Goal: Transaction & Acquisition: Contribute content

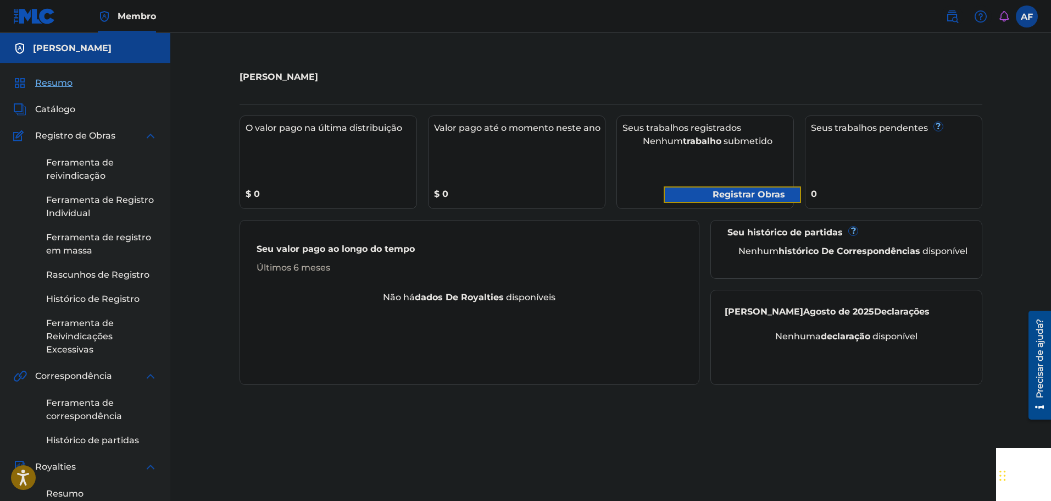
click at [705, 192] on font "Registrar Obras" at bounding box center [740, 194] width 89 height 13
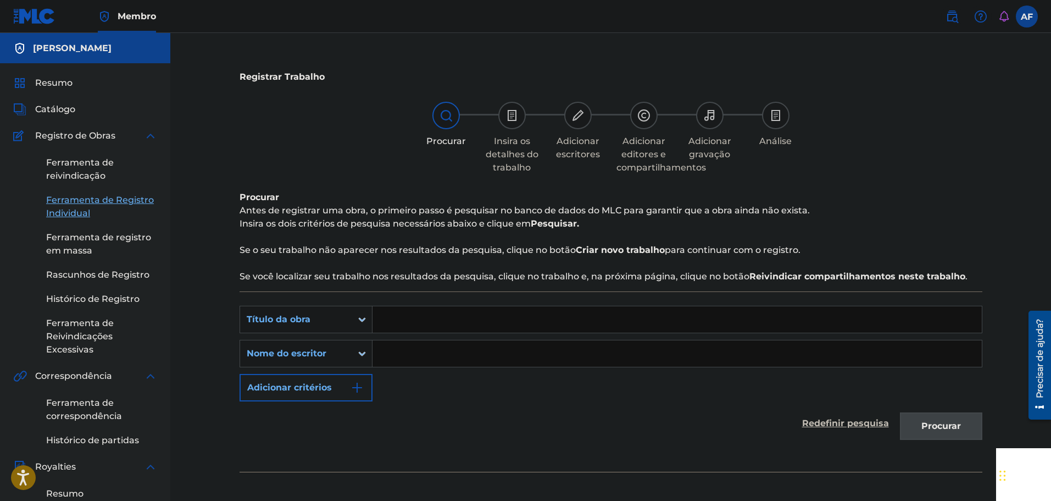
click at [451, 313] on input "Formulário de pesquisa" at bounding box center [678, 319] width 610 height 26
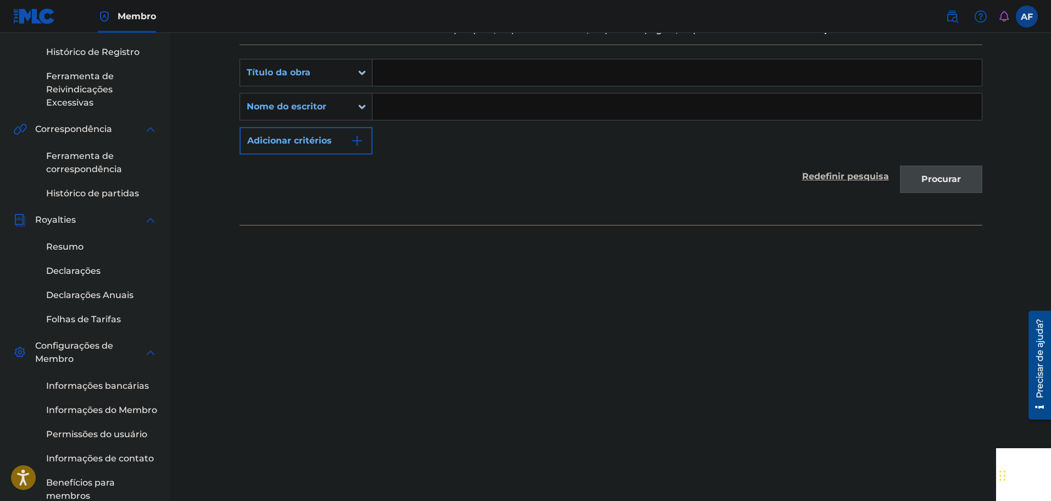
scroll to position [275, 0]
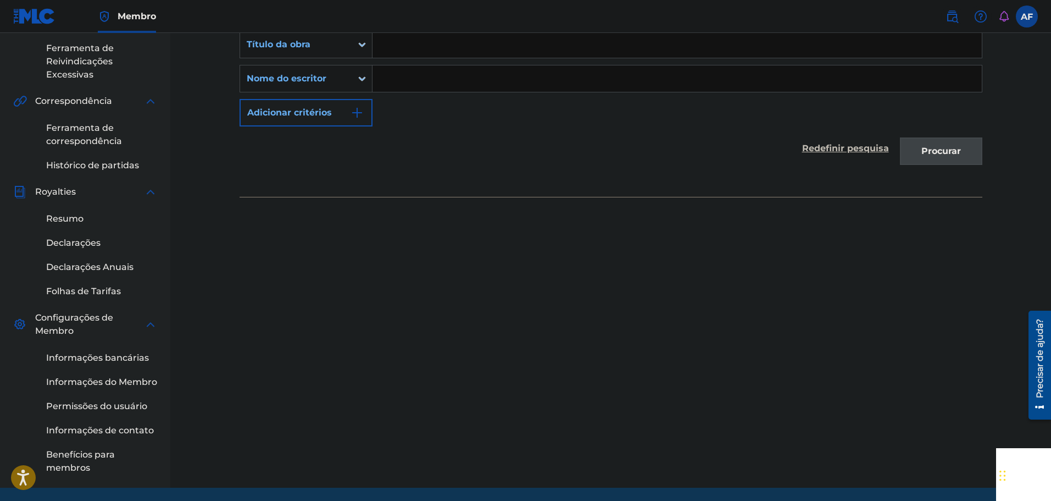
drag, startPoint x: 922, startPoint y: 247, endPoint x: 915, endPoint y: 203, distance: 44.5
click at [922, 241] on div "Registrar Trabalho Procurar Insira os detalhes do trabalho Adicionar escritores…" at bounding box center [611, 137] width 770 height 702
click at [897, 187] on div "PesquisarComCritérios425cb7cf-3e4d-4670-928c-7f8afff59dd0 Título da obra Pesqui…" at bounding box center [611, 106] width 743 height 180
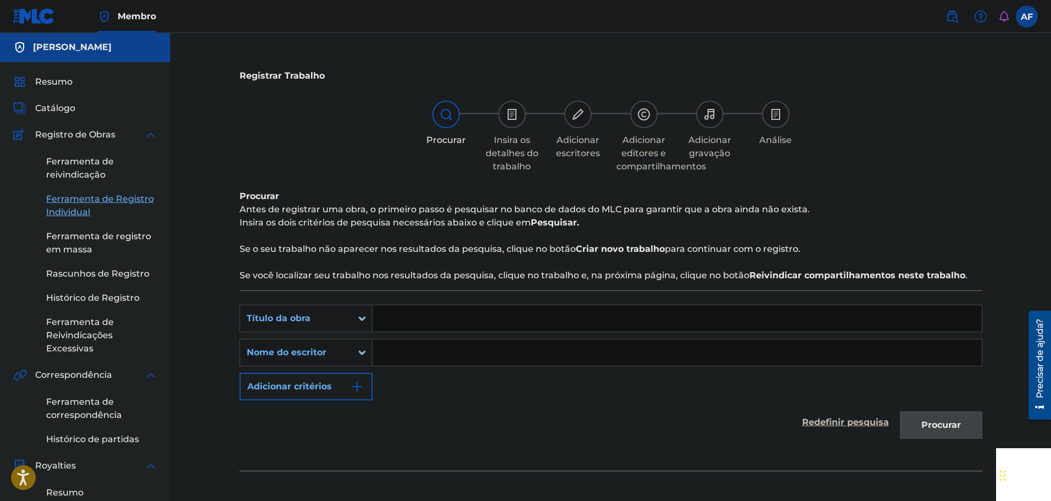
scroll to position [0, 0]
click at [345, 323] on div "Título da obra" at bounding box center [296, 319] width 99 height 13
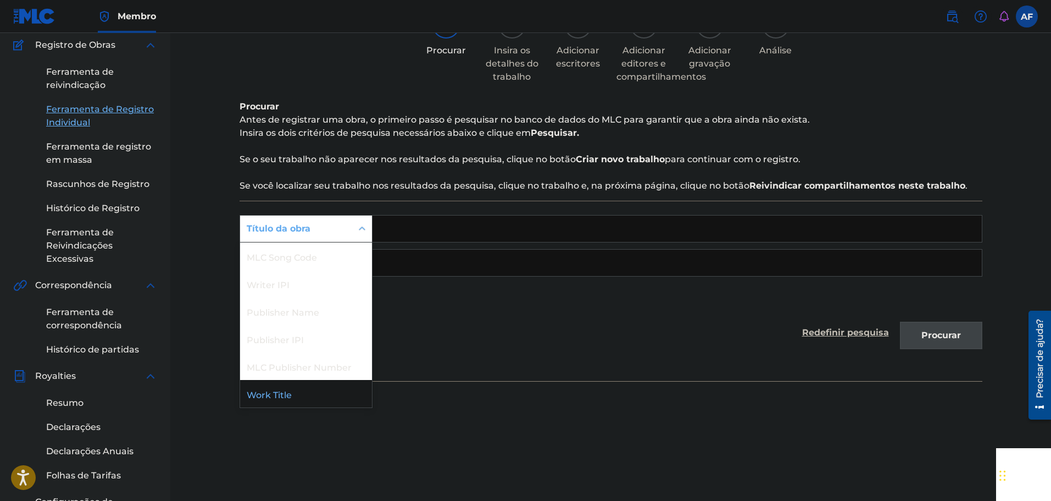
scroll to position [165, 0]
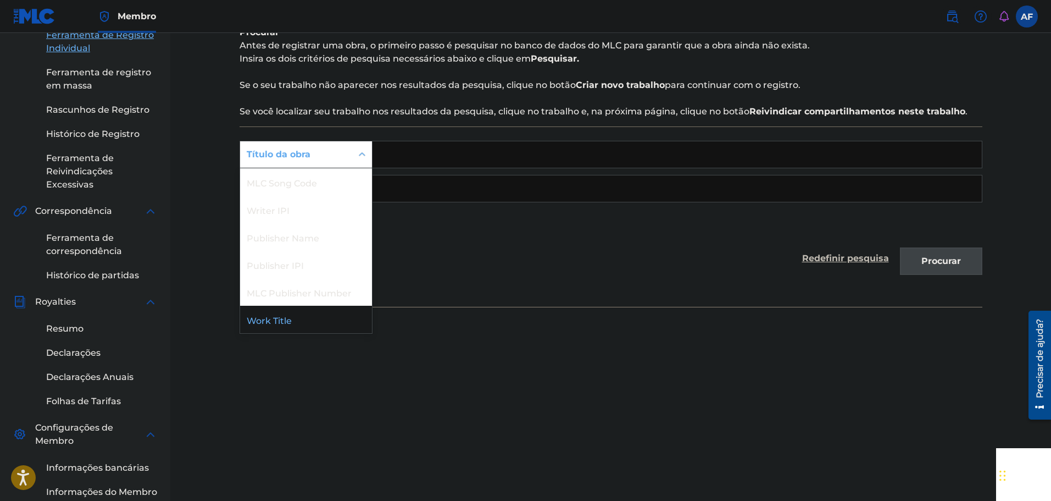
click at [496, 329] on div "Registrar Trabalho Procurar Insira os detalhes do trabalho Adicionar escritores…" at bounding box center [611, 247] width 770 height 702
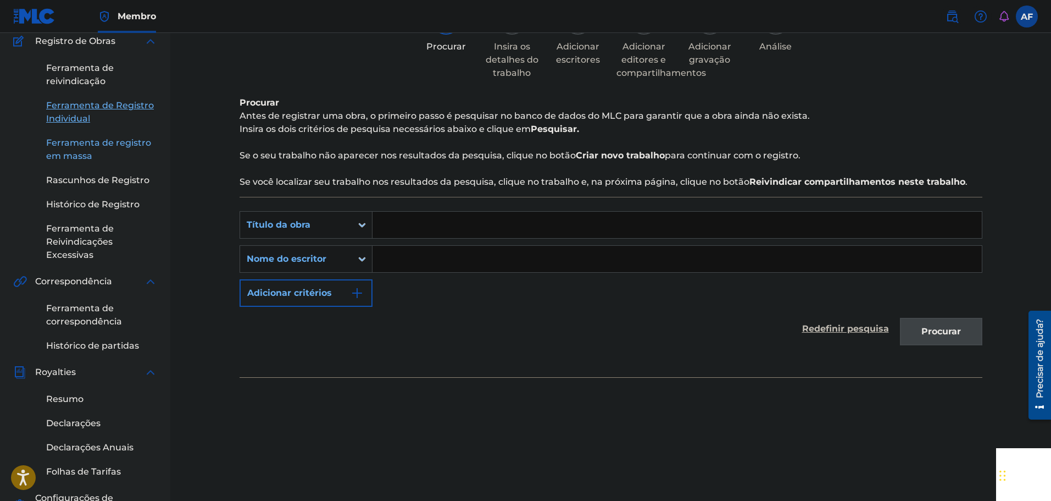
scroll to position [40, 0]
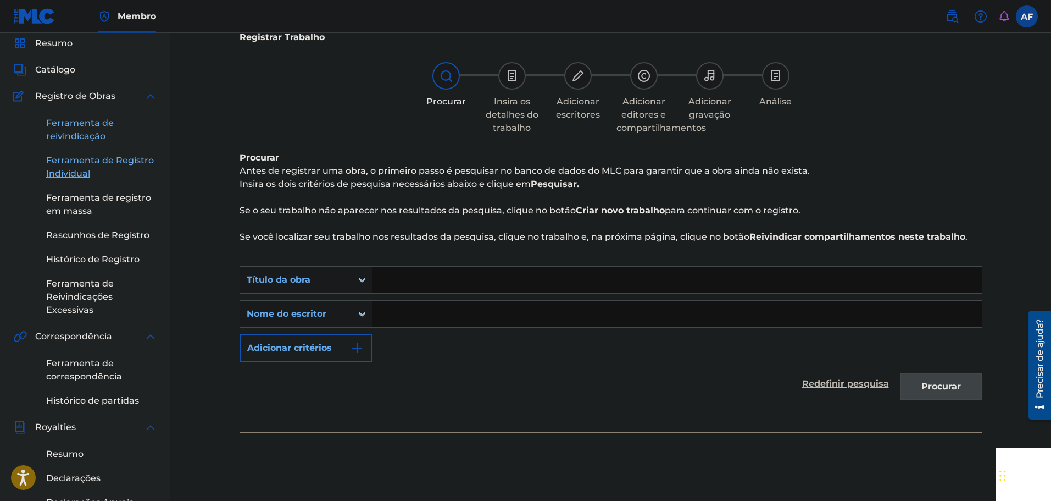
click at [94, 125] on font "Ferramenta de reivindicação" at bounding box center [80, 130] width 68 height 24
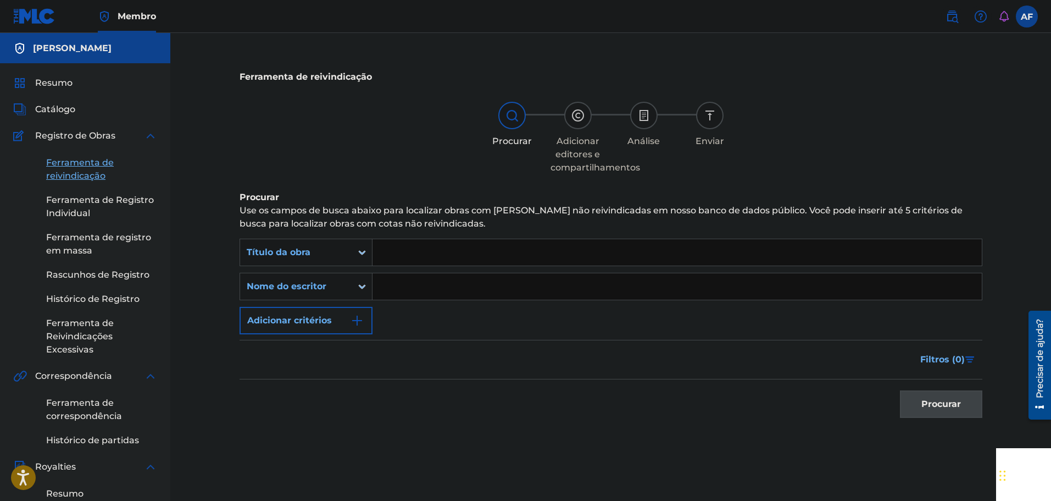
click at [91, 86] on div "Resumo" at bounding box center [85, 82] width 144 height 13
click at [80, 85] on div "Resumo" at bounding box center [85, 82] width 144 height 13
click at [34, 93] on div "Resumo Catálogo Registro de Obras Ferramenta de reivindicação Ferramenta de Reg…" at bounding box center [85, 412] width 170 height 699
click at [31, 79] on link "Resumo" at bounding box center [42, 82] width 59 height 13
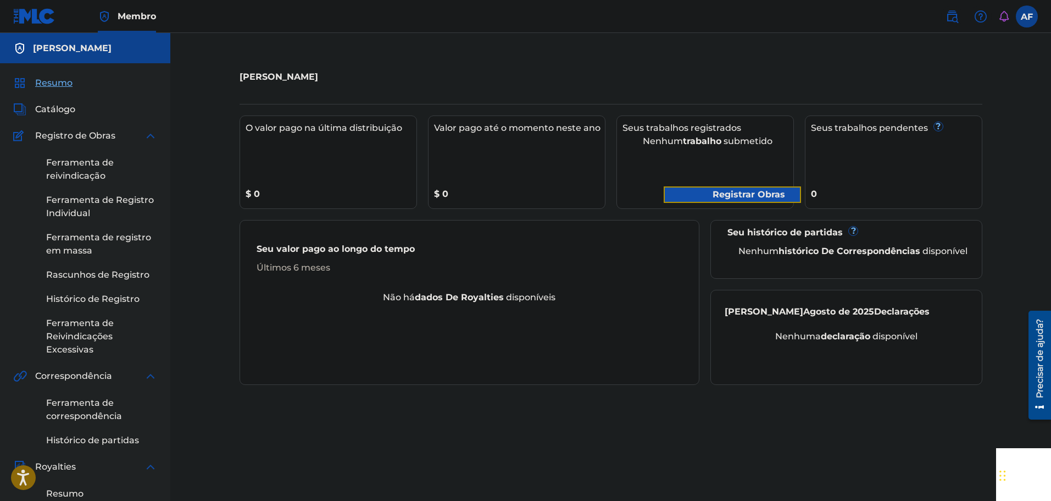
click at [716, 194] on font "Registrar Obras" at bounding box center [749, 194] width 73 height 10
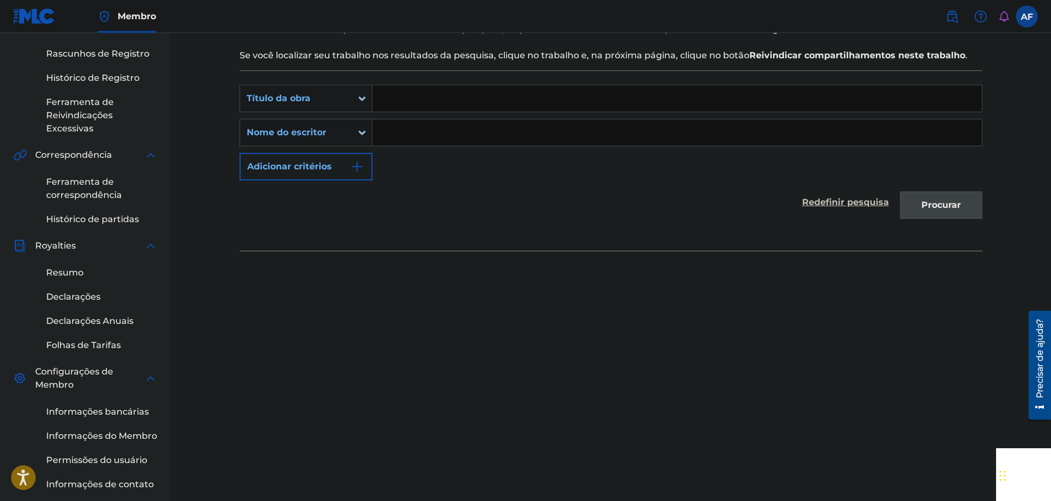
scroll to position [275, 0]
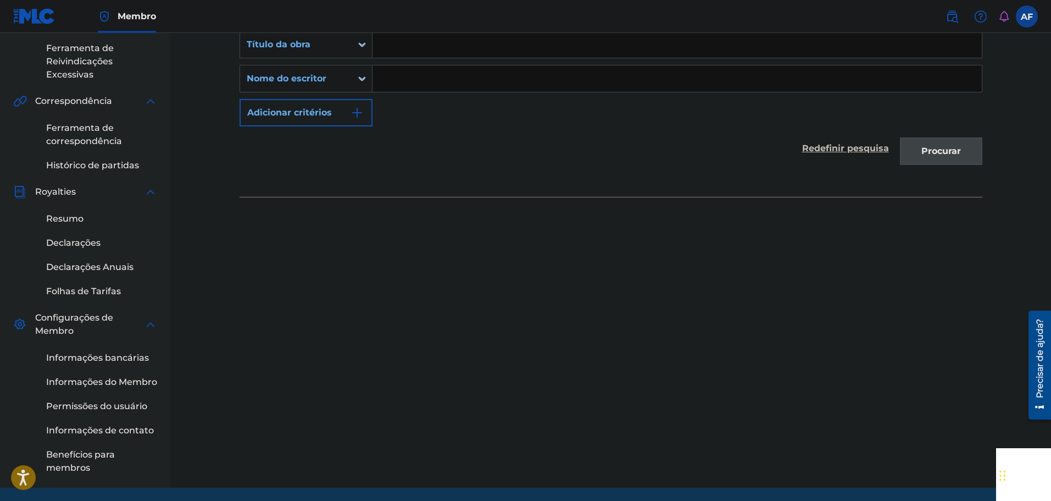
click at [939, 157] on div "Procurar" at bounding box center [939, 148] width 88 height 44
click at [466, 69] on input "Formulário de pesquisa" at bounding box center [678, 78] width 610 height 26
click at [490, 55] on input "Formulário de pesquisa" at bounding box center [678, 44] width 610 height 26
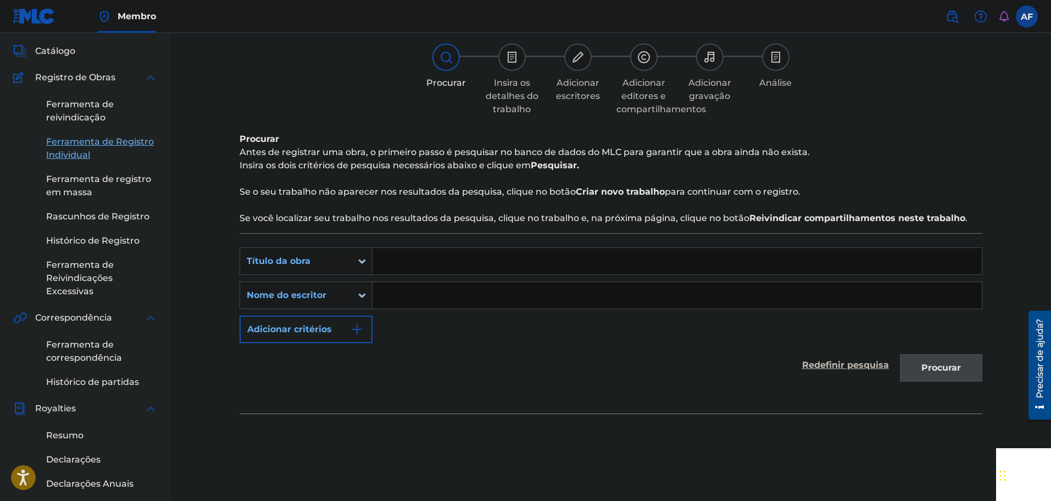
scroll to position [0, 0]
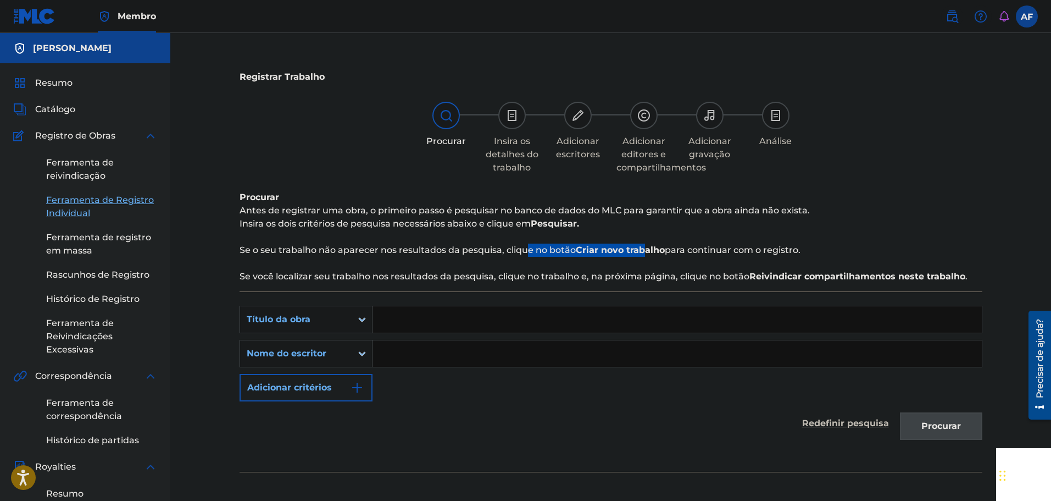
drag, startPoint x: 526, startPoint y: 255, endPoint x: 656, endPoint y: 252, distance: 129.8
click at [655, 252] on p "Se o seu trabalho não aparecer nos resultados da pesquisa, clique no botão Cria…" at bounding box center [611, 249] width 743 height 13
click at [660, 254] on font "Criar novo trabalho" at bounding box center [620, 250] width 89 height 10
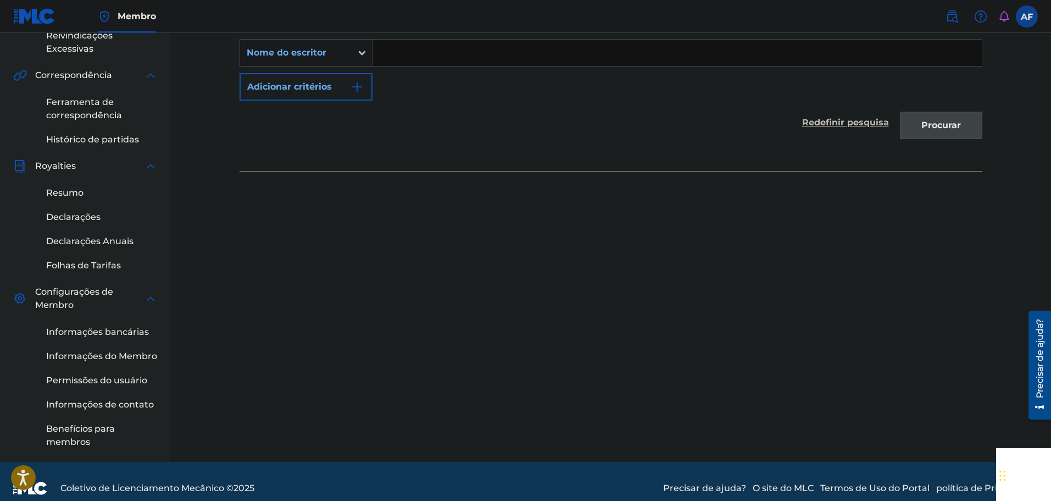
scroll to position [314, 0]
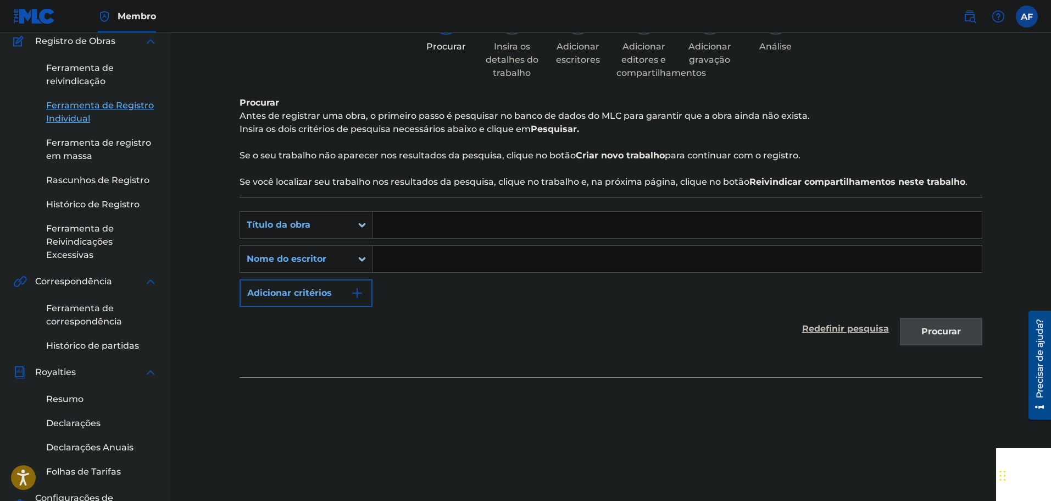
scroll to position [40, 0]
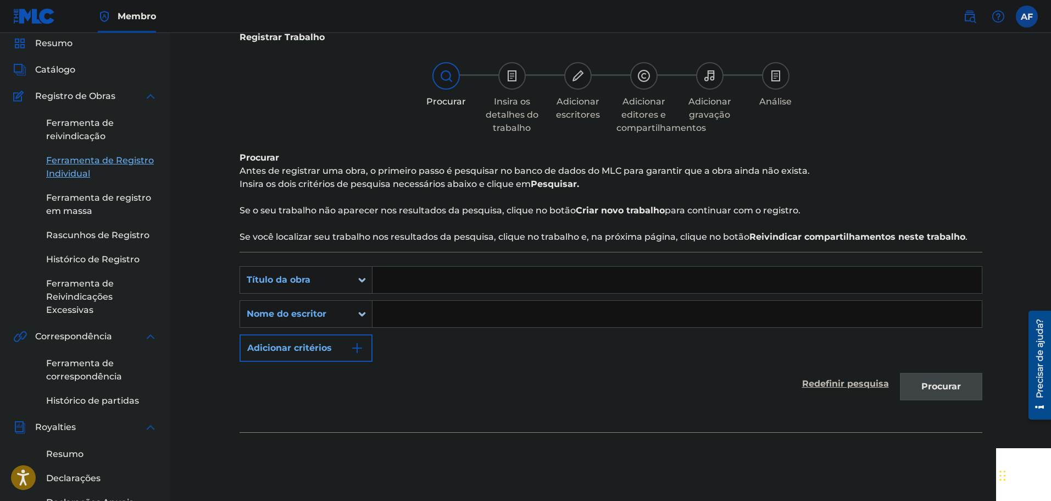
click at [365, 280] on icon "Formulário de pesquisa" at bounding box center [362, 279] width 11 height 11
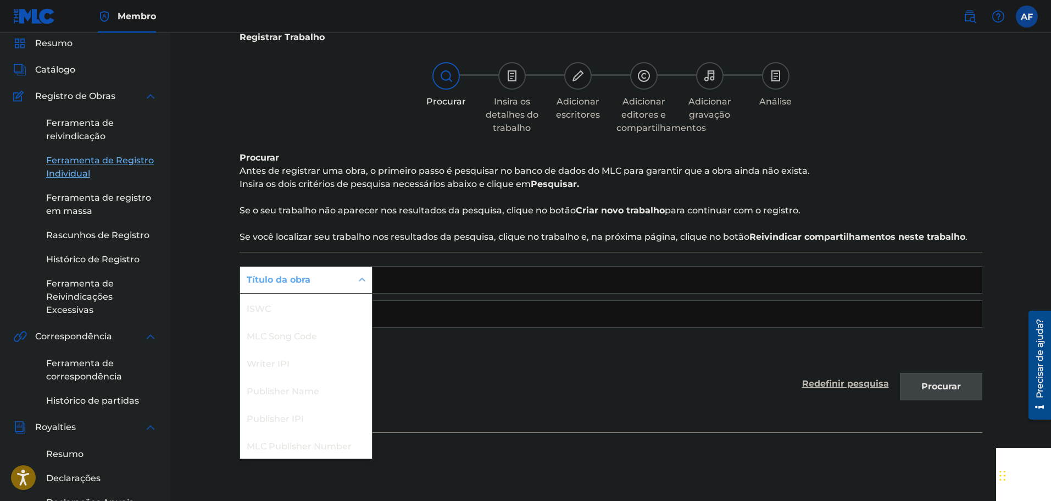
scroll to position [27, 0]
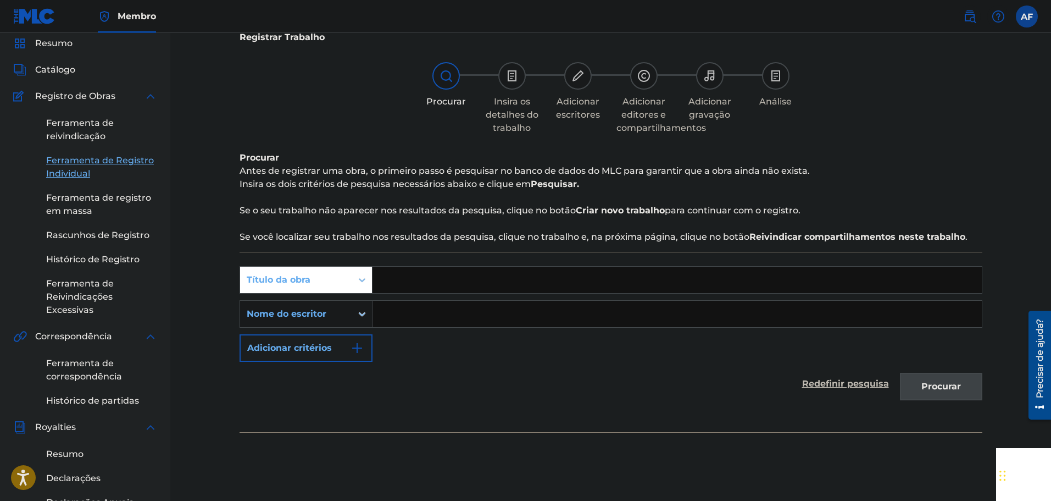
click at [365, 280] on icon "Formulário de pesquisa" at bounding box center [362, 279] width 11 height 11
click at [440, 277] on input "Formulário de pesquisa" at bounding box center [678, 280] width 610 height 26
click at [433, 283] on input "Formulário de pesquisa" at bounding box center [678, 280] width 610 height 26
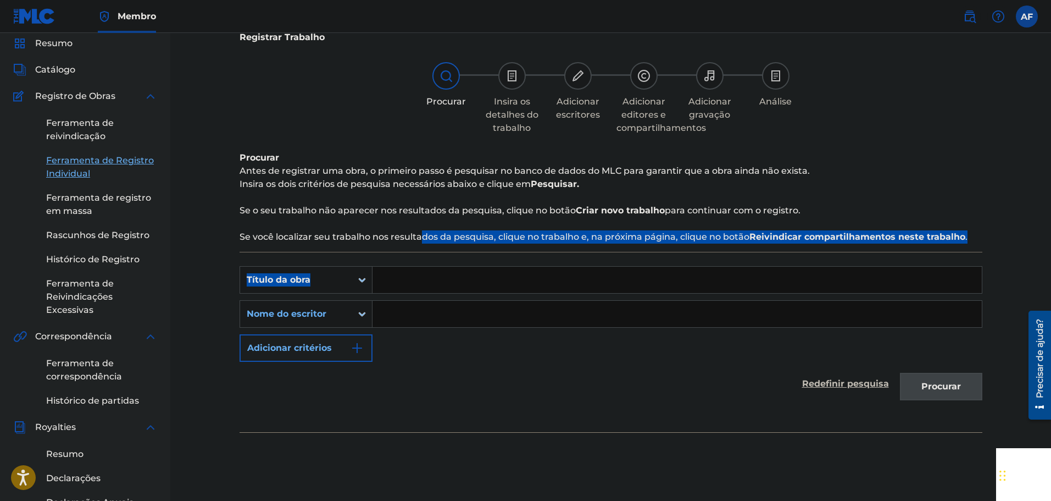
drag, startPoint x: 447, startPoint y: 240, endPoint x: 704, endPoint y: 265, distance: 257.4
click at [704, 265] on div "Procurar Antes de registrar [PERSON_NAME], o primeiro passo é pesquisar no banc…" at bounding box center [611, 291] width 743 height 281
click at [704, 265] on div "PesquisarComCritérios24326938-2d21-4b3b-af0d-a6a7b639f99c Título da obra Pesqui…" at bounding box center [611, 342] width 743 height 180
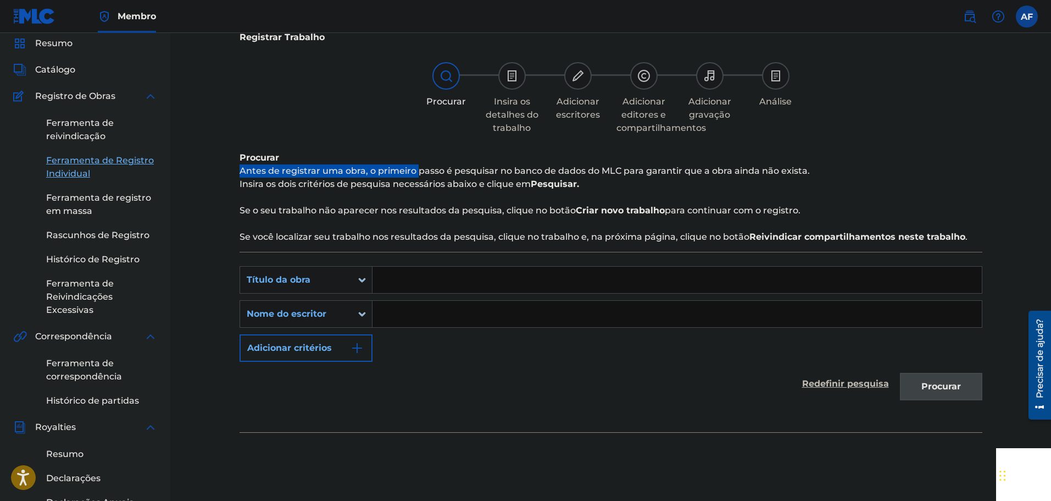
click at [554, 169] on font "Antes de registrar uma obra, o primeiro passo é pesquisar no banco de dados do …" at bounding box center [525, 170] width 571 height 10
click at [555, 178] on p "Insira os dois critérios de pesquisa necessários abaixo e clique em Pesquisar." at bounding box center [611, 184] width 743 height 13
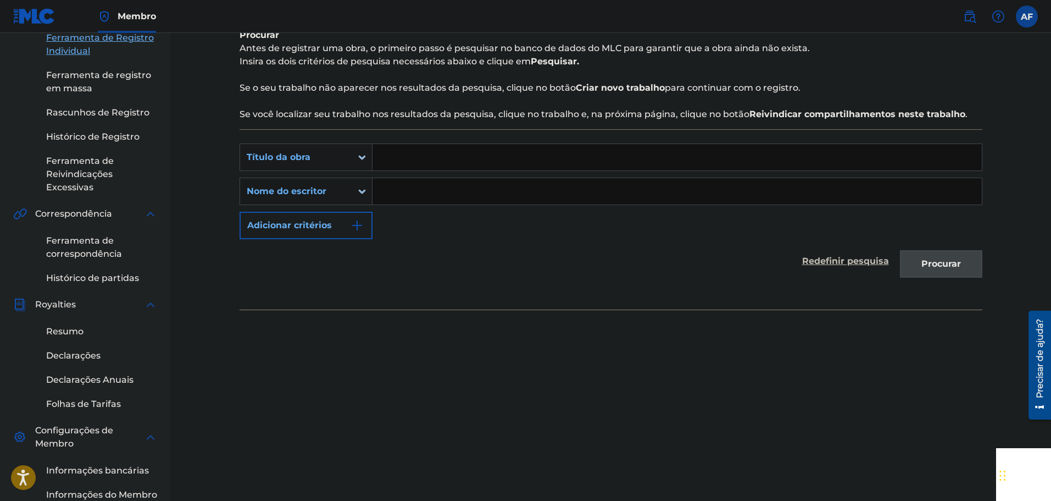
scroll to position [150, 0]
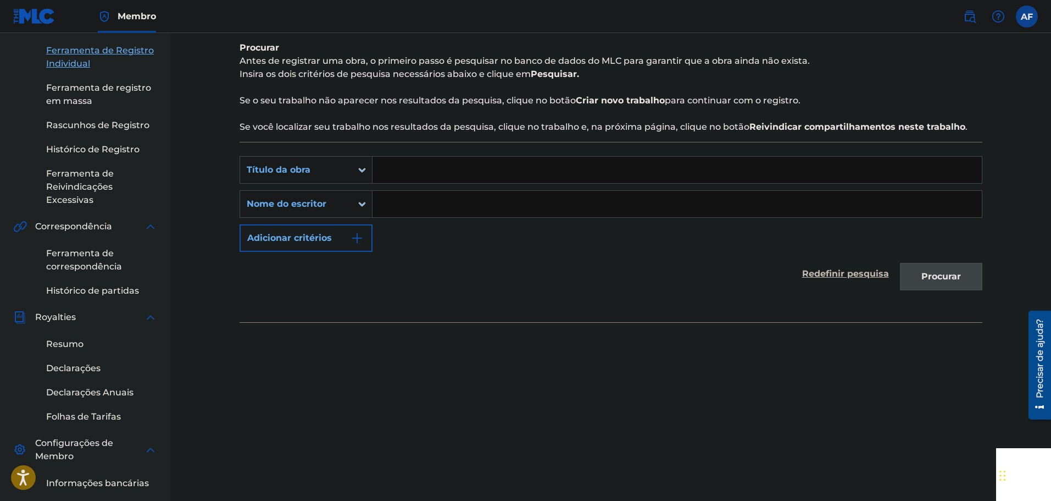
click at [423, 202] on input "Formulário de pesquisa" at bounding box center [678, 204] width 610 height 26
click at [991, 277] on div "Registrar Trabalho Procurar Insira os detalhes do trabalho Adicionar escritores…" at bounding box center [611, 262] width 770 height 702
click at [956, 277] on div "Procurar" at bounding box center [939, 274] width 88 height 44
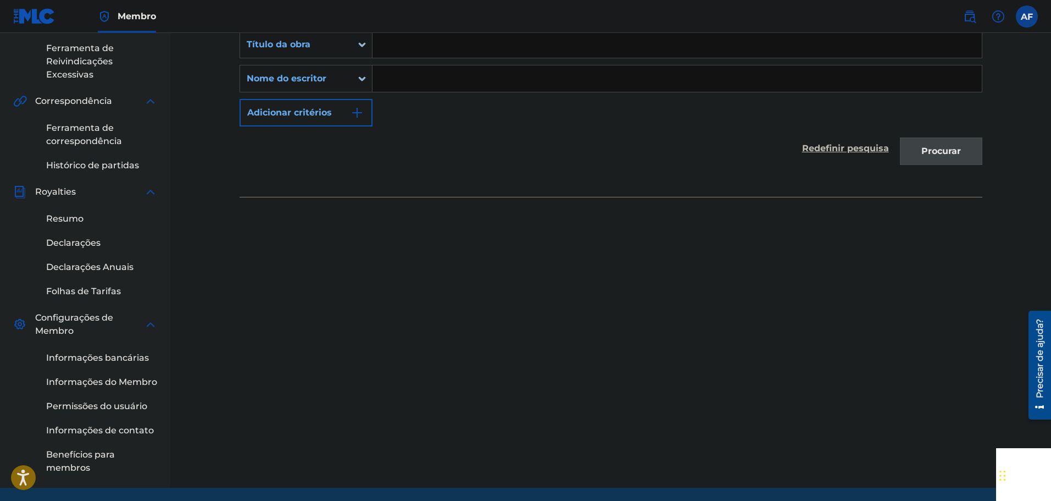
scroll to position [314, 0]
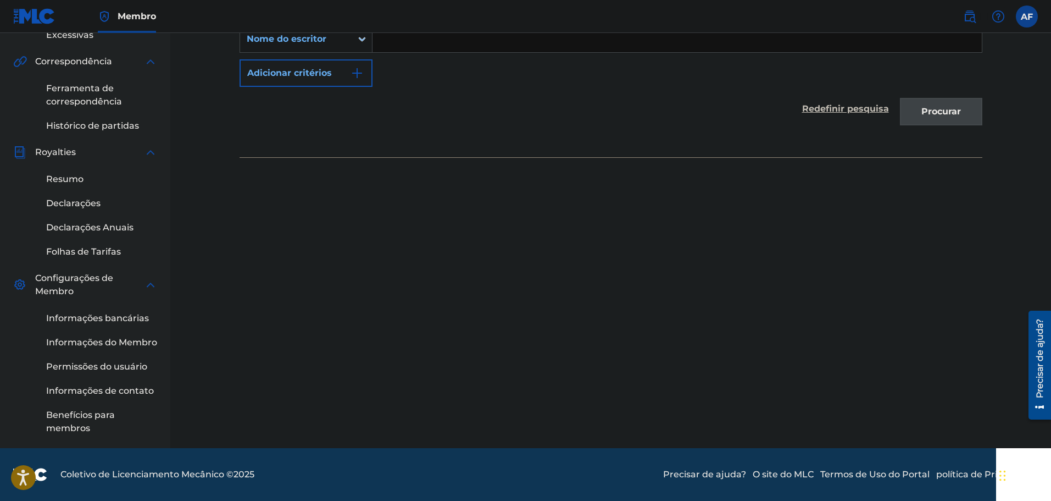
drag, startPoint x: 649, startPoint y: 311, endPoint x: 651, endPoint y: 306, distance: 5.7
click at [649, 311] on div "Registrar Trabalho Procurar Insira os detalhes do trabalho Adicionar escritores…" at bounding box center [611, 97] width 770 height 702
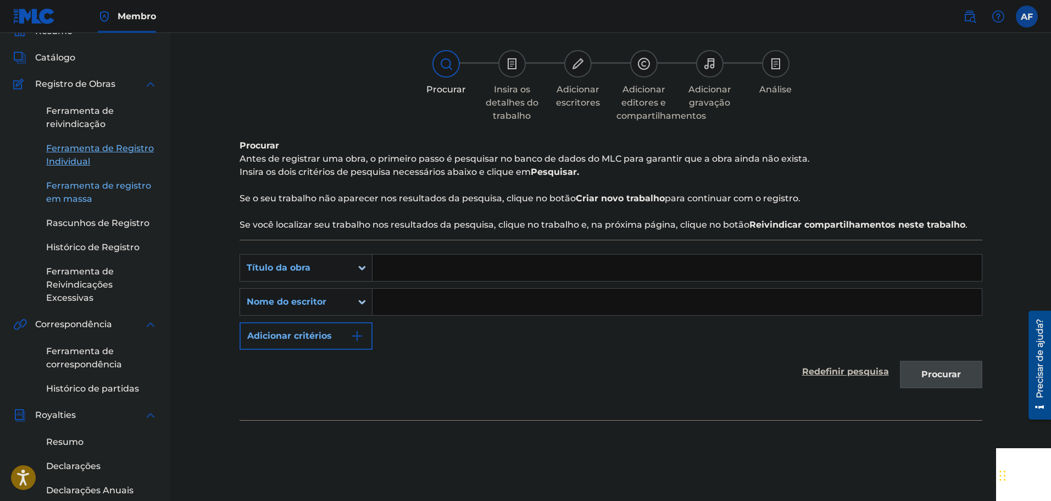
scroll to position [0, 0]
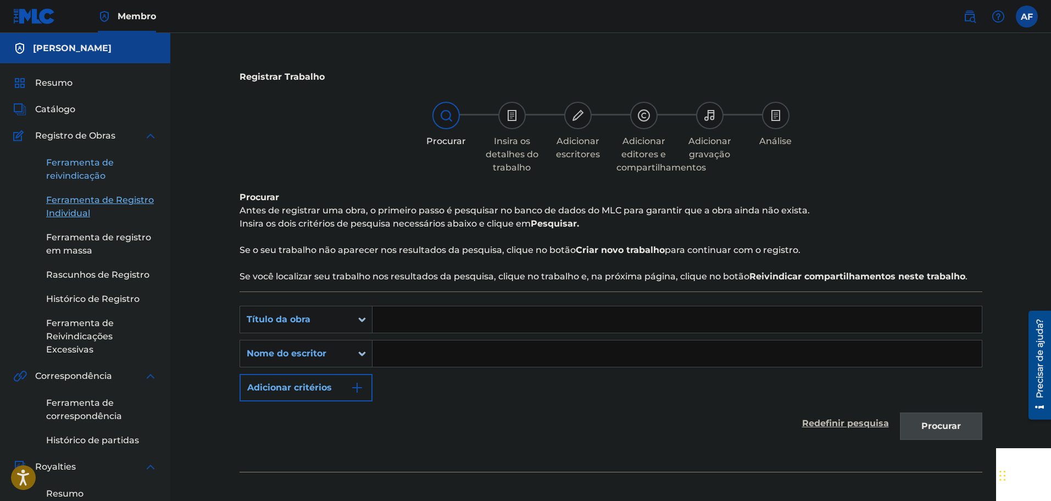
click at [114, 169] on link "Ferramenta de reivindicação" at bounding box center [101, 169] width 111 height 26
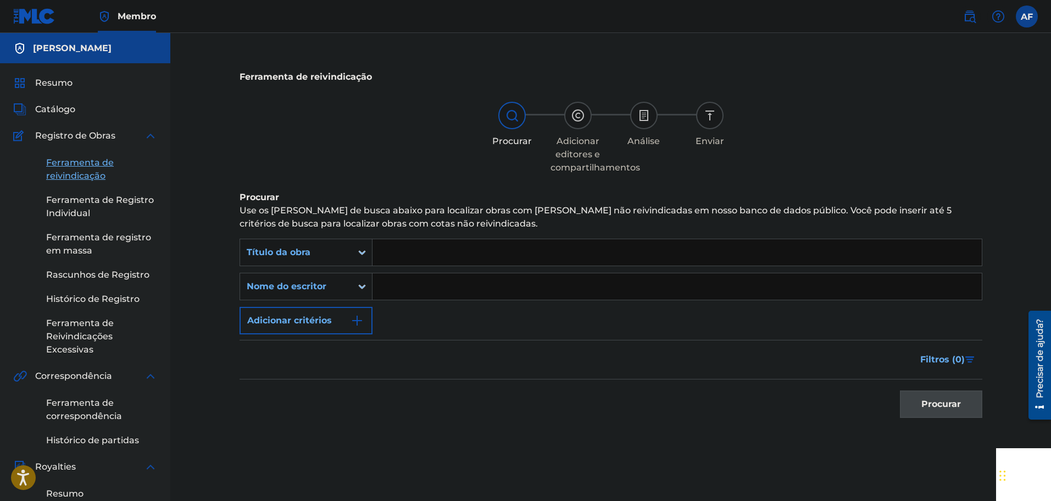
click at [102, 125] on div "Resumo Catálogo Registro de Obras Ferramenta de reivindicação Ferramenta de Reg…" at bounding box center [85, 412] width 170 height 699
click at [95, 114] on div "Catálogo" at bounding box center [85, 109] width 144 height 13
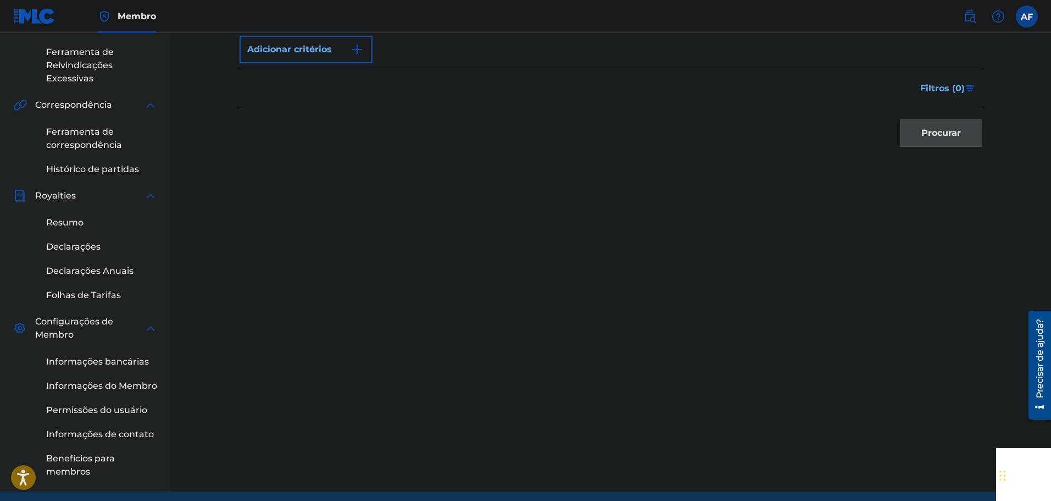
scroll to position [314, 0]
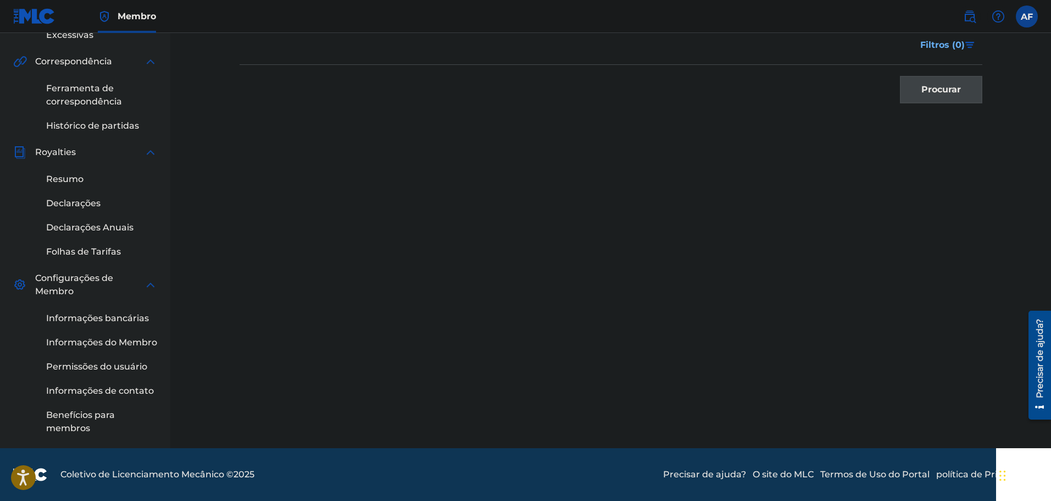
click at [334, 183] on div "Ferramenta de reivindicação Procurar Adicionar editores e compartilhamentos Aná…" at bounding box center [611, 97] width 770 height 702
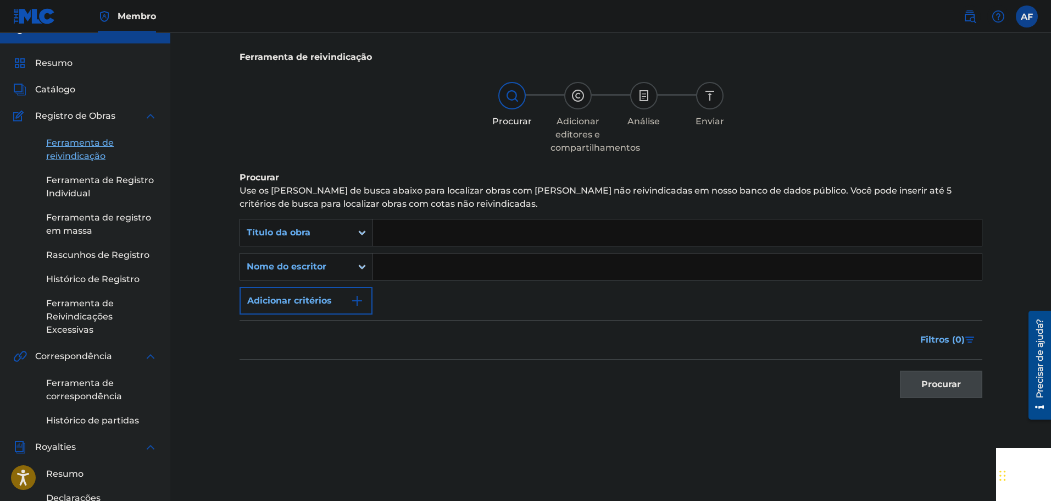
scroll to position [0, 0]
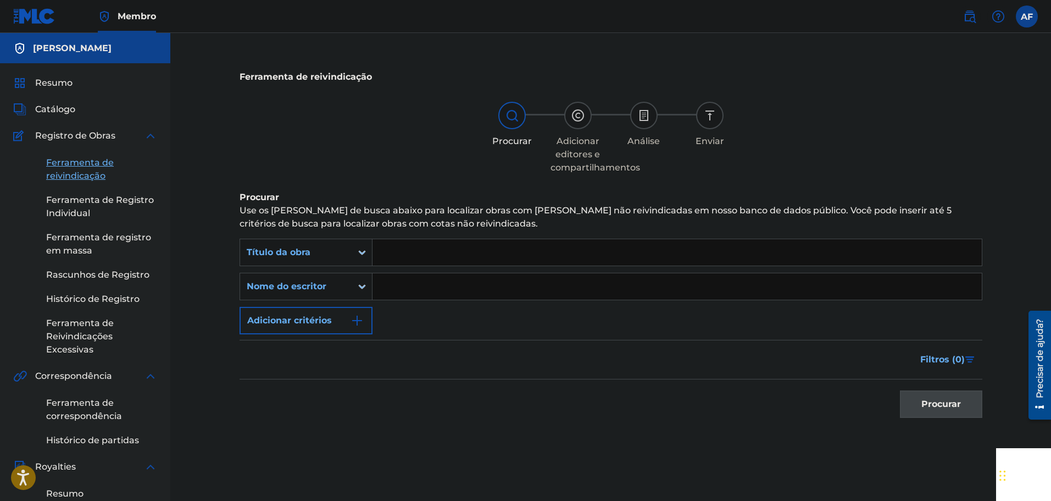
click at [557, 323] on div "PesquisarComCritérios68dd024e-970f-4874-bf4b-ee8caf4063f8 Título da obra Pesqui…" at bounding box center [611, 287] width 743 height 96
click at [67, 203] on font "Ferramenta de Registro Individual" at bounding box center [100, 207] width 108 height 24
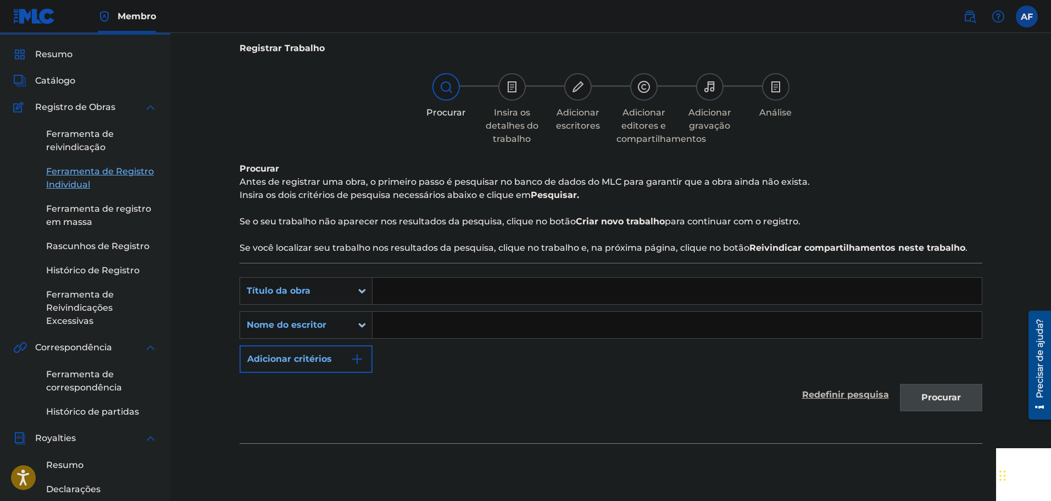
scroll to position [55, 0]
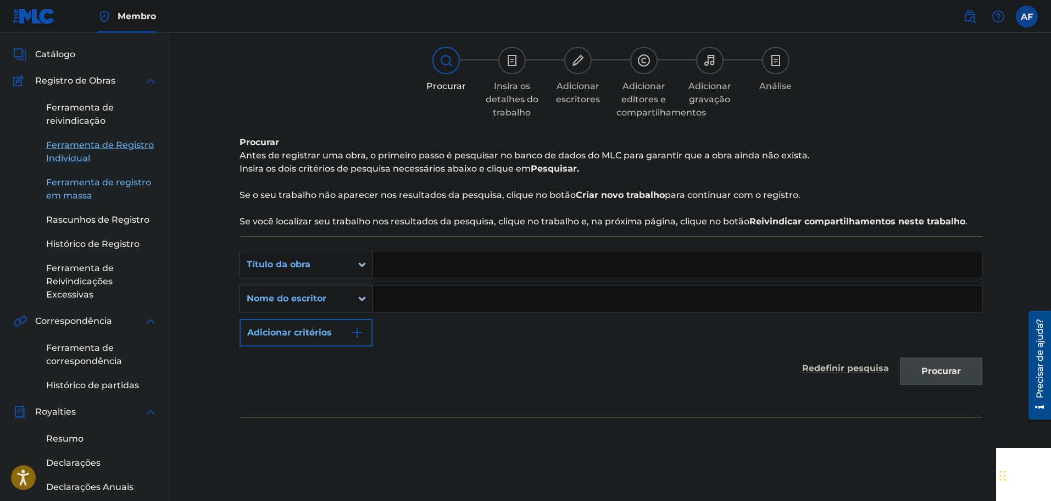
click at [81, 193] on font "Ferramenta de registro em massa" at bounding box center [98, 189] width 105 height 24
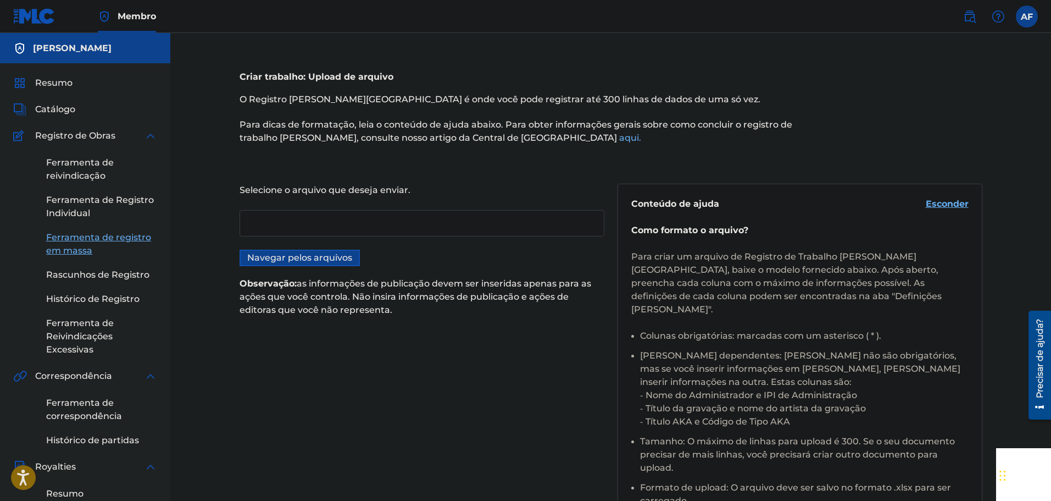
click at [43, 130] on span "Registro de Obras" at bounding box center [75, 135] width 80 height 13
click at [36, 27] on link at bounding box center [34, 16] width 42 height 32
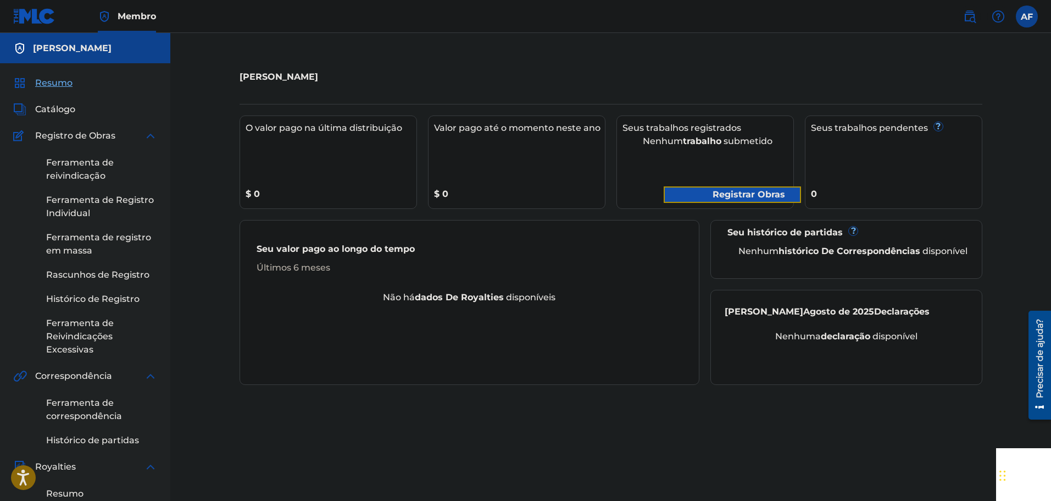
click at [696, 194] on link "Registrar Obras" at bounding box center [732, 194] width 137 height 16
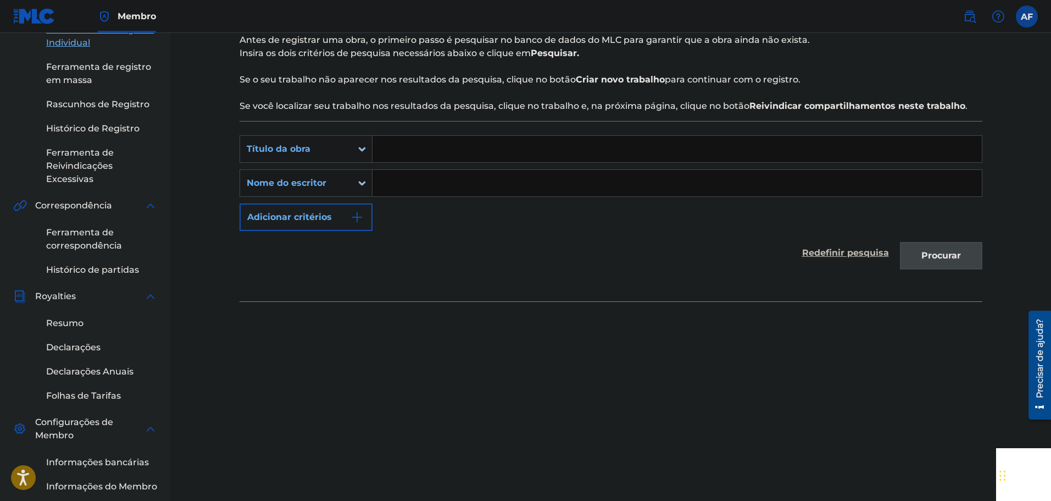
scroll to position [40, 0]
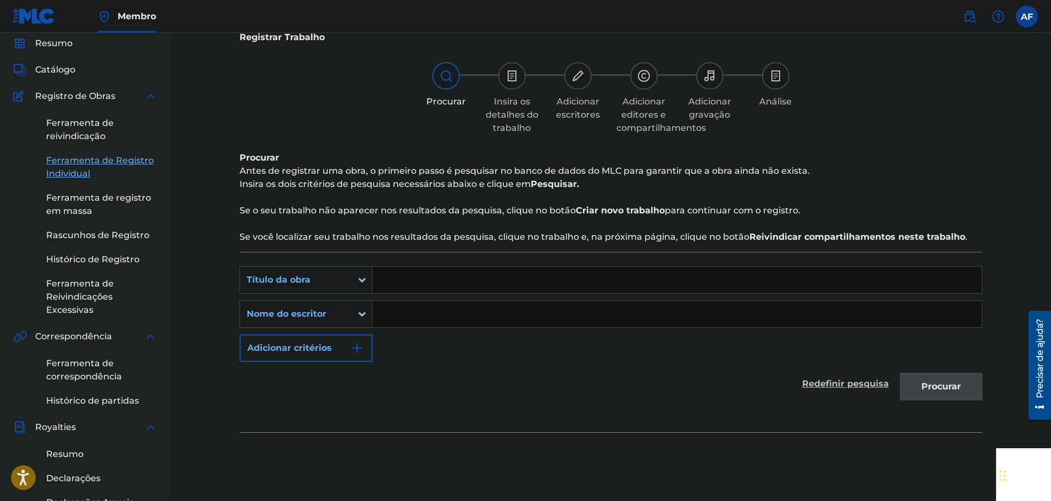
drag, startPoint x: 529, startPoint y: 275, endPoint x: 455, endPoint y: 154, distance: 141.7
click at [529, 273] on input "Formulário de pesquisa" at bounding box center [678, 280] width 610 height 26
click at [558, 317] on input "Formulário de pesquisa" at bounding box center [678, 314] width 610 height 26
click at [495, 306] on input "Formulário de pesquisa" at bounding box center [678, 314] width 610 height 26
click at [491, 292] on input "Formulário de pesquisa" at bounding box center [678, 280] width 610 height 26
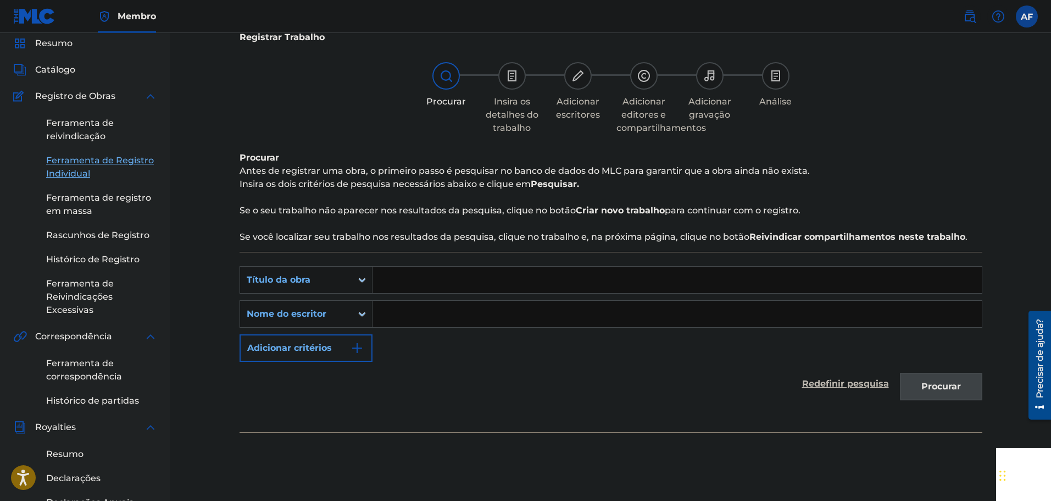
click at [462, 285] on input "Formulário de pesquisa" at bounding box center [678, 280] width 610 height 26
paste input "[PERSON_NAME] Kiksilver"
type input "[PERSON_NAME] Kiksilver"
click at [577, 338] on div "PesquisarComCritérios24326938-2d21-4b3b-af0d-a6a7b639f99c Título da obra Taka F…" at bounding box center [611, 314] width 743 height 96
click at [890, 388] on div "Redefinir pesquisa Procurar" at bounding box center [611, 384] width 743 height 44
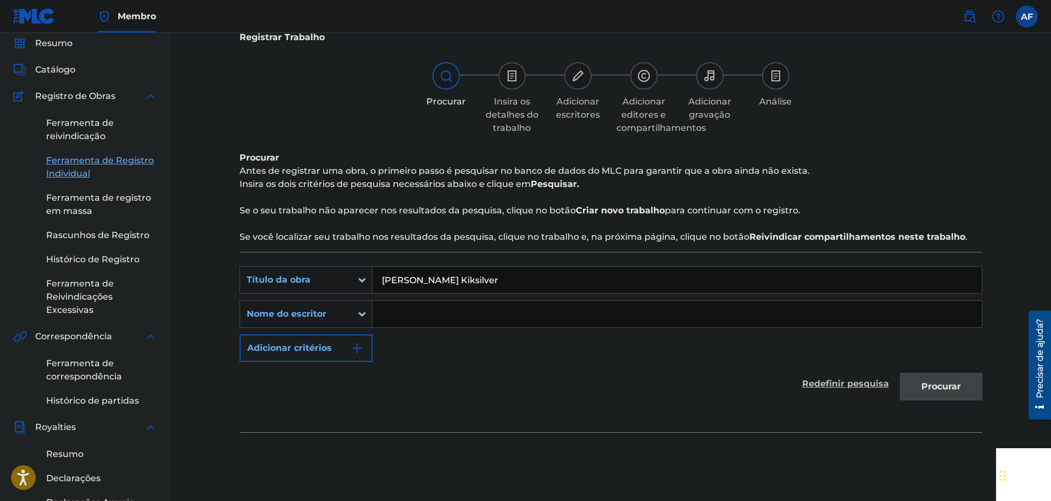
click at [640, 293] on div "[PERSON_NAME] Kiksilver" at bounding box center [678, 279] width 610 height 27
click at [626, 300] on div "Formulário de pesquisa" at bounding box center [678, 313] width 610 height 27
click at [618, 308] on input "Formulário de pesquisa" at bounding box center [678, 314] width 610 height 26
click at [399, 303] on input "Formulário de pesquisa" at bounding box center [678, 314] width 610 height 26
paste input "[PERSON_NAME]"
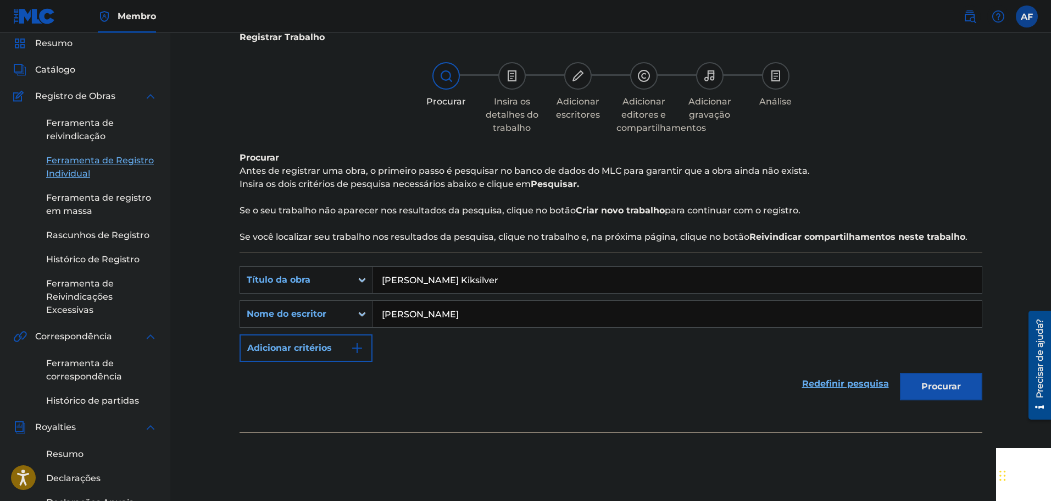
type input "[PERSON_NAME]"
click at [924, 385] on font "Procurar" at bounding box center [942, 386] width 40 height 10
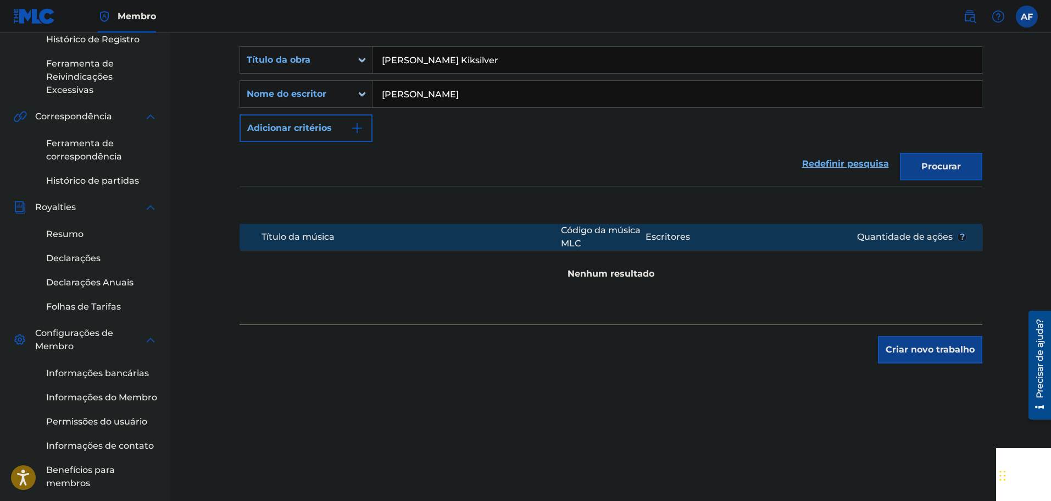
scroll to position [204, 0]
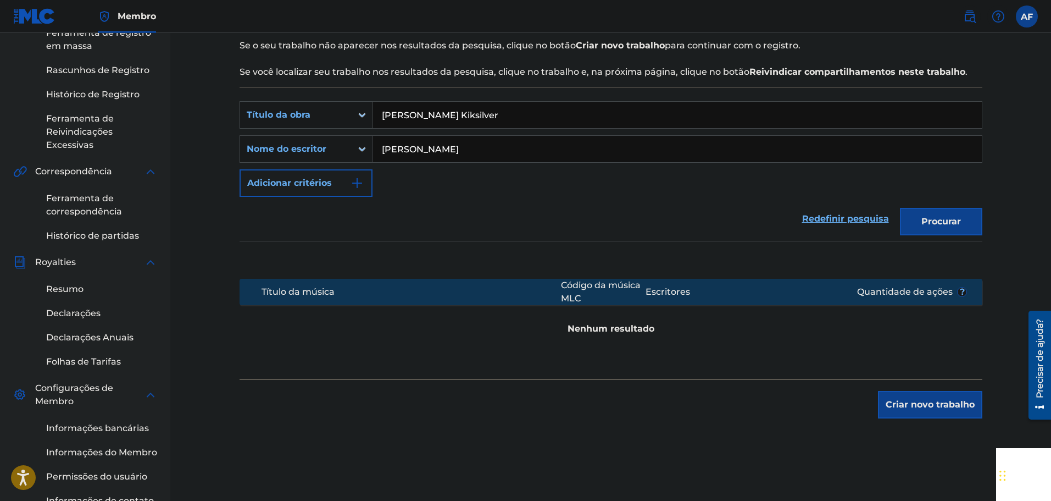
drag, startPoint x: 504, startPoint y: 148, endPoint x: 294, endPoint y: 128, distance: 211.5
click at [308, 132] on div "PesquisarComCritérios24326938-2d21-4b3b-af0d-a6a7b639f99c Título da obra Taka F…" at bounding box center [611, 149] width 743 height 96
click at [326, 145] on div "Nome do escritor" at bounding box center [296, 148] width 99 height 13
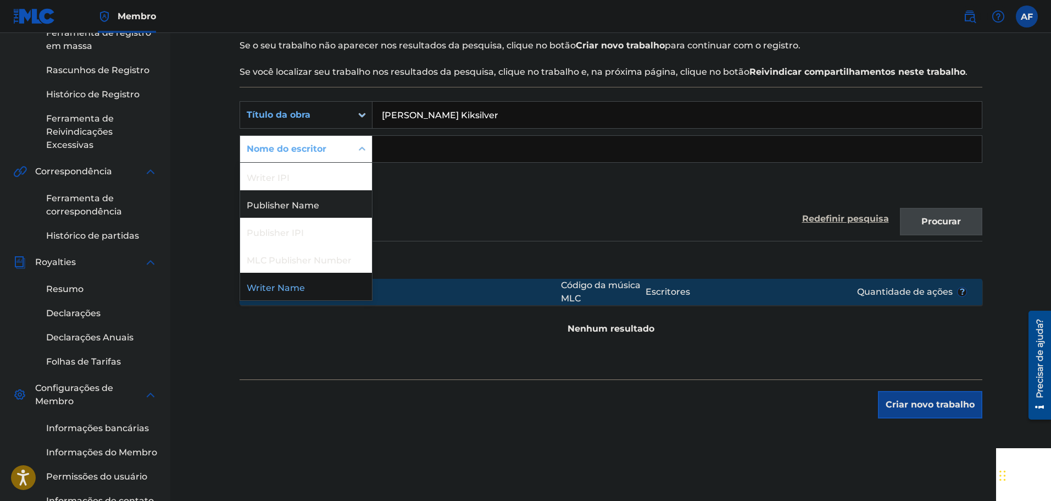
click at [312, 204] on div "Publisher Name" at bounding box center [306, 203] width 132 height 27
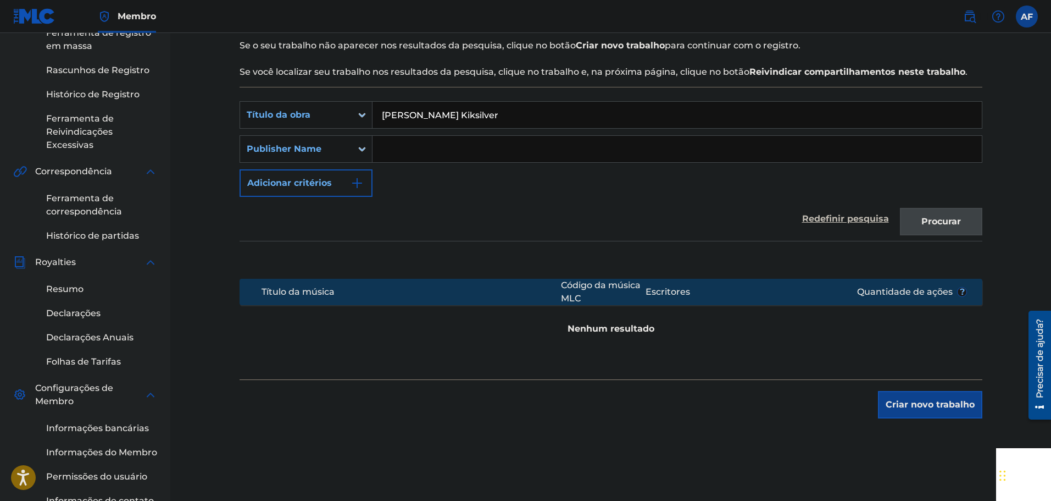
click at [429, 186] on div "PesquisarComCritérios24326938-2d21-4b3b-af0d-a6a7b639f99c Título da obra Taka F…" at bounding box center [611, 149] width 743 height 96
click at [425, 157] on input "Formulário de pesquisa" at bounding box center [678, 149] width 610 height 26
paste input "[PERSON_NAME]"
type input "[PERSON_NAME]"
click at [709, 181] on div "PesquisarComCritérios24326938-2d21-4b3b-af0d-a6a7b639f99c Título da obra Taka F…" at bounding box center [611, 149] width 743 height 96
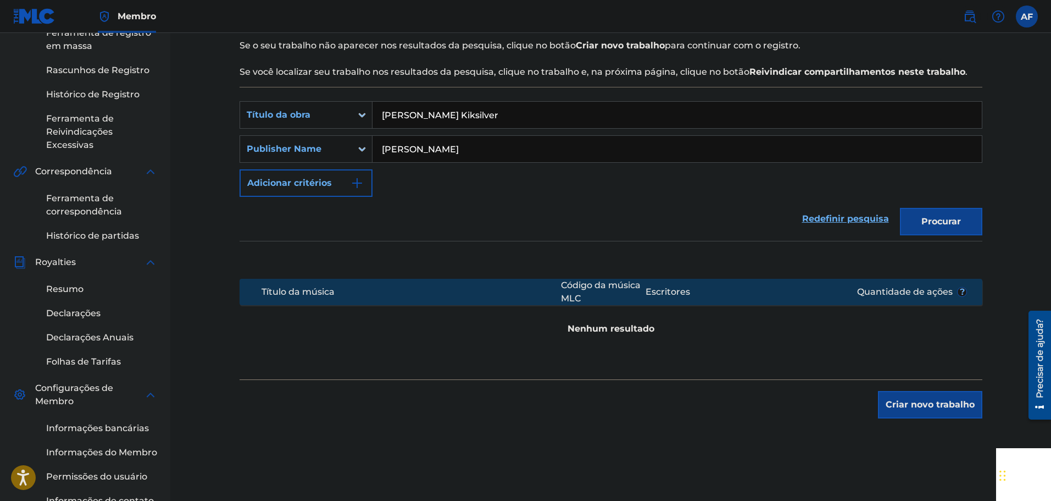
click at [1019, 214] on div "Registrar Trabalho Procurar Insira os detalhes do trabalho Adicionar escritores…" at bounding box center [610, 193] width 881 height 729
click at [951, 224] on font "Procurar" at bounding box center [942, 221] width 40 height 10
drag, startPoint x: 587, startPoint y: 312, endPoint x: 527, endPoint y: 300, distance: 61.7
click at [531, 301] on section "Título da música Código da música MLC Escritores Quantidade de ações ? Nenhum r…" at bounding box center [611, 304] width 743 height 62
click at [578, 245] on section at bounding box center [611, 257] width 743 height 32
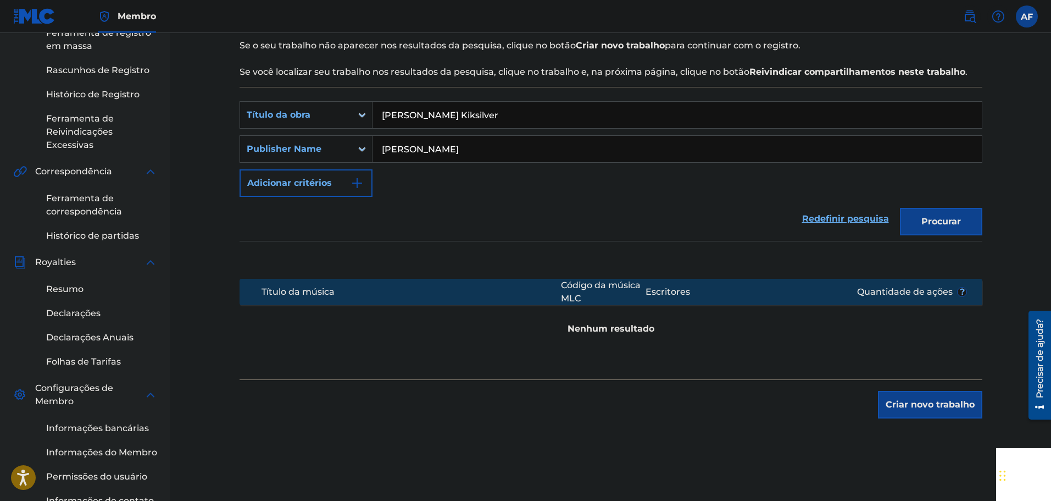
drag, startPoint x: 524, startPoint y: 158, endPoint x: 360, endPoint y: 129, distance: 166.8
click at [360, 129] on div "PesquisarComCritérios24326938-2d21-4b3b-af0d-a6a7b639f99c Título da obra Taka F…" at bounding box center [611, 149] width 743 height 96
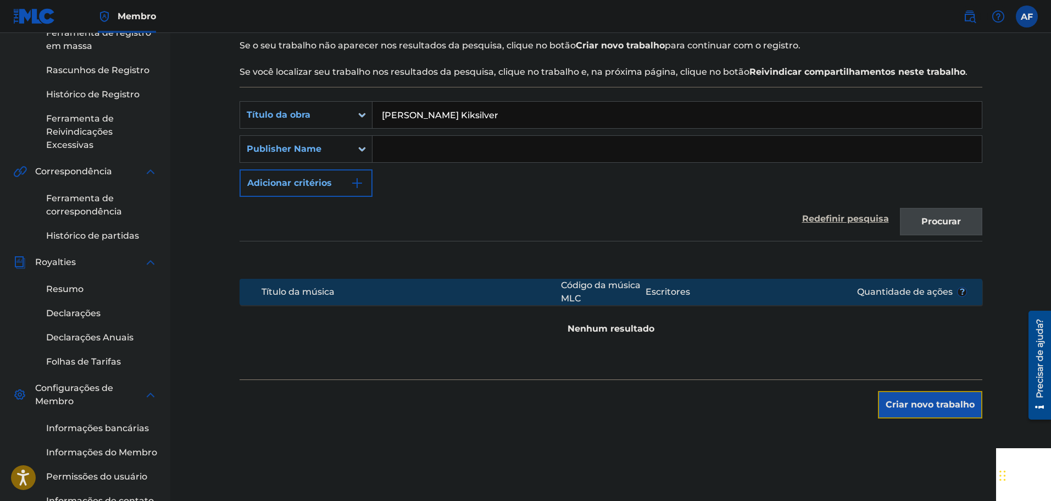
click at [960, 397] on button "Criar novo trabalho" at bounding box center [930, 404] width 104 height 27
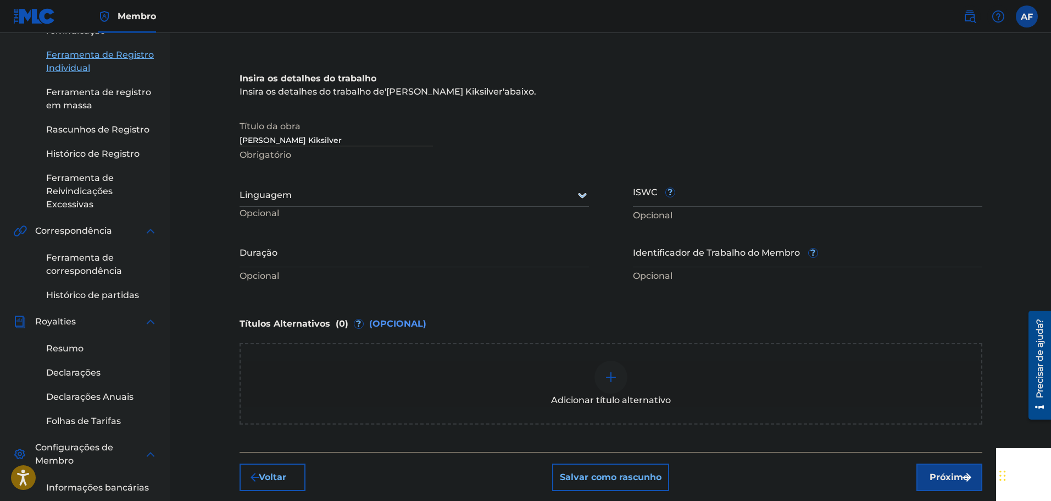
scroll to position [0, 0]
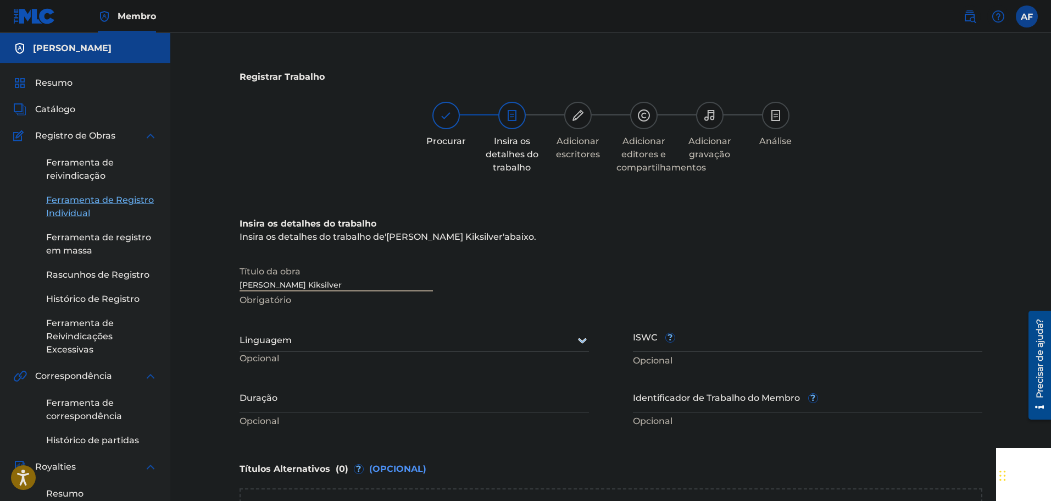
drag, startPoint x: 351, startPoint y: 281, endPoint x: 177, endPoint y: 273, distance: 174.4
click at [177, 273] on div "Registrar Trabalho Procurar Insira os detalhes do trabalho Adicionar escritores…" at bounding box center [610, 397] width 881 height 729
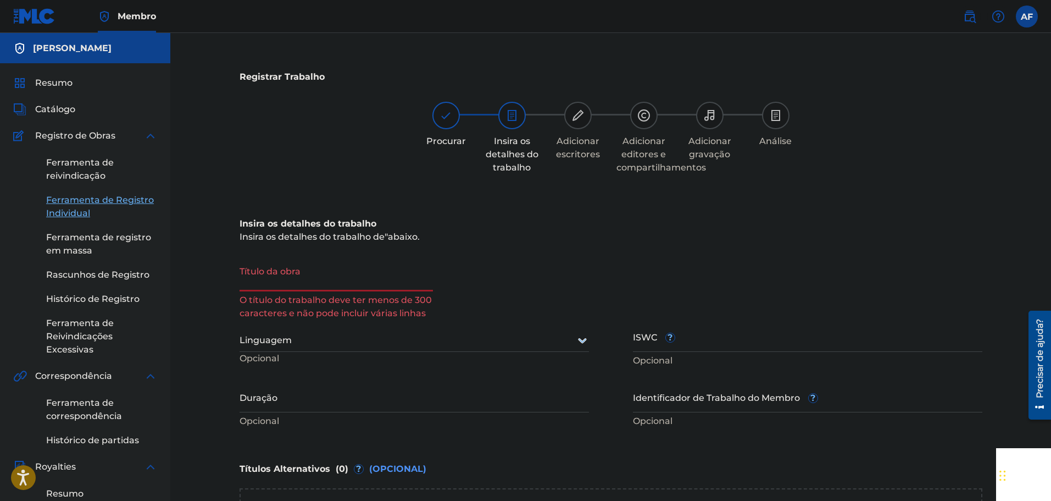
click at [337, 286] on input "Título da obra" at bounding box center [336, 275] width 193 height 31
paste input "MONTAGEM FELICIDADE EXPRESSIVA 4.0"
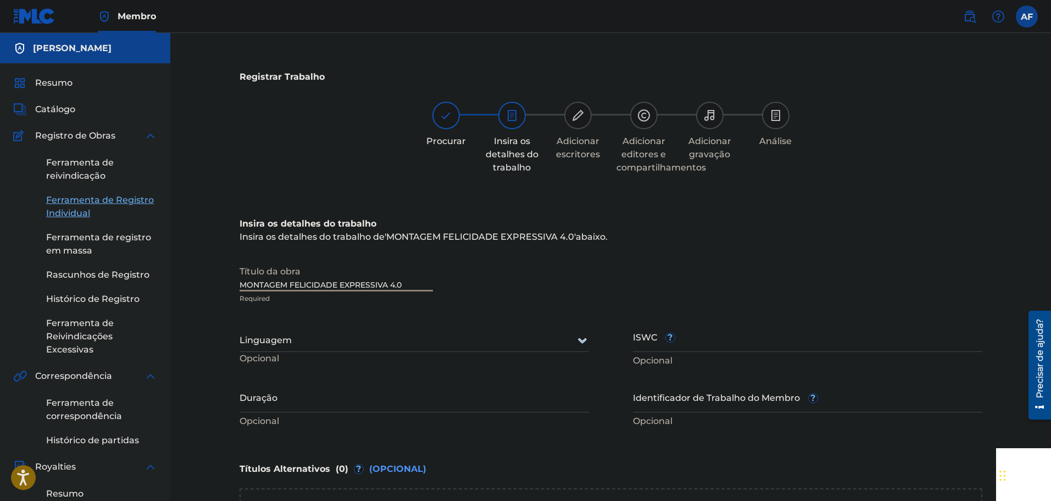
type input "MONTAGEM FELICIDADE EXPRESSIVA 4.0"
click at [405, 348] on div "Linguagem" at bounding box center [415, 340] width 350 height 23
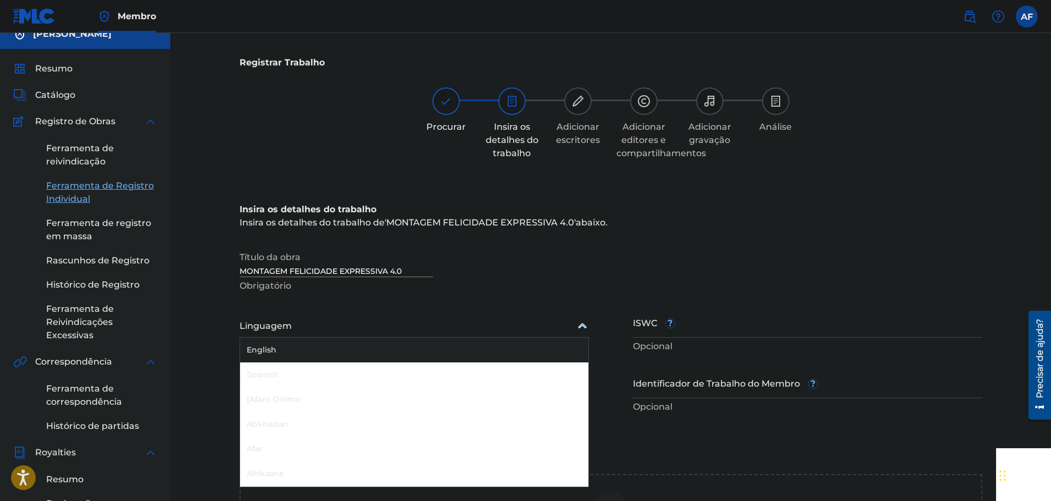
scroll to position [16, 0]
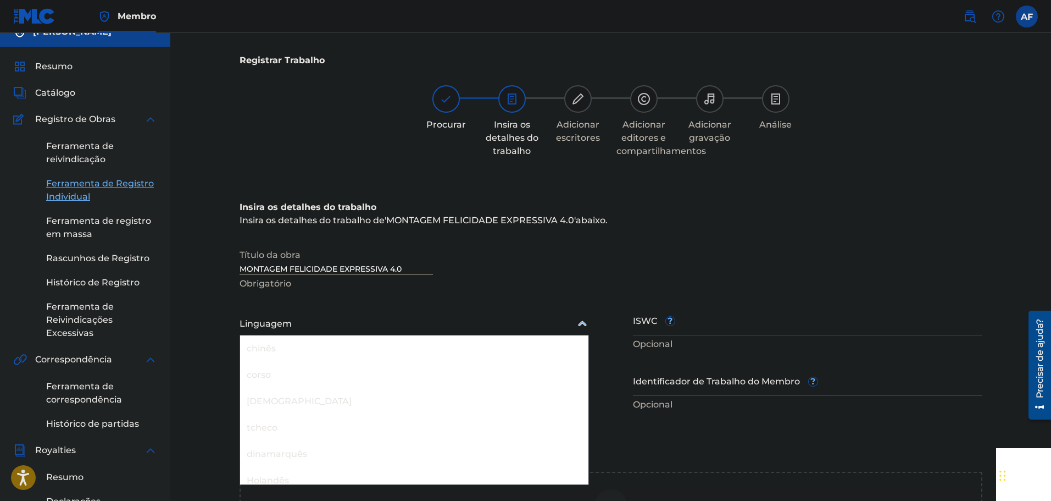
type input "b"
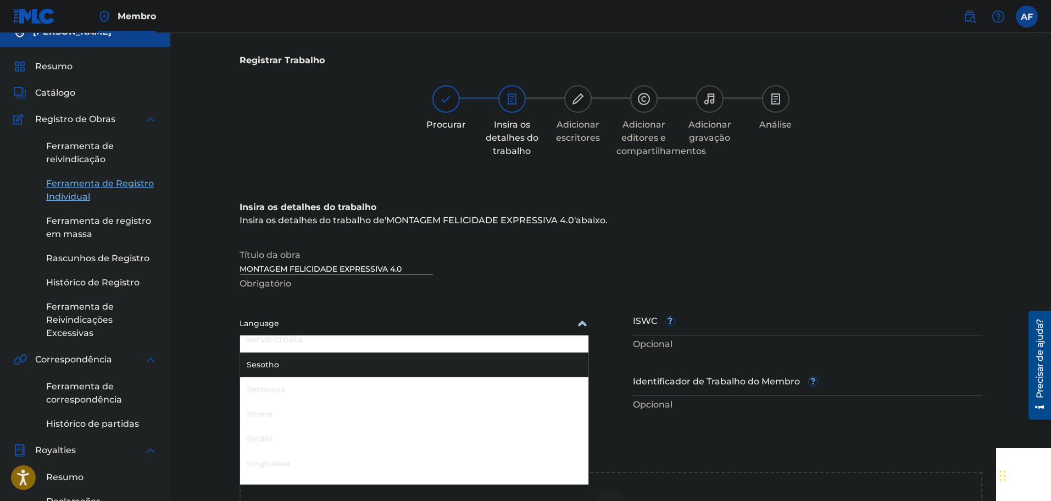
scroll to position [2753, 0]
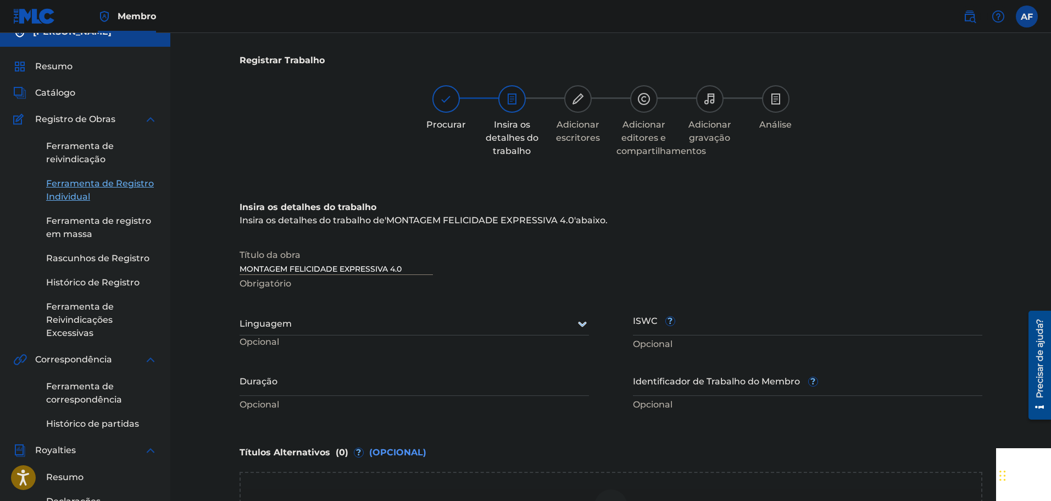
click at [386, 316] on div "Linguagem" at bounding box center [415, 323] width 350 height 23
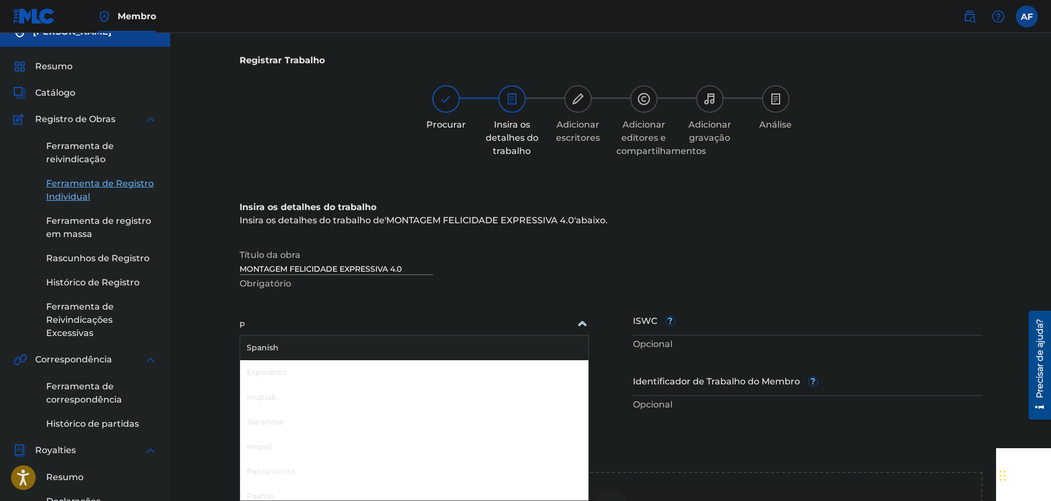
type input "po"
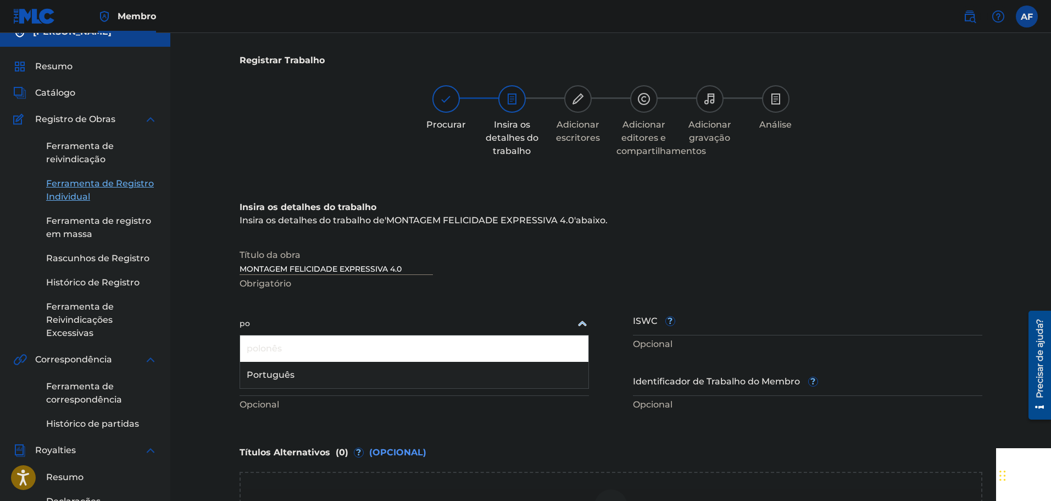
click at [328, 366] on div "Português" at bounding box center [414, 375] width 348 height 26
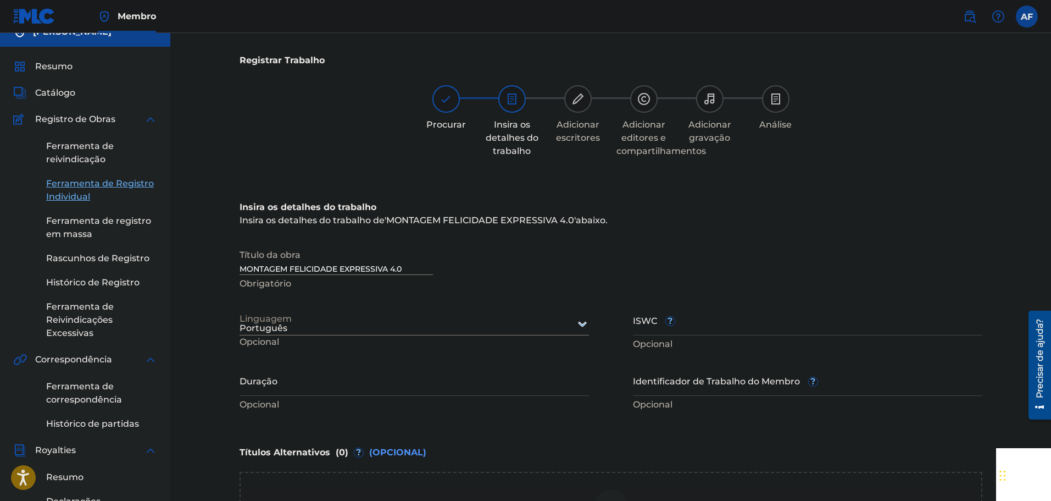
click at [400, 148] on div "Procurar Insira os detalhes do trabalho Adicionar escritores Adicionar editores…" at bounding box center [611, 121] width 743 height 73
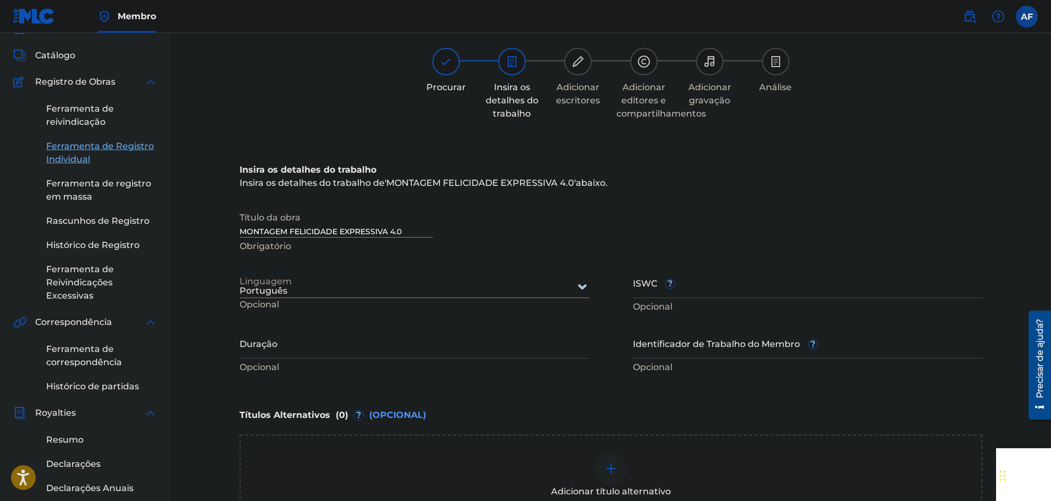
scroll to position [71, 0]
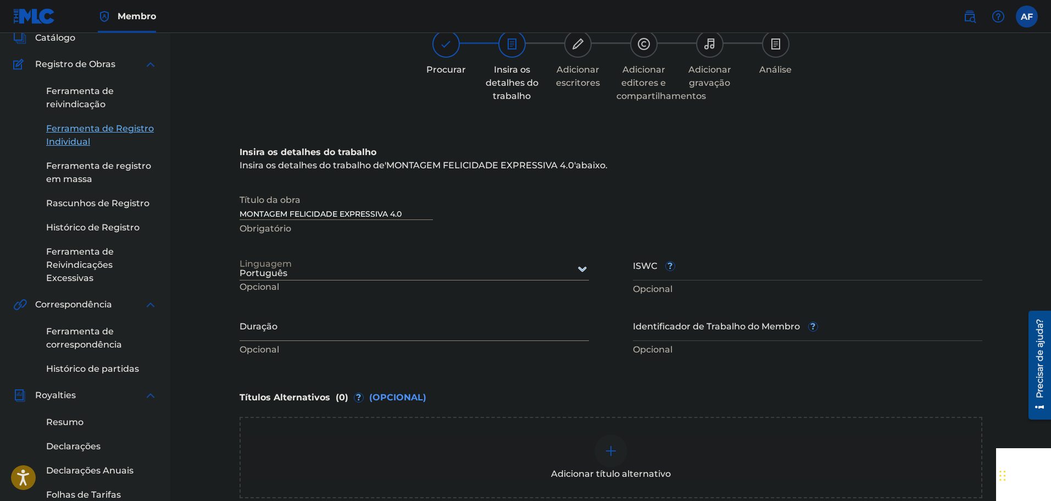
click at [396, 314] on input "Duração" at bounding box center [415, 324] width 350 height 31
click at [325, 320] on input "Duração" at bounding box center [415, 324] width 350 height 31
click at [323, 322] on input "Duração" at bounding box center [415, 324] width 350 height 31
type input "3:27"
click at [417, 357] on div "Duração 3:27 Insira a duração no formato 00:00" at bounding box center [415, 333] width 350 height 49
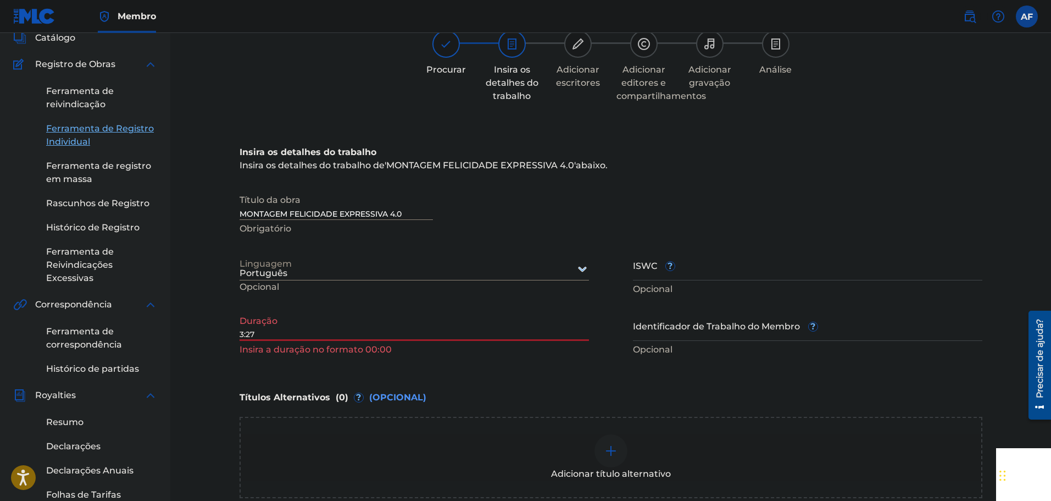
drag, startPoint x: 390, startPoint y: 333, endPoint x: 219, endPoint y: 329, distance: 171.5
click at [219, 329] on div "Registrar Trabalho Procurar Insira os detalhes do trabalho Adicionar escritores…" at bounding box center [610, 326] width 881 height 729
click at [331, 325] on input "03:27" at bounding box center [415, 324] width 350 height 31
type input "03:27"
click at [701, 328] on input "Identificador de Trabalho do Membro ?" at bounding box center [808, 324] width 350 height 31
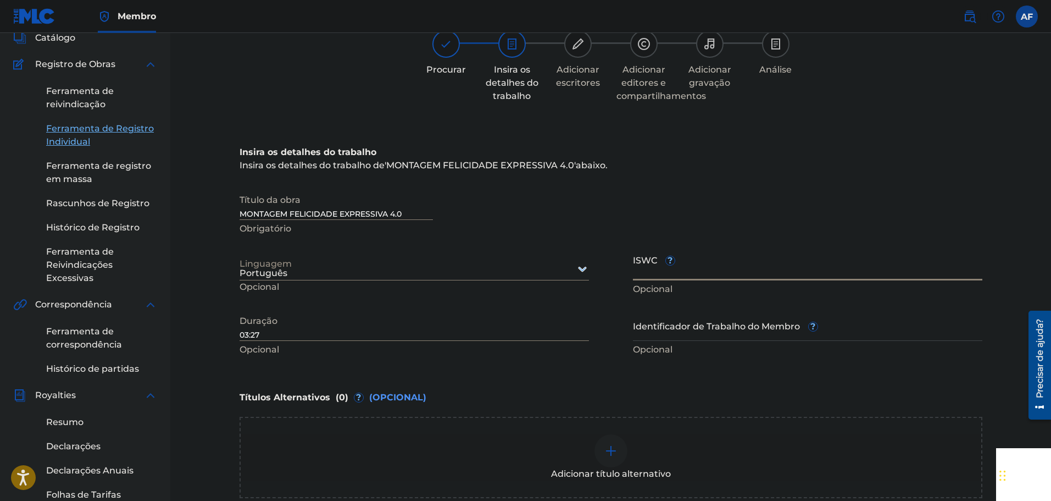
click at [747, 273] on input "ISWC ?" at bounding box center [808, 264] width 350 height 31
click at [717, 314] on input "Identificador de Trabalho do Membro ?" at bounding box center [808, 324] width 350 height 31
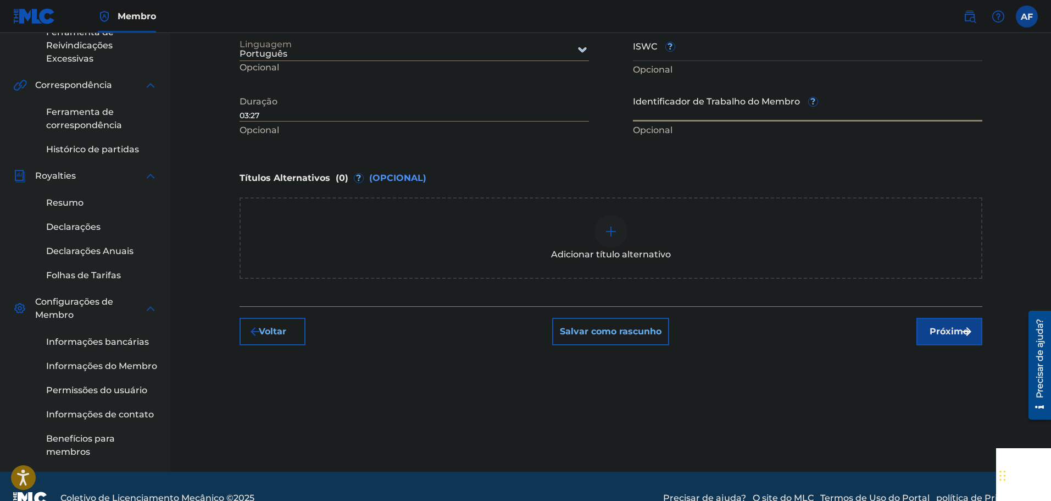
scroll to position [291, 0]
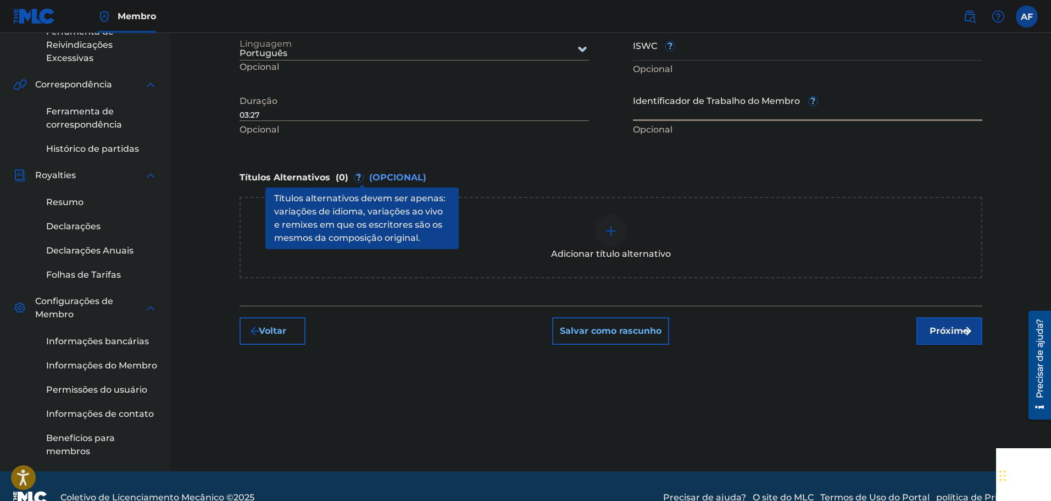
click at [361, 178] on font "?" at bounding box center [358, 177] width 5 height 10
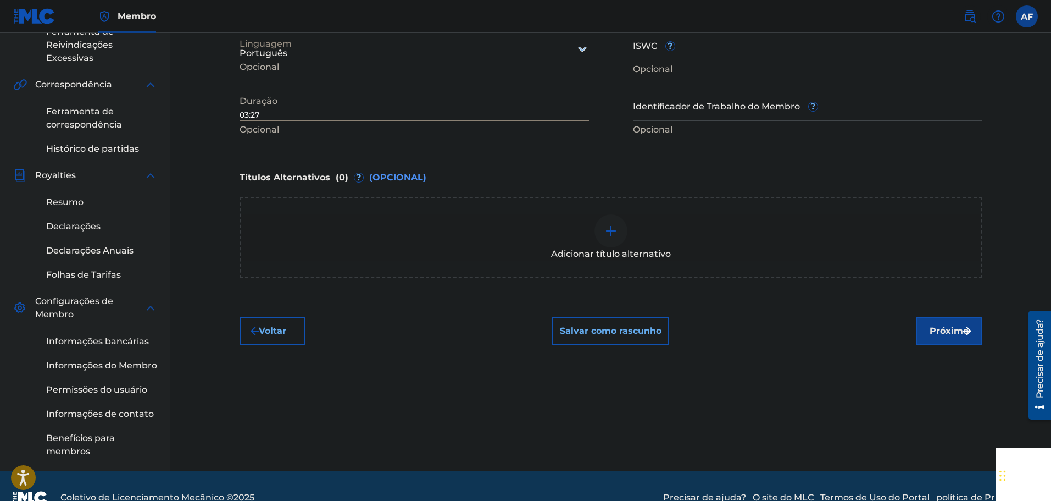
click at [631, 226] on div "Adicionar título alternativo" at bounding box center [611, 237] width 741 height 46
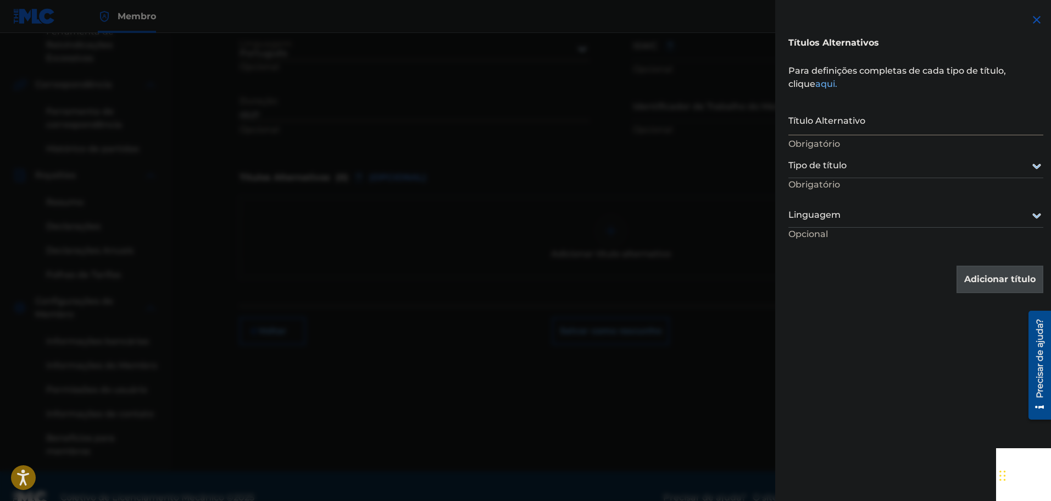
click at [839, 126] on input "Título Alternativo" at bounding box center [916, 119] width 255 height 31
click at [845, 160] on div at bounding box center [916, 166] width 255 height 14
click at [873, 131] on input "Título Alternativo" at bounding box center [916, 119] width 255 height 31
click at [872, 209] on div at bounding box center [916, 215] width 255 height 14
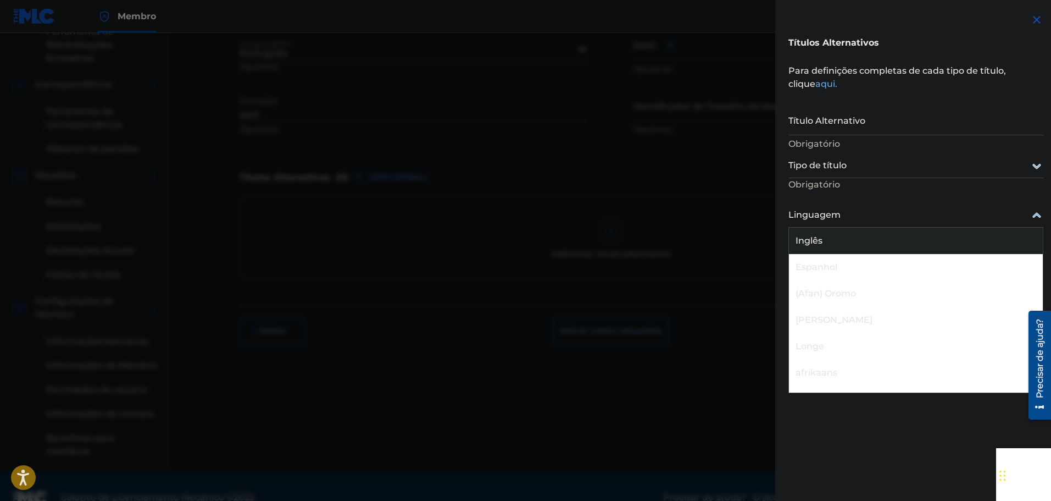
click at [872, 209] on div at bounding box center [916, 215] width 255 height 14
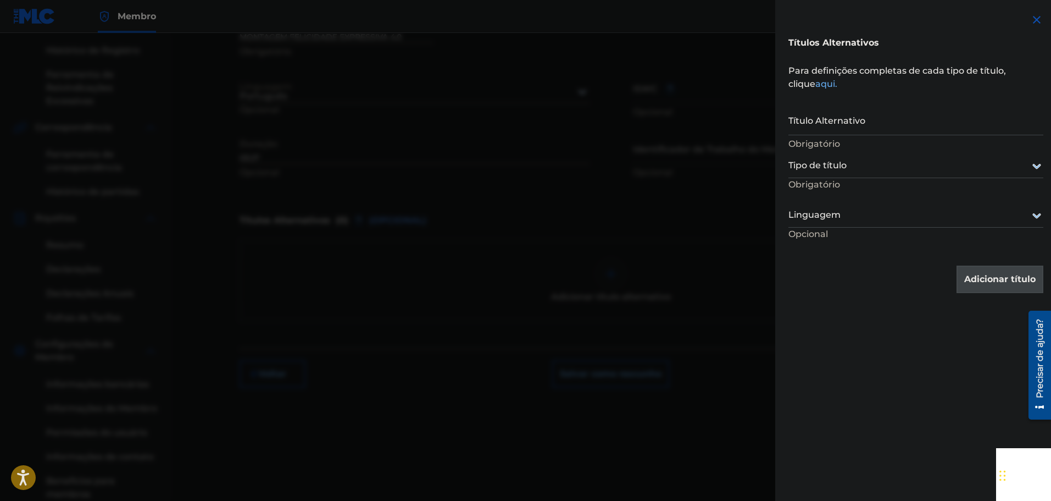
scroll to position [181, 0]
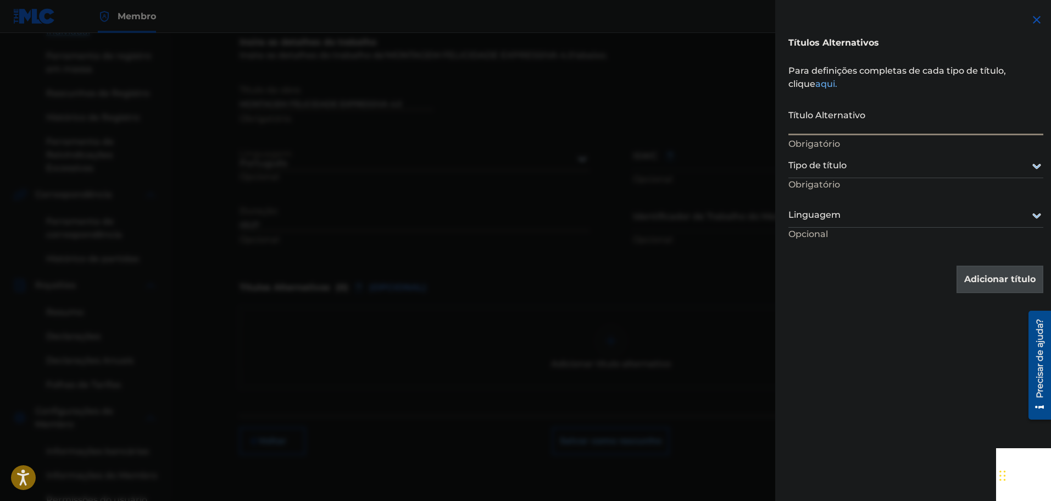
click at [932, 128] on input "Título Alternativo" at bounding box center [916, 119] width 255 height 31
click at [865, 126] on input "Título Alternativo" at bounding box center [916, 119] width 255 height 31
paste input "Dj RxdDxath - MONTAGEM FELICIDADE EXPRESSIVA 4.0 (Ultra Slowed)"
click at [900, 131] on input "Dj RxdDxath - MONTAGEM FELICIDADE EXPRESSIVA 4.0 (Ultra Slowed)" at bounding box center [916, 119] width 255 height 31
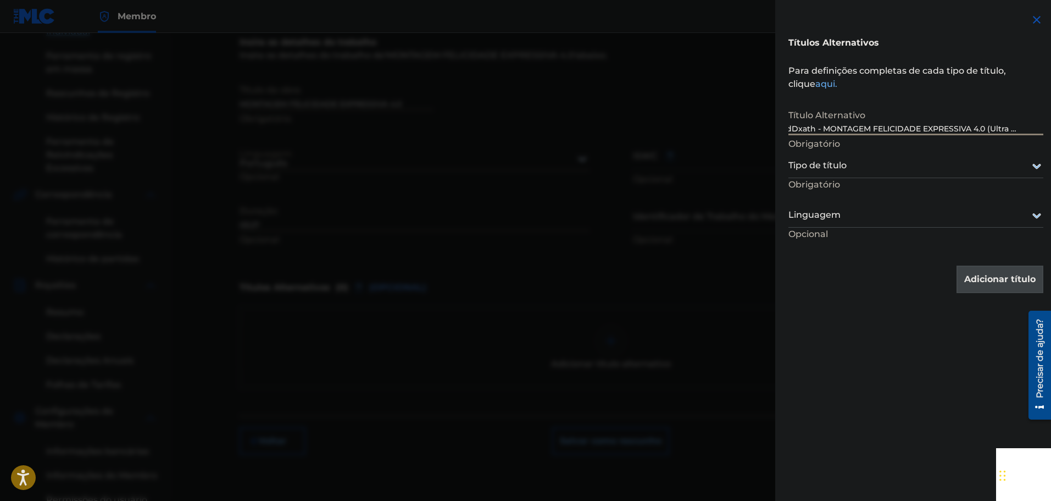
type input "Dj RxdDxath - MONTAGEM FELICIDADE EXPRESSIVA 4.0 (Ultra Slowed)"
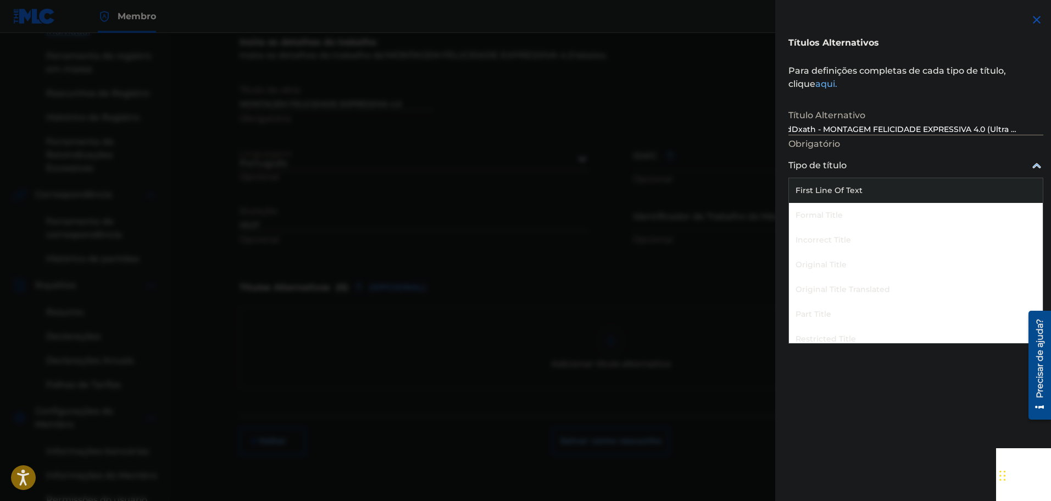
click at [894, 174] on div "Tipo de título" at bounding box center [916, 165] width 255 height 25
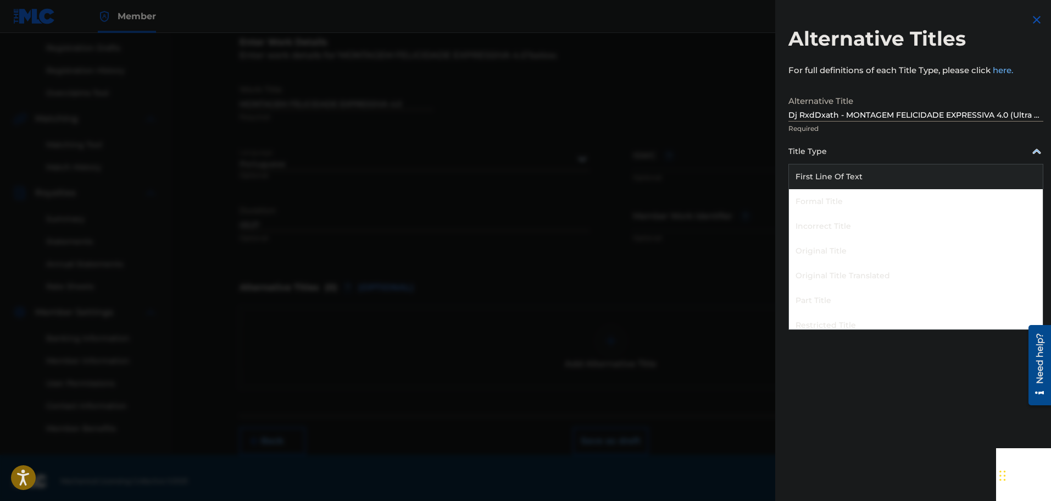
click at [927, 140] on div "Title Type" at bounding box center [916, 152] width 255 height 25
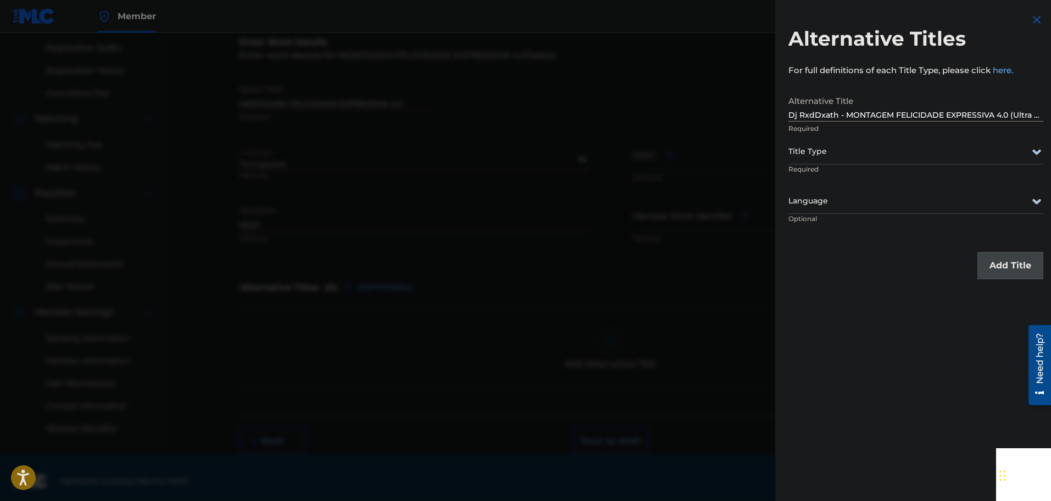
click at [914, 151] on div at bounding box center [916, 152] width 255 height 14
click at [900, 191] on div "Language" at bounding box center [916, 201] width 255 height 25
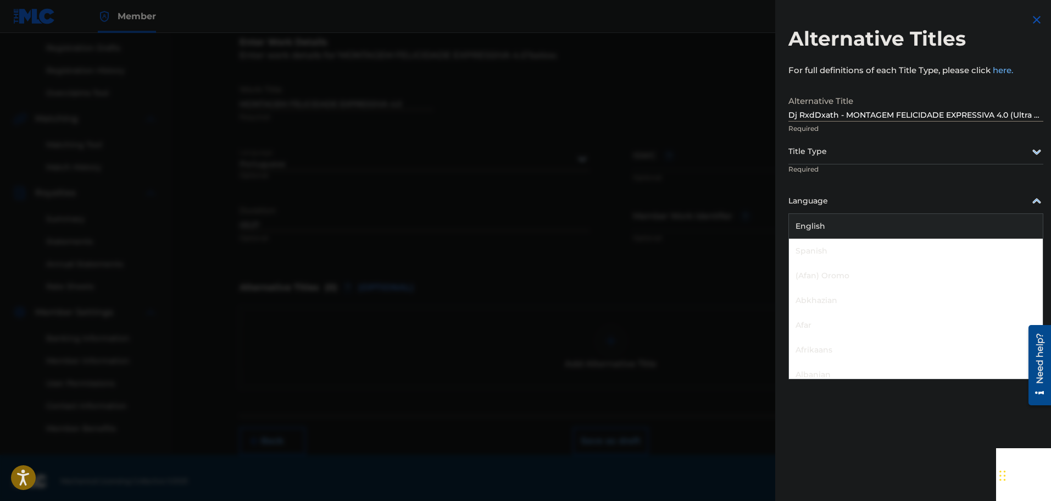
click at [900, 191] on div "Language" at bounding box center [916, 201] width 255 height 25
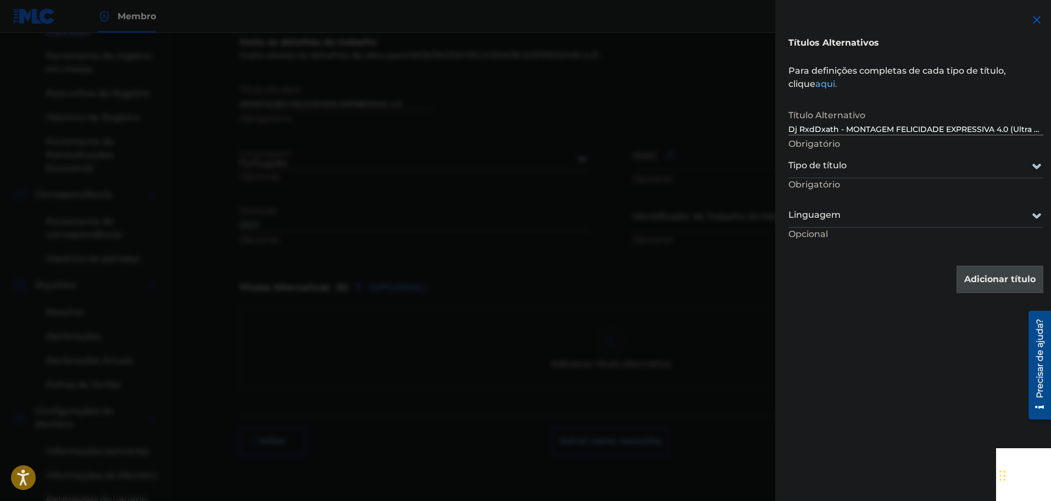
scroll to position [196, 0]
click at [963, 54] on div "Títulos Alternativos Para definições completas de cada tipo de título, clique a…" at bounding box center [916, 153] width 281 height 306
click at [912, 164] on div at bounding box center [916, 166] width 255 height 14
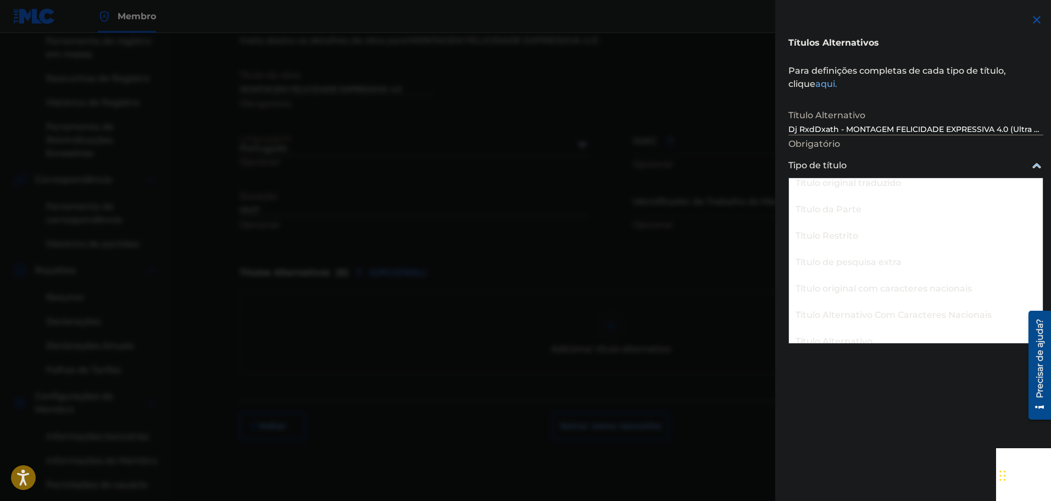
scroll to position [125, 0]
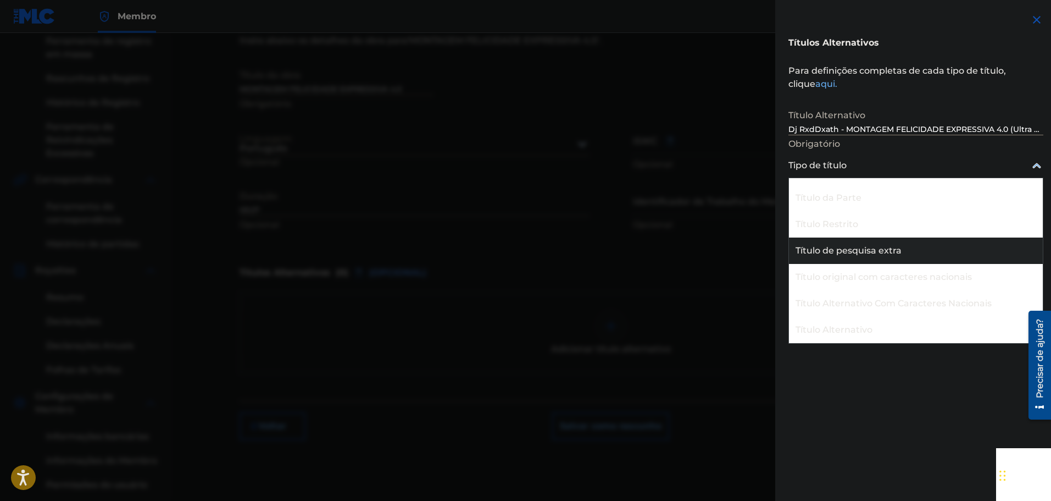
click at [898, 250] on font "Título de pesquisa extra" at bounding box center [849, 250] width 106 height 10
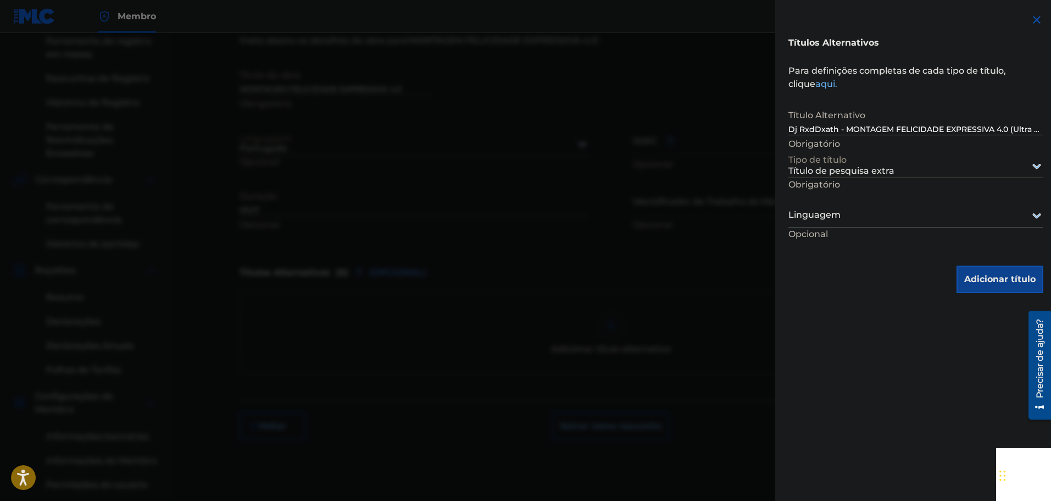
click at [904, 223] on div "Linguagem" at bounding box center [916, 215] width 255 height 25
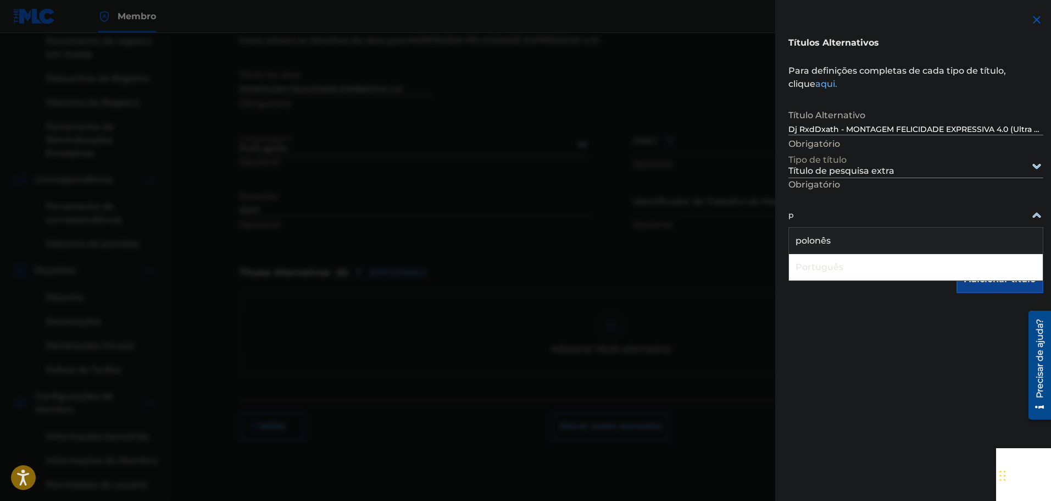
type input "po"
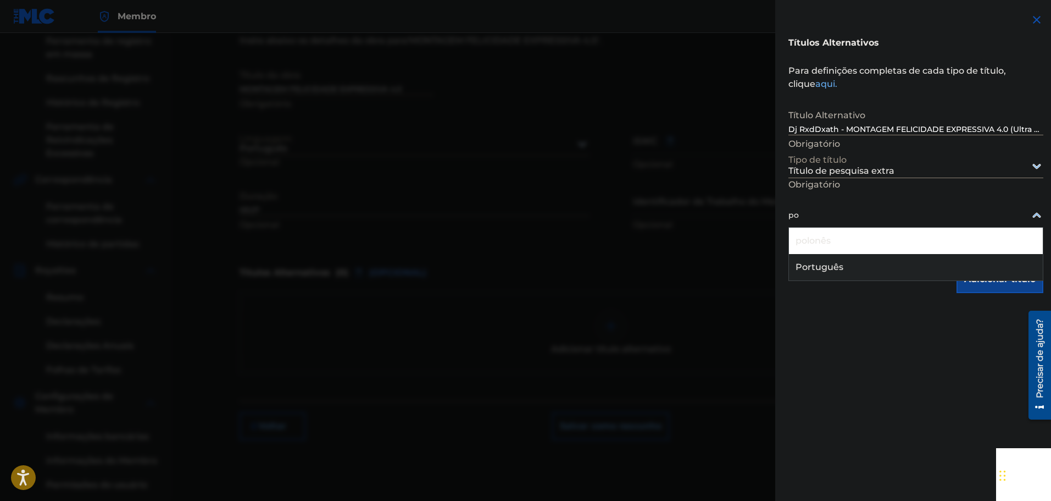
click at [871, 262] on div "Português" at bounding box center [916, 267] width 254 height 26
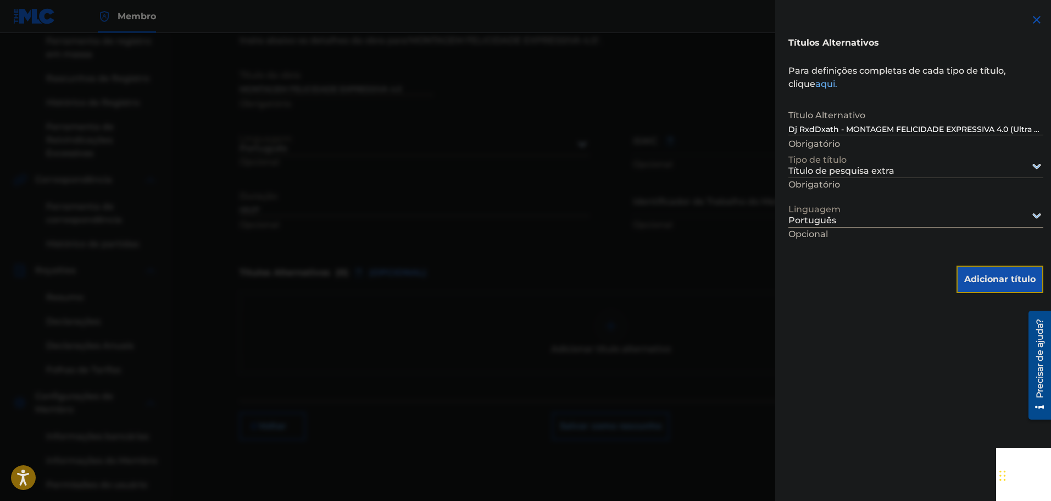
click at [1009, 287] on button "Adicionar título" at bounding box center [1000, 278] width 87 height 27
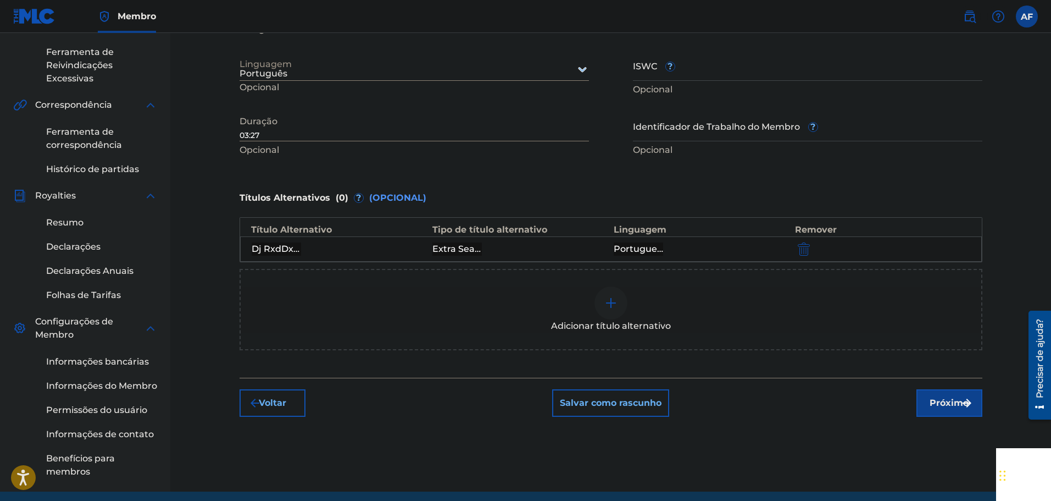
scroll to position [314, 0]
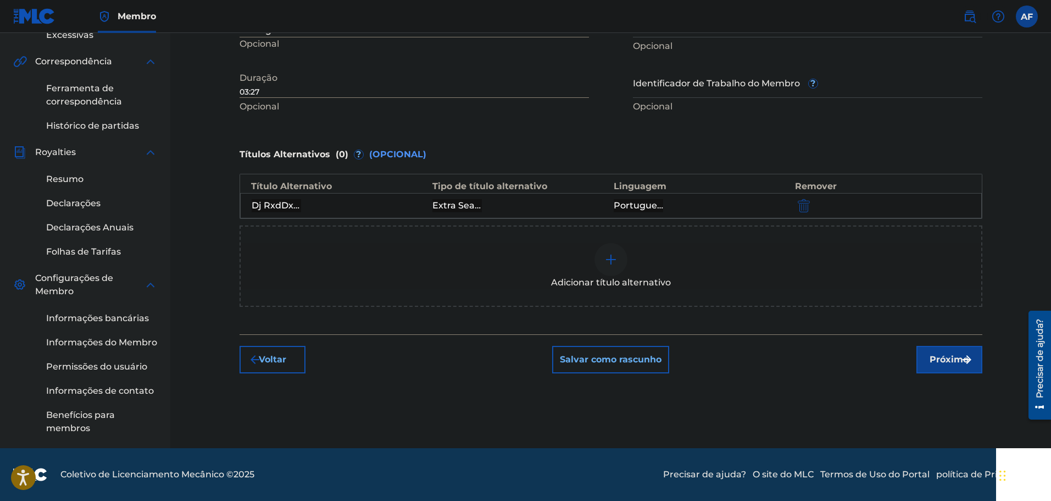
click at [612, 263] on img at bounding box center [611, 259] width 13 height 13
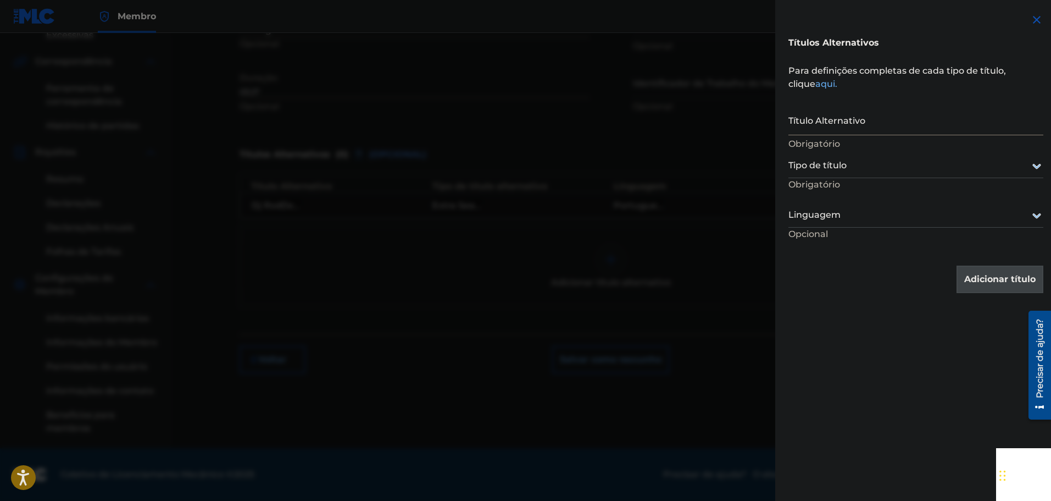
click at [911, 134] on input "Título Alternativo" at bounding box center [916, 119] width 255 height 31
paste input "Dj RxdDxath - MONTAGEM FELICIDADE EXPRESSIVA 4.0 (Slowed)"
type input "Dj RxdDxath - MONTAGEM FELICIDADE EXPRESSIVA 4.0 (Slowed)"
click at [900, 166] on div at bounding box center [916, 166] width 255 height 14
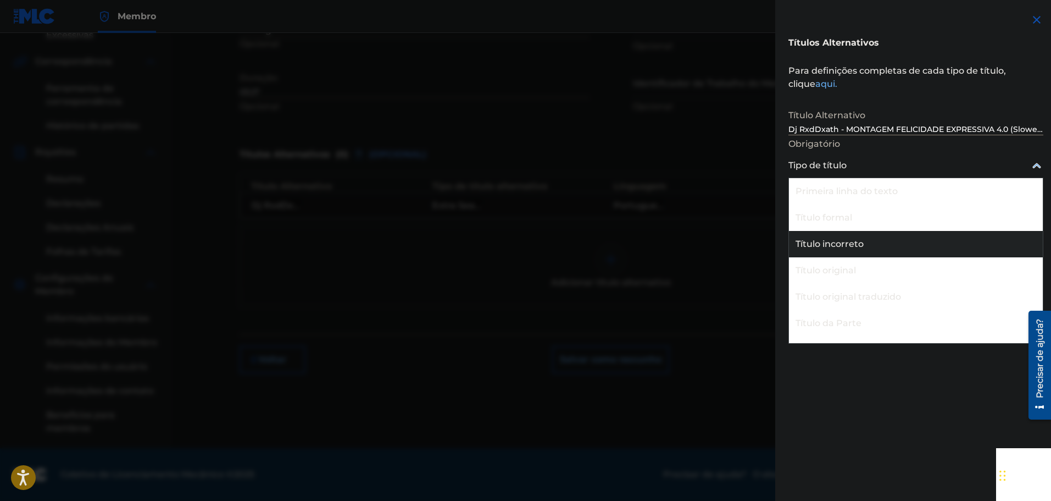
scroll to position [125, 0]
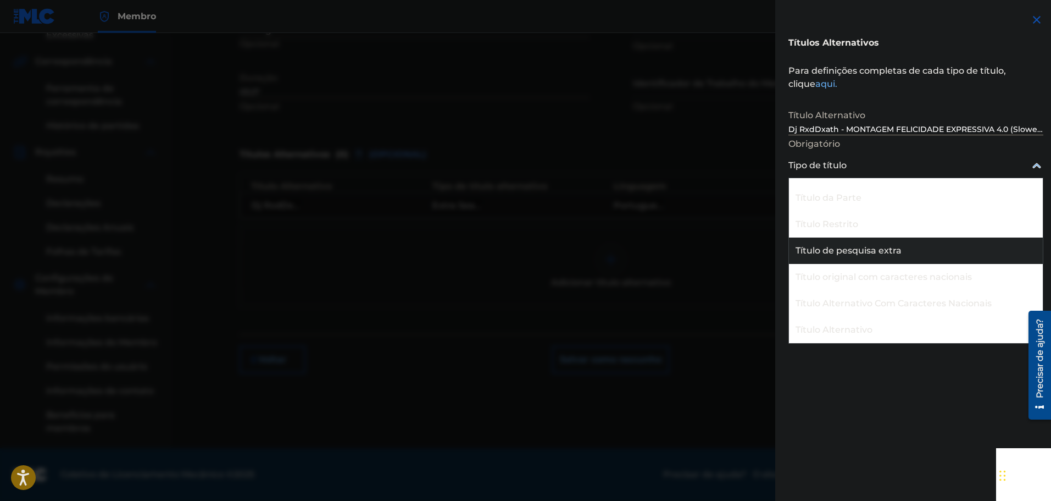
click at [914, 247] on div "Título de pesquisa extra" at bounding box center [916, 250] width 254 height 26
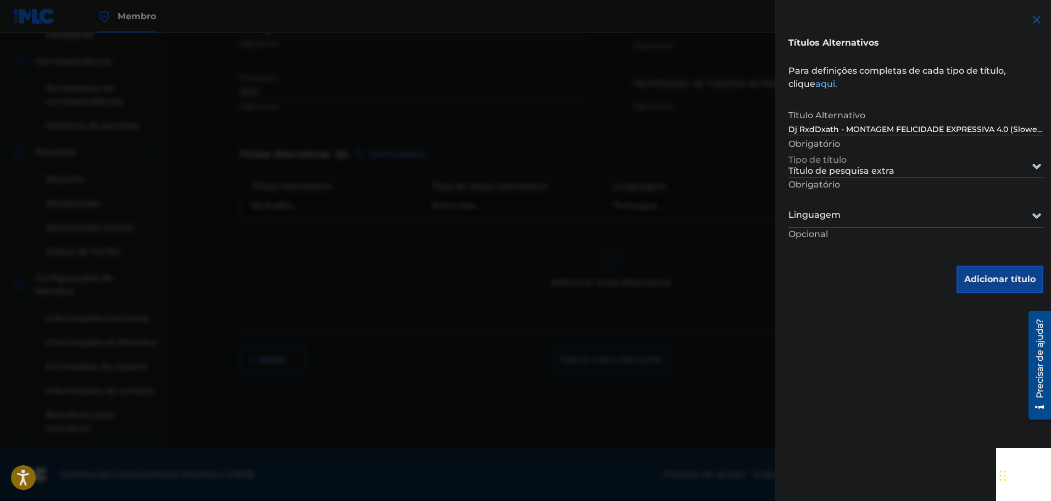
click at [931, 226] on div "Linguagem" at bounding box center [916, 215] width 255 height 25
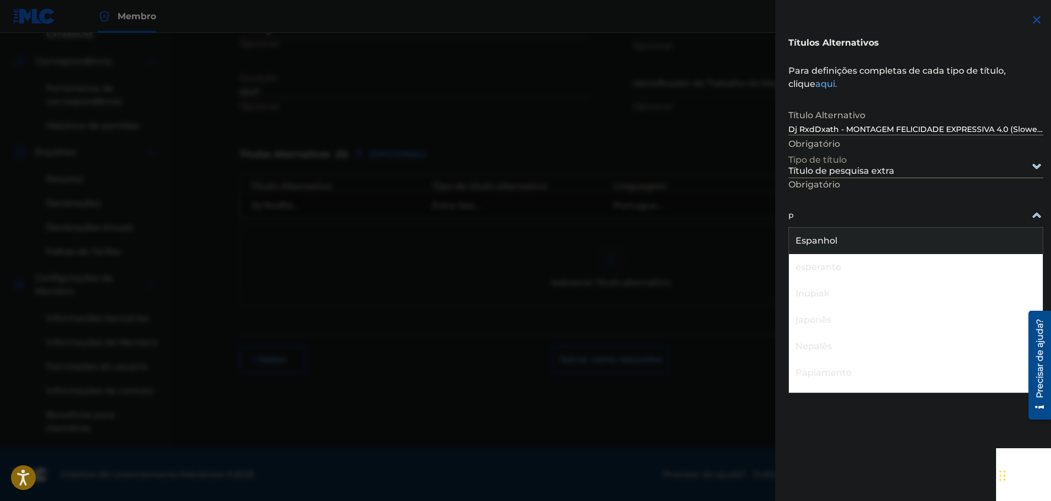
type input "po"
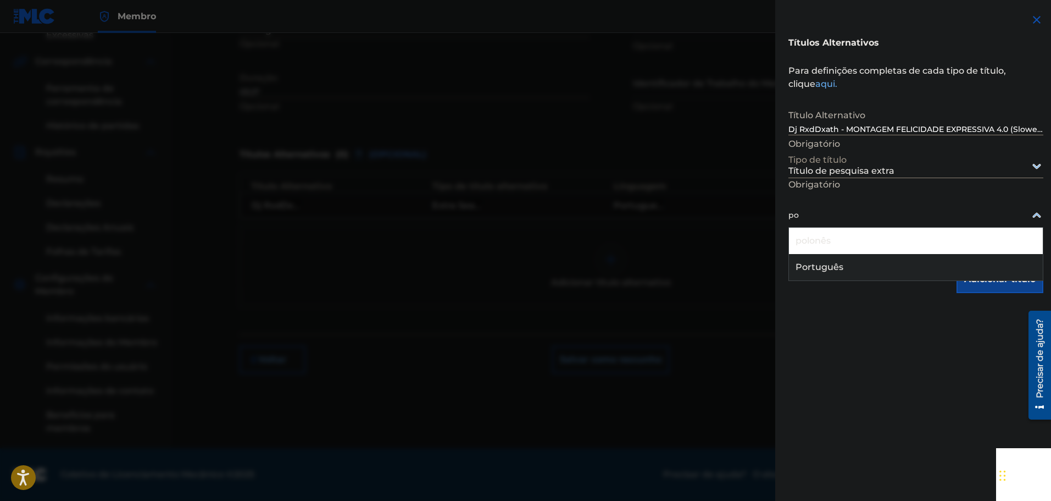
click at [912, 266] on div "Português" at bounding box center [916, 267] width 254 height 26
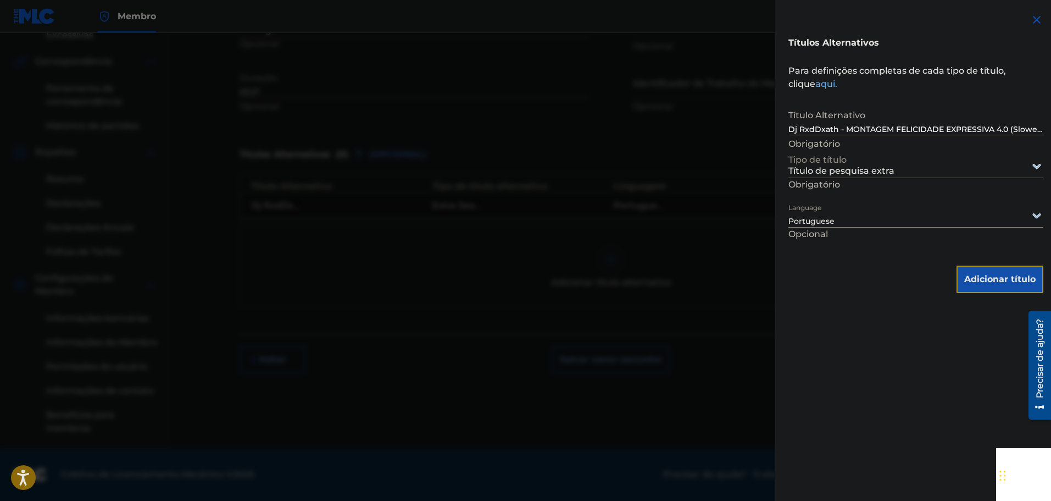
click at [979, 276] on font "Adicionar título" at bounding box center [1000, 279] width 71 height 10
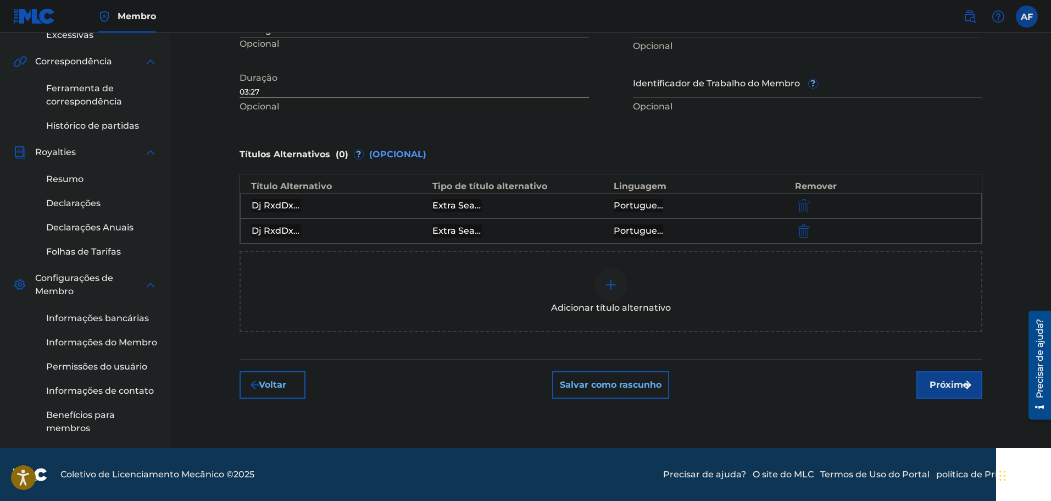
click at [638, 278] on div "Adicionar título alternativo" at bounding box center [611, 291] width 741 height 46
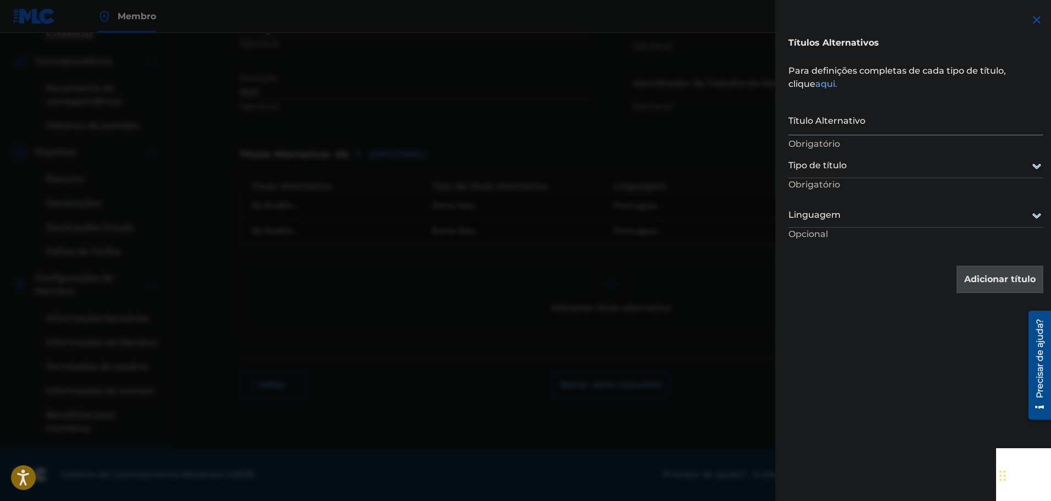
click at [872, 120] on input "Título Alternativo" at bounding box center [916, 119] width 255 height 31
paste input "Dj RxdDxath - MONTAGEM FELICIDADE EXPRESSIVA 4.0 (Super Slowed)"
type input "Dj RxdDxath - MONTAGEM FELICIDADE EXPRESSIVA 4.0 (Super Slowed)"
click at [863, 165] on div at bounding box center [916, 166] width 255 height 14
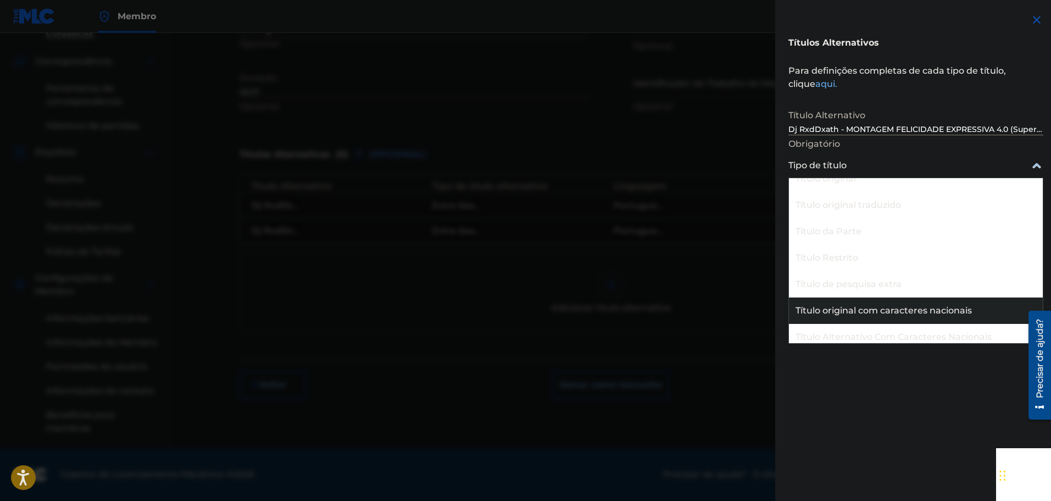
scroll to position [125, 0]
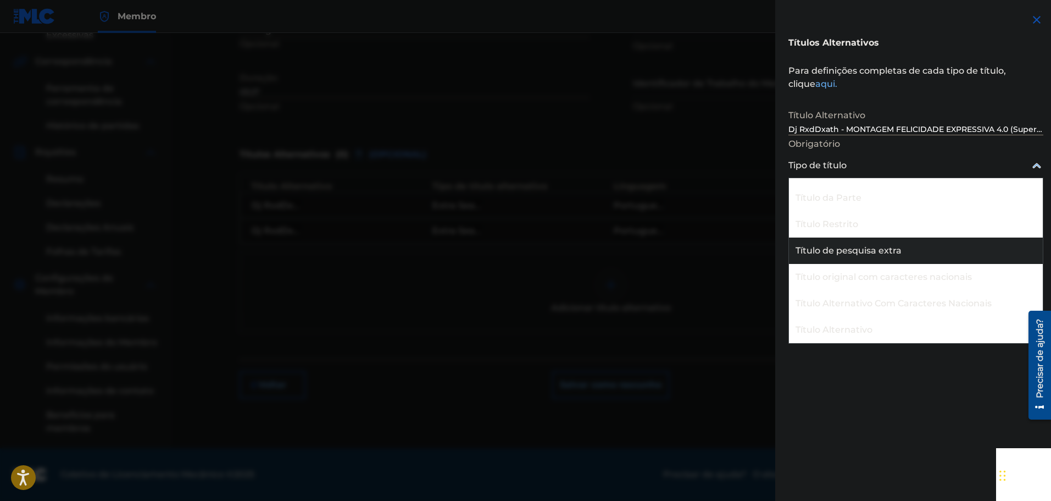
click at [923, 243] on div "Título de pesquisa extra" at bounding box center [916, 250] width 254 height 26
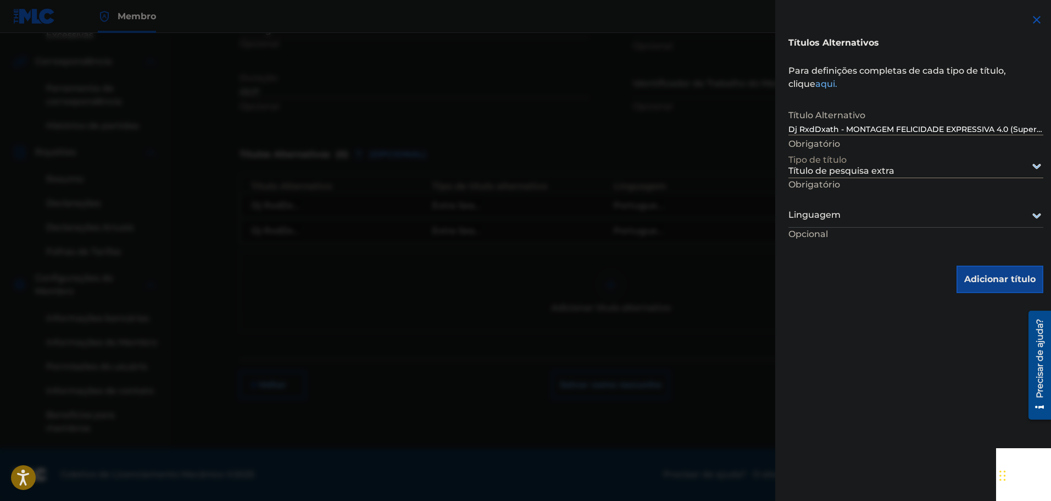
click at [894, 227] on div "Linguagem" at bounding box center [916, 215] width 255 height 25
type input "port"
click at [874, 241] on div "Português" at bounding box center [916, 241] width 254 height 26
click at [1001, 275] on font "Adicionar título" at bounding box center [1000, 279] width 71 height 10
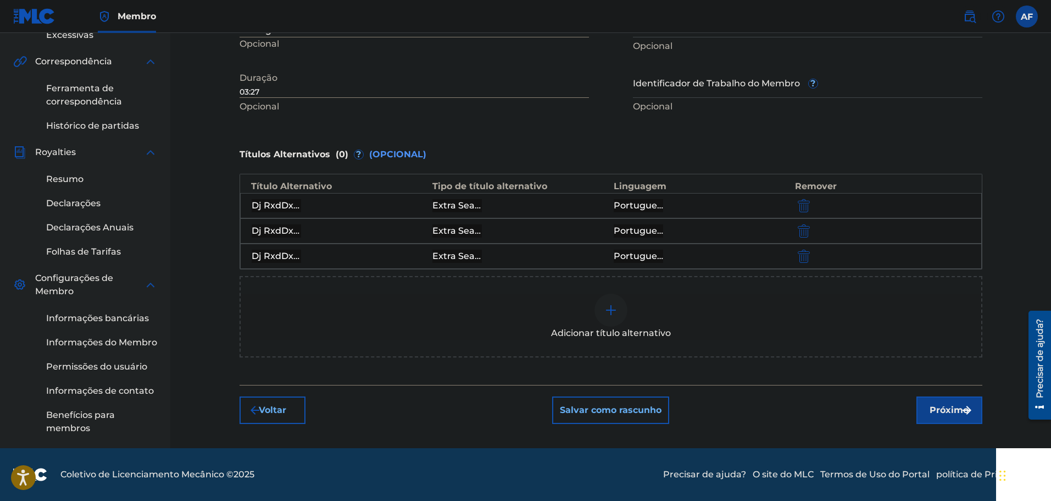
click at [611, 334] on font "Adicionar título alternativo" at bounding box center [611, 333] width 120 height 10
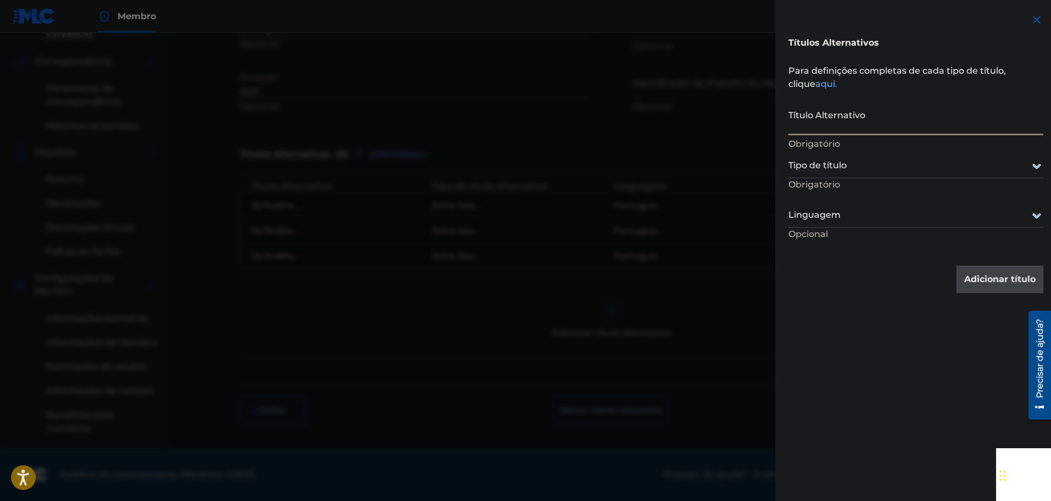
click at [862, 120] on input "Título Alternativo" at bounding box center [916, 119] width 255 height 31
paste input "MONTAGEM FELICIDADE EXPRESSIVA 4.0 (Sped Up)"
type input "MONTAGEM FELICIDADE EXPRESSIVA 4.0 (Sped Up)"
click at [852, 164] on div at bounding box center [916, 166] width 255 height 14
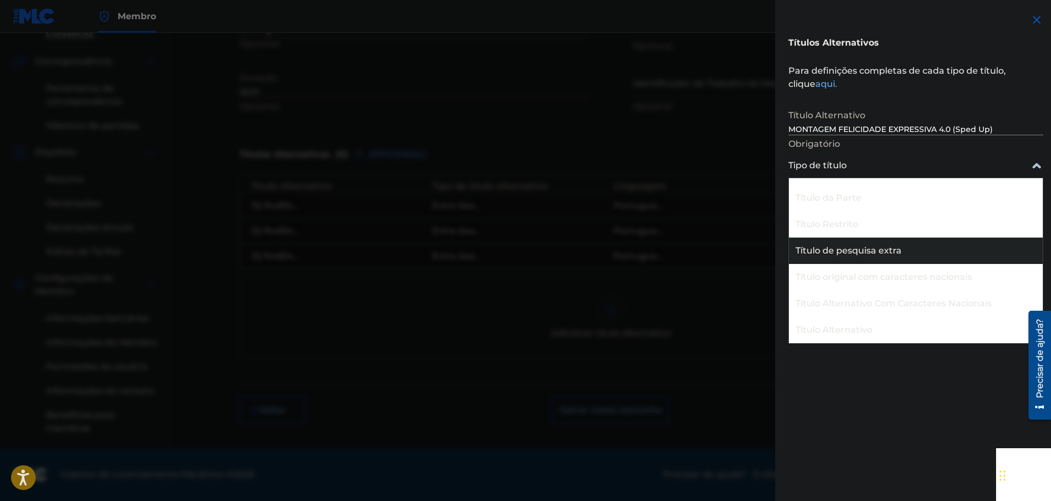
click at [890, 253] on font "Título de pesquisa extra" at bounding box center [849, 250] width 106 height 10
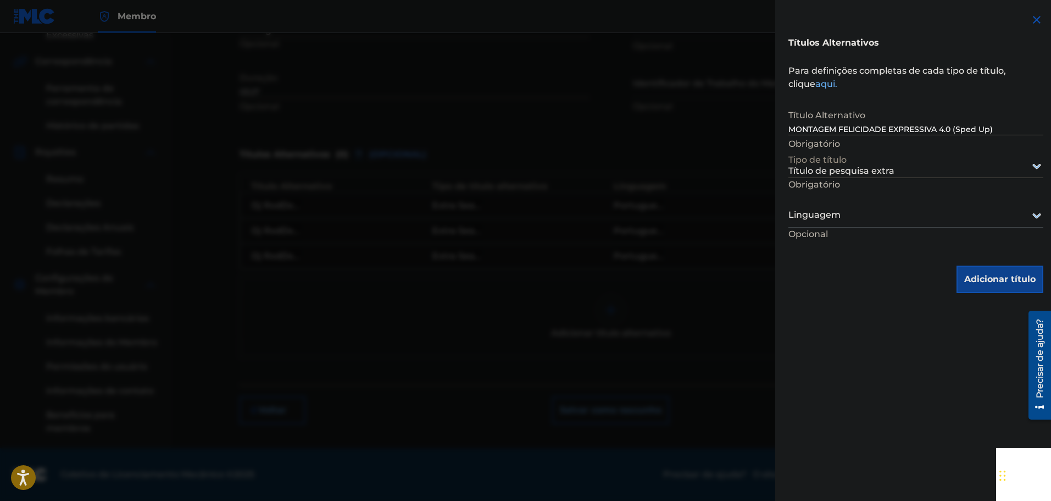
click at [903, 214] on div at bounding box center [916, 215] width 255 height 14
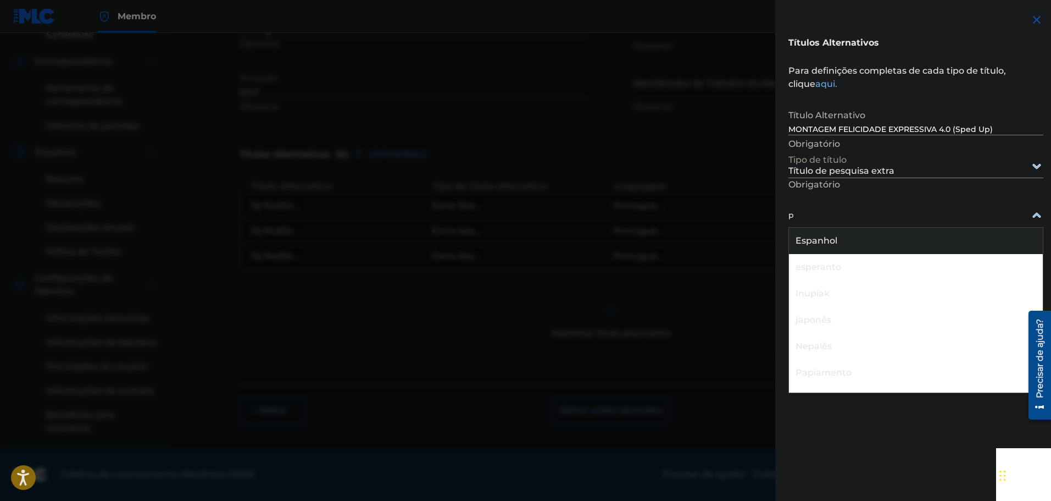
type input "po"
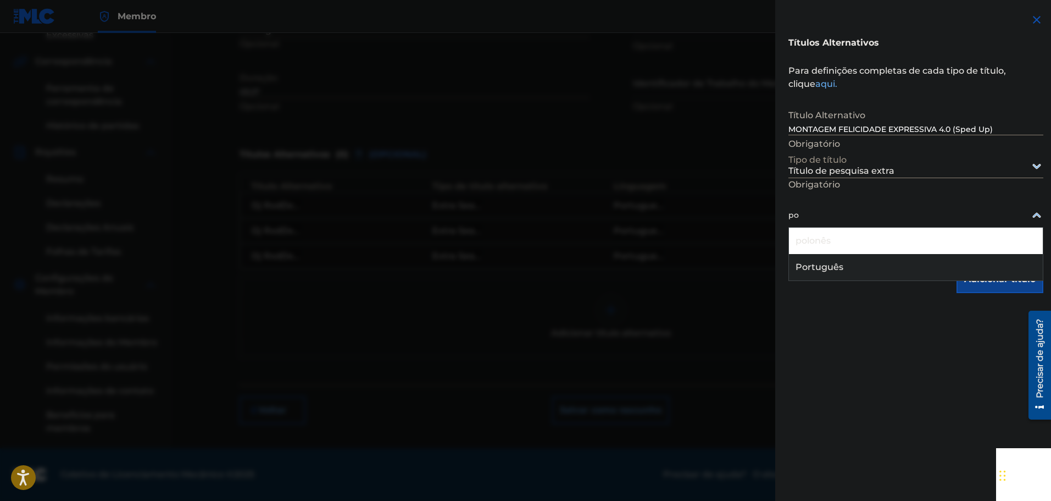
click at [872, 257] on div "Português" at bounding box center [916, 267] width 254 height 26
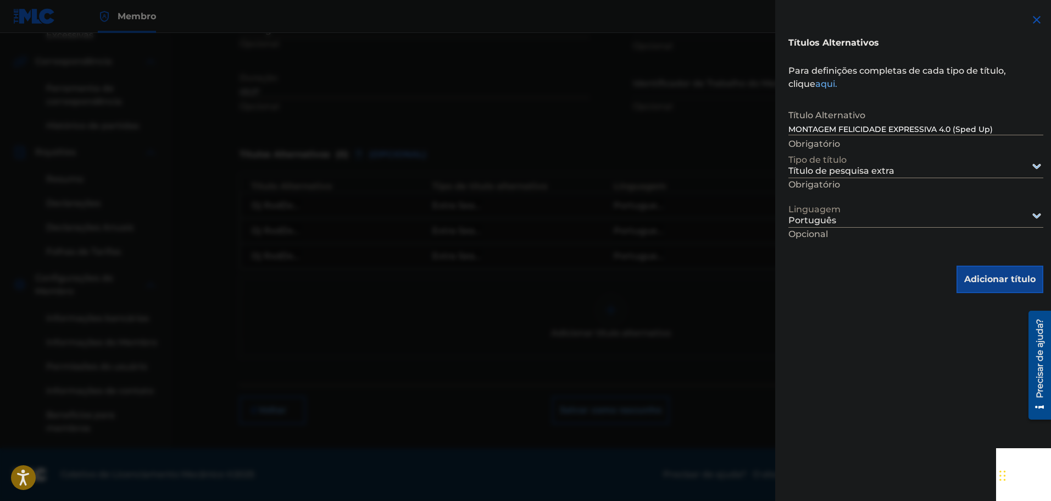
click at [948, 273] on div "Adicionar título" at bounding box center [916, 278] width 255 height 27
click at [959, 275] on button "Adicionar título" at bounding box center [1000, 278] width 87 height 27
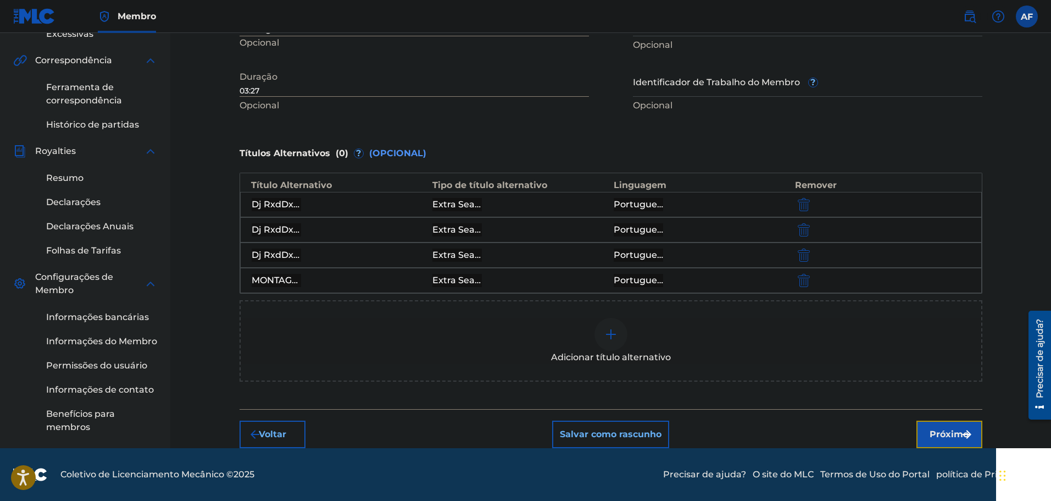
click at [948, 428] on font "Próximo" at bounding box center [949, 434] width 39 height 13
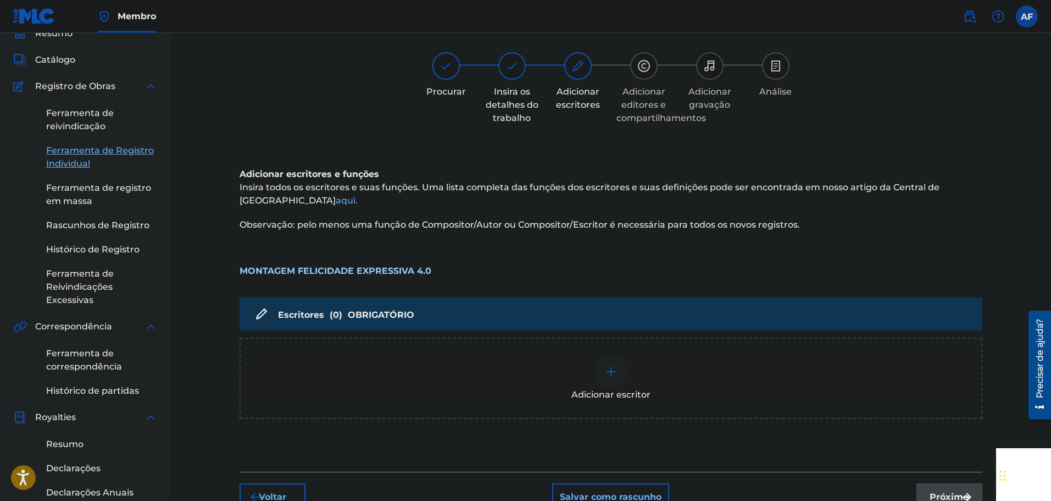
scroll to position [104, 0]
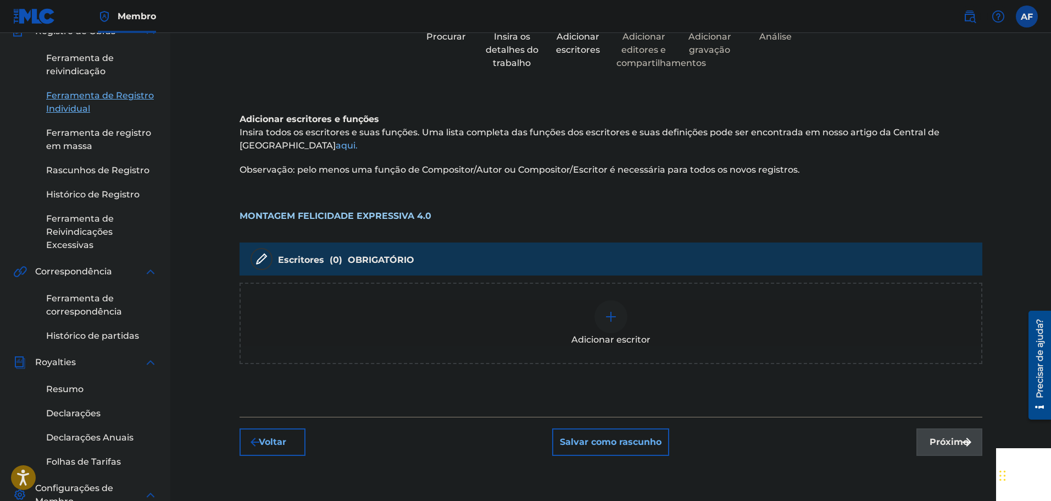
click at [435, 341] on div "Adicionar escritor" at bounding box center [611, 323] width 741 height 46
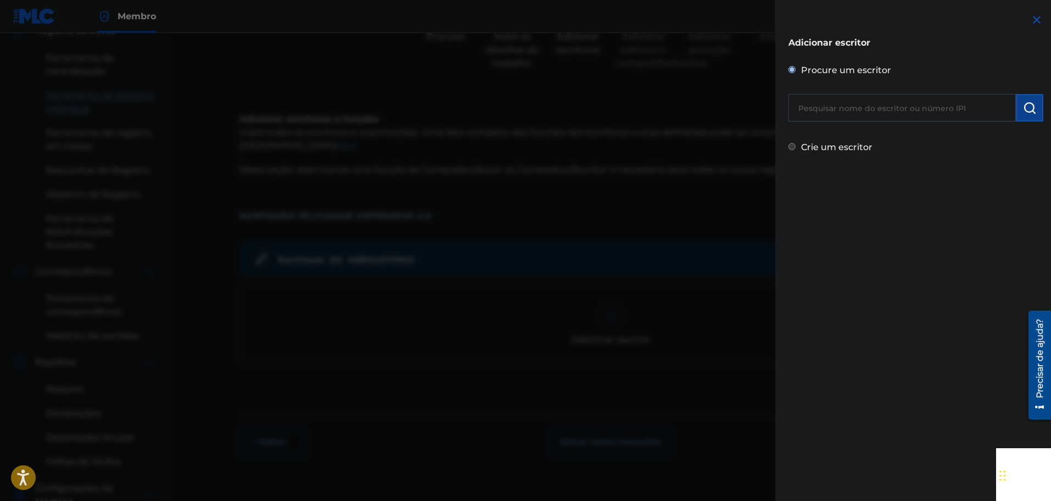
click at [864, 110] on input "text" at bounding box center [903, 107] width 228 height 27
type input "Dj pablynh da 017"
click at [856, 152] on font "Crie um escritor" at bounding box center [836, 147] width 71 height 10
radio input "true"
click at [796, 150] on input "Crie um escritor" at bounding box center [792, 146] width 7 height 7
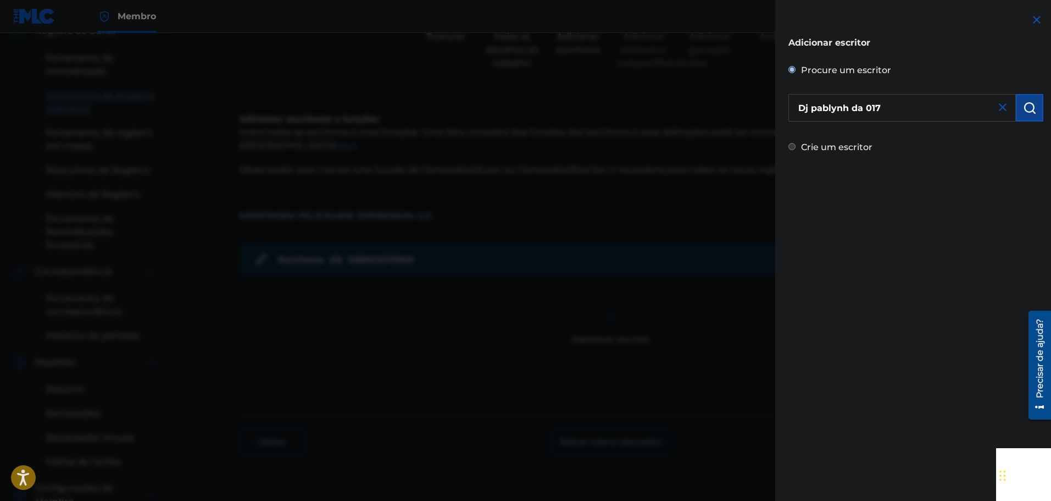
radio input "false"
radio input "true"
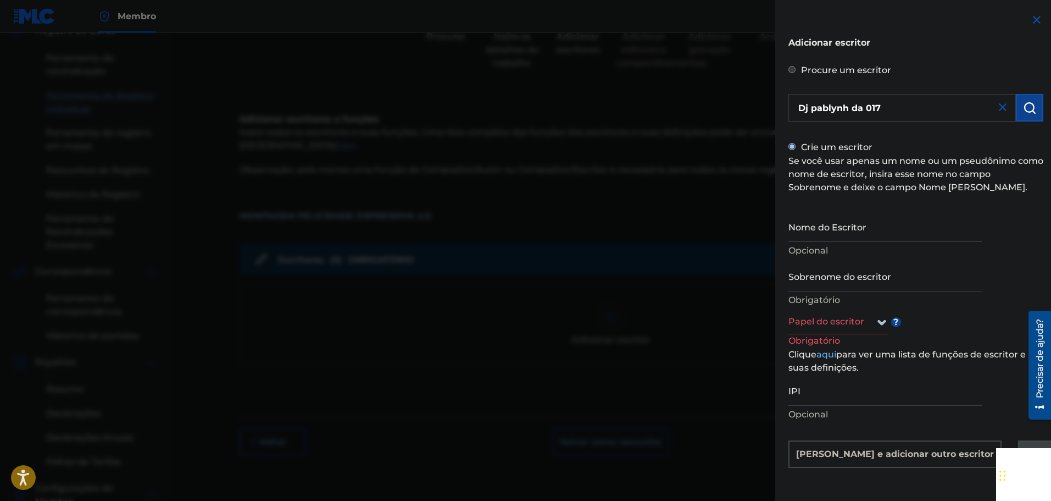
click at [1000, 111] on img at bounding box center [1003, 107] width 13 height 13
click at [840, 222] on input "Nome do Escritor" at bounding box center [885, 226] width 193 height 31
type input "d"
type input "Dj pablynh da 017"
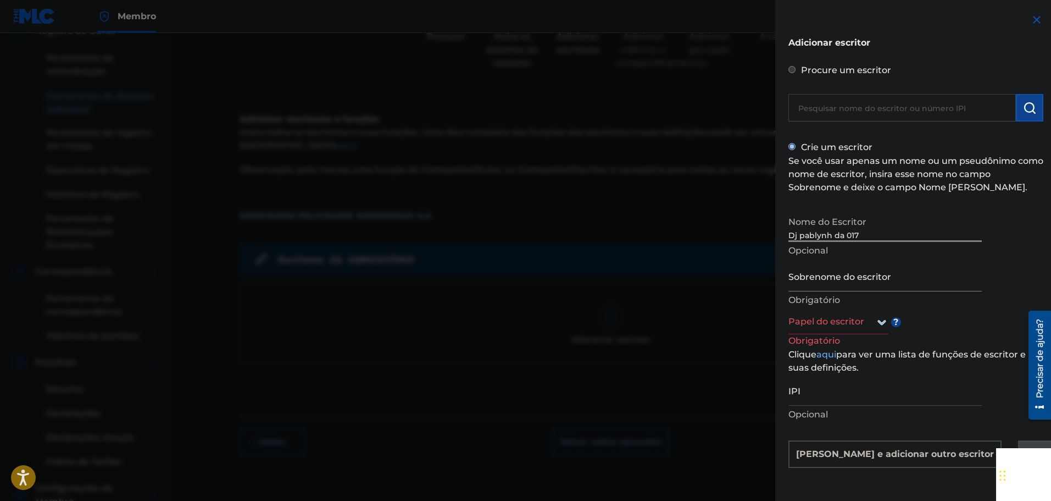
click at [840, 278] on input "Sobrenome do escritor" at bounding box center [885, 275] width 193 height 31
type input "[PERSON_NAME]"
click at [863, 328] on div at bounding box center [839, 322] width 100 height 14
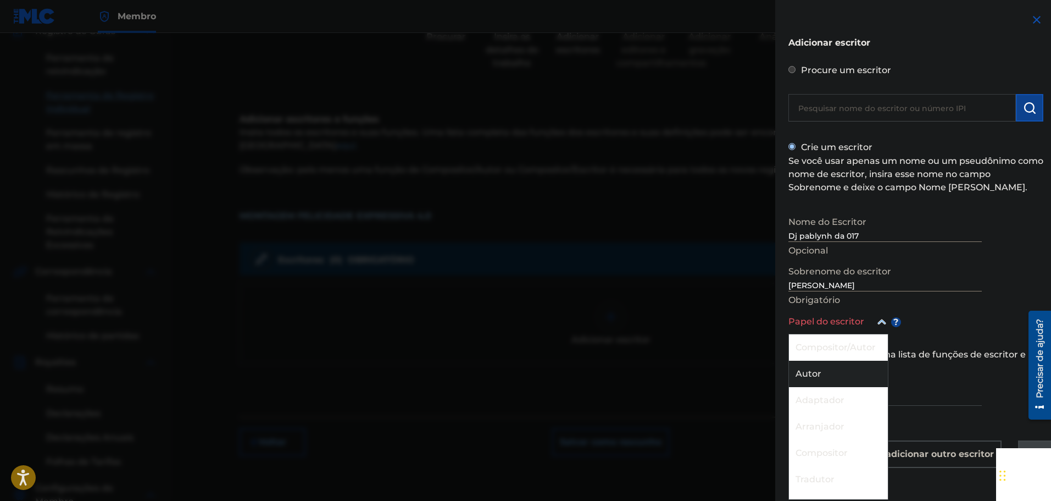
click at [858, 365] on div "Autor" at bounding box center [838, 374] width 99 height 26
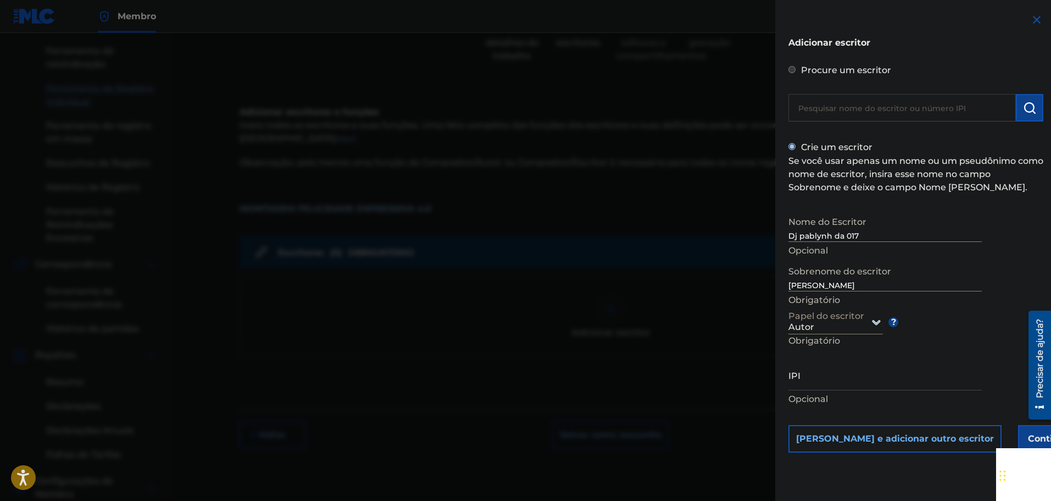
scroll to position [159, 0]
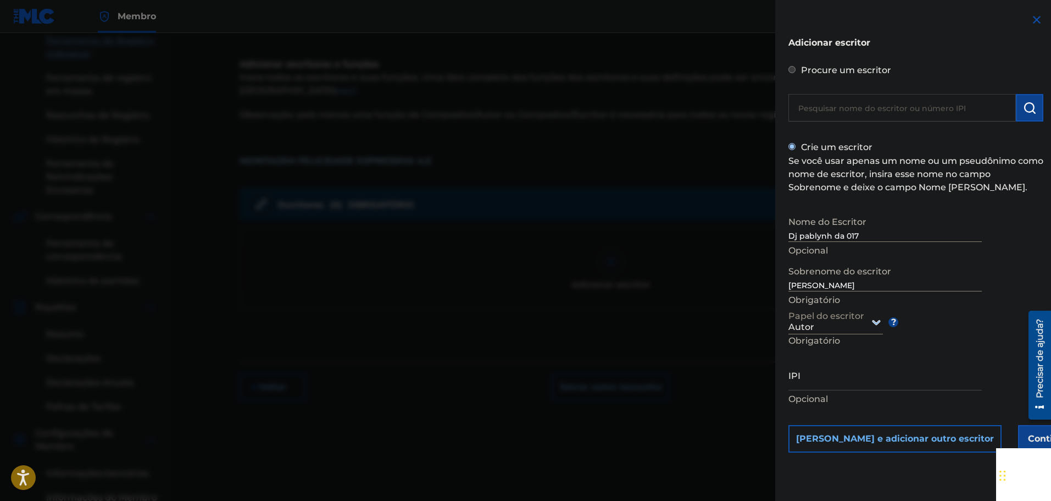
click at [866, 390] on div "IPI Opcional" at bounding box center [885, 383] width 193 height 49
click at [868, 384] on input "IPI" at bounding box center [885, 374] width 193 height 31
click at [1028, 442] on font "Continuar" at bounding box center [1051, 438] width 46 height 10
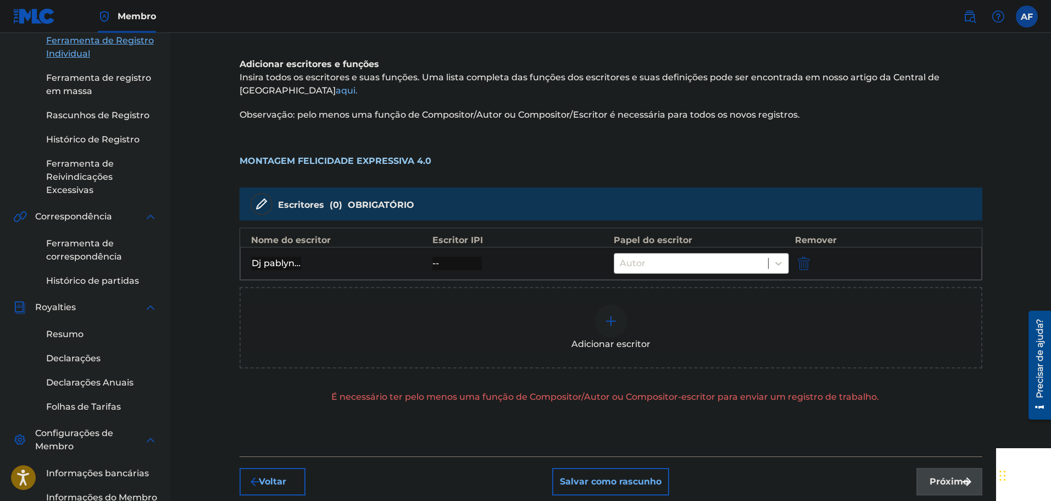
click at [936, 475] on div "Próximo" at bounding box center [950, 481] width 66 height 27
click at [682, 411] on div "Adicionar escritores e funções Insira todos os escritores e suas funções. Uma l…" at bounding box center [611, 243] width 743 height 425
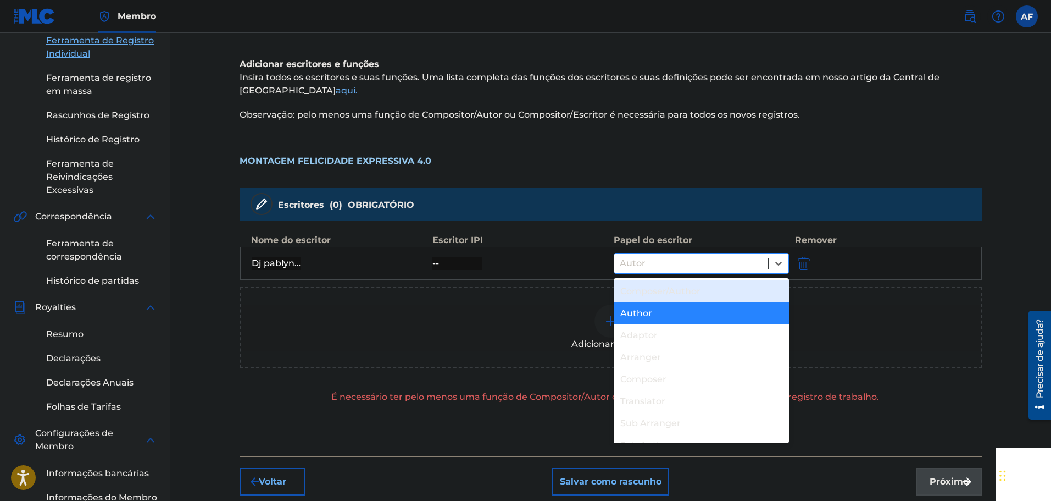
click at [672, 263] on div at bounding box center [691, 263] width 143 height 15
click at [684, 295] on font "Compositor/Autor" at bounding box center [661, 291] width 80 height 10
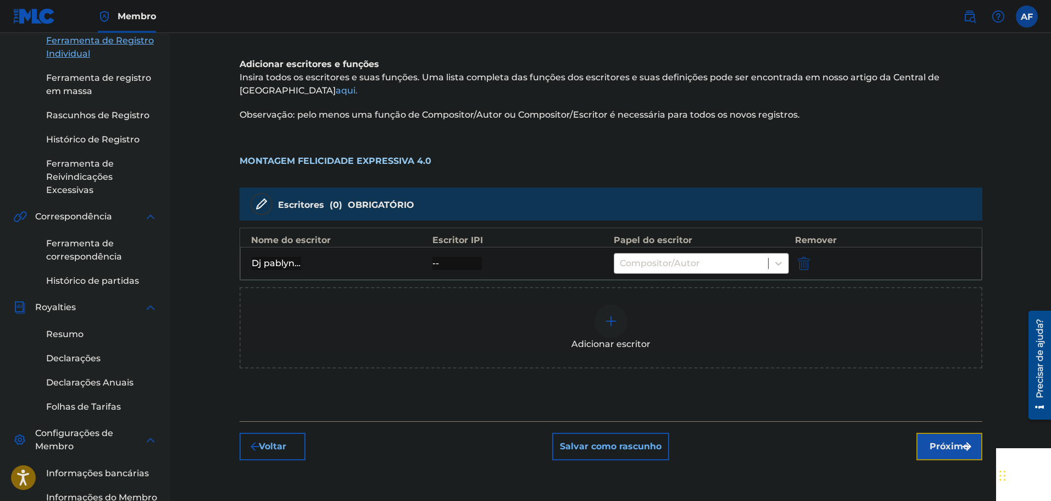
click at [938, 440] on font "Próximo" at bounding box center [949, 446] width 39 height 13
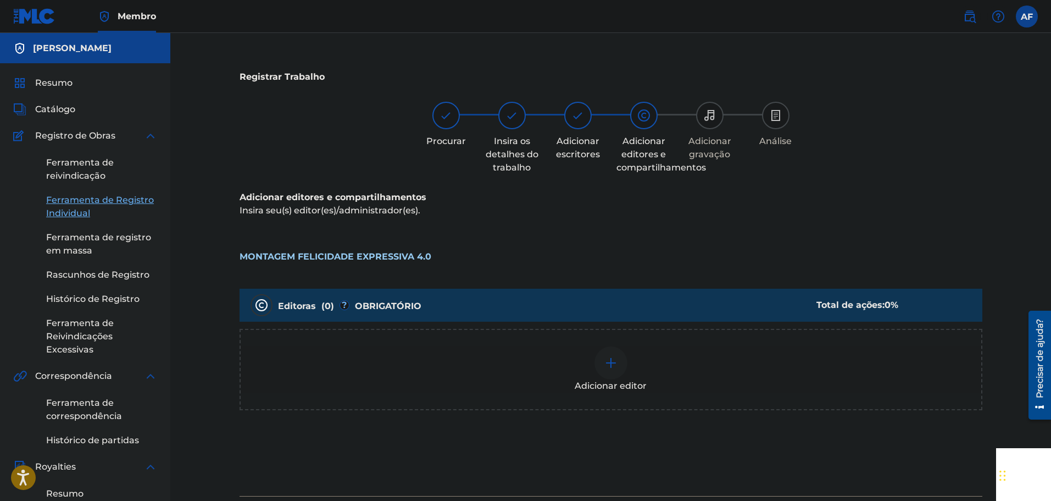
scroll to position [165, 0]
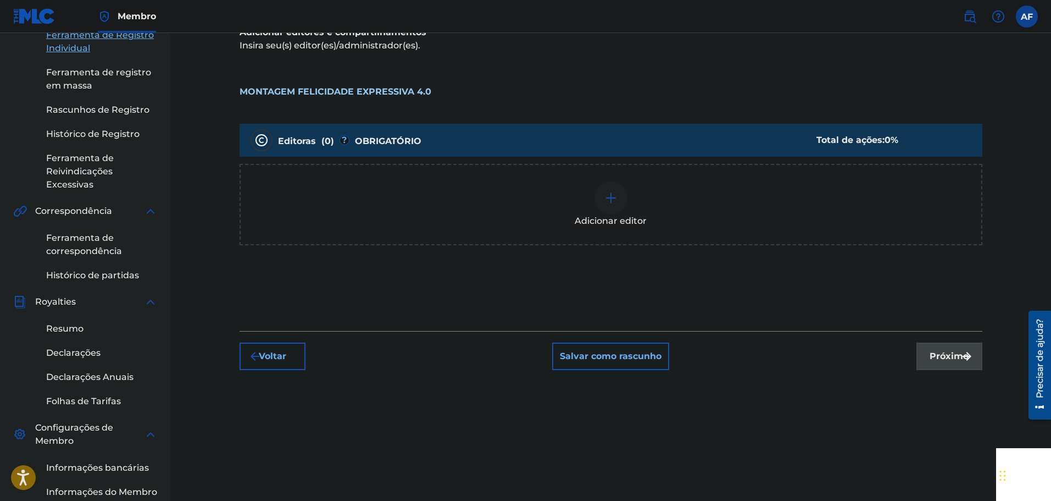
click at [732, 224] on div "Adicionar editor" at bounding box center [611, 204] width 741 height 46
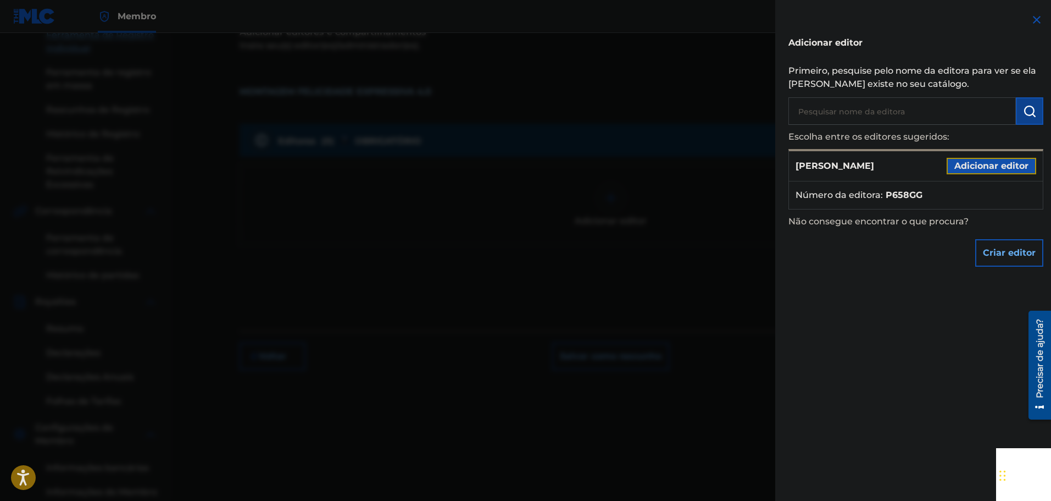
click at [993, 161] on font "Adicionar editor" at bounding box center [992, 166] width 74 height 10
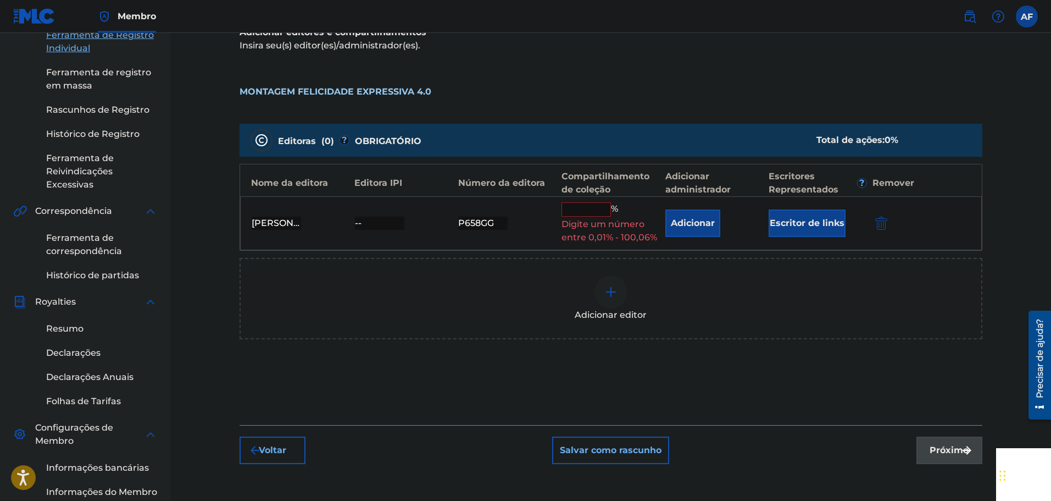
click at [585, 213] on input "text" at bounding box center [586, 209] width 49 height 14
click at [805, 213] on button "Escritor de links" at bounding box center [807, 222] width 77 height 27
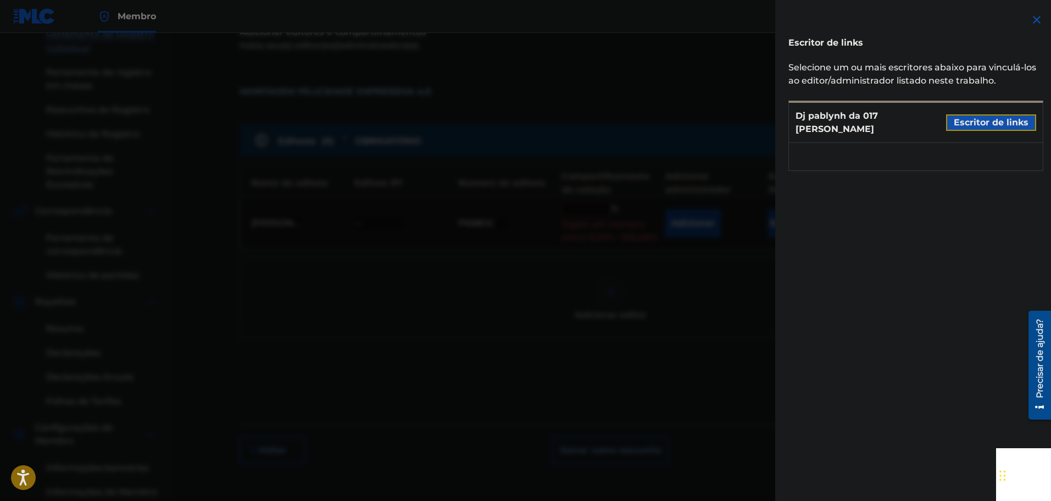
click at [994, 123] on font "Escritor de links" at bounding box center [991, 122] width 75 height 13
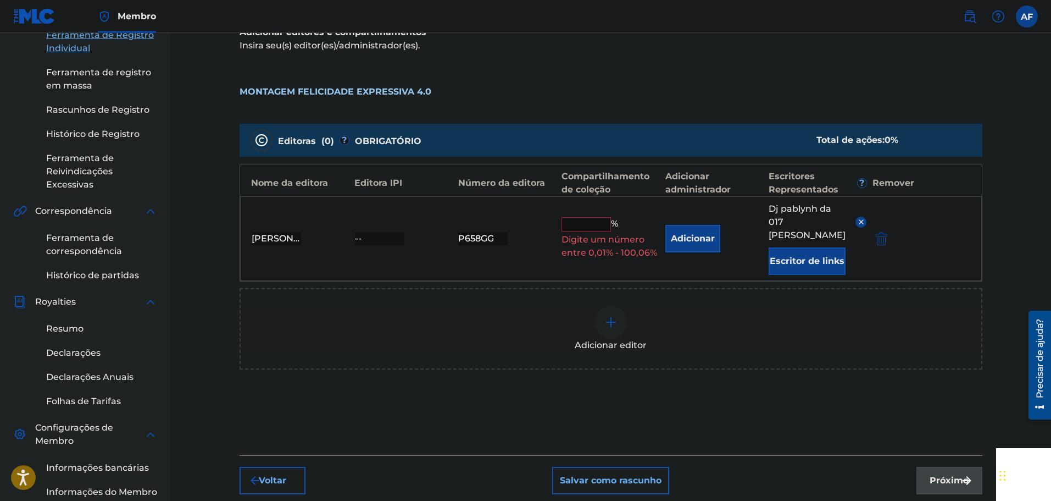
click at [593, 224] on input "text" at bounding box center [586, 224] width 49 height 14
type input "80"
click at [709, 331] on div "Adicionar editor" at bounding box center [611, 329] width 741 height 46
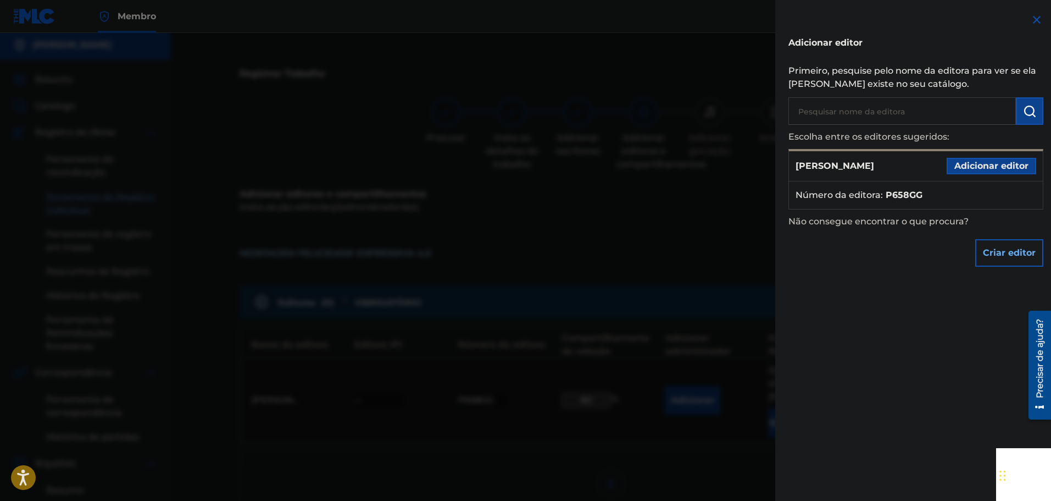
scroll to position [0, 0]
click at [1043, 10] on div "Adicionar editor Primeiro, pesquise pelo nome da editora para ver se ela [PERSO…" at bounding box center [916, 142] width 281 height 285
click at [1036, 14] on img at bounding box center [1037, 19] width 13 height 13
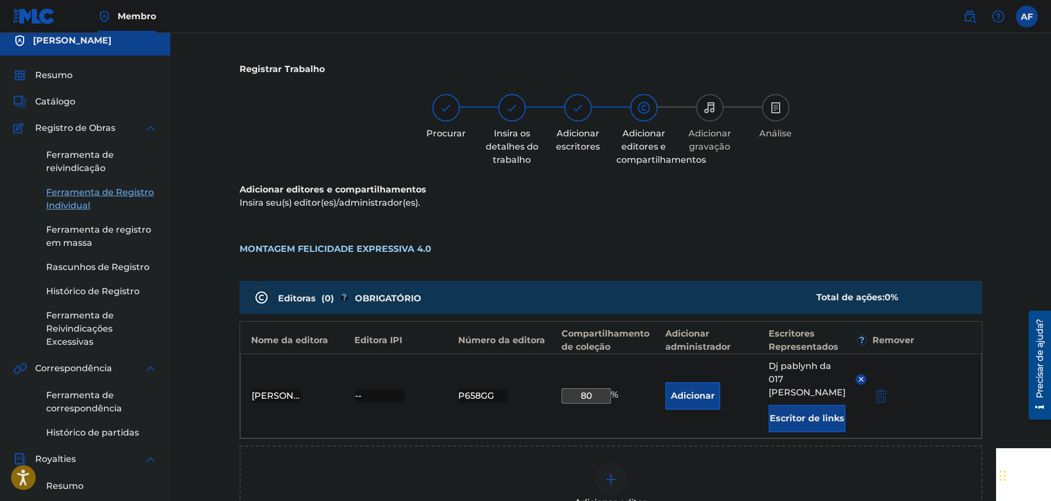
scroll to position [110, 0]
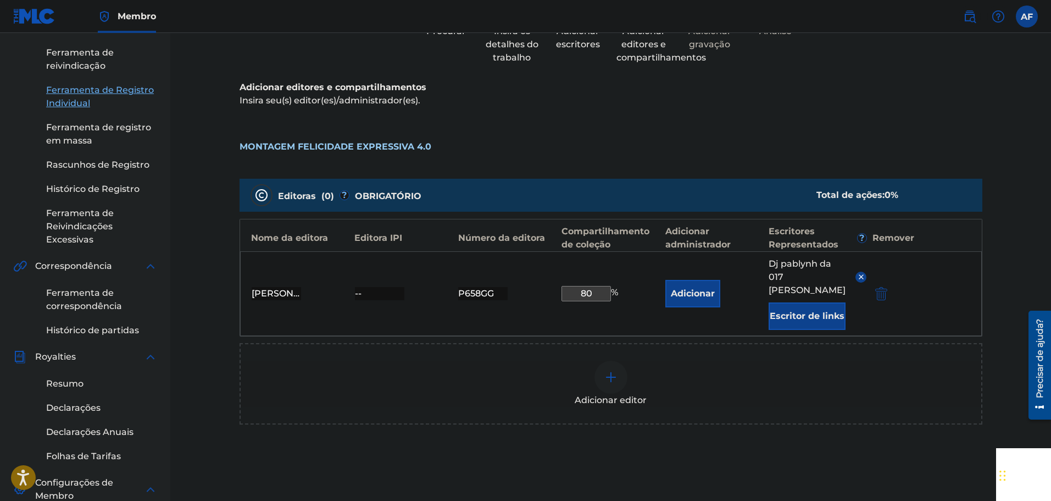
drag, startPoint x: 597, startPoint y: 284, endPoint x: 554, endPoint y: 285, distance: 44.0
click at [554, 285] on div "[PERSON_NAME] -- P658GG 80 % Adicionar Dj pablynh da 017 cruz Escritor de links" at bounding box center [611, 293] width 742 height 85
type input "100"
click at [603, 444] on div "Editoras ( 0 ) ? OBRIGATÓRIO Total de ações: 0 % Nome da editora Editora IPI Nú…" at bounding box center [611, 317] width 743 height 289
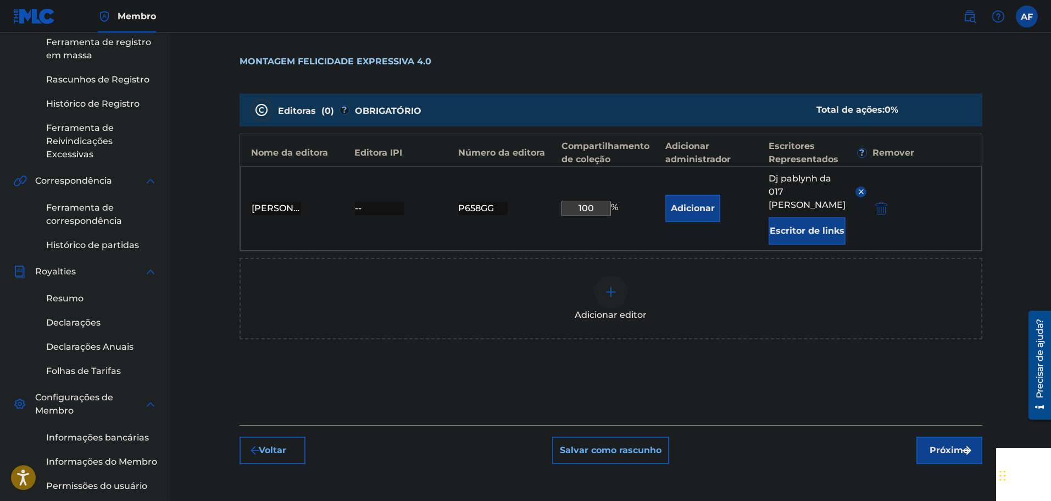
scroll to position [314, 0]
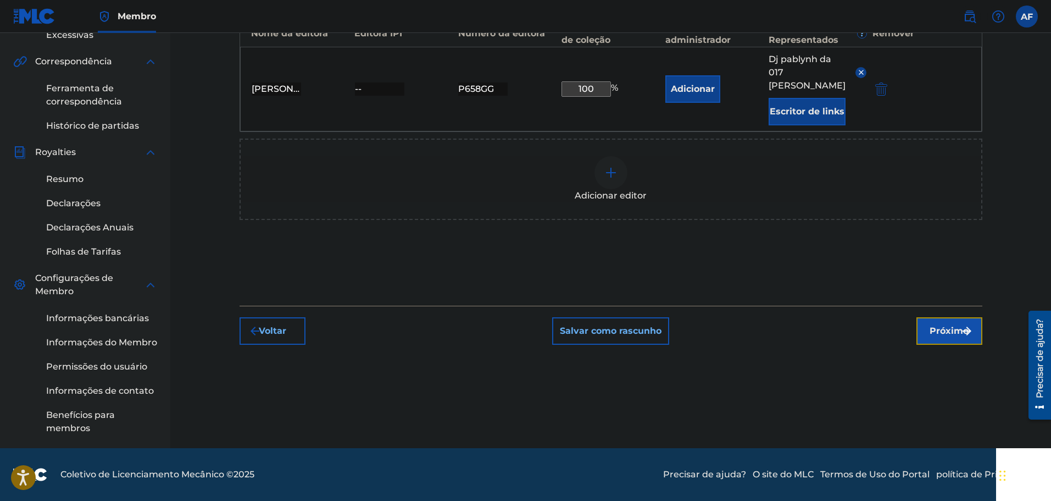
click at [951, 325] on font "Próximo" at bounding box center [949, 330] width 39 height 10
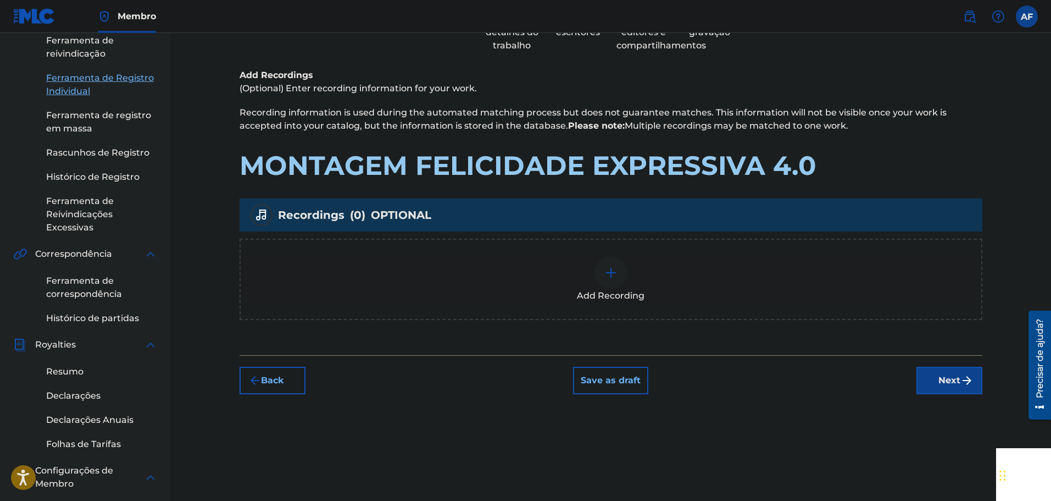
scroll to position [49, 0]
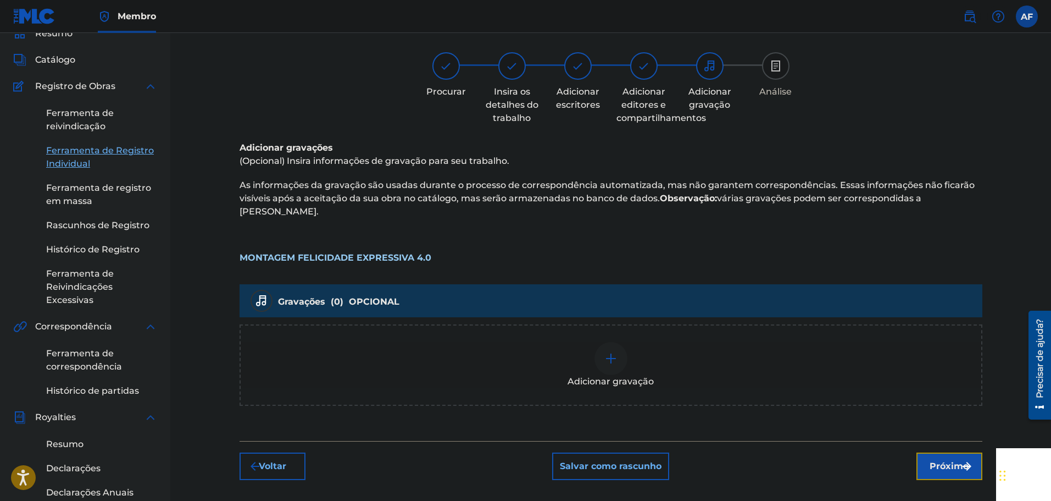
click at [959, 461] on font "Próximo" at bounding box center [949, 466] width 39 height 10
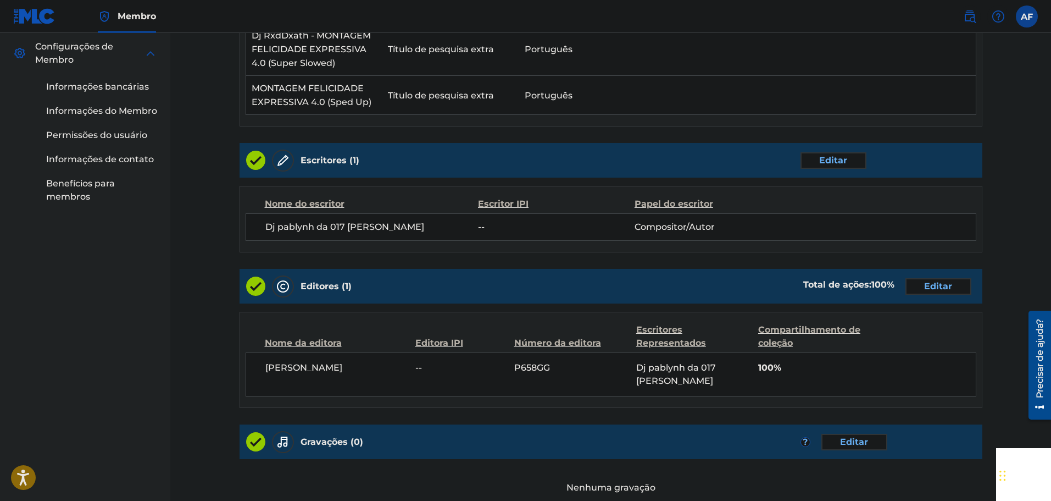
scroll to position [634, 0]
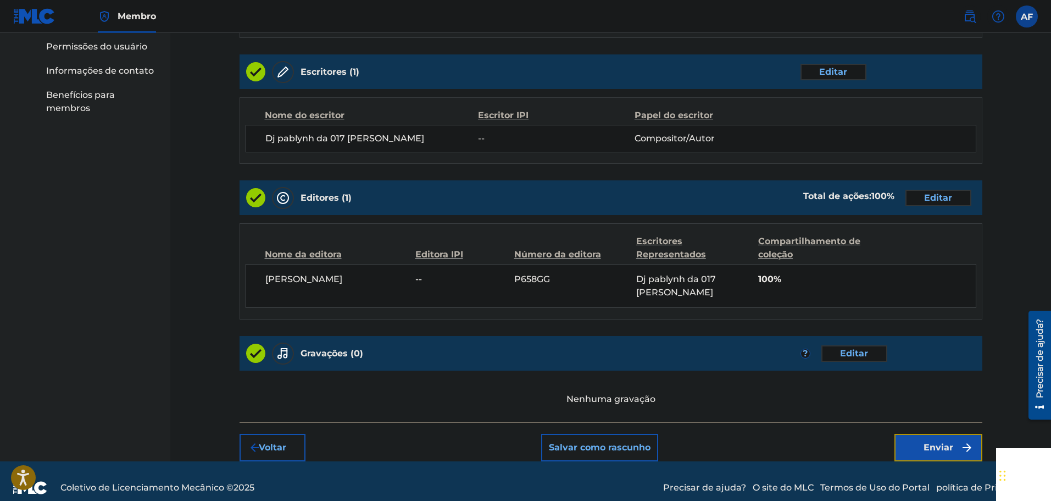
click at [950, 442] on font "Enviar" at bounding box center [939, 447] width 30 height 10
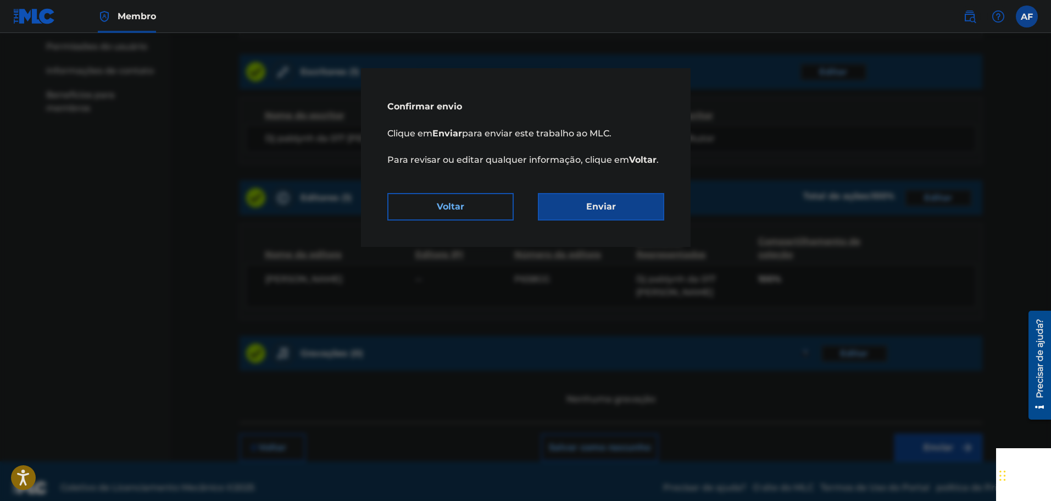
drag, startPoint x: 388, startPoint y: 135, endPoint x: 636, endPoint y: 164, distance: 249.6
click at [665, 169] on div "Confirmar envio Clique em Enviar para enviar este trabalho ao MLC. Para revisar…" at bounding box center [526, 157] width 330 height 179
click at [635, 164] on font "Voltar" at bounding box center [642, 159] width 27 height 10
click at [623, 201] on button "Enviar" at bounding box center [601, 206] width 126 height 27
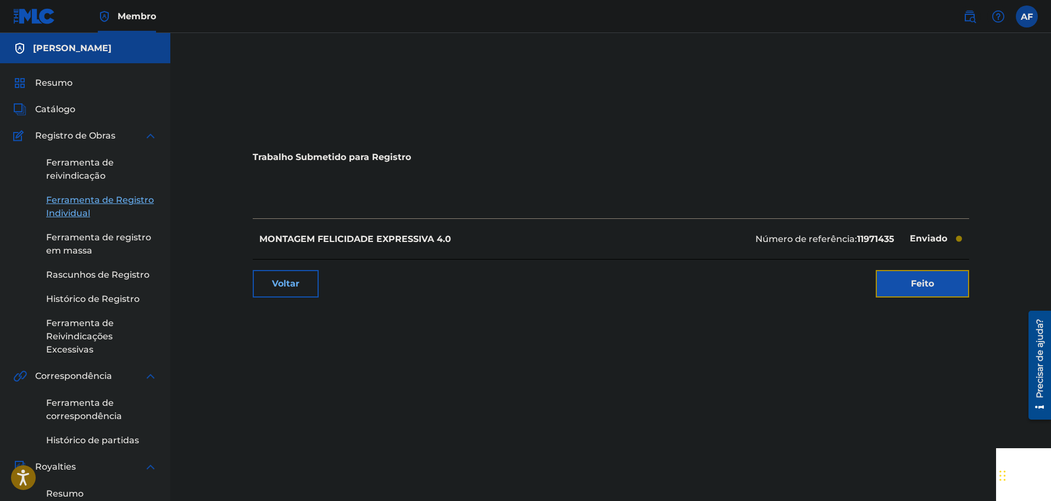
click at [944, 283] on link "Feito" at bounding box center [922, 283] width 93 height 27
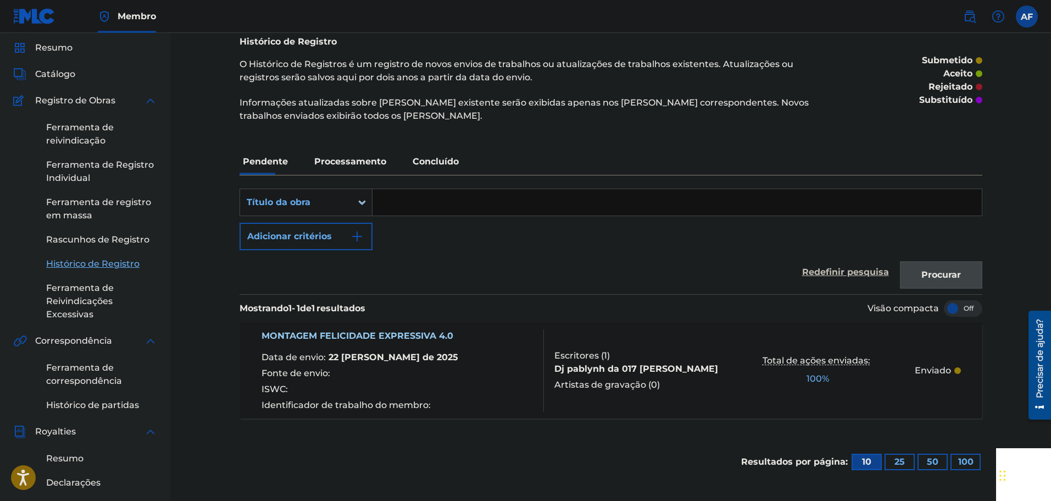
scroll to position [110, 0]
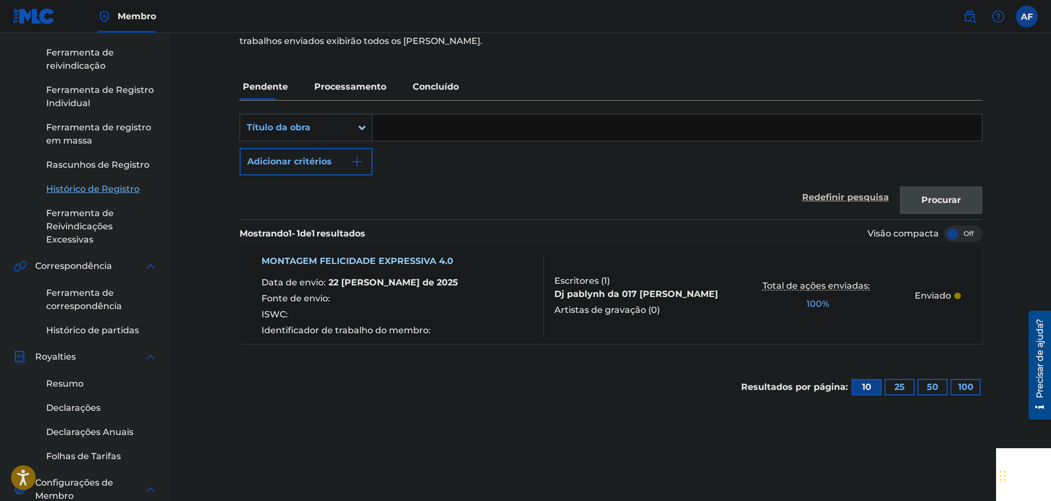
click at [530, 346] on div "Mostrando 1 - 1 de 1 resultados Visão compacta MONTAGEM FELICIDADE EXPRESSIVA 4…" at bounding box center [611, 315] width 743 height 193
click at [826, 303] on font "%" at bounding box center [825, 303] width 7 height 10
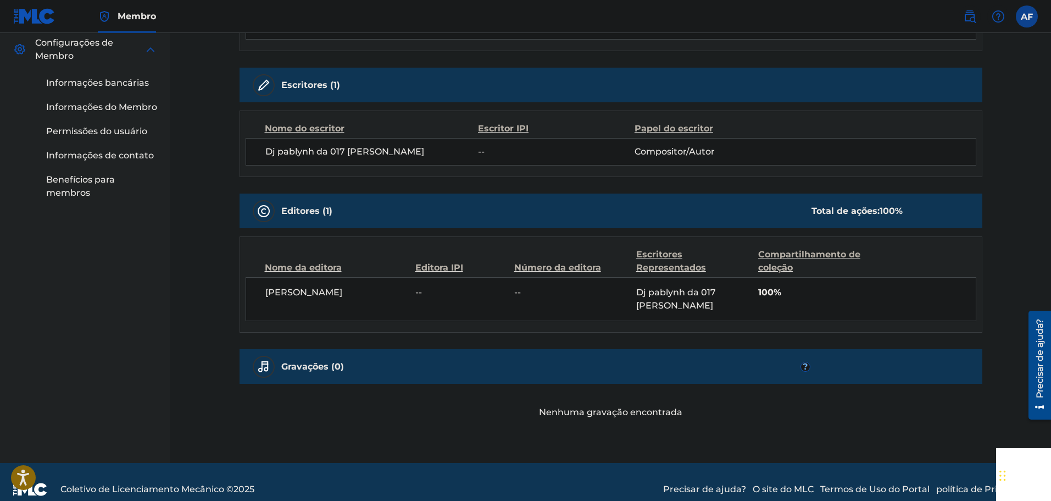
scroll to position [551, 0]
drag, startPoint x: 762, startPoint y: 291, endPoint x: 818, endPoint y: 295, distance: 56.7
click at [818, 295] on span "100%" at bounding box center [868, 290] width 218 height 13
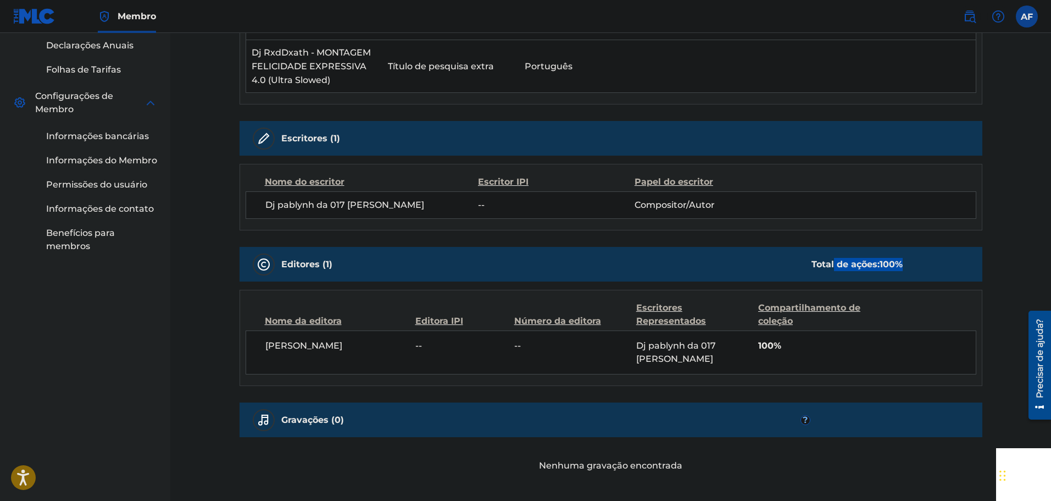
drag, startPoint x: 834, startPoint y: 274, endPoint x: 953, endPoint y: 281, distance: 118.9
click at [953, 281] on div "Editores (1) Total de ações: 100 %" at bounding box center [611, 264] width 743 height 35
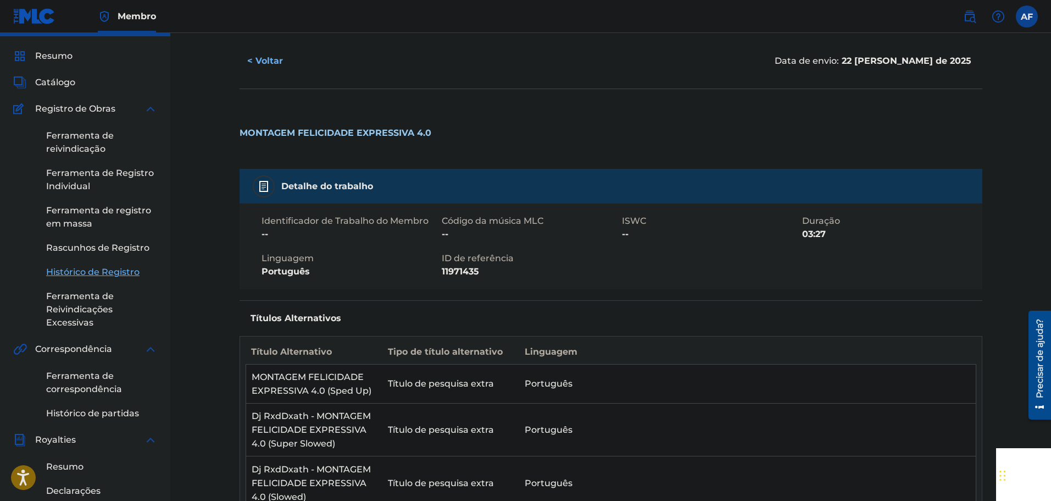
scroll to position [0, 0]
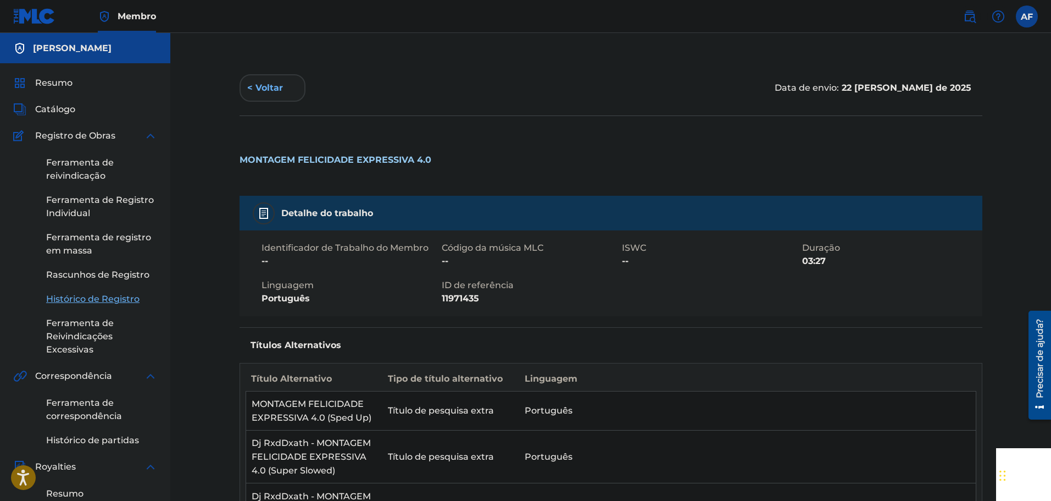
click at [291, 90] on button "< Voltar" at bounding box center [273, 87] width 66 height 27
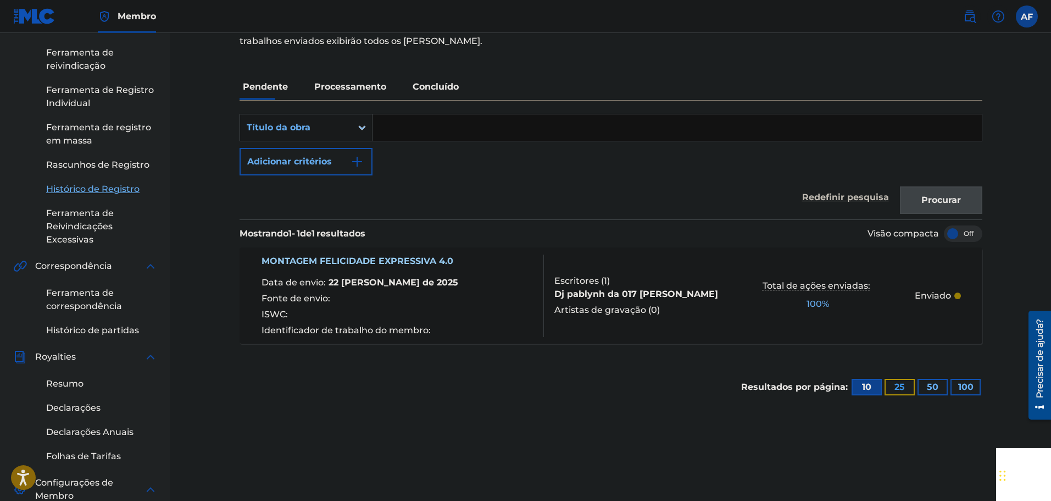
click at [903, 380] on font "25" at bounding box center [900, 386] width 10 height 13
click at [866, 383] on font "10" at bounding box center [866, 386] width 9 height 10
click at [622, 305] on font "Artistas de gravação (" at bounding box center [603, 310] width 97 height 10
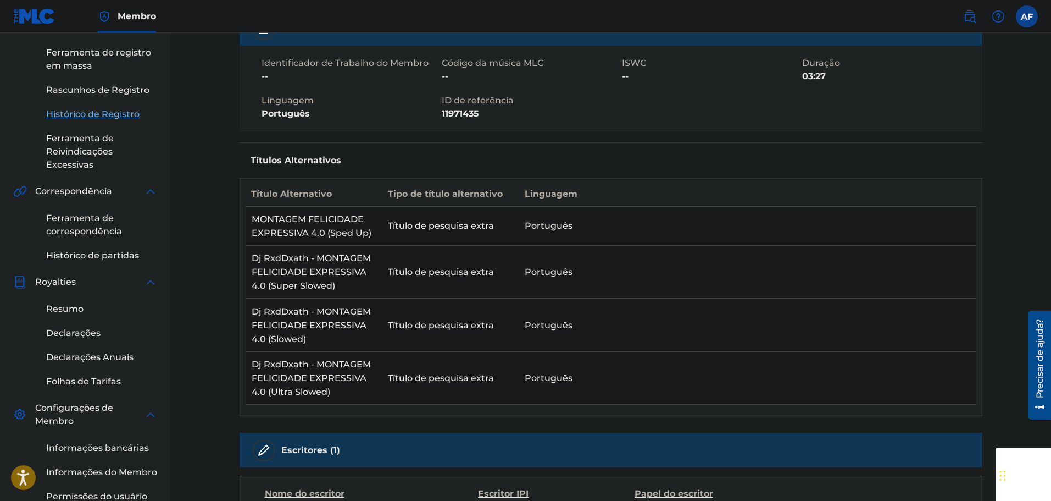
scroll to position [165, 0]
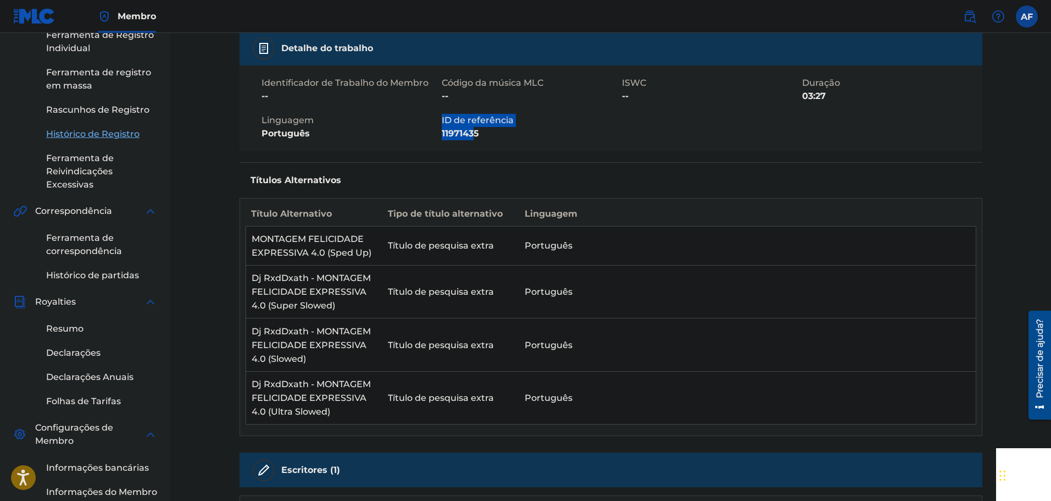
drag, startPoint x: 474, startPoint y: 136, endPoint x: 432, endPoint y: 132, distance: 42.0
click at [433, 132] on div "Identificador de Trabalho do Membro -- Código da música MLC -- ISWC -- Duração …" at bounding box center [611, 108] width 743 height 86
click at [453, 134] on font "11971435" at bounding box center [460, 133] width 37 height 10
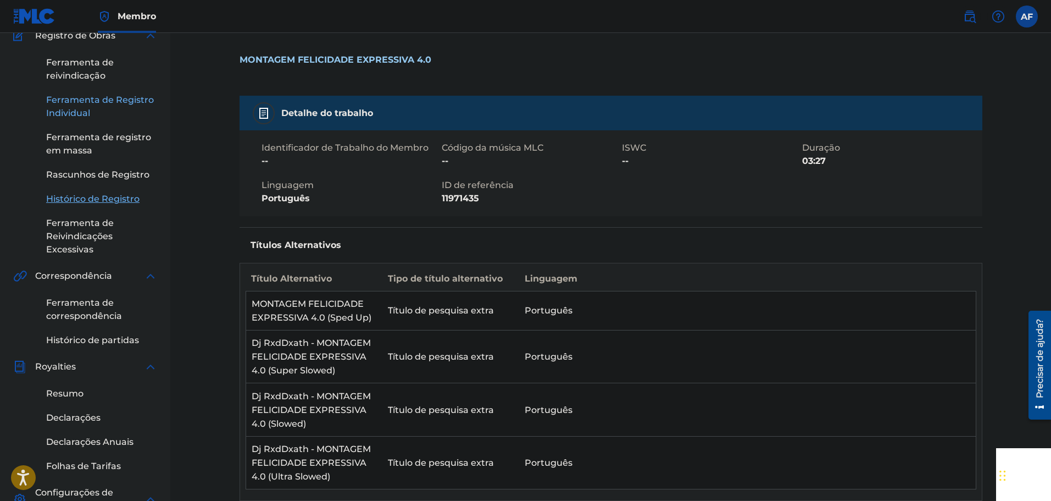
scroll to position [0, 0]
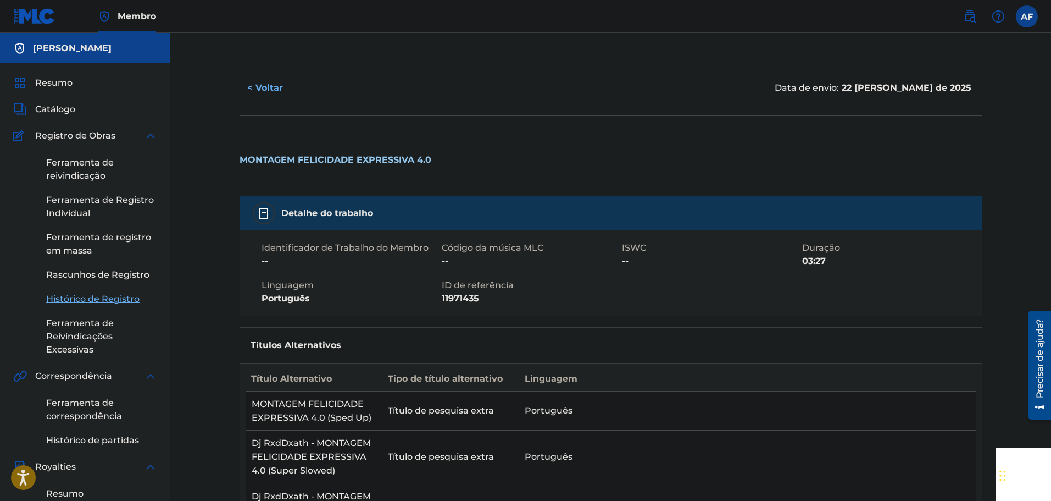
click at [42, 76] on div "Resumo Catálogo Registro de Obras Ferramenta de reivindicação Ferramenta de Reg…" at bounding box center [85, 412] width 170 height 699
click at [61, 101] on div "Resumo Catálogo Registro de Obras Ferramenta de reivindicação Ferramenta de Reg…" at bounding box center [85, 412] width 170 height 699
click at [47, 107] on font "Catálogo" at bounding box center [55, 109] width 40 height 10
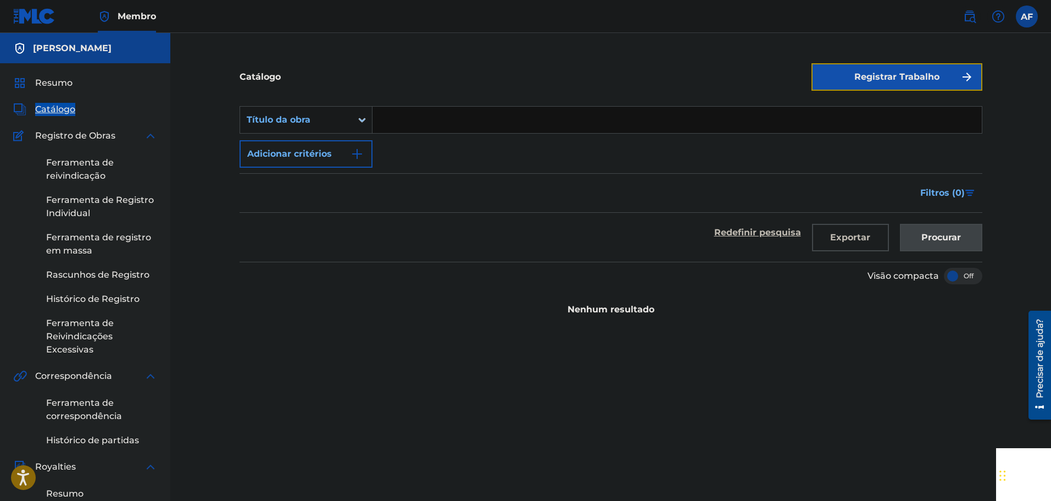
click at [878, 74] on font "Registrar Trabalho" at bounding box center [897, 76] width 85 height 10
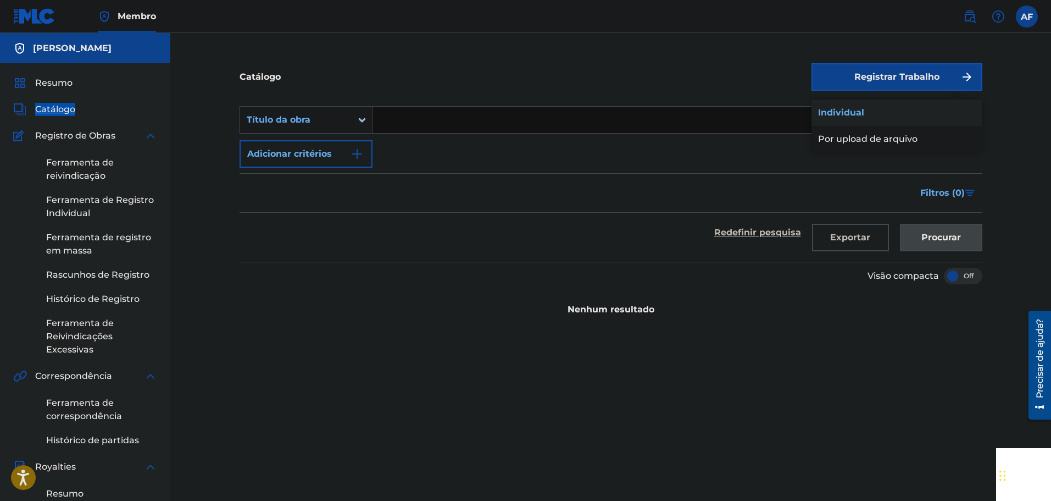
click at [886, 105] on link "Individual" at bounding box center [897, 112] width 171 height 26
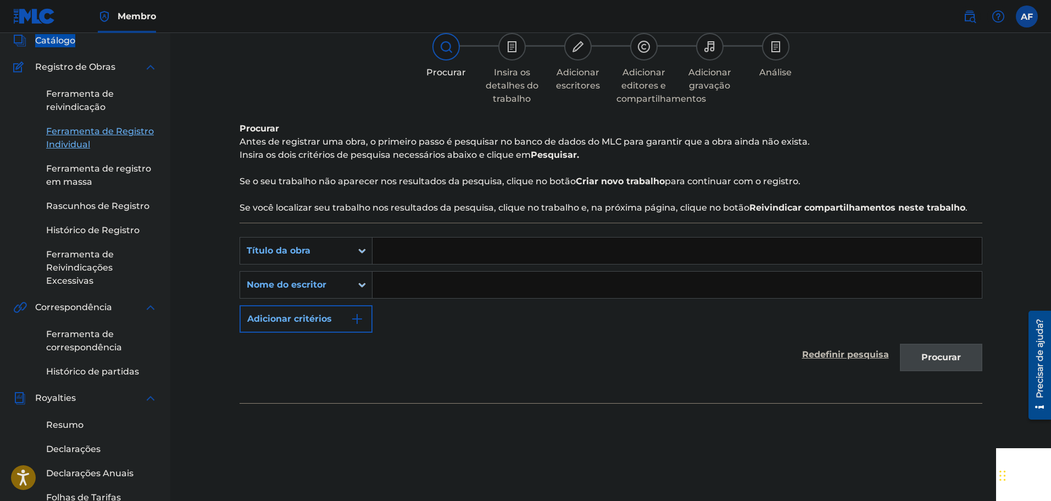
scroll to position [165, 0]
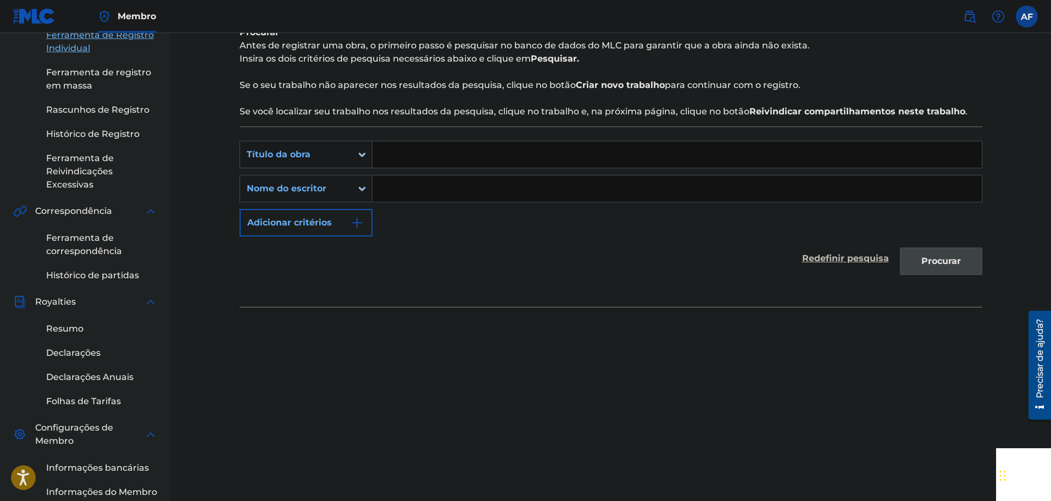
click at [329, 150] on div "Título da obra" at bounding box center [296, 154] width 99 height 13
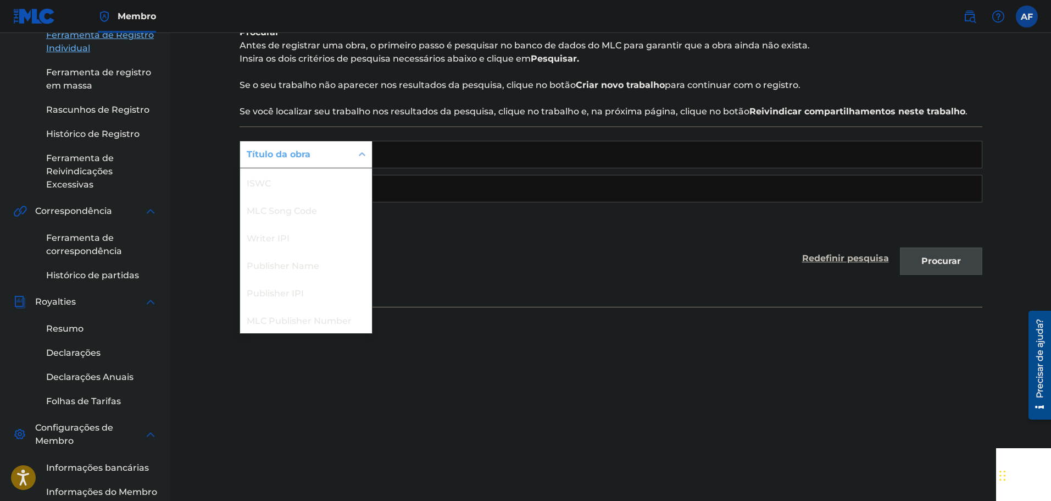
scroll to position [27, 0]
click at [329, 150] on div "Título da obra" at bounding box center [296, 154] width 99 height 13
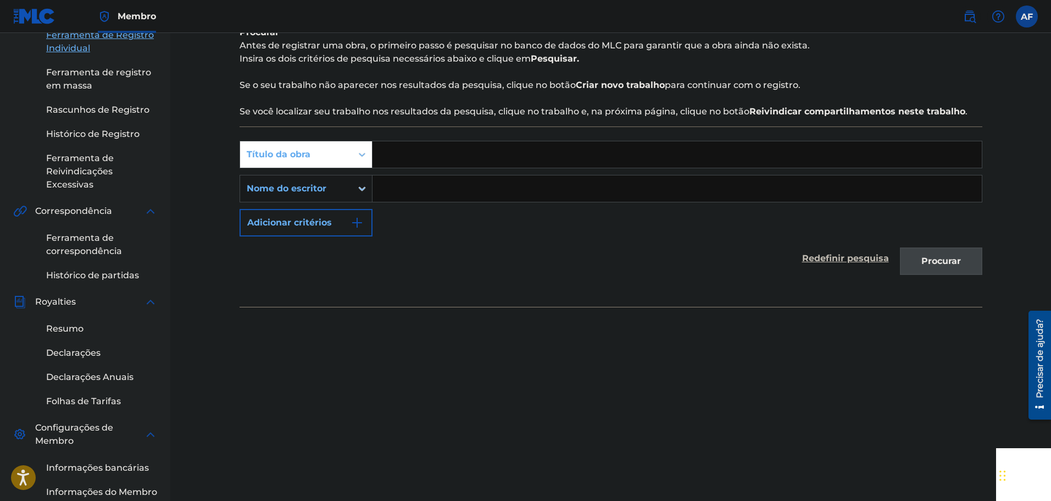
click at [495, 165] on input "Formulário de pesquisa" at bounding box center [678, 154] width 610 height 26
paste input "SET BRUXARIA MULTI BRISA"
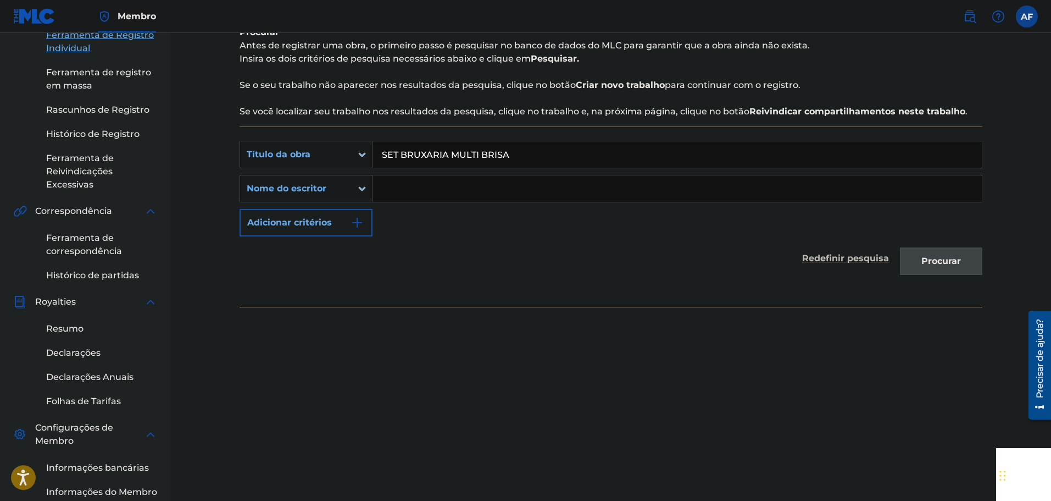
type input "SET BRUXARIA MULTI BRISA"
click at [477, 196] on input "Formulário de pesquisa" at bounding box center [678, 188] width 610 height 26
click at [481, 190] on input "Formulário de pesquisa" at bounding box center [678, 188] width 610 height 26
type input "Dj pablynh da 017"
click at [989, 262] on div "Registrar Trabalho Procurar Insira os detalhes do trabalho Adicionar escritores…" at bounding box center [611, 247] width 770 height 702
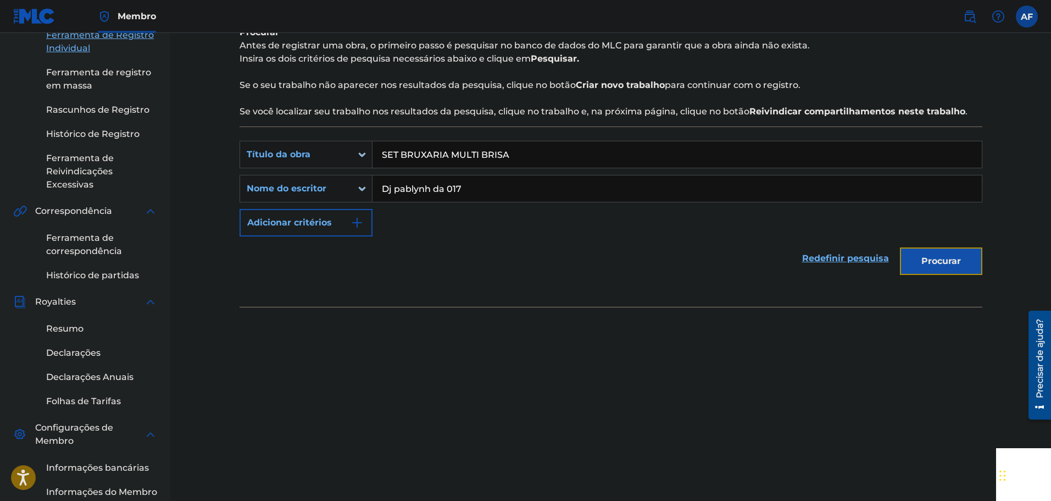
click at [945, 256] on font "Procurar" at bounding box center [942, 261] width 40 height 10
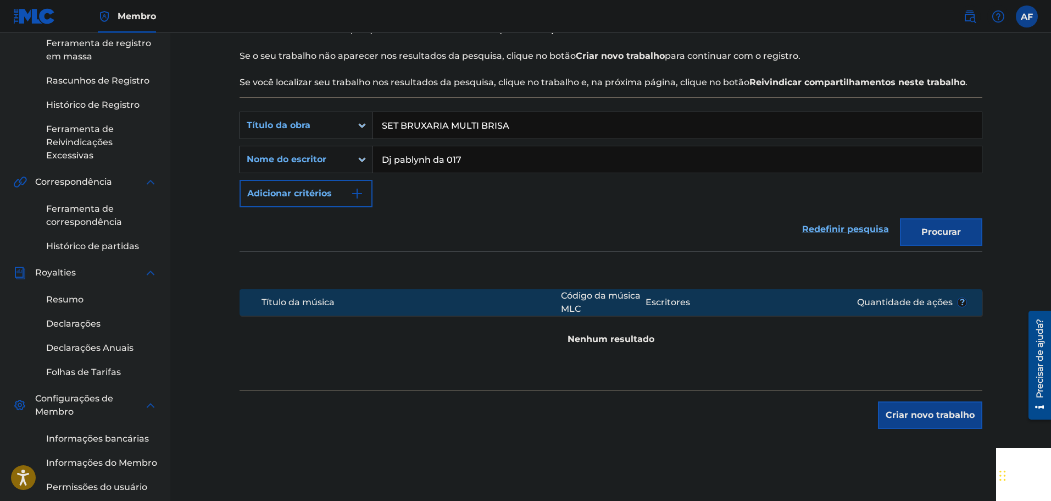
scroll to position [220, 0]
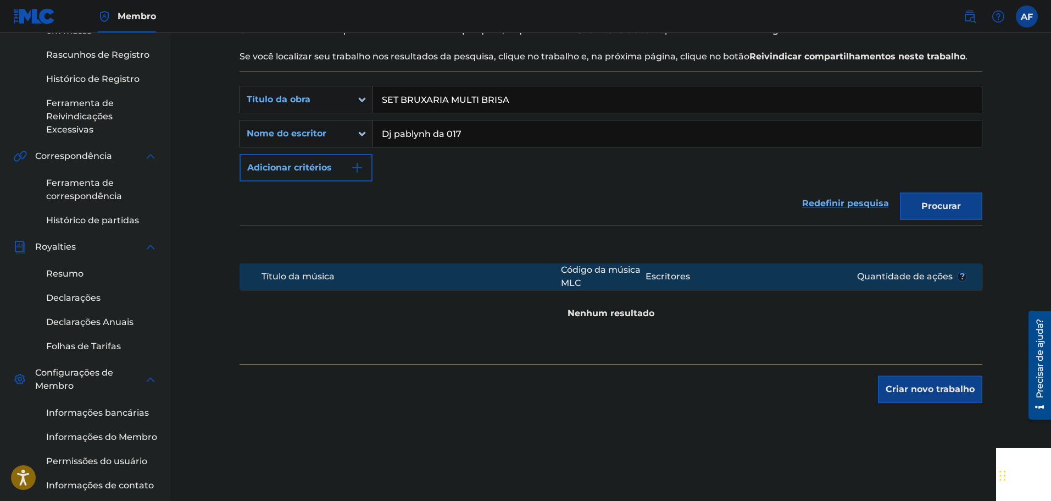
click at [923, 347] on div "PesquisarComCritérios24326938-2d21-4b3b-af0d-a6a7b639f99c Título da obra SET BR…" at bounding box center [611, 217] width 743 height 292
click at [934, 398] on button "Criar novo trabalho" at bounding box center [930, 388] width 104 height 27
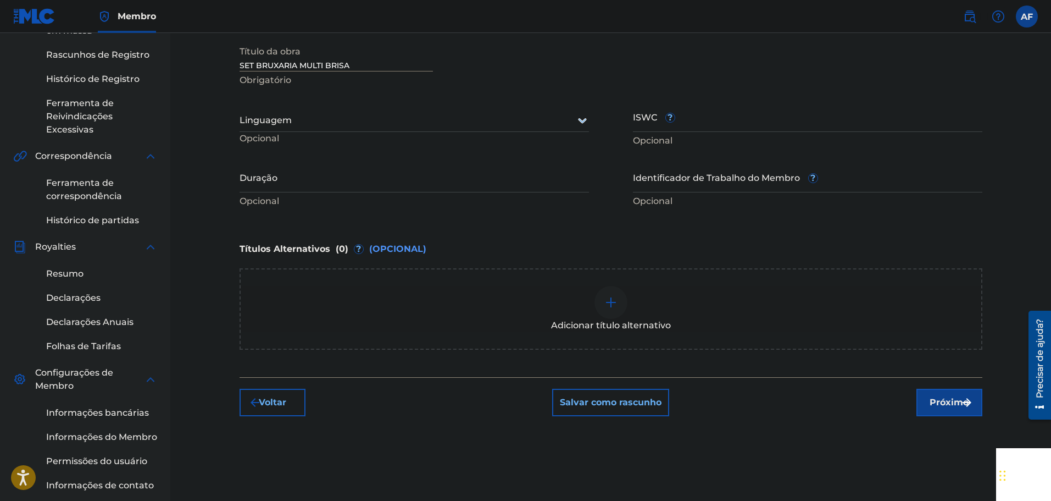
scroll to position [55, 0]
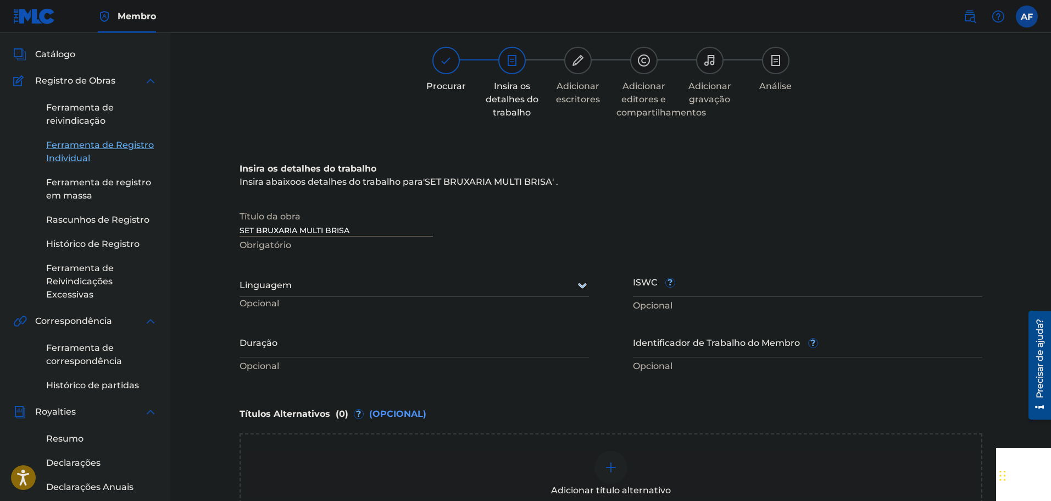
click at [487, 286] on div at bounding box center [415, 285] width 350 height 14
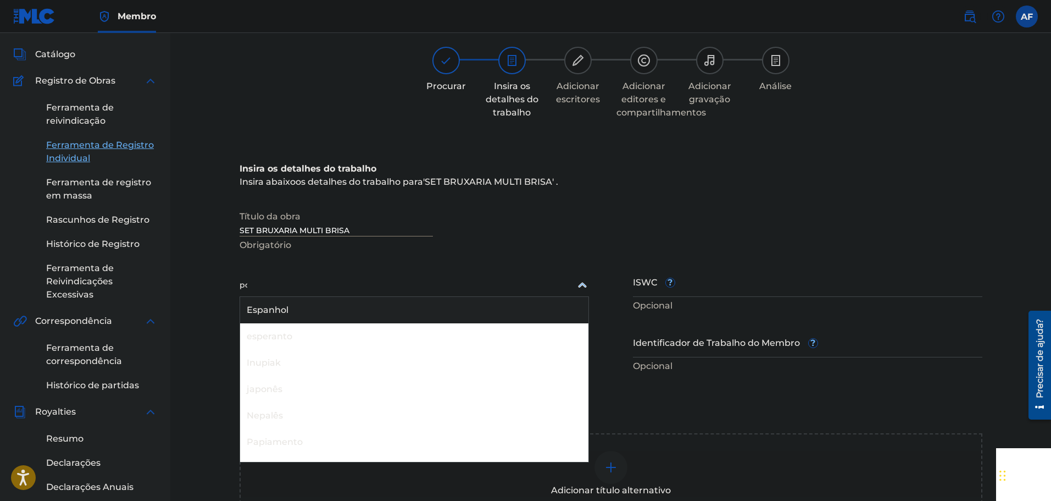
type input "por"
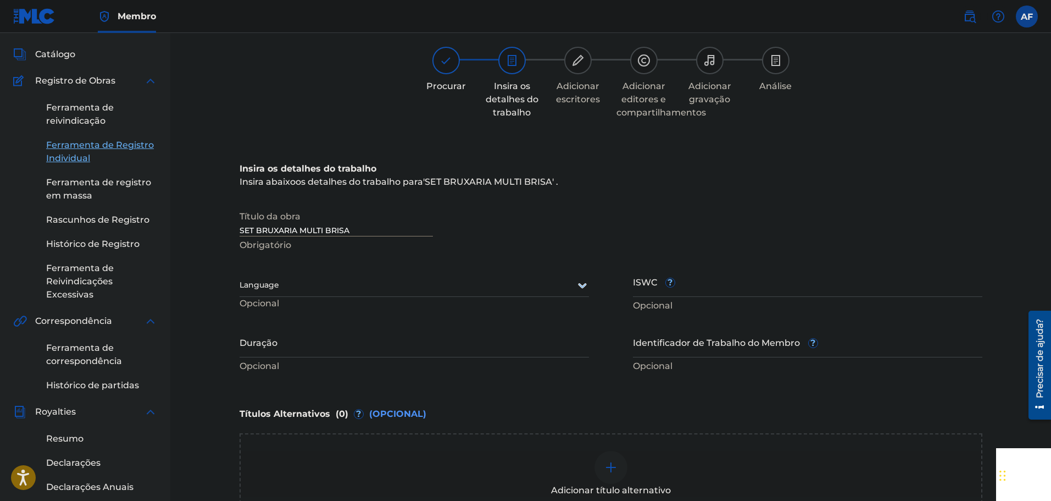
click at [473, 294] on div "Language" at bounding box center [415, 285] width 350 height 23
click at [474, 289] on div at bounding box center [415, 285] width 350 height 14
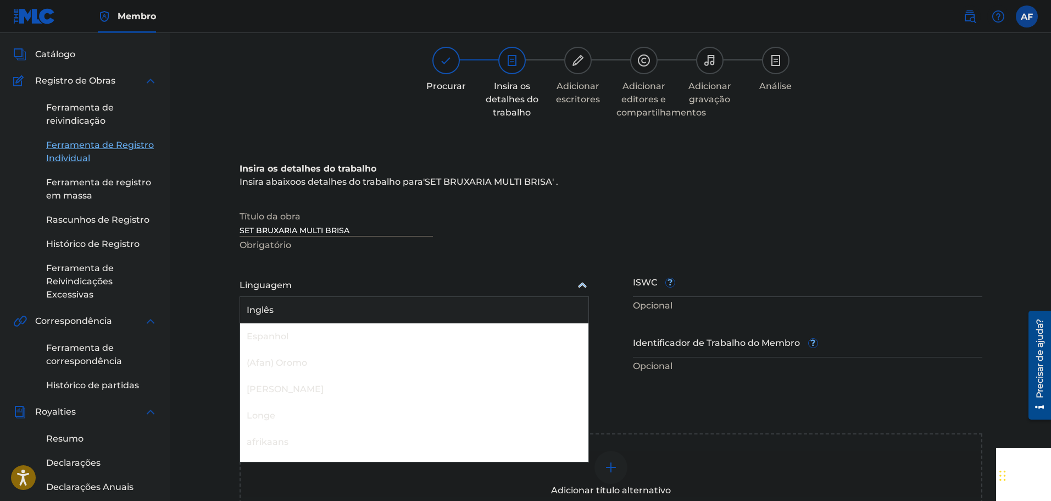
drag, startPoint x: 436, startPoint y: 319, endPoint x: 474, endPoint y: 270, distance: 61.9
click at [474, 270] on div "153 resultados disponíveis. Use as teclas para cima e para baixo para escolher …" at bounding box center [415, 289] width 350 height 49
type input "por"
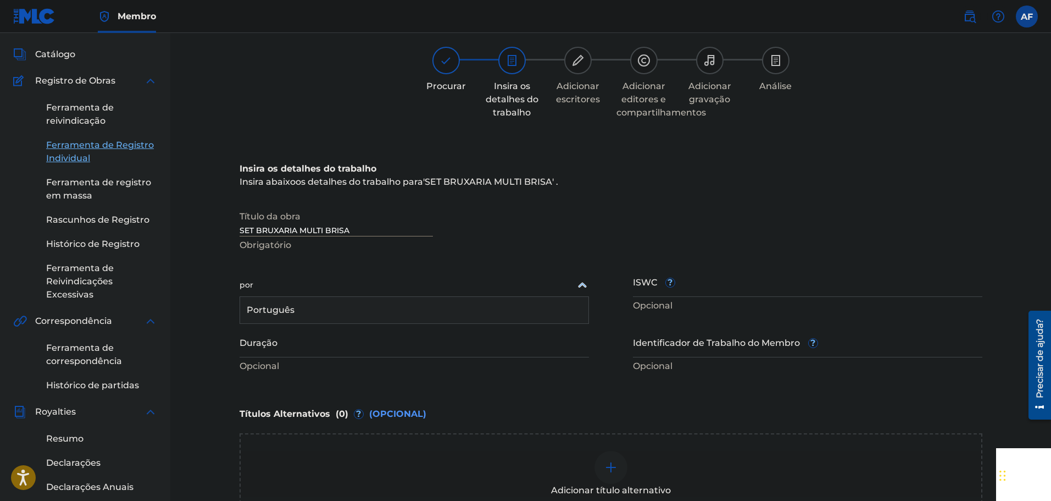
click at [431, 322] on div "Português" at bounding box center [414, 310] width 348 height 26
click at [521, 341] on input "Duração" at bounding box center [415, 341] width 350 height 31
click at [339, 338] on input "Duração" at bounding box center [415, 341] width 350 height 31
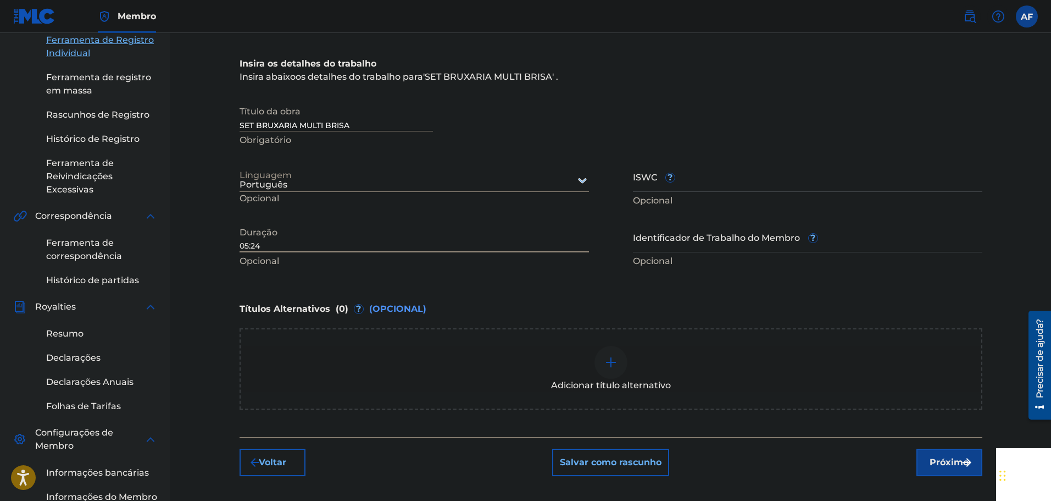
scroll to position [220, 0]
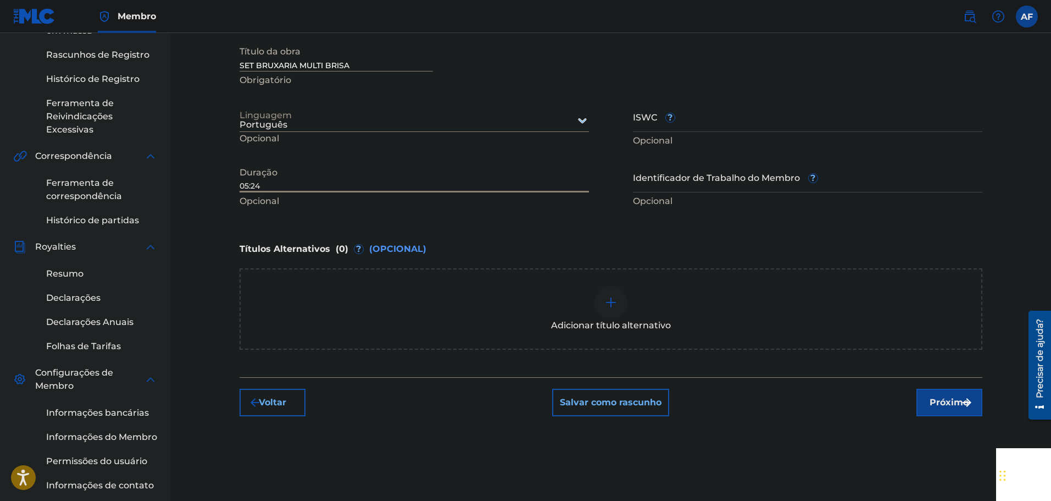
type input "05:24"
click at [939, 394] on button "Próximo" at bounding box center [950, 402] width 66 height 27
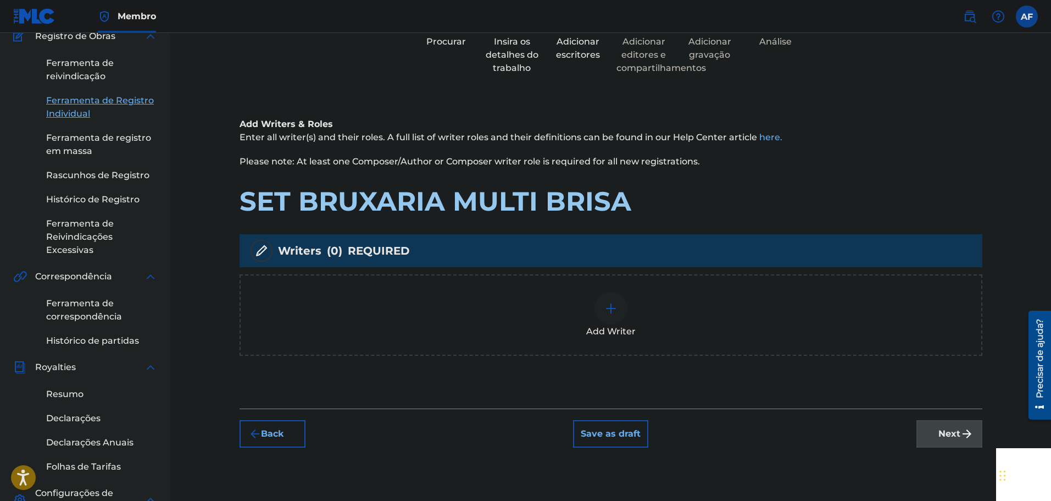
scroll to position [49, 0]
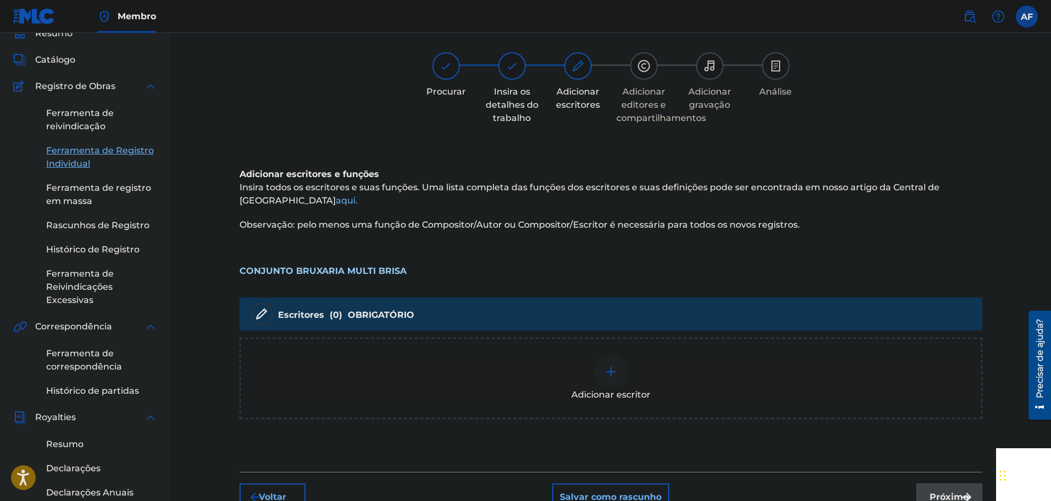
click at [609, 391] on font "Adicionar escritor" at bounding box center [611, 394] width 79 height 10
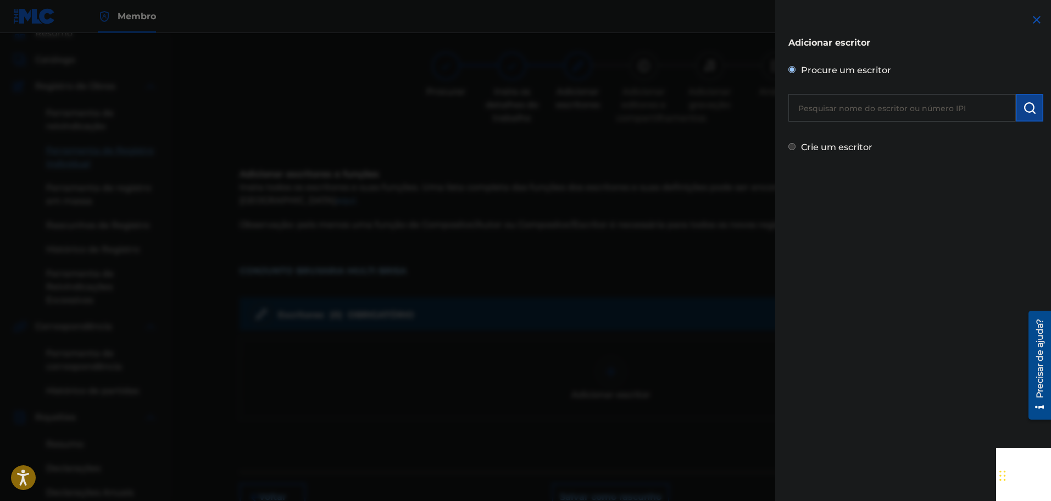
click at [865, 114] on input "text" at bounding box center [903, 107] width 228 height 27
type input "Dj pablynh da 017"
drag, startPoint x: 1005, startPoint y: 97, endPoint x: 1012, endPoint y: 98, distance: 7.2
click at [1005, 97] on input "Dj pablynh da 017" at bounding box center [903, 107] width 228 height 27
click at [1025, 112] on img "submit" at bounding box center [1029, 107] width 13 height 13
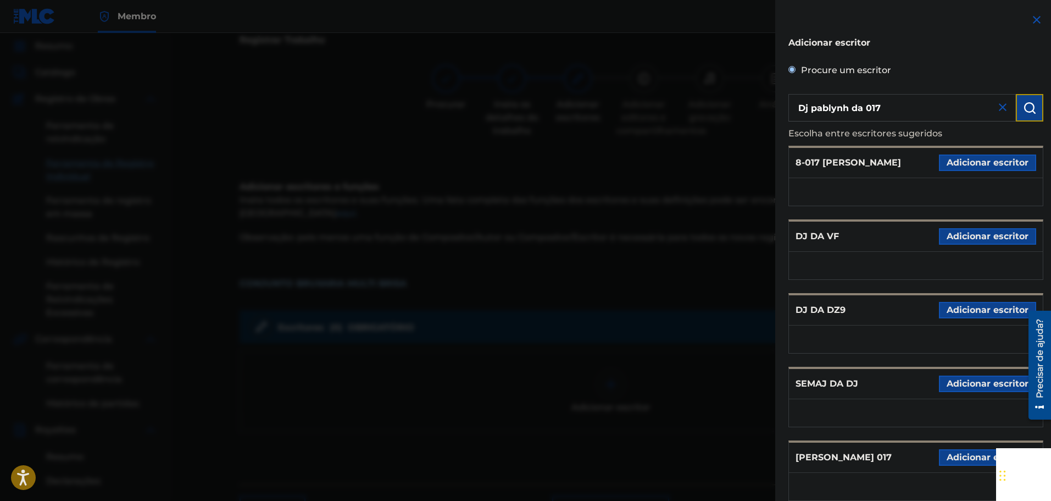
scroll to position [0, 0]
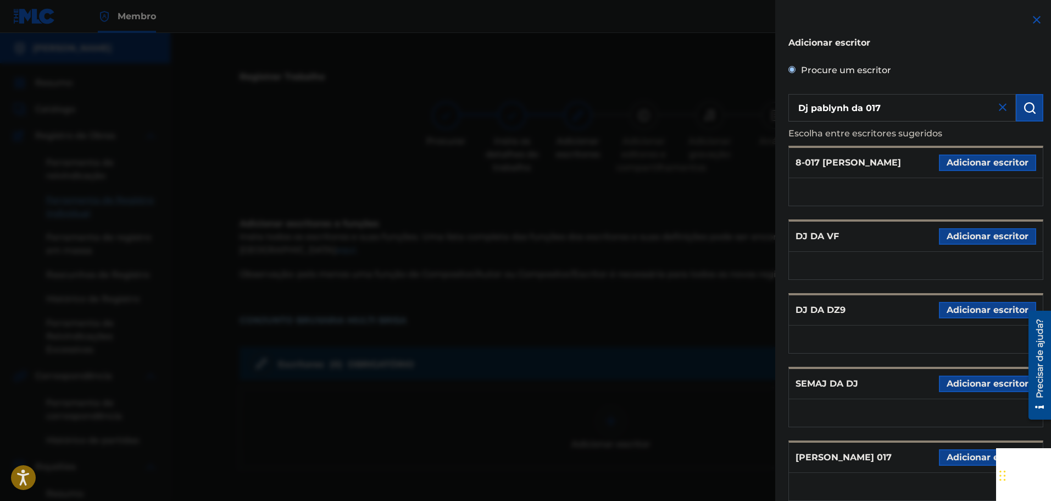
click at [1001, 112] on img at bounding box center [1003, 107] width 13 height 13
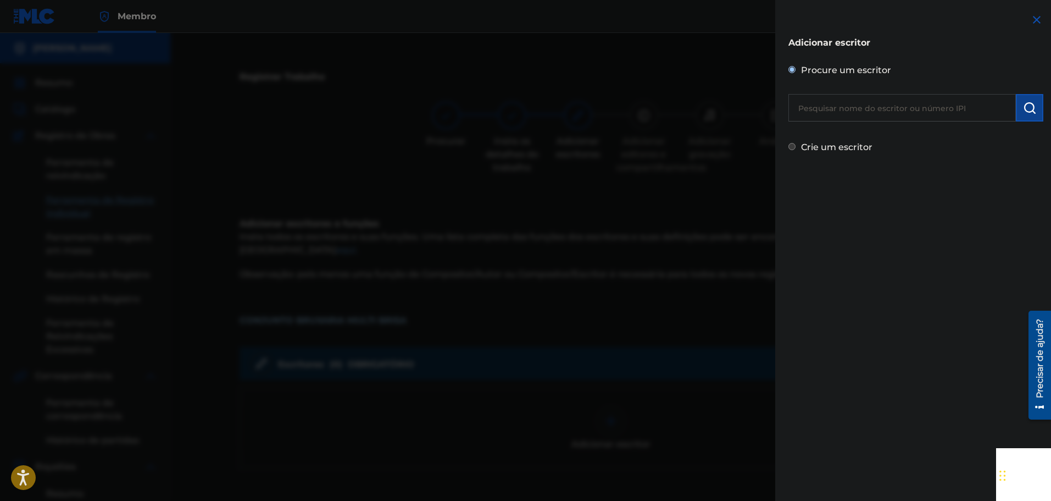
click at [851, 138] on div "Crie um escritor" at bounding box center [916, 146] width 255 height 16
click at [849, 145] on font "Crie um escritor" at bounding box center [836, 147] width 71 height 10
radio input "true"
click at [796, 145] on input "Crie um escritor" at bounding box center [792, 146] width 7 height 7
radio input "false"
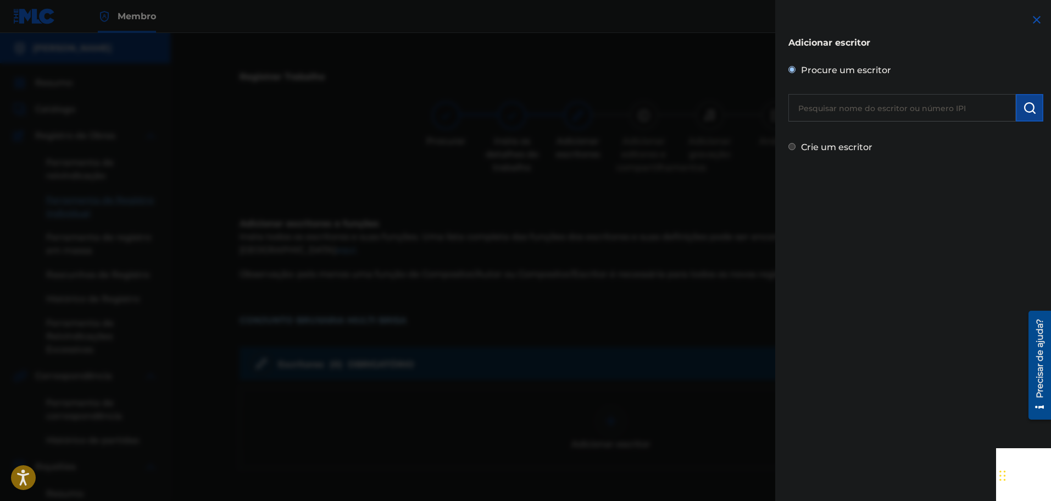
radio input "true"
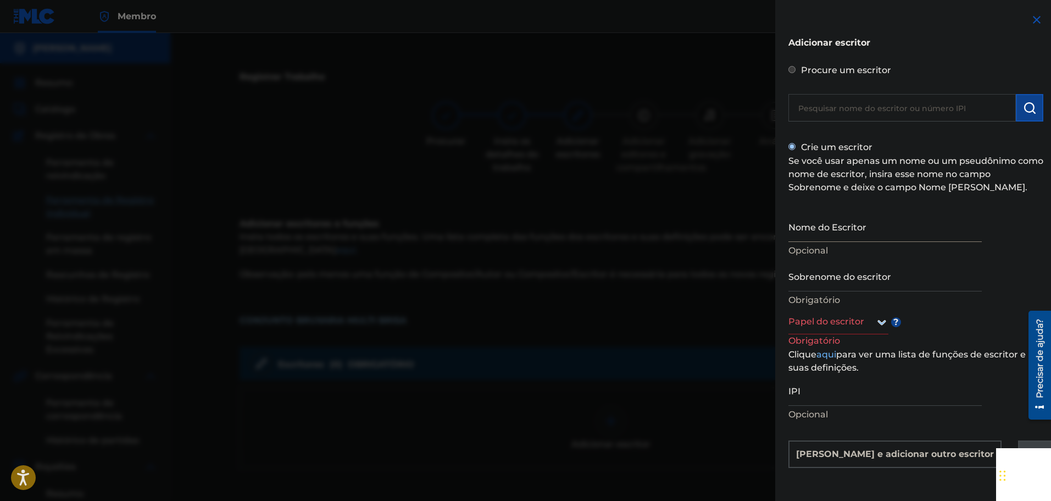
click at [867, 230] on input "Nome do Escritor" at bounding box center [885, 226] width 193 height 31
click at [887, 236] on input "Nome do Escritor" at bounding box center [885, 226] width 193 height 31
type input "D"
click at [940, 107] on input "text" at bounding box center [903, 107] width 228 height 27
radio input "true"
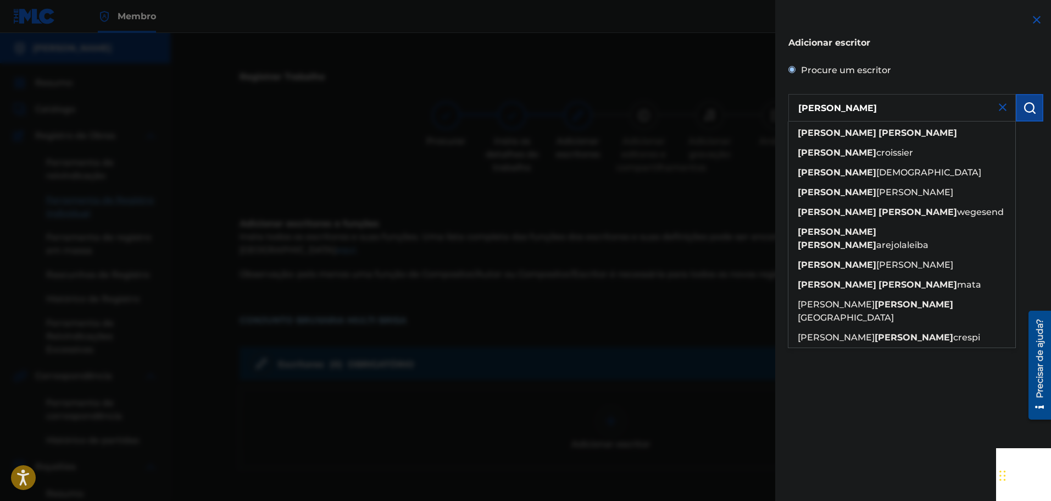
type input "[PERSON_NAME]"
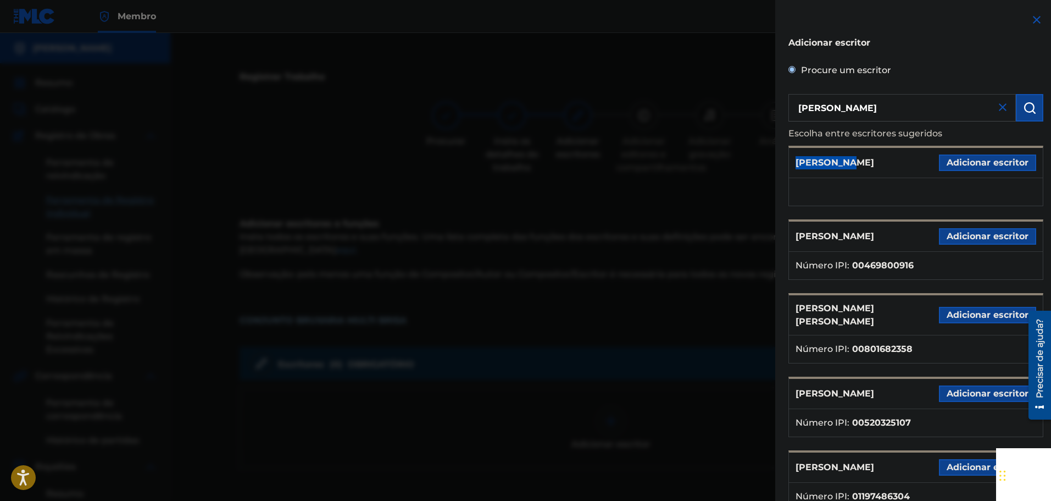
drag, startPoint x: 849, startPoint y: 156, endPoint x: 776, endPoint y: 150, distance: 72.8
click at [776, 150] on div "Adicionar escritor Procure um escritor [PERSON_NAME] entre escritores sugeridos…" at bounding box center [916, 290] width 281 height 581
click at [897, 155] on div "[PERSON_NAME] Adicionar escritor" at bounding box center [916, 163] width 254 height 30
click at [1001, 112] on img at bounding box center [1003, 107] width 13 height 13
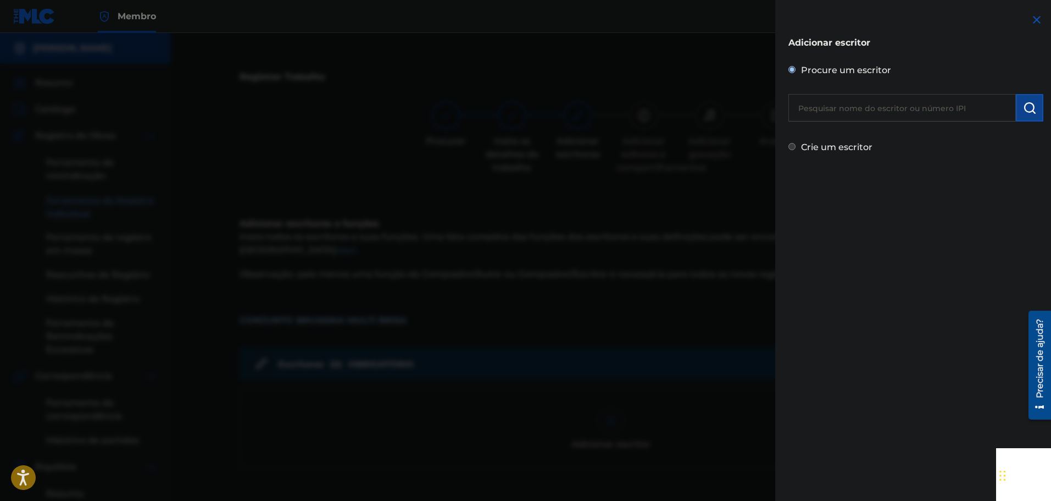
click at [819, 146] on font "Crie um escritor" at bounding box center [836, 147] width 71 height 10
radio input "true"
click at [796, 146] on input "Crie um escritor" at bounding box center [792, 146] width 7 height 7
radio input "false"
radio input "true"
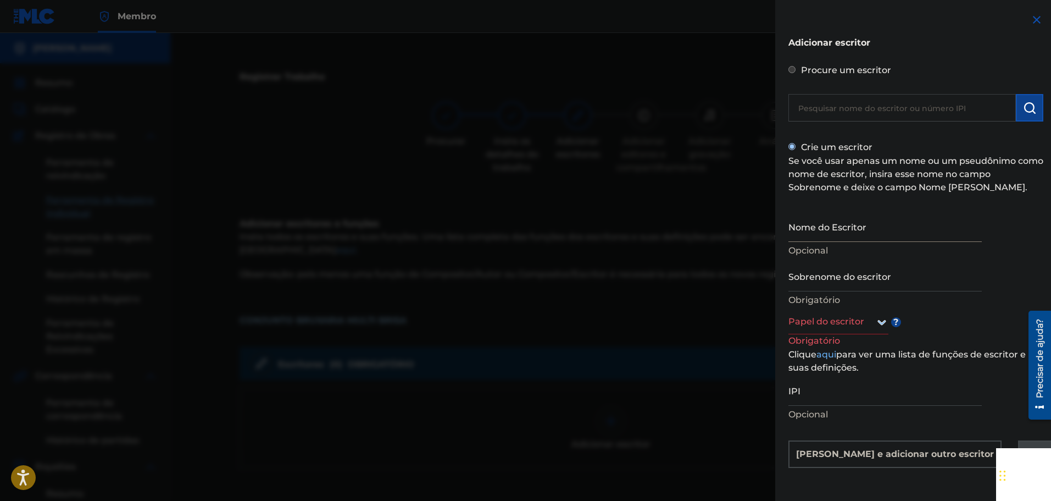
click at [859, 220] on input "Nome do Escritor" at bounding box center [885, 226] width 193 height 31
type input "Dj"
type input "da 017"
drag, startPoint x: 844, startPoint y: 290, endPoint x: 712, endPoint y: 233, distance: 144.5
click at [712, 236] on div "Adicionar escritor Procure um escritor [DEMOGRAPHIC_DATA] um escritor Se você u…" at bounding box center [525, 267] width 1051 height 468
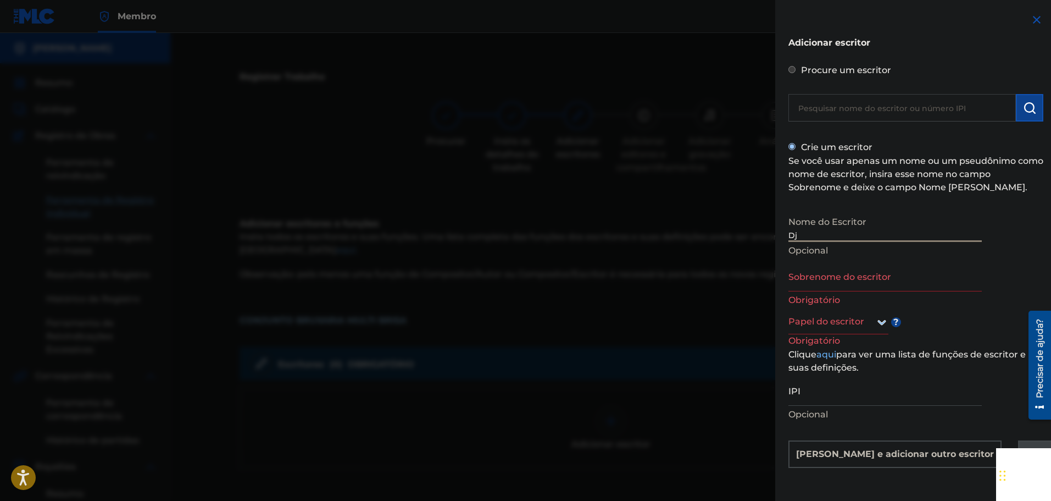
click at [827, 235] on input "Dj" at bounding box center [885, 226] width 193 height 31
type input "Dj pablynh da 017"
click at [873, 282] on input "Sobrenome do escritor" at bounding box center [885, 275] width 193 height 31
type input "[PERSON_NAME]"
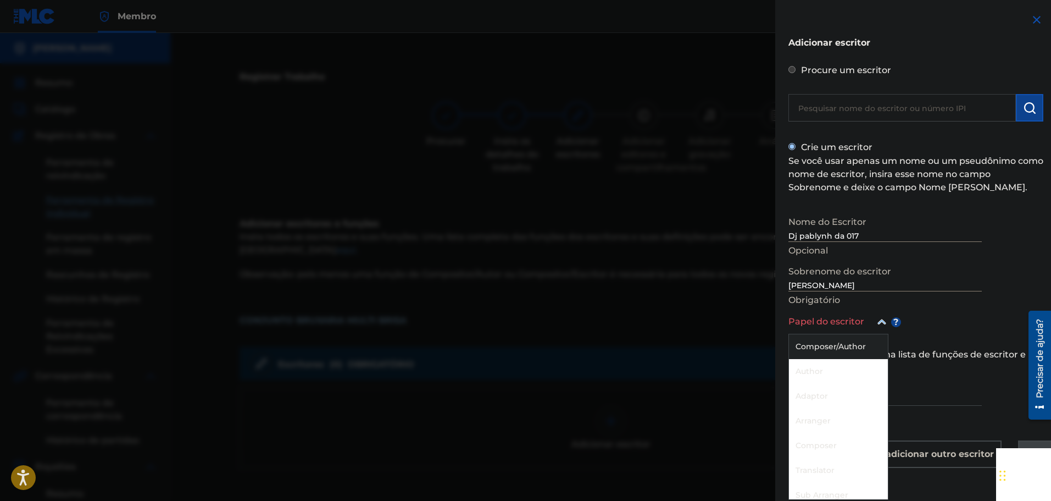
click at [866, 325] on div at bounding box center [839, 322] width 100 height 14
click at [856, 346] on font "Compositor/Autor" at bounding box center [836, 347] width 80 height 10
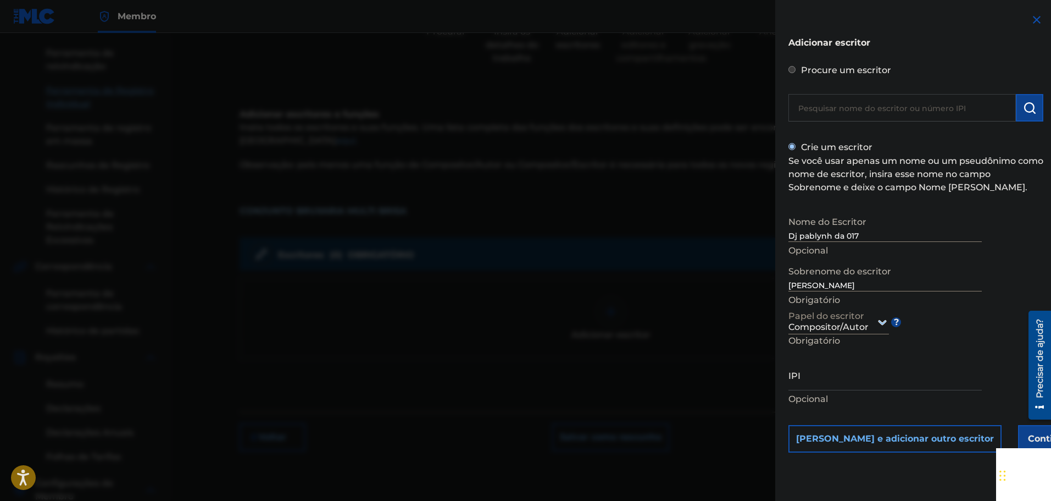
scroll to position [110, 0]
click at [882, 379] on input "IPI" at bounding box center [885, 374] width 193 height 31
click at [1028, 439] on font "Continuar" at bounding box center [1051, 438] width 46 height 10
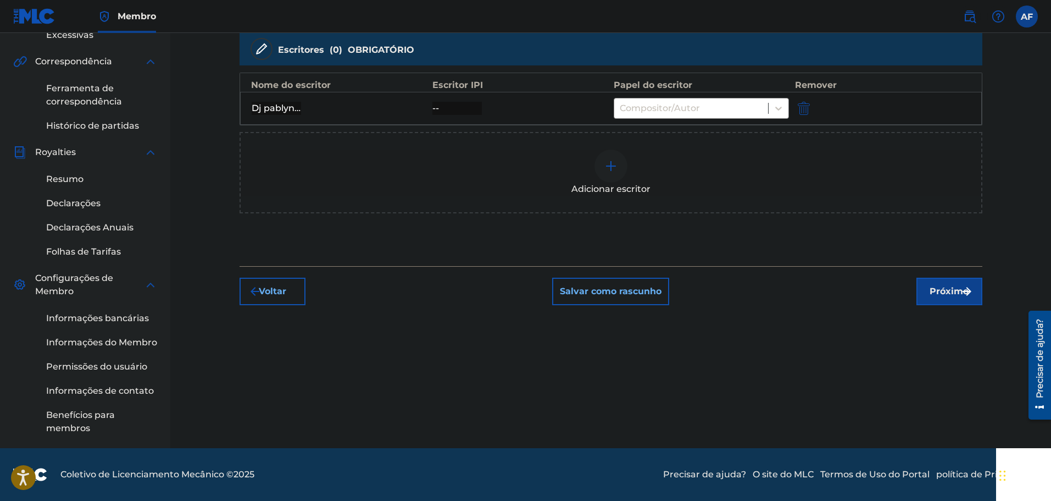
scroll to position [259, 0]
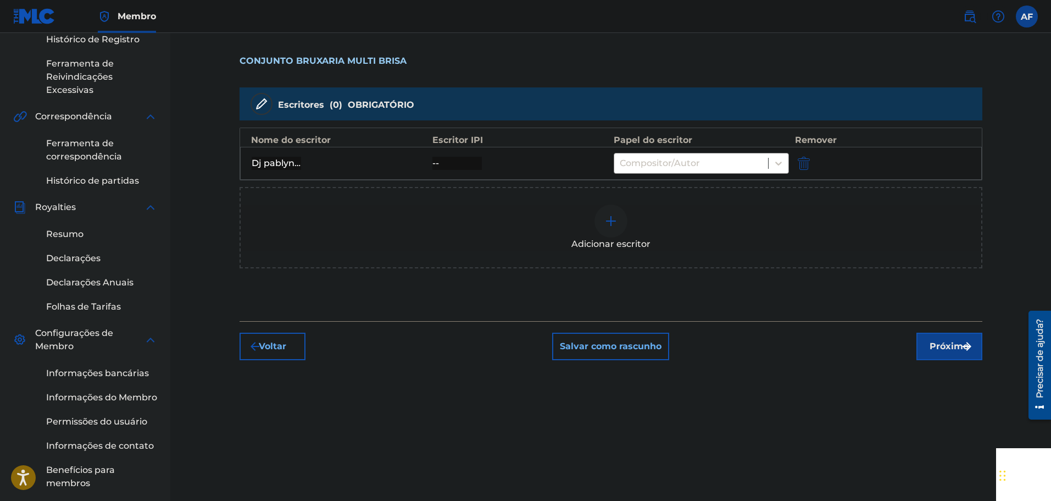
click at [478, 163] on div "--" at bounding box center [457, 163] width 49 height 13
drag, startPoint x: 463, startPoint y: 163, endPoint x: 445, endPoint y: 165, distance: 17.7
click at [461, 163] on div "--" at bounding box center [457, 163] width 49 height 13
click at [445, 165] on div "--" at bounding box center [457, 163] width 49 height 13
drag, startPoint x: 441, startPoint y: 150, endPoint x: 445, endPoint y: 134, distance: 16.9
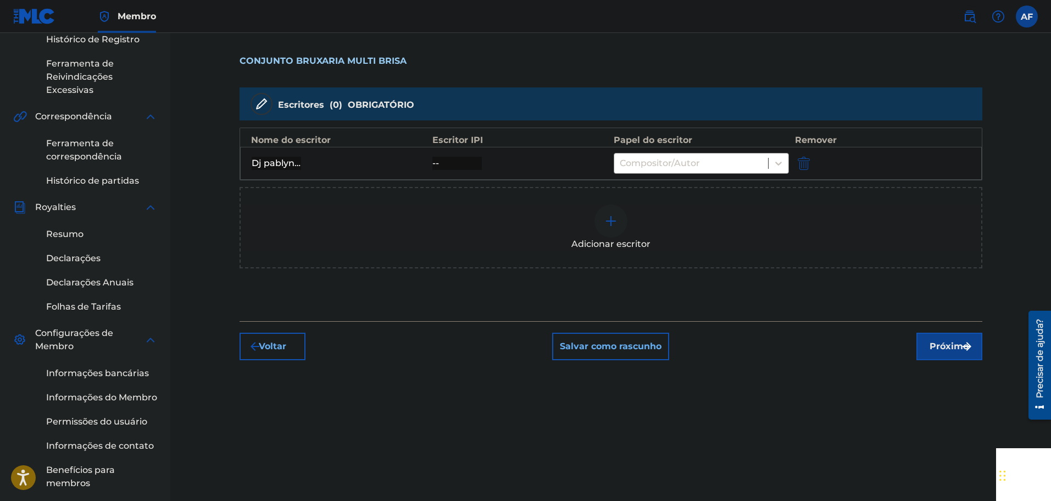
click at [441, 150] on div "Dj pablynh da 017 [PERSON_NAME] -- Compositor/Autor" at bounding box center [611, 163] width 742 height 33
click at [445, 134] on font "Escritor IPI" at bounding box center [458, 140] width 51 height 13
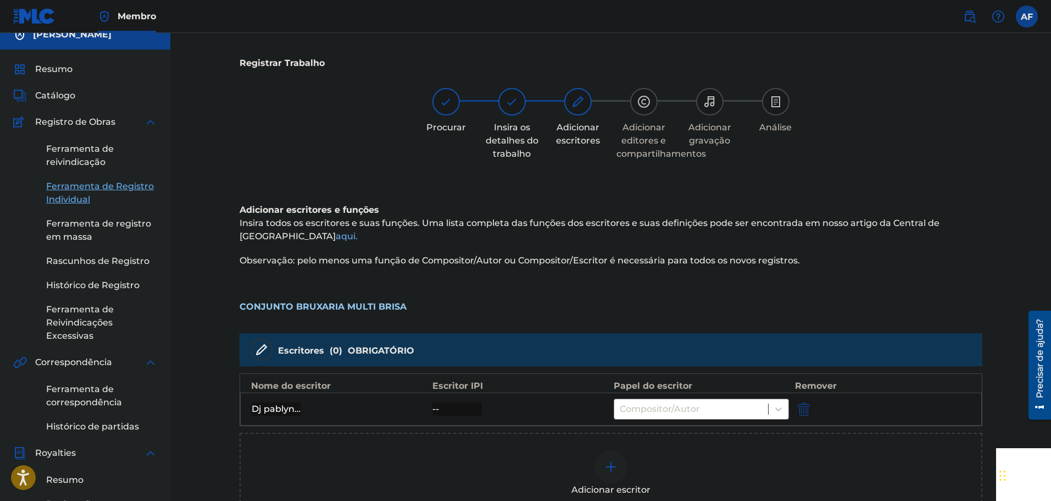
scroll to position [0, 0]
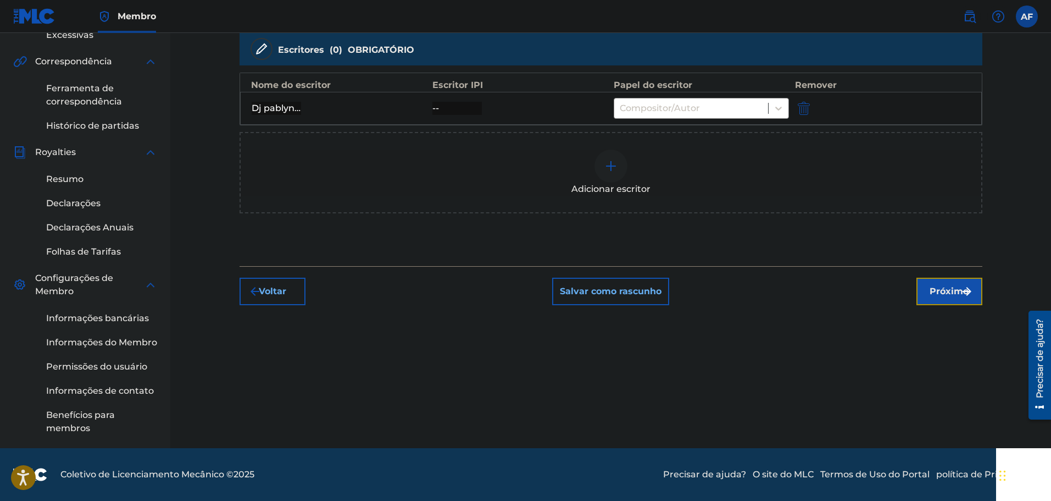
click at [926, 281] on button "Próximo" at bounding box center [950, 291] width 66 height 27
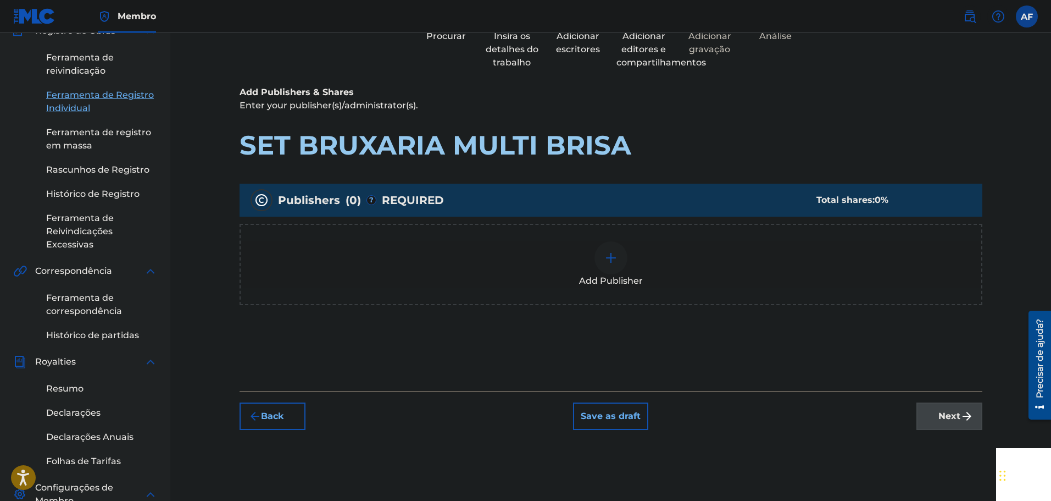
scroll to position [49, 0]
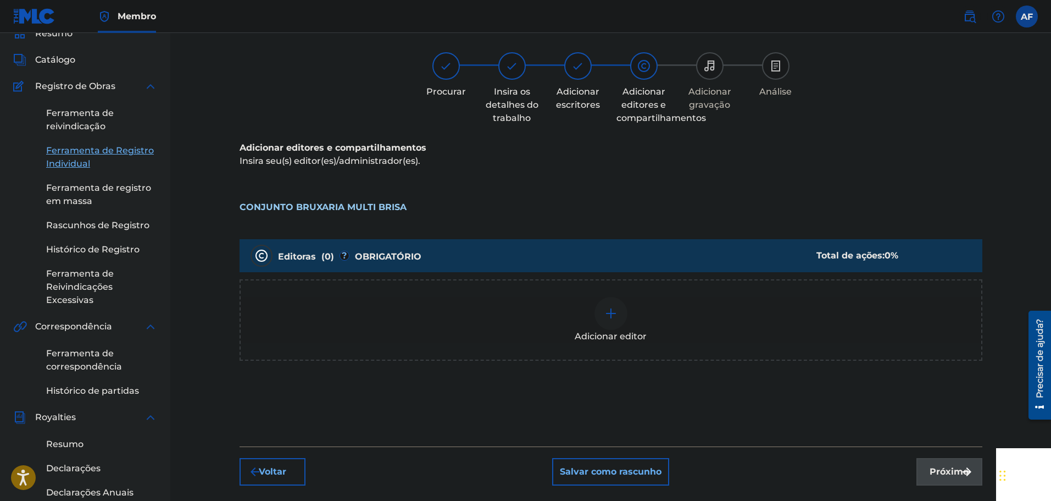
click at [565, 309] on div "Adicionar editor" at bounding box center [611, 320] width 741 height 46
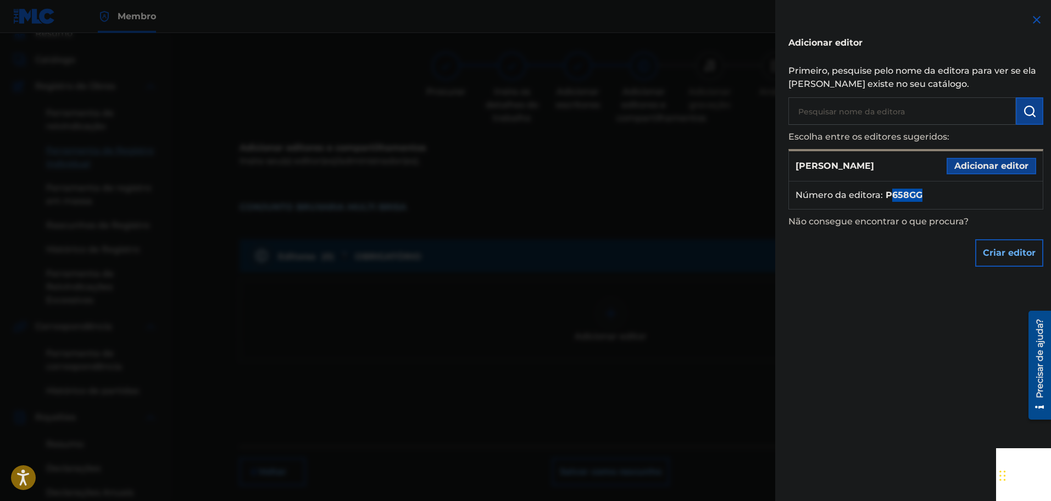
drag, startPoint x: 924, startPoint y: 191, endPoint x: 892, endPoint y: 201, distance: 33.9
click at [892, 201] on li "Número da editora : P658GG" at bounding box center [916, 195] width 241 height 13
click at [982, 169] on font "Adicionar editor" at bounding box center [992, 166] width 74 height 10
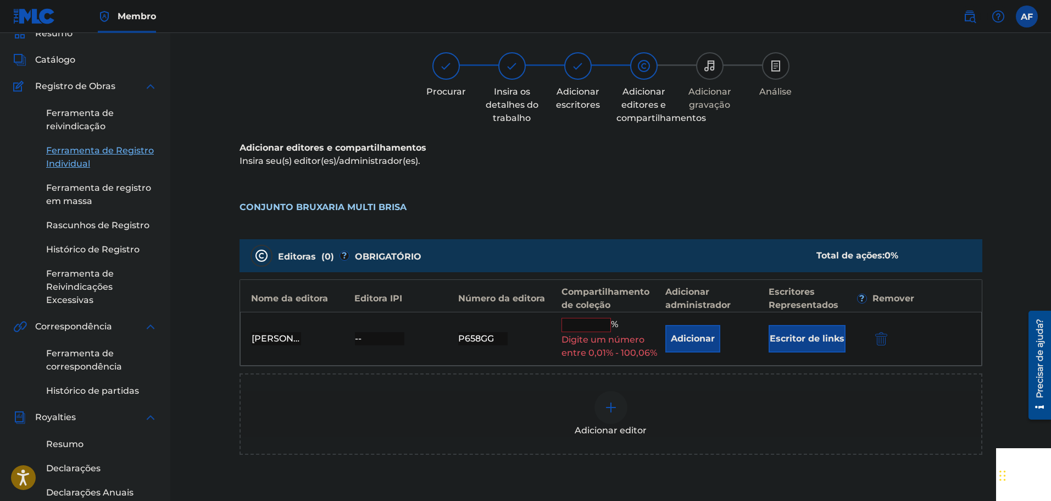
click at [595, 328] on input "text" at bounding box center [586, 325] width 49 height 14
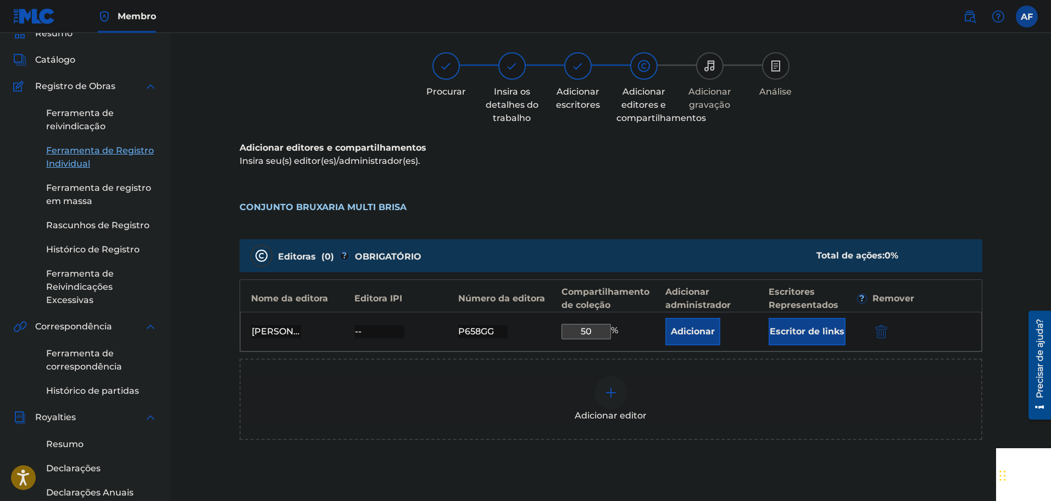
type input "50"
click at [722, 367] on div "Adicionar editor" at bounding box center [611, 398] width 743 height 81
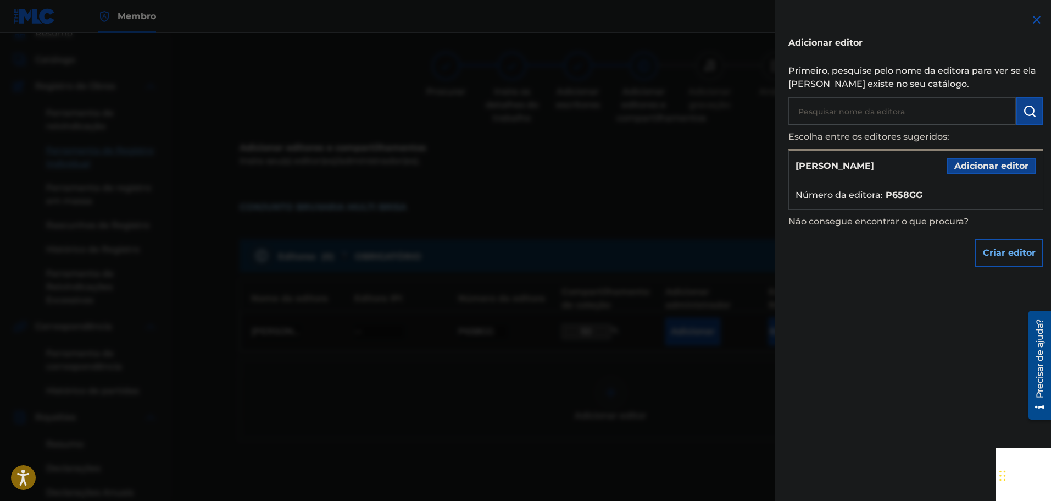
click at [722, 367] on div at bounding box center [525, 283] width 1051 height 501
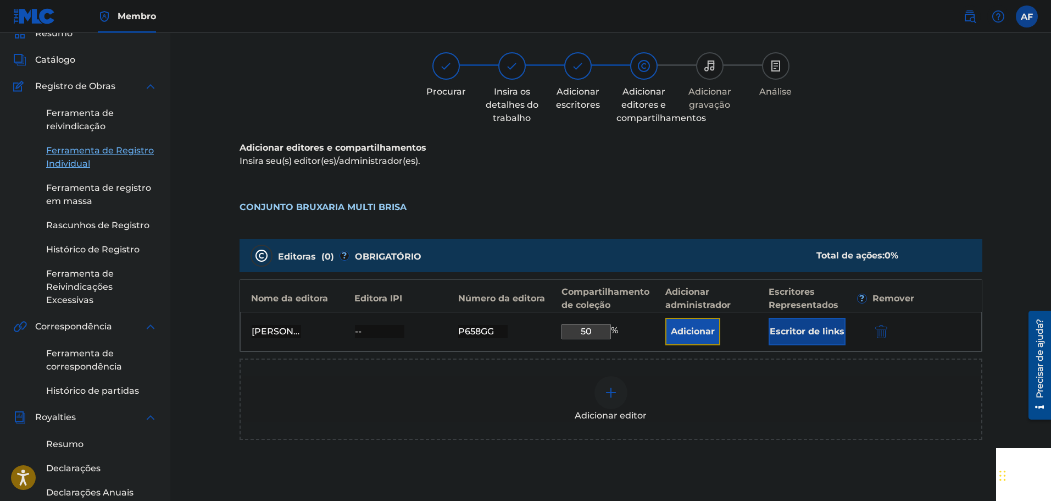
click at [710, 343] on button "Adicionar" at bounding box center [693, 331] width 55 height 27
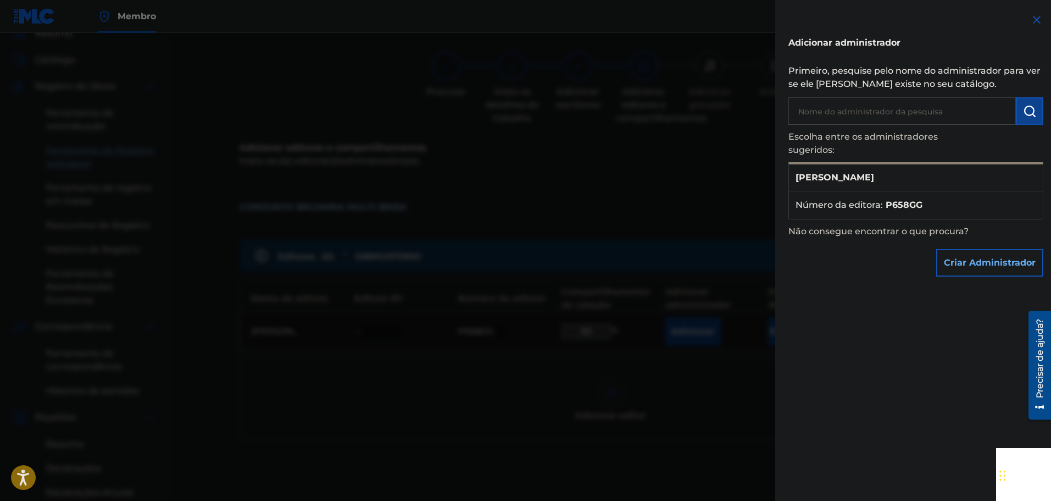
click at [846, 178] on div "[PERSON_NAME]" at bounding box center [916, 177] width 254 height 27
drag, startPoint x: 824, startPoint y: 177, endPoint x: 840, endPoint y: 190, distance: 20.3
click at [826, 180] on font "[PERSON_NAME]" at bounding box center [835, 177] width 79 height 10
drag, startPoint x: 796, startPoint y: 274, endPoint x: 730, endPoint y: 334, distance: 89.1
click at [793, 275] on div "Criar Administrador" at bounding box center [916, 262] width 255 height 38
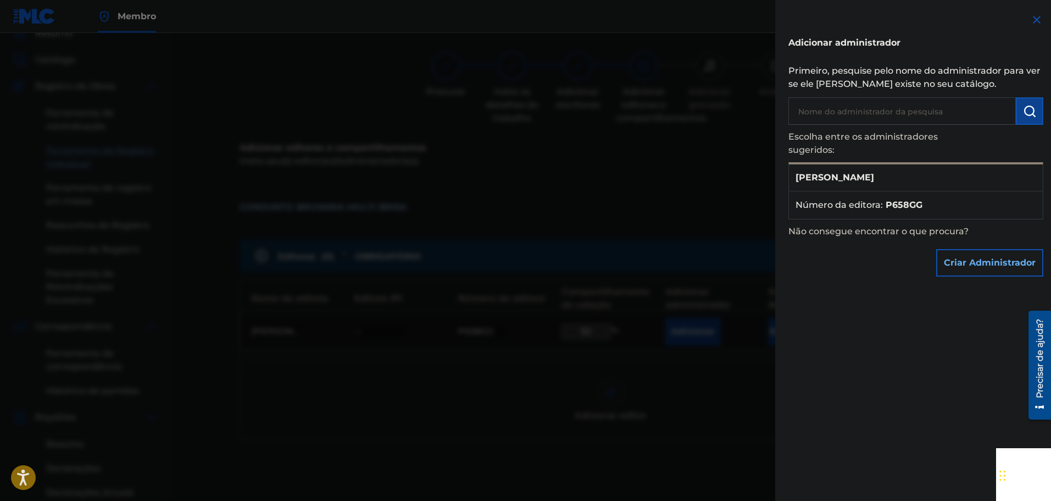
click at [841, 148] on p "Escolha entre os administradores sugeridos:" at bounding box center [885, 143] width 192 height 37
click at [759, 122] on div at bounding box center [525, 283] width 1051 height 501
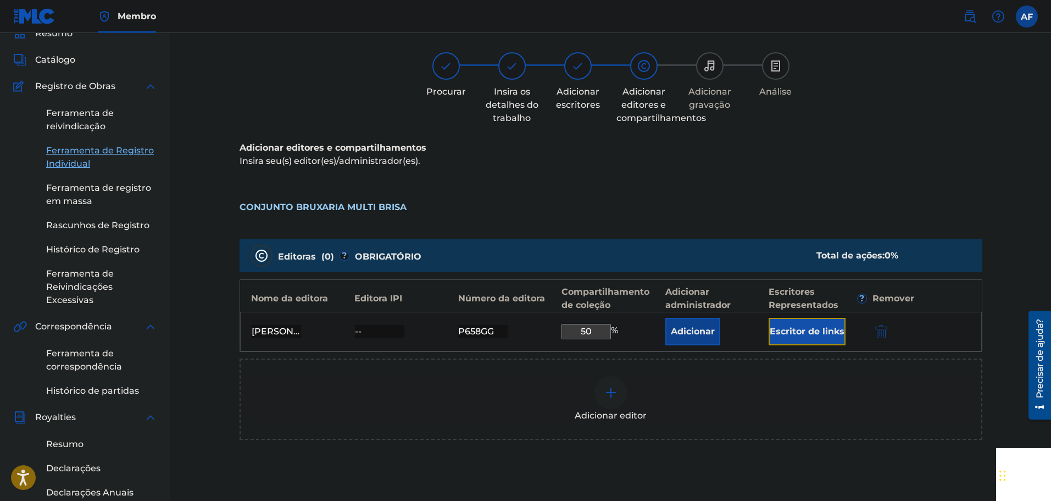
click at [829, 324] on button "Escritor de links" at bounding box center [807, 331] width 77 height 27
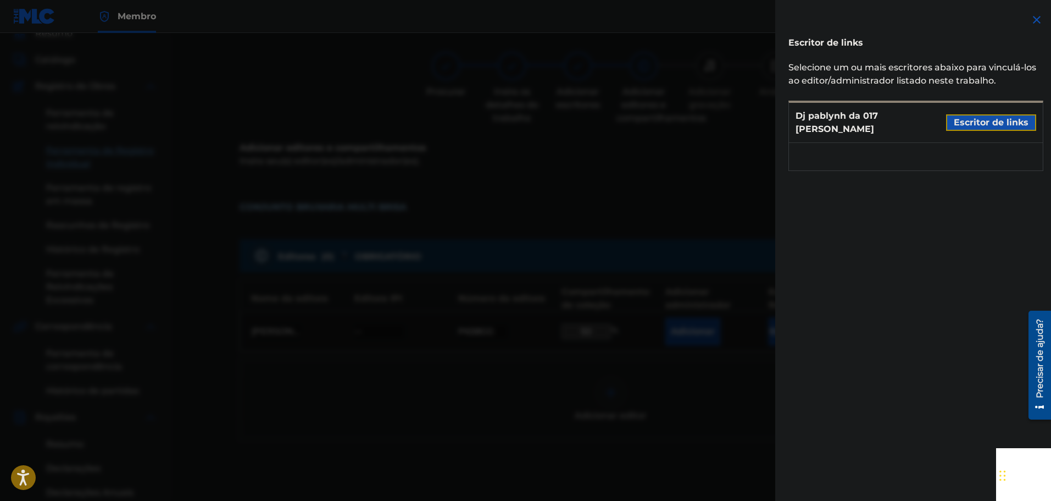
click at [989, 116] on font "Escritor de links" at bounding box center [991, 122] width 75 height 13
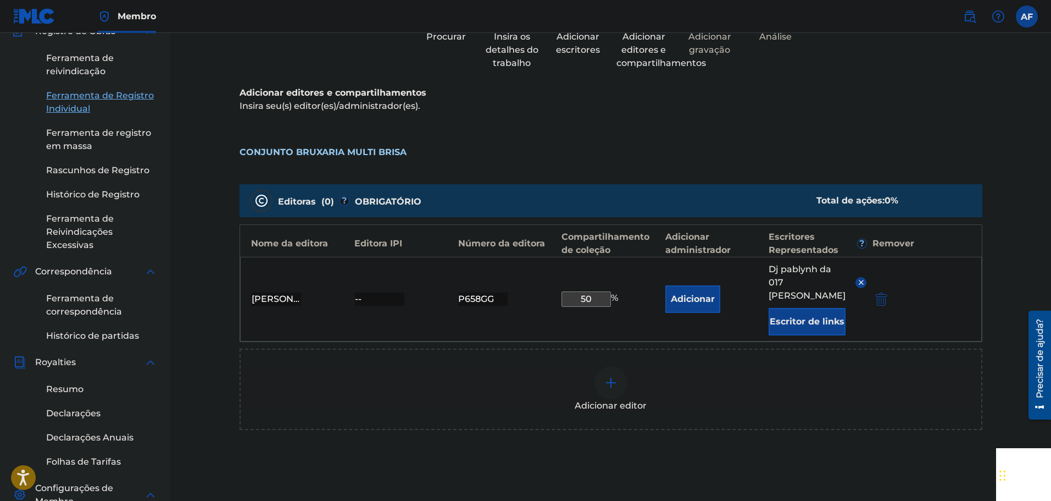
scroll to position [214, 0]
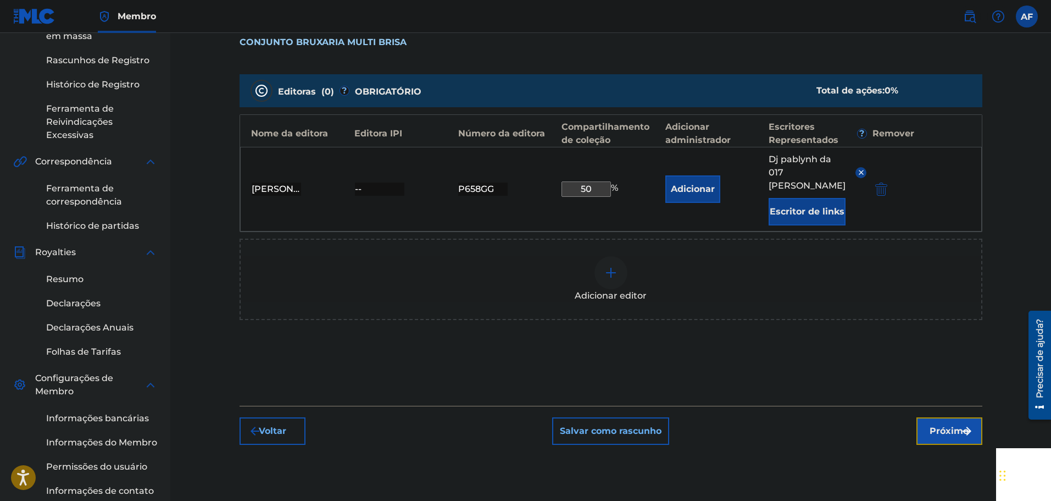
click at [931, 425] on font "Próximo" at bounding box center [949, 430] width 39 height 10
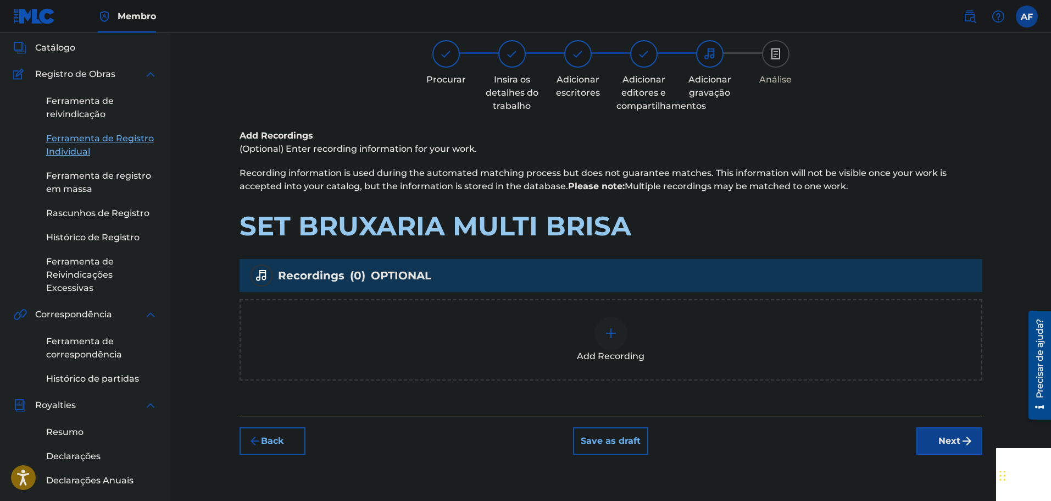
scroll to position [49, 0]
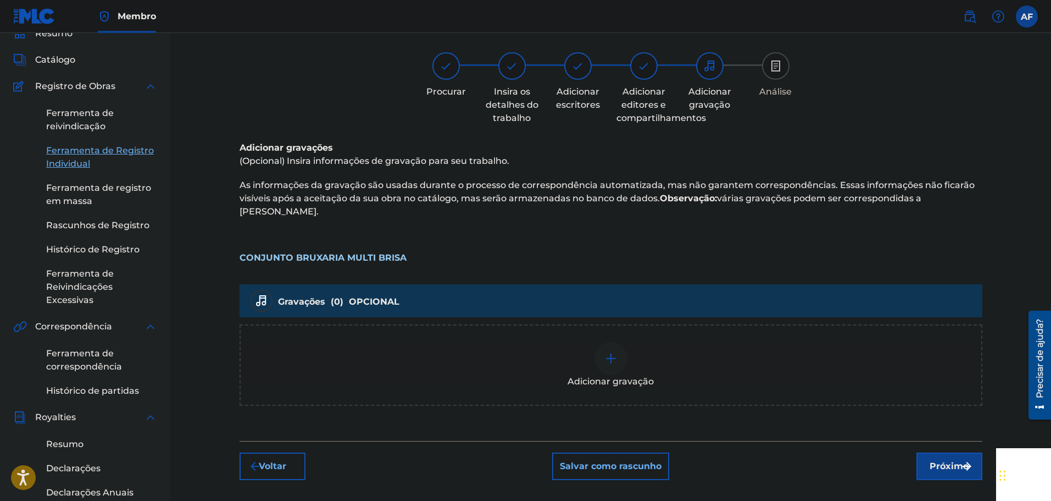
click at [500, 342] on div "Adicionar gravação" at bounding box center [611, 365] width 741 height 46
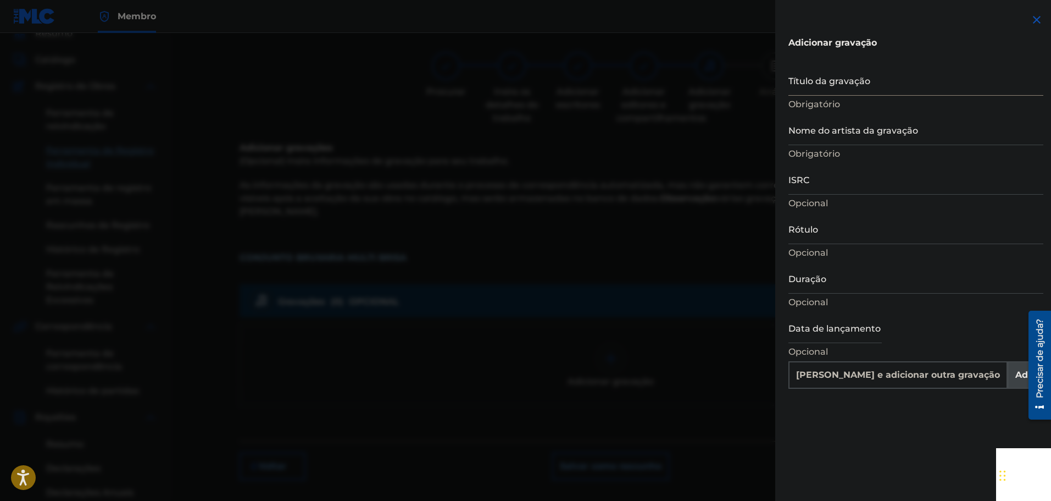
click at [860, 90] on input "Título da gravação" at bounding box center [916, 79] width 255 height 31
click at [865, 117] on input "Nome do artista da gravação" at bounding box center [916, 129] width 255 height 31
click at [857, 176] on input "ISRC" at bounding box center [916, 178] width 255 height 31
click at [851, 223] on input "Rótulo" at bounding box center [916, 228] width 255 height 31
click at [865, 181] on input "ISRC" at bounding box center [916, 178] width 255 height 31
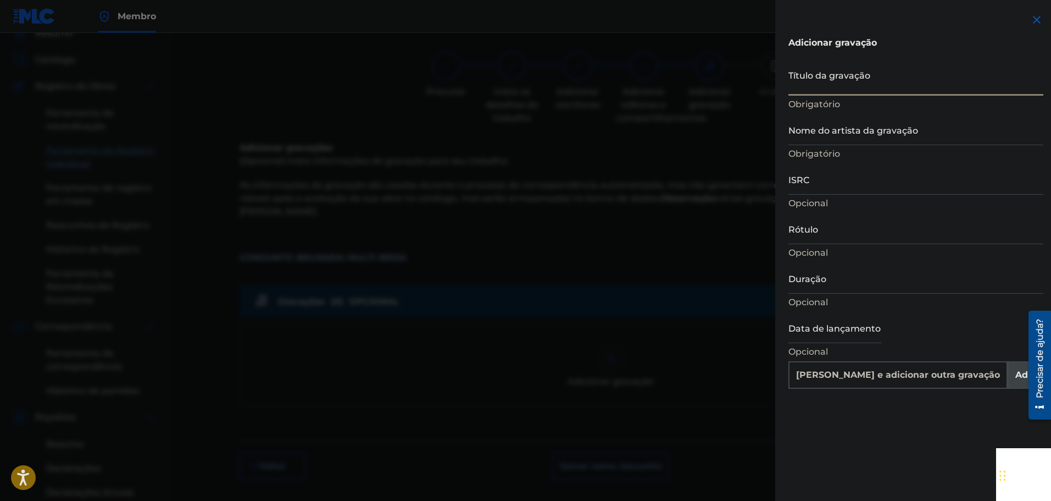
click at [872, 94] on input "Título da gravação" at bounding box center [916, 79] width 255 height 31
click at [795, 183] on input "ISRC" at bounding box center [916, 178] width 255 height 31
click at [879, 191] on input "ISRC" at bounding box center [916, 178] width 255 height 31
click at [870, 243] on input "Rótulo" at bounding box center [916, 228] width 255 height 31
click at [904, 148] on p "Obrigatório" at bounding box center [916, 153] width 255 height 13
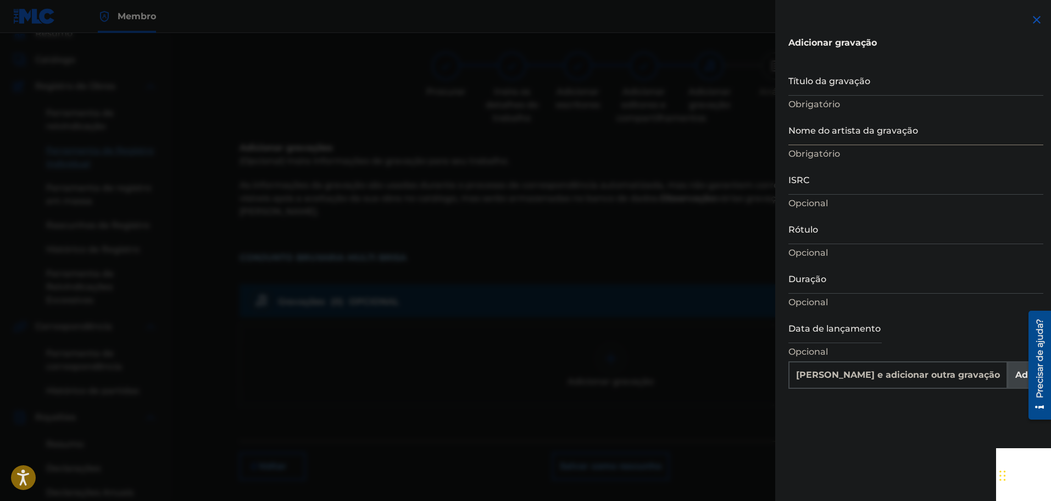
click at [913, 141] on input "Nome do artista da gravação" at bounding box center [916, 129] width 255 height 31
click at [879, 329] on input "text" at bounding box center [835, 327] width 93 height 31
select select "7"
select select "2025"
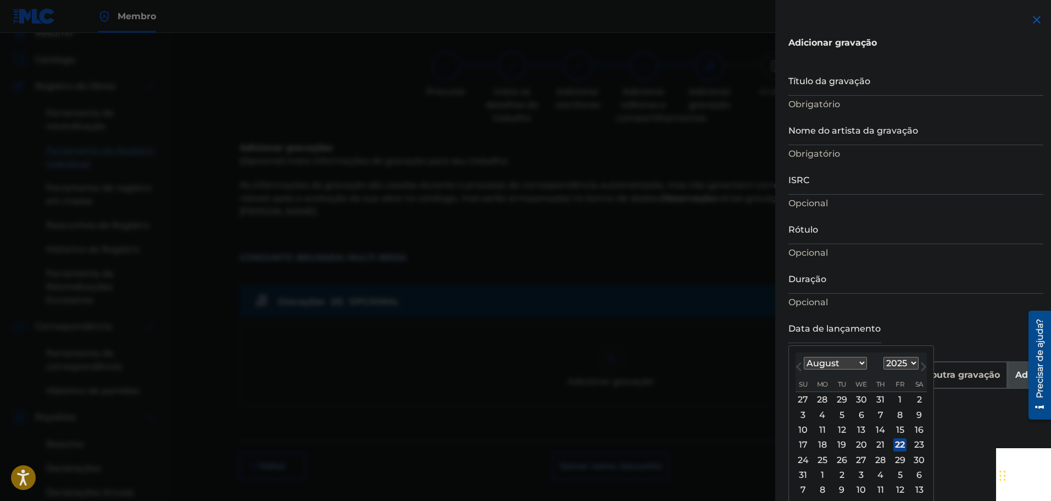
click at [895, 312] on div "Data de lançamento Previous Month Next Month August [DATE] February March April…" at bounding box center [916, 336] width 255 height 49
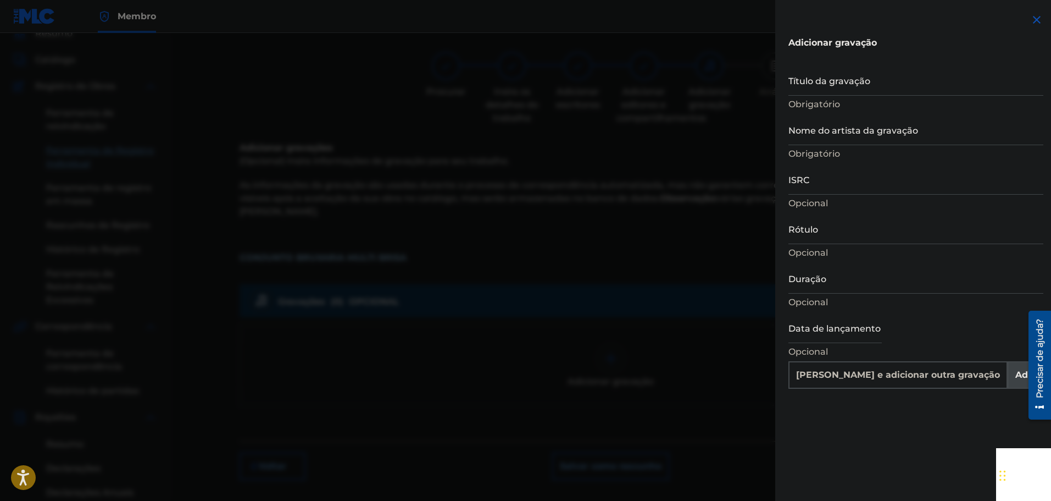
drag, startPoint x: 807, startPoint y: 198, endPoint x: 783, endPoint y: 197, distance: 24.7
click at [783, 198] on div "Adicionar gravação Título da gravação Obrigatório Nome do artista da gravação O…" at bounding box center [916, 201] width 281 height 402
click at [835, 199] on p "Opcional" at bounding box center [916, 203] width 255 height 13
click at [883, 90] on input "Título da gravação" at bounding box center [916, 79] width 255 height 31
type input "D"
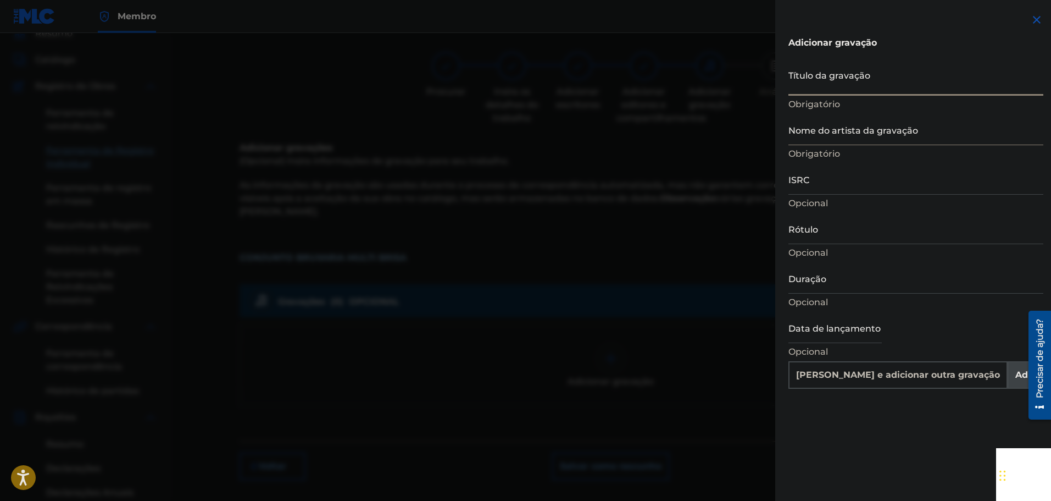
type input "Add Recording"
type input "SoundOn"
click at [917, 136] on input "Nome do artista da gravação" at bounding box center [916, 129] width 255 height 31
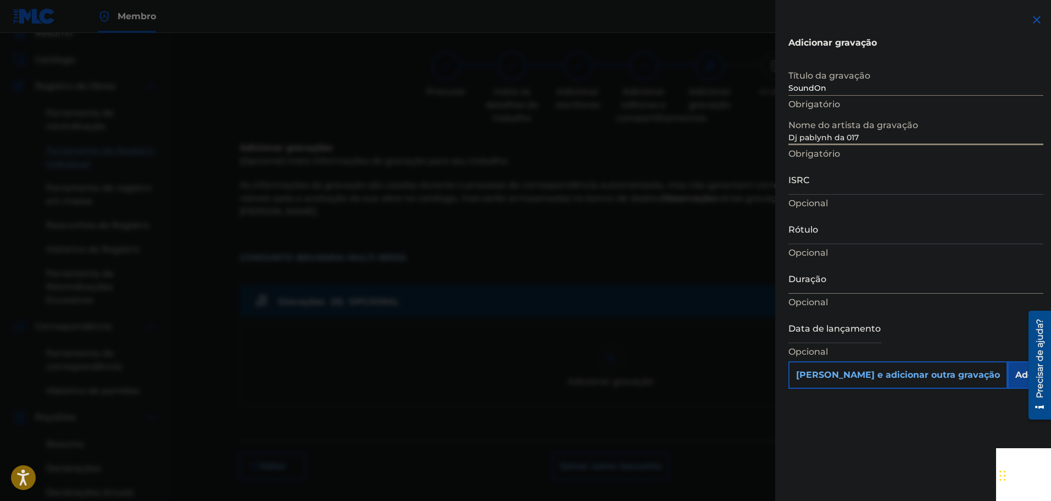
type input "Dj pablynh da 017"
click at [844, 290] on input "Duração" at bounding box center [916, 277] width 255 height 31
click at [859, 279] on input "Duração" at bounding box center [916, 277] width 255 height 31
type input "05:24"
click at [912, 314] on div "Data de lançamento Opcional" at bounding box center [916, 336] width 255 height 49
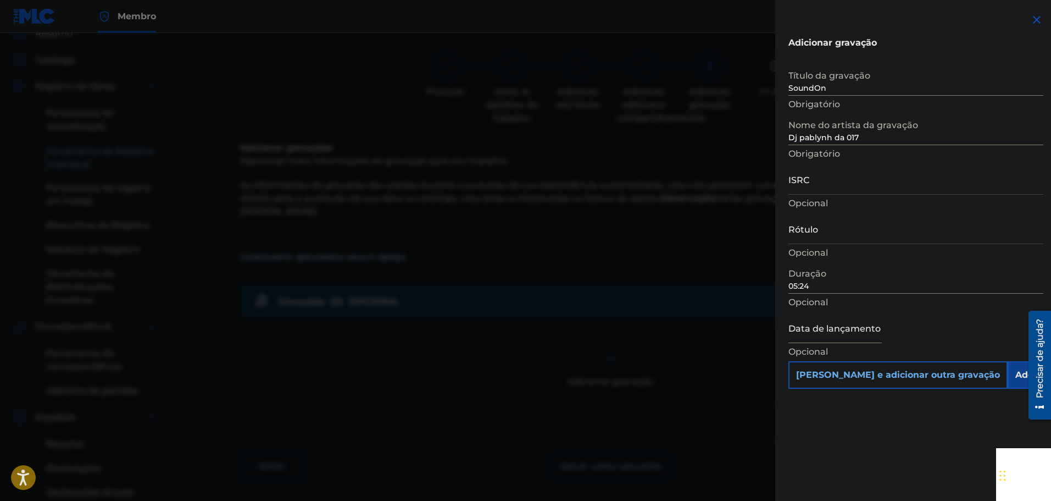
click at [837, 327] on input "text" at bounding box center [835, 327] width 93 height 31
select select "7"
select select "2025"
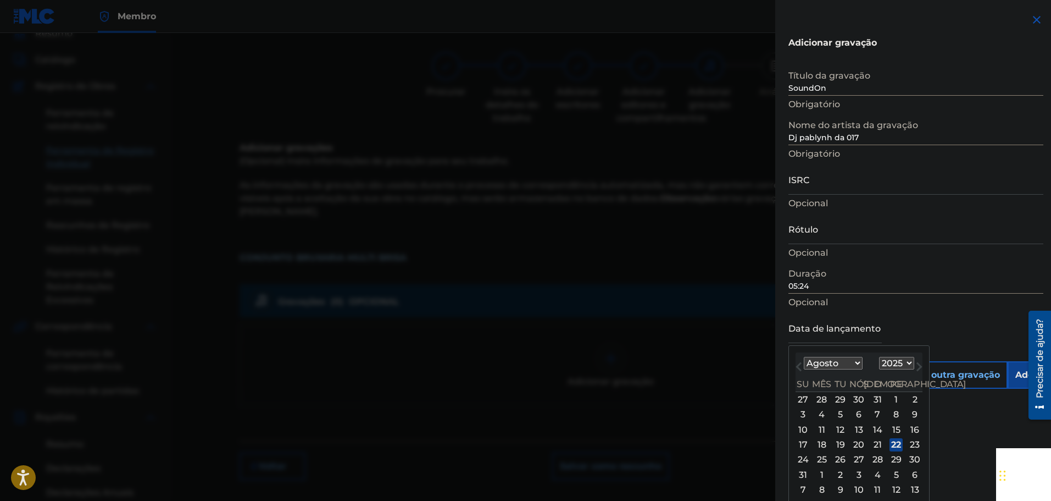
click at [828, 366] on select "Janeiro Fevereiro Marchar abril Poderia Junho Julho Agosto Setembro outubro nov…" at bounding box center [833, 363] width 59 height 13
select select "10"
click at [804, 357] on select "Janeiro Fevereiro Marchar abril Poderia Junho Julho Agosto Setembro outubro nov…" at bounding box center [833, 363] width 59 height 13
click at [893, 366] on select "1899 1900 1901 1902 1903 1904 1905 1906 1907 1908 1909 1910 1911 1912 1913 1914…" at bounding box center [896, 363] width 35 height 13
select select "2024"
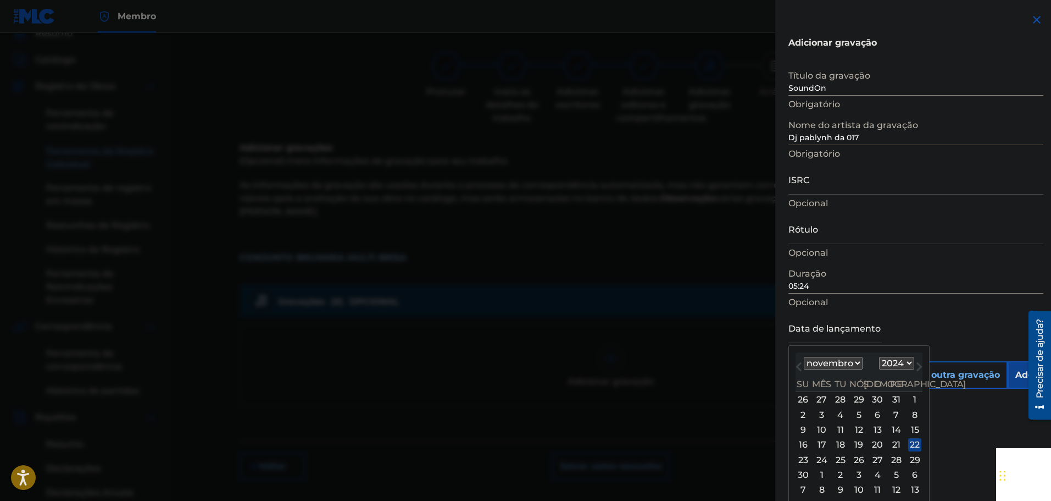
click at [879, 357] on select "1899 1900 1901 1902 1903 1904 1905 1906 1907 1908 1909 1910 1911 1912 1913 1914…" at bounding box center [896, 363] width 35 height 13
click at [825, 446] on div "18" at bounding box center [822, 444] width 13 height 13
type input "[DATE]"
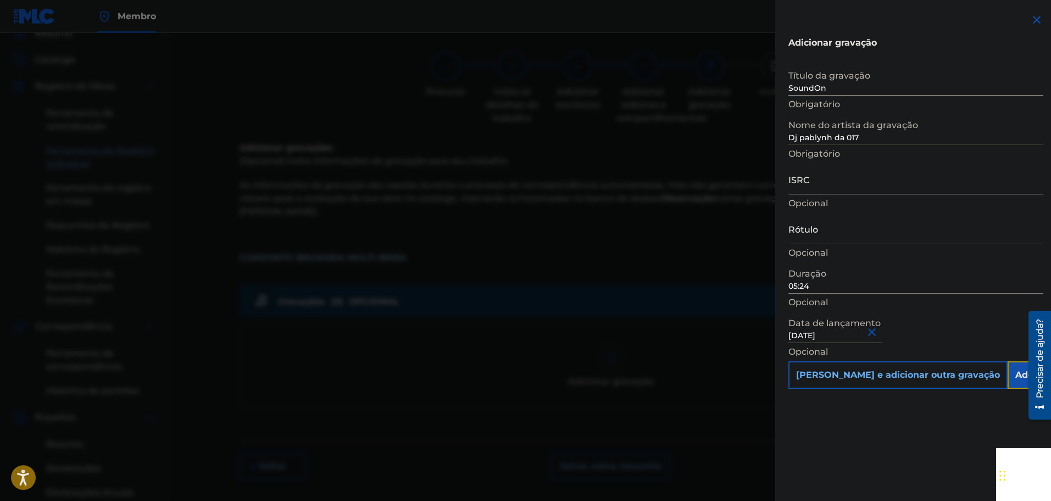
click at [1008, 383] on input "Add Recording" at bounding box center [1050, 374] width 84 height 27
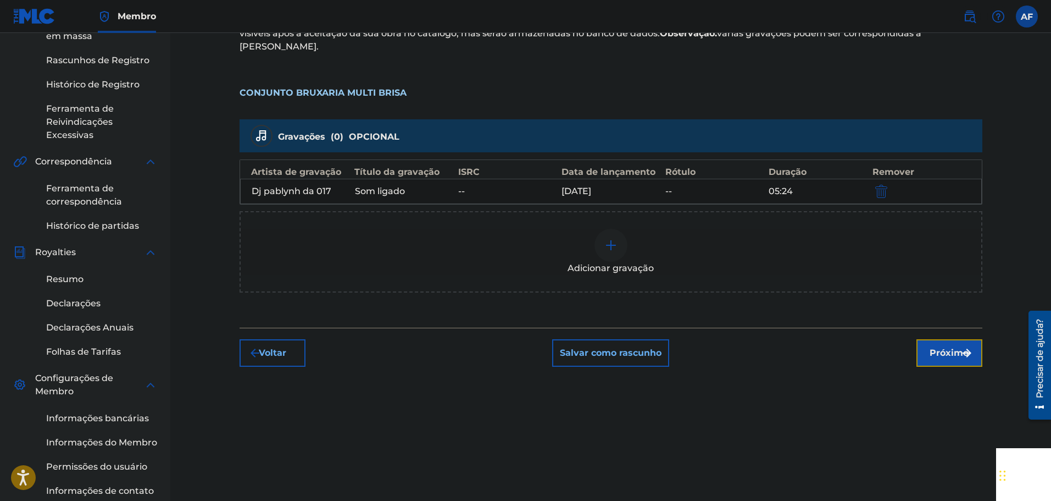
click at [939, 347] on font "Próximo" at bounding box center [949, 352] width 39 height 10
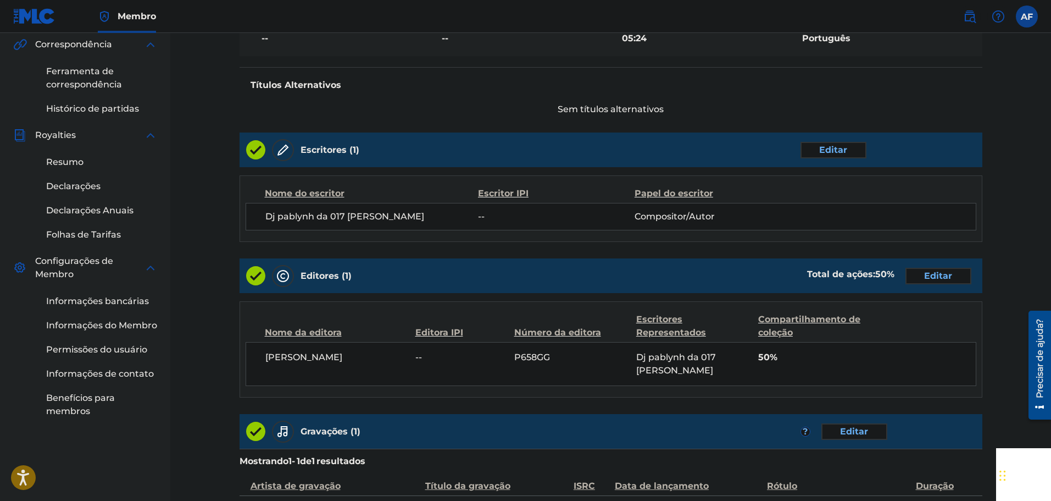
scroll to position [449, 0]
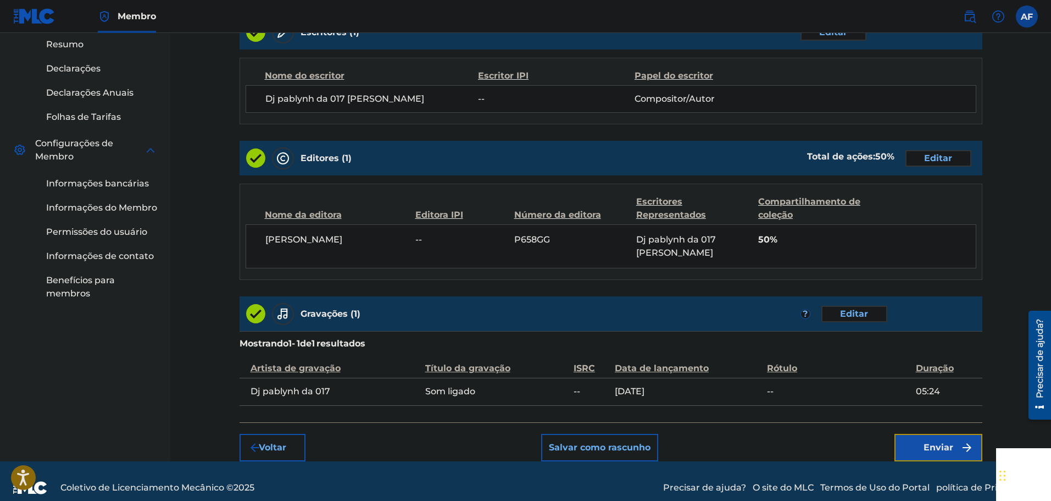
click at [957, 442] on button "Enviar" at bounding box center [939, 447] width 88 height 27
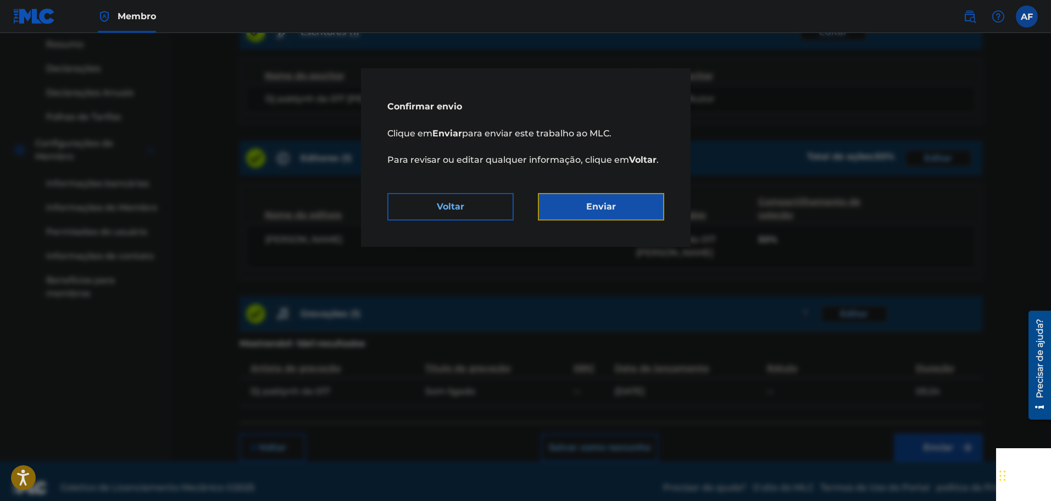
click at [606, 211] on font "Enviar" at bounding box center [601, 206] width 30 height 10
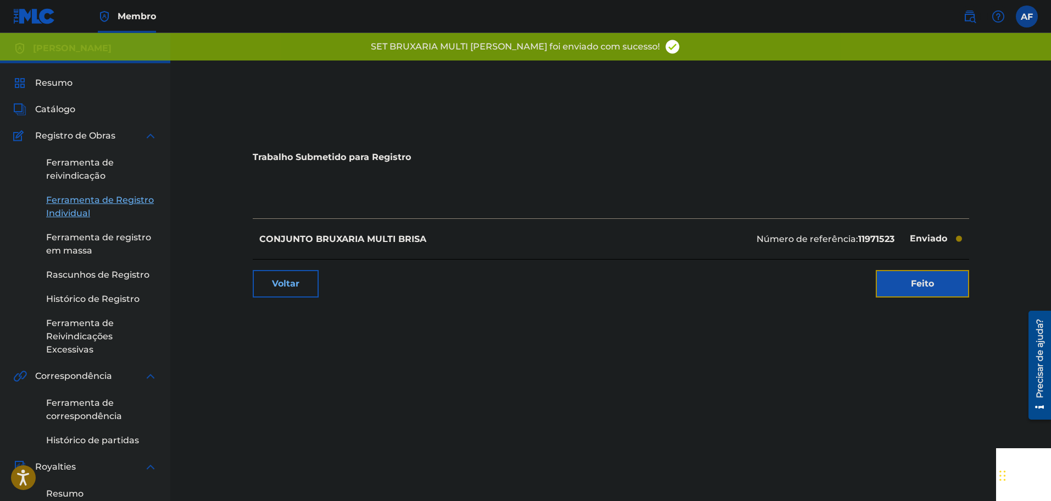
click at [931, 292] on link "Feito" at bounding box center [922, 283] width 93 height 27
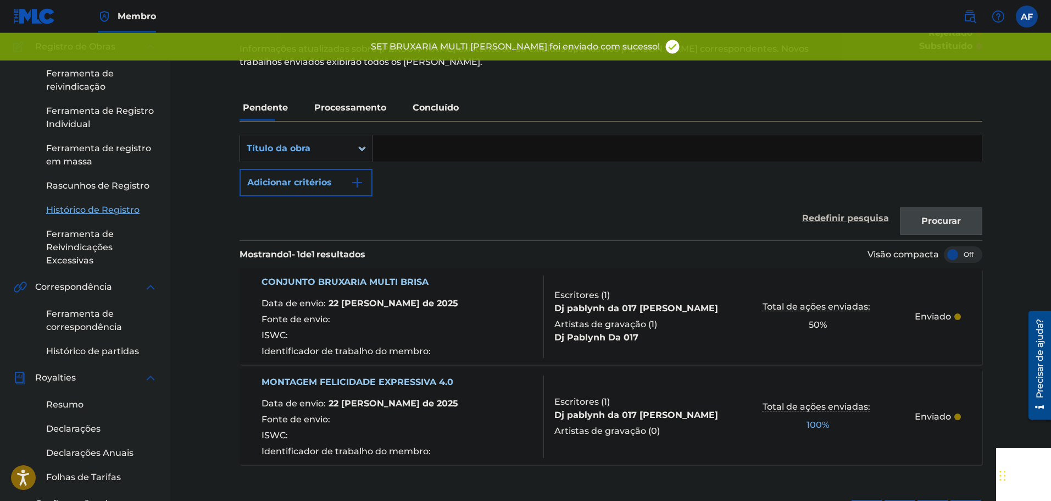
scroll to position [165, 0]
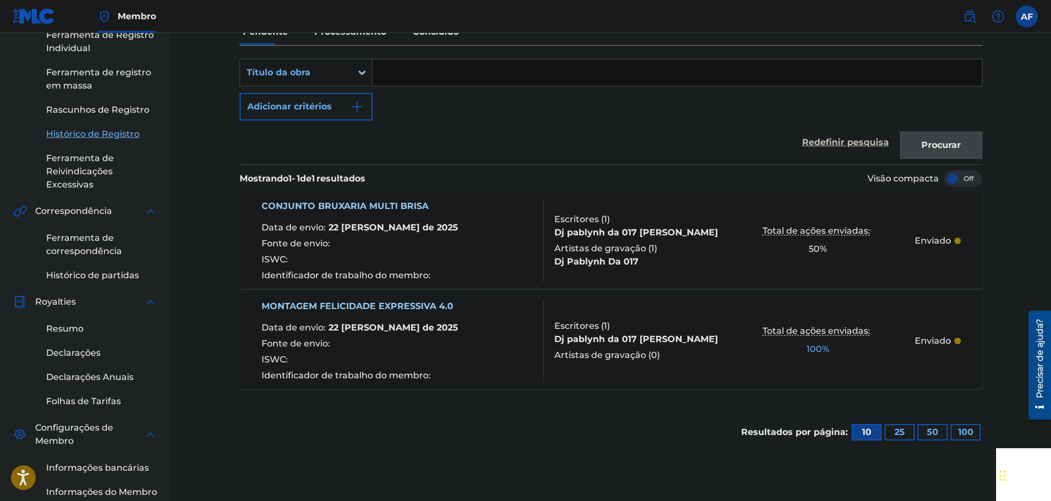
click at [815, 347] on font "100" at bounding box center [814, 349] width 15 height 10
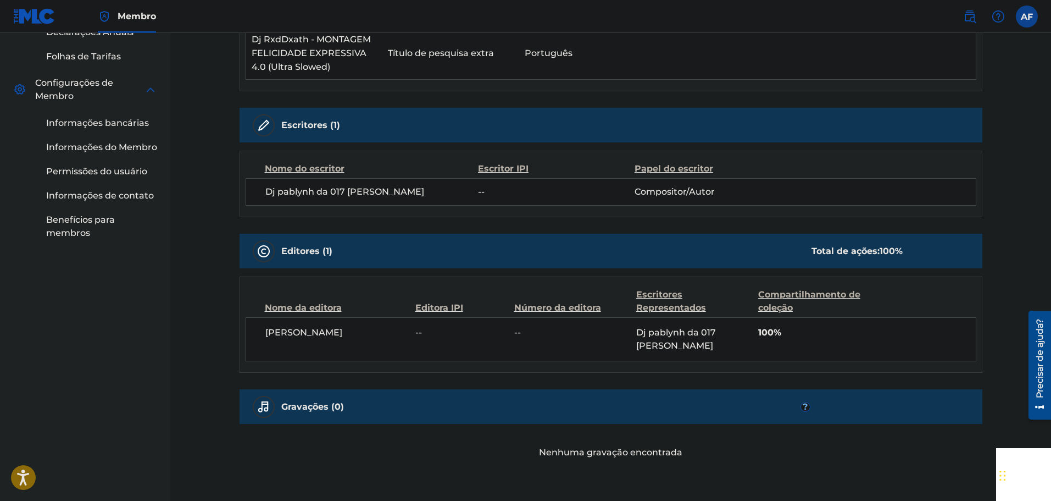
scroll to position [551, 0]
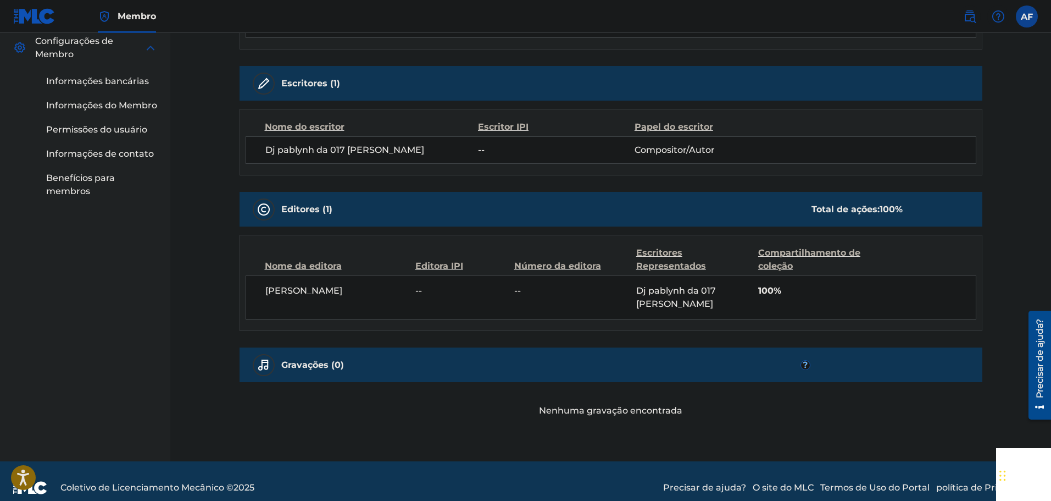
click at [774, 290] on font "100%" at bounding box center [770, 290] width 23 height 10
click at [867, 212] on font "Total de ações:" at bounding box center [846, 209] width 68 height 10
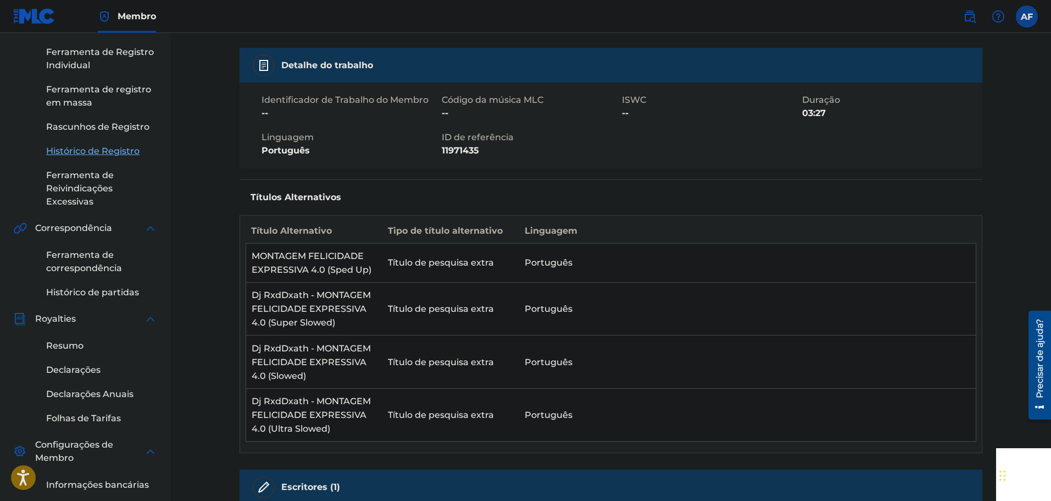
scroll to position [57, 0]
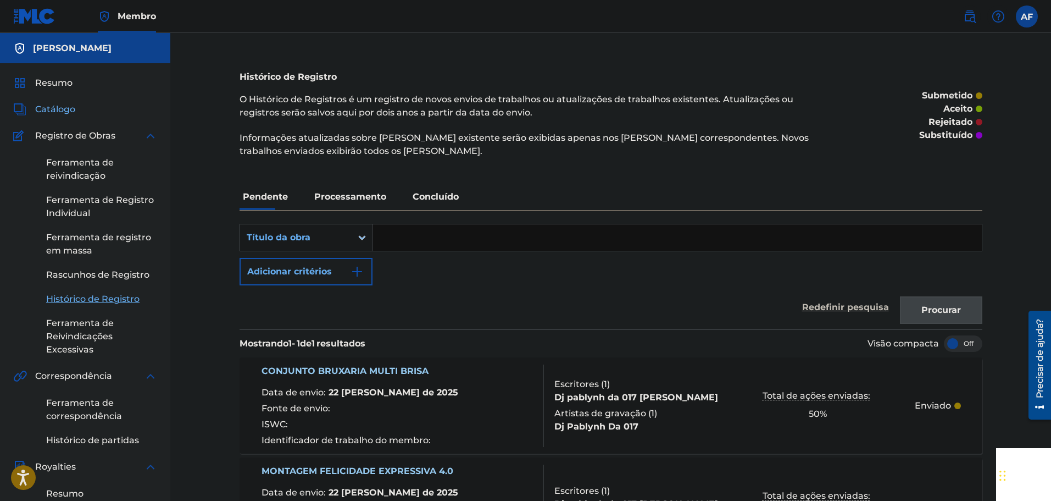
click at [34, 109] on link "Catálogo" at bounding box center [44, 109] width 62 height 13
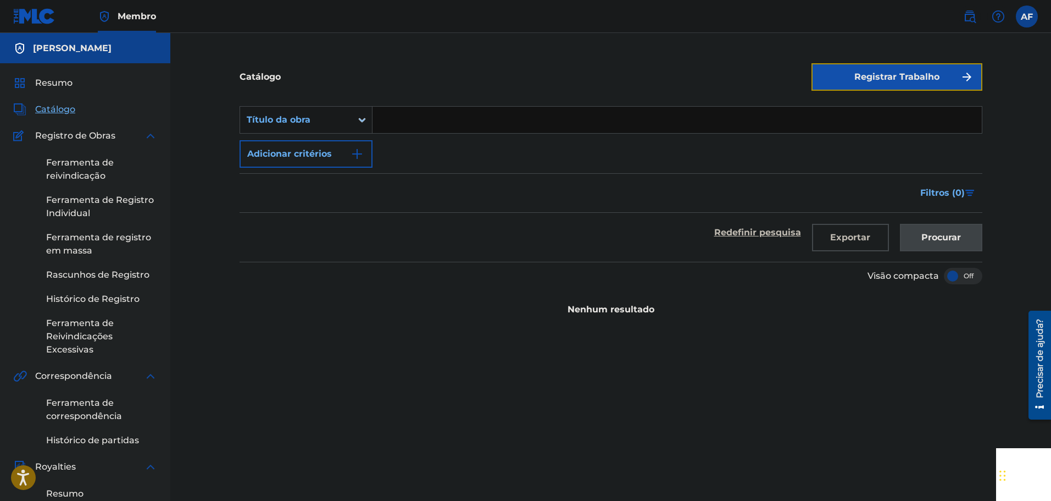
click at [961, 81] on img "submit" at bounding box center [967, 76] width 13 height 13
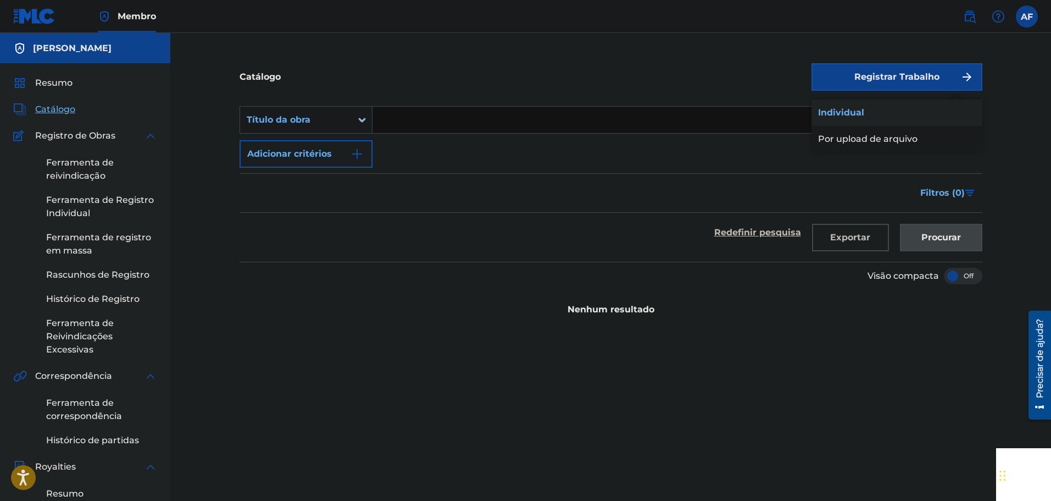
click at [865, 111] on link "Individual" at bounding box center [897, 112] width 171 height 26
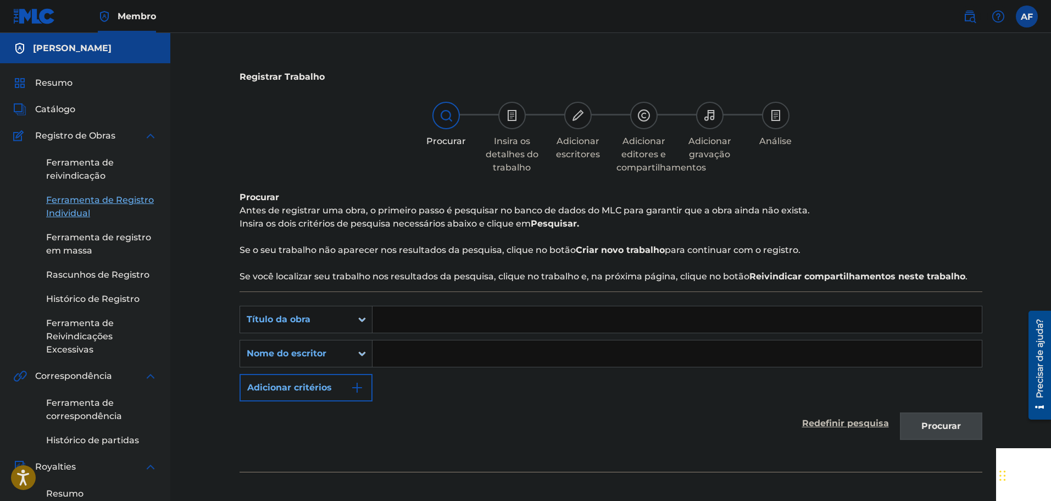
click at [502, 316] on input "Formulário de pesquisa" at bounding box center [678, 319] width 610 height 26
click at [464, 312] on input "Formulário de pesquisa" at bounding box center [678, 319] width 610 height 26
paste input "[PERSON_NAME] Kiksilver"
type input "[PERSON_NAME] Kiksilver"
click at [437, 356] on input "Formulário de pesquisa" at bounding box center [678, 353] width 610 height 26
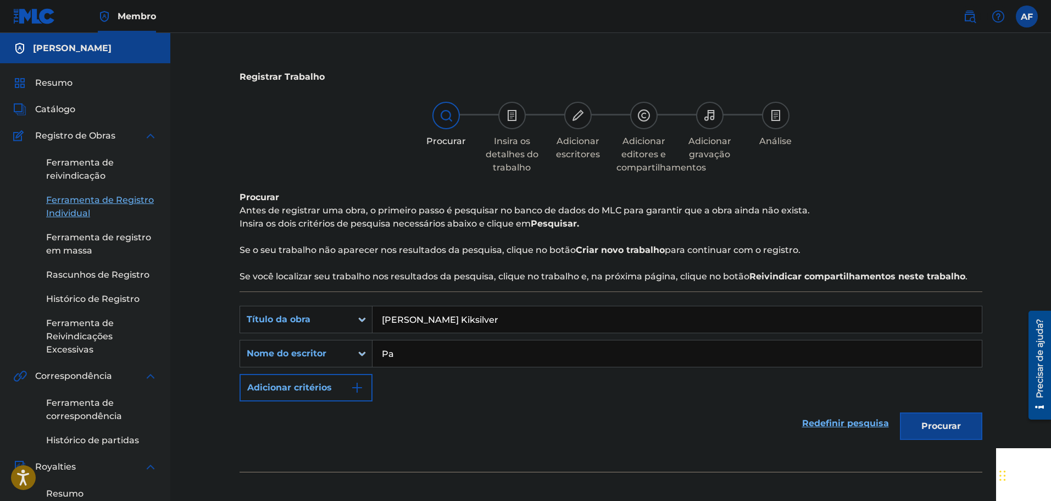
type input "P"
type input "Dj pablynh da 017"
click at [955, 432] on font "Procurar" at bounding box center [942, 425] width 40 height 13
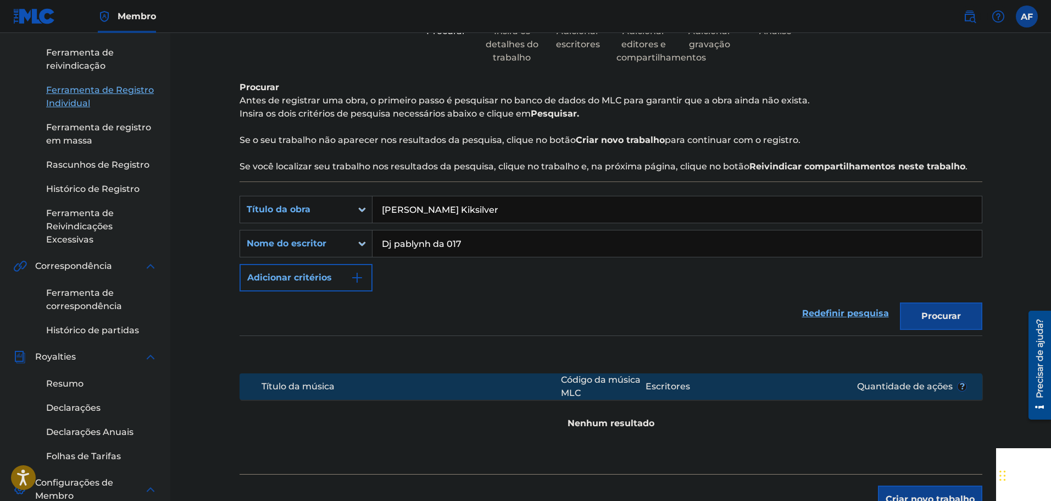
scroll to position [220, 0]
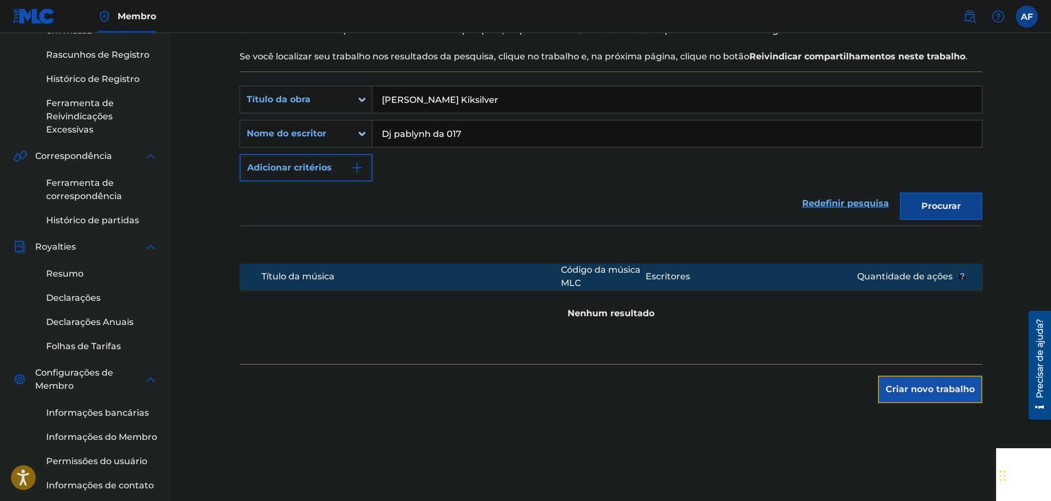
click at [948, 390] on font "Criar novo trabalho" at bounding box center [930, 389] width 89 height 10
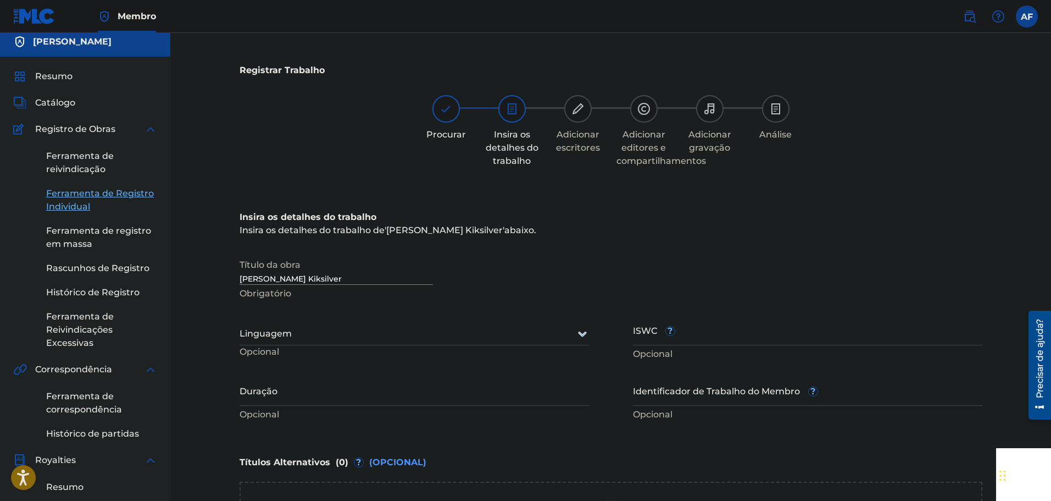
scroll to position [0, 0]
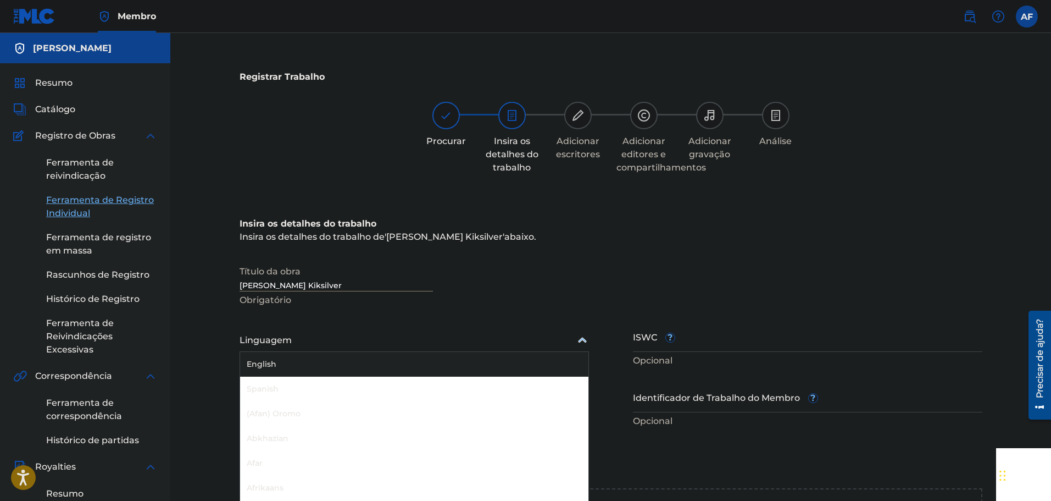
click at [380, 335] on div "Linguagem" at bounding box center [415, 340] width 350 height 23
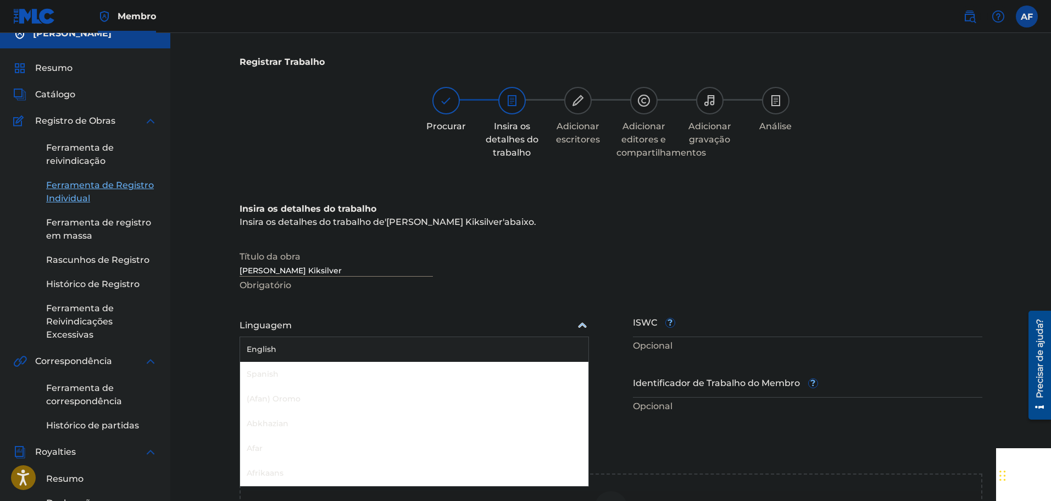
scroll to position [16, 0]
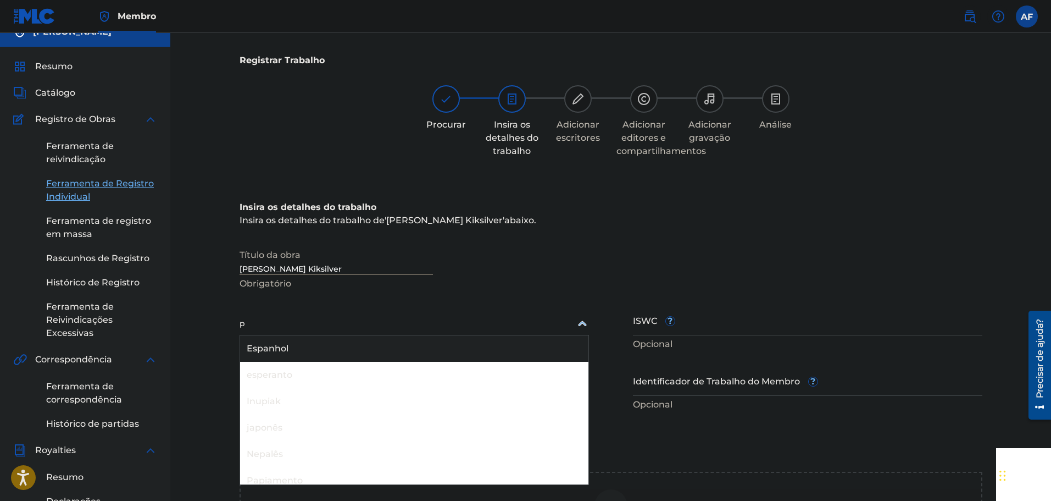
type input "po"
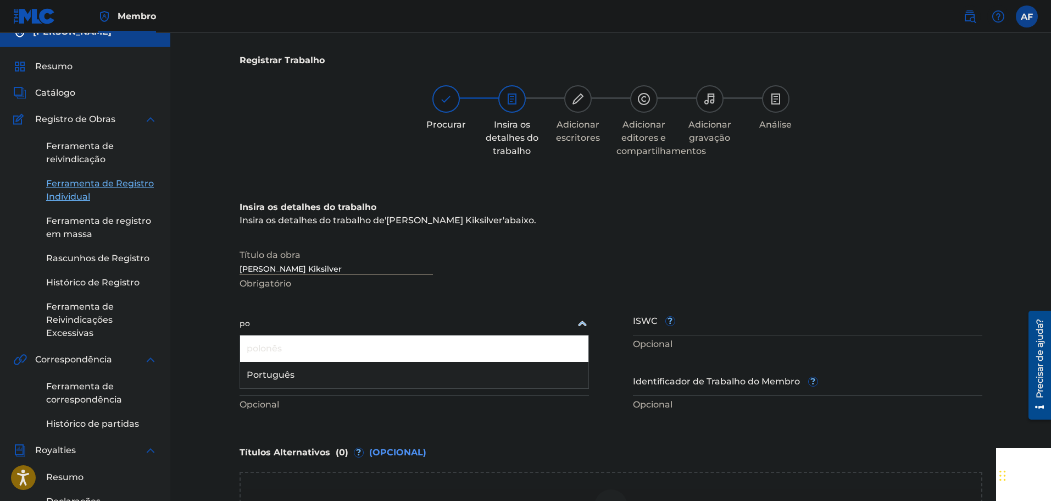
click at [366, 365] on div "Português" at bounding box center [414, 375] width 348 height 26
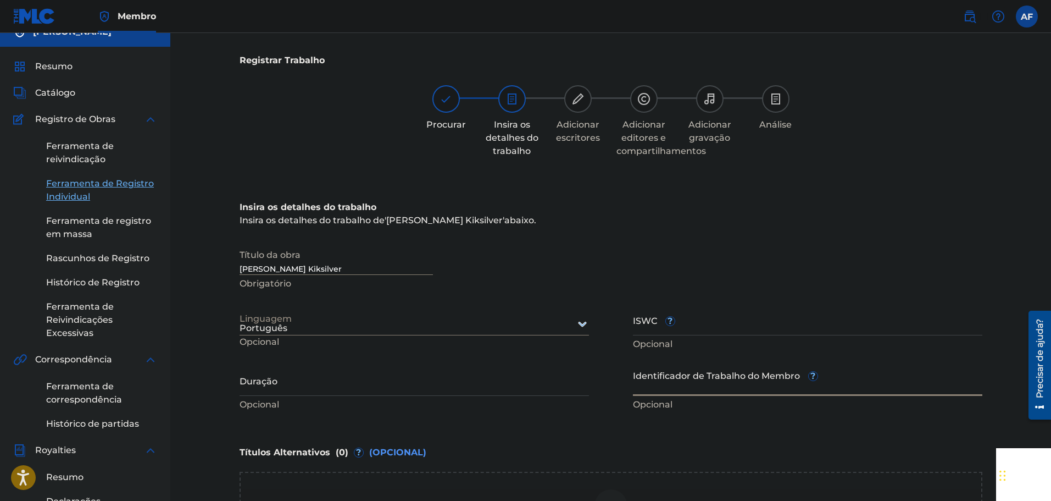
click at [729, 384] on input "Identificador de Trabalho do Membro ?" at bounding box center [808, 379] width 350 height 31
click at [352, 385] on input "Duração" at bounding box center [415, 379] width 350 height 31
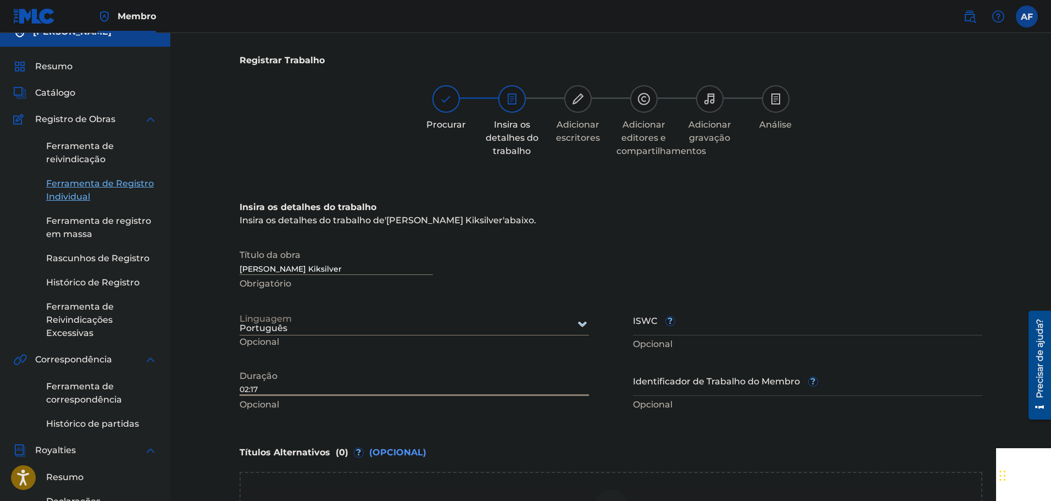
type input "02:17"
click at [501, 270] on div "Título da obra [PERSON_NAME] Kiksilver Obrigatório" at bounding box center [611, 267] width 743 height 49
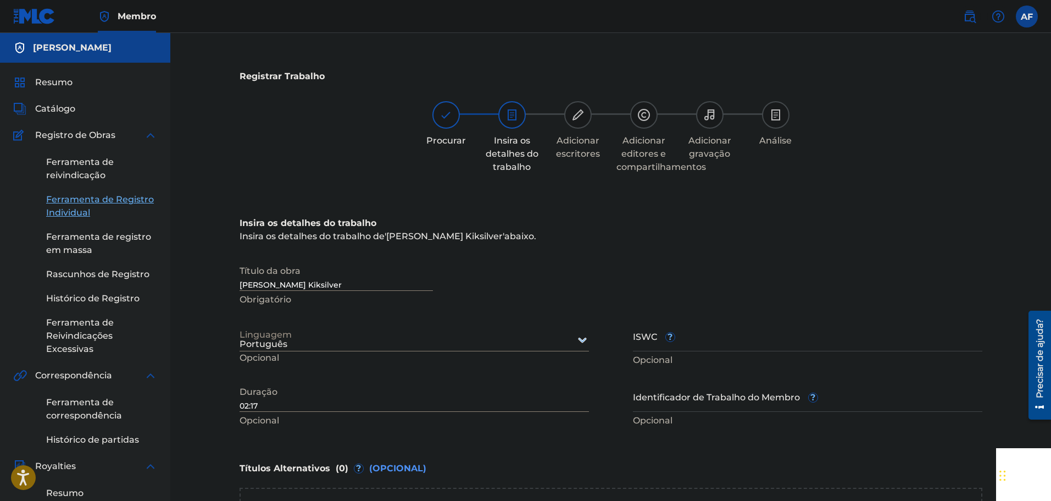
scroll to position [0, 0]
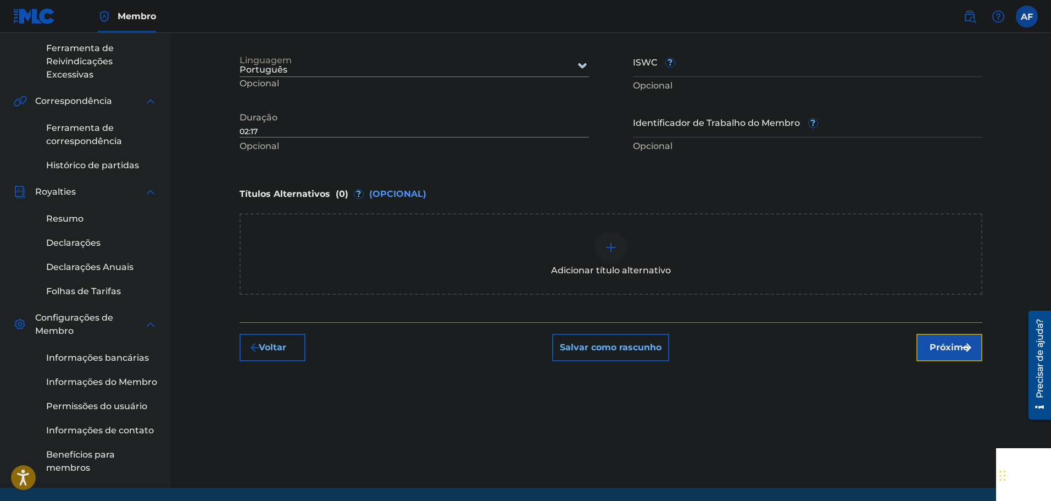
click at [959, 334] on button "Próximo" at bounding box center [950, 347] width 66 height 27
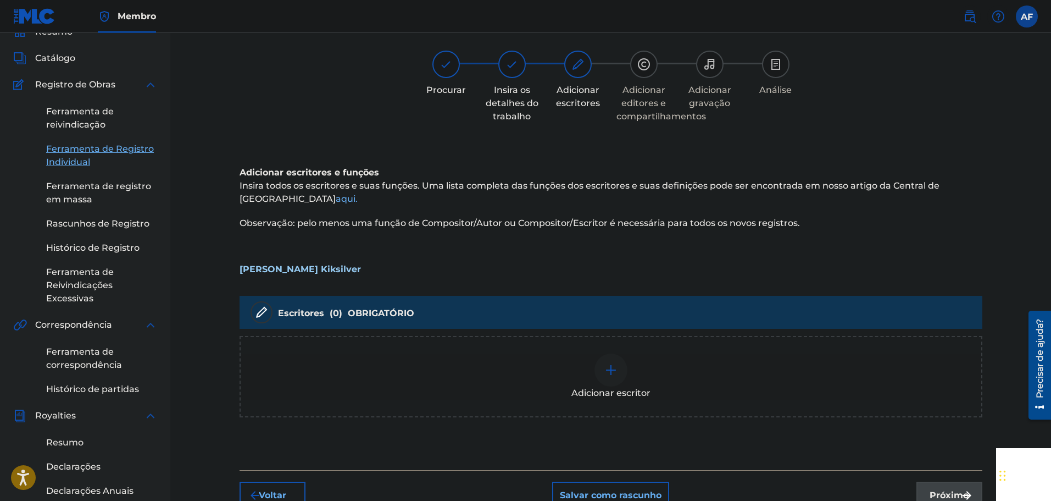
scroll to position [49, 0]
click at [611, 362] on div at bounding box center [611, 371] width 33 height 33
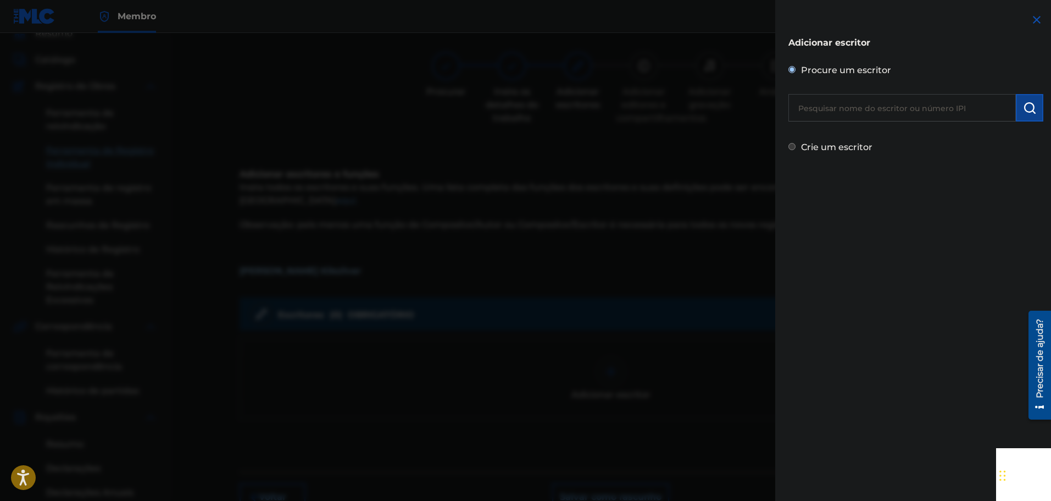
drag, startPoint x: 850, startPoint y: 107, endPoint x: 849, endPoint y: 113, distance: 6.1
click at [850, 107] on input "text" at bounding box center [903, 107] width 228 height 27
click at [811, 153] on div "Crie um escritor" at bounding box center [916, 146] width 255 height 16
click at [831, 144] on font "Crie um escritor" at bounding box center [836, 147] width 71 height 10
radio input "true"
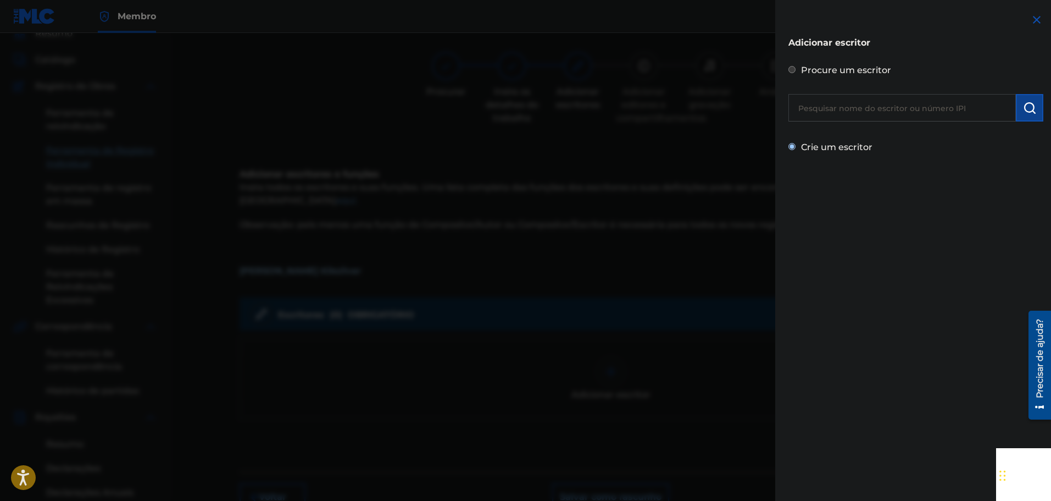
click at [796, 144] on input "Crie um escritor" at bounding box center [792, 146] width 7 height 7
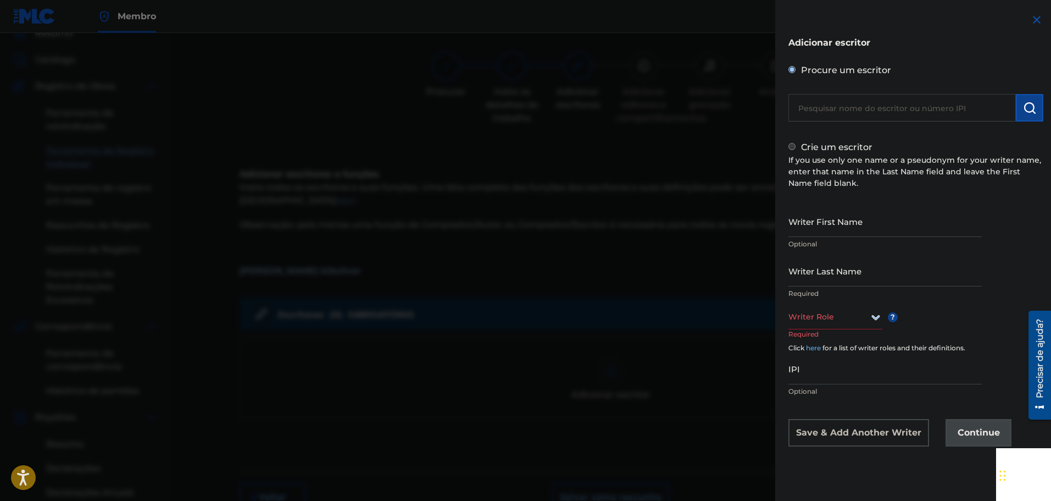
radio input "false"
radio input "true"
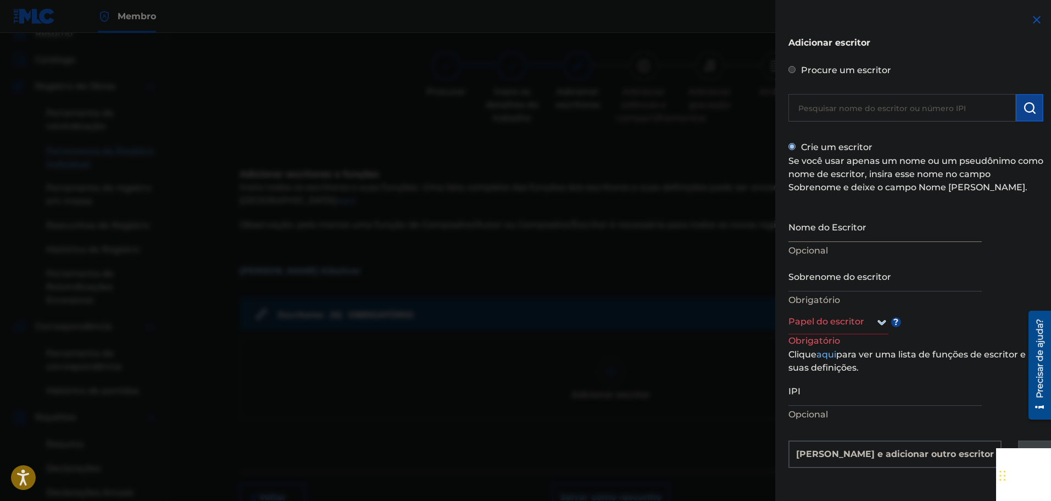
click at [861, 235] on input "Nome do Escritor" at bounding box center [885, 226] width 193 height 31
click at [871, 240] on input "D" at bounding box center [885, 226] width 193 height 31
type input "Dj pablynh da 017"
click at [871, 272] on input "Sobrenome do escritor" at bounding box center [885, 275] width 193 height 31
type input "C"
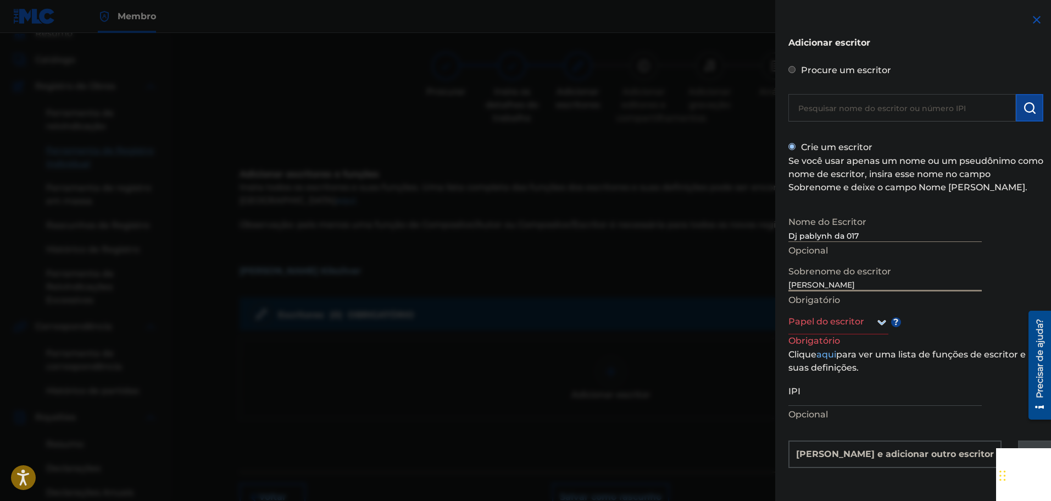
type input "[PERSON_NAME]"
click at [841, 322] on div at bounding box center [839, 322] width 100 height 14
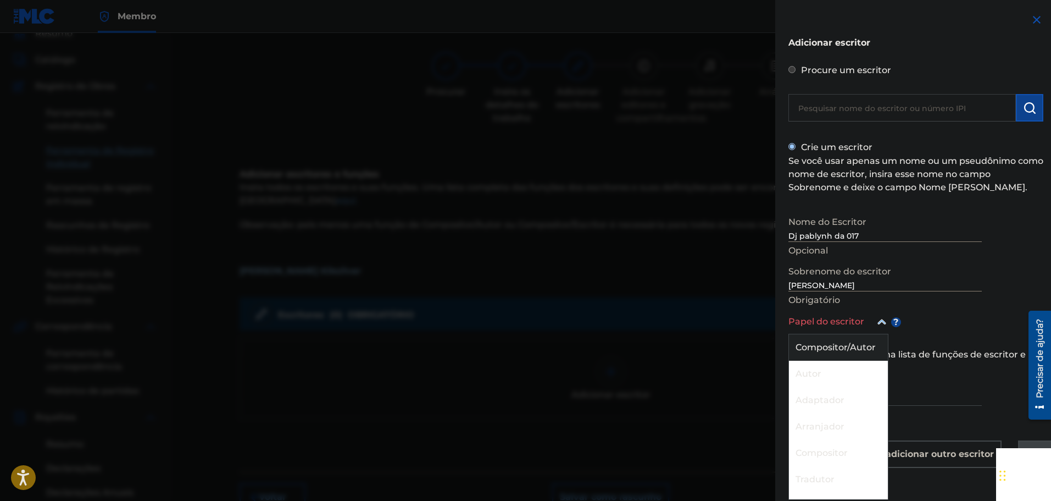
click at [853, 346] on font "Compositor/Autor" at bounding box center [836, 347] width 80 height 10
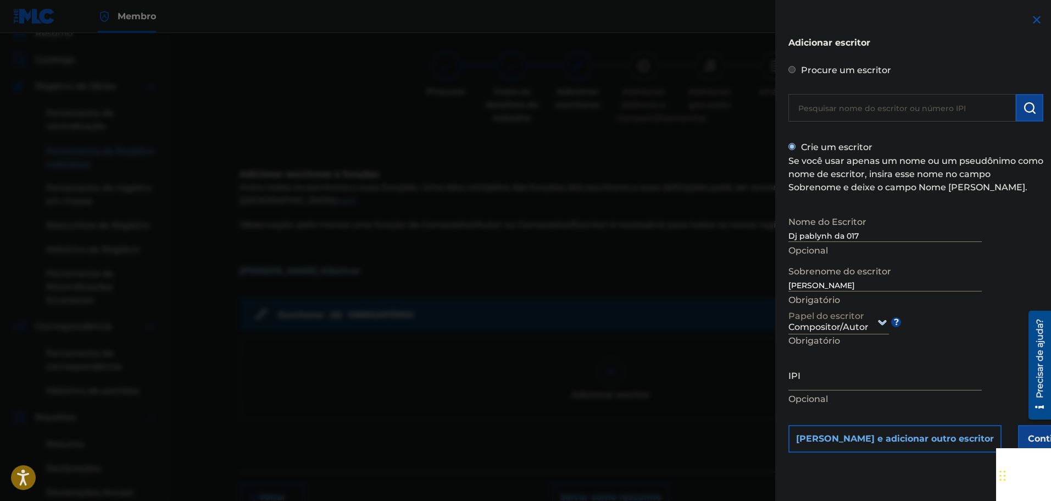
click at [913, 383] on input "IPI" at bounding box center [885, 374] width 193 height 31
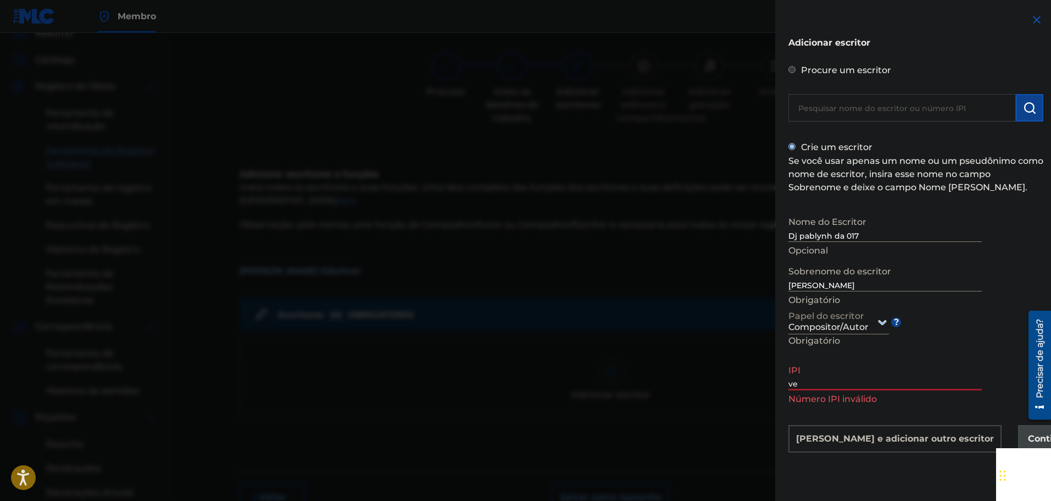
type input "v"
type input "1"
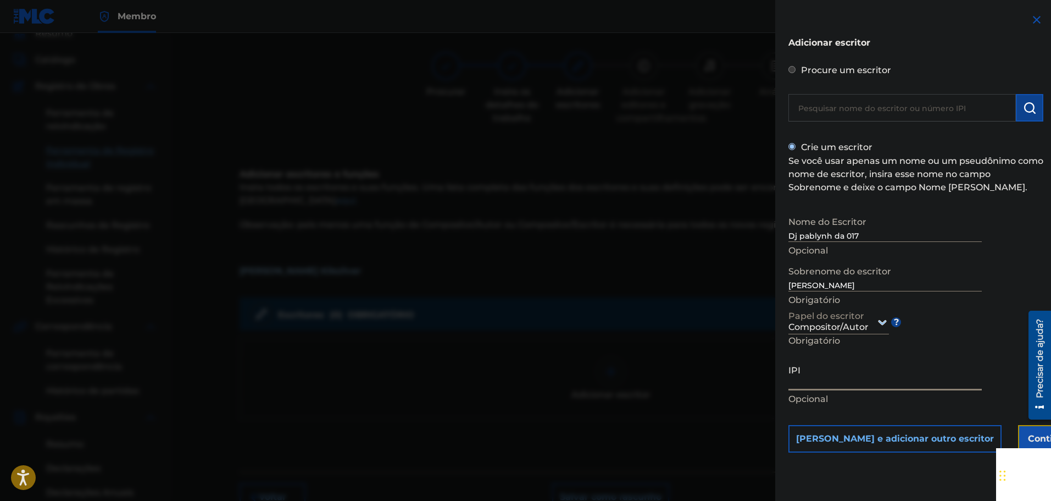
click at [1028, 435] on font "Continuar" at bounding box center [1051, 438] width 46 height 10
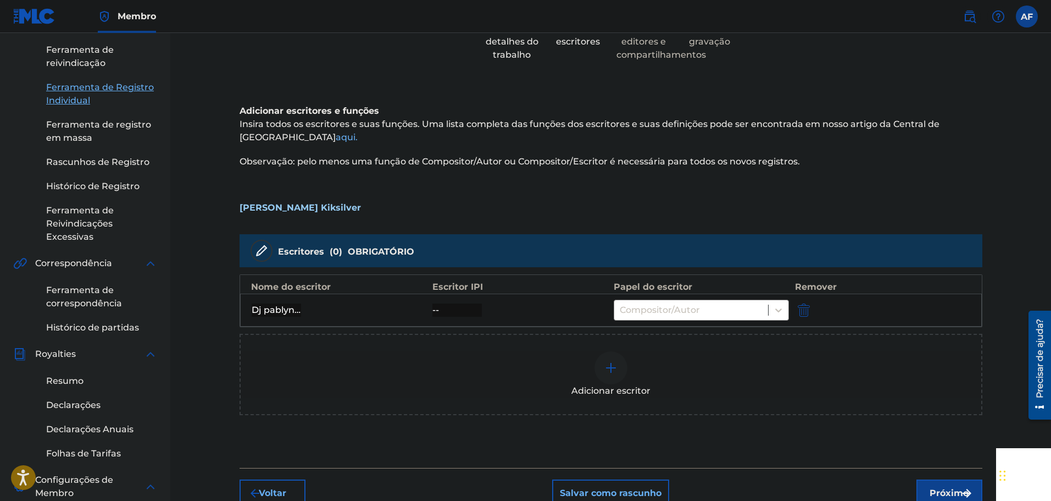
scroll to position [214, 0]
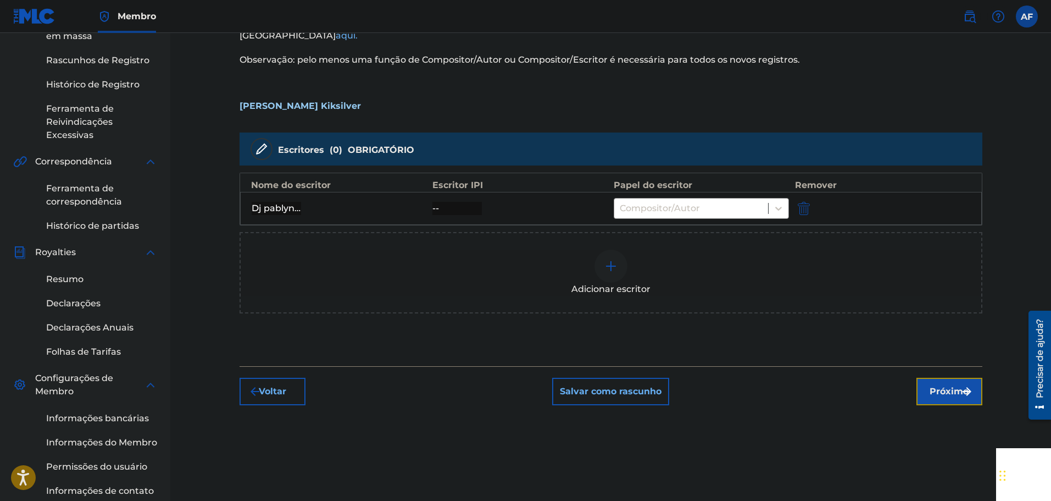
click at [930, 395] on font "Próximo" at bounding box center [949, 391] width 39 height 10
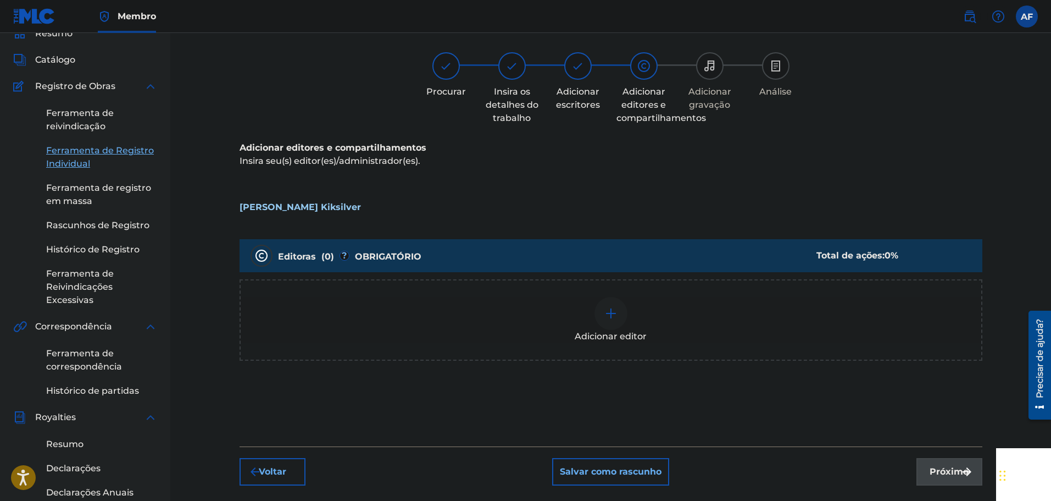
scroll to position [0, 0]
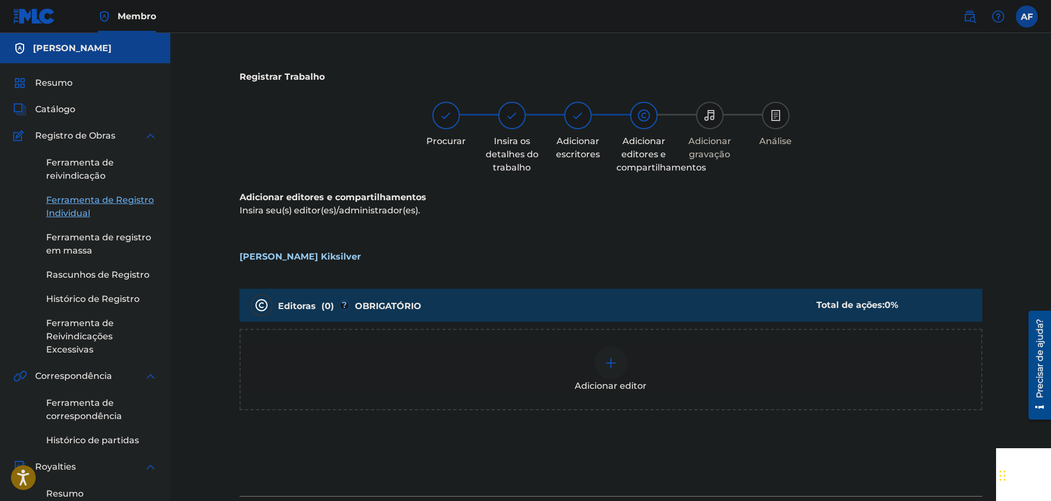
click at [399, 341] on div "Adicionar editor" at bounding box center [611, 369] width 743 height 81
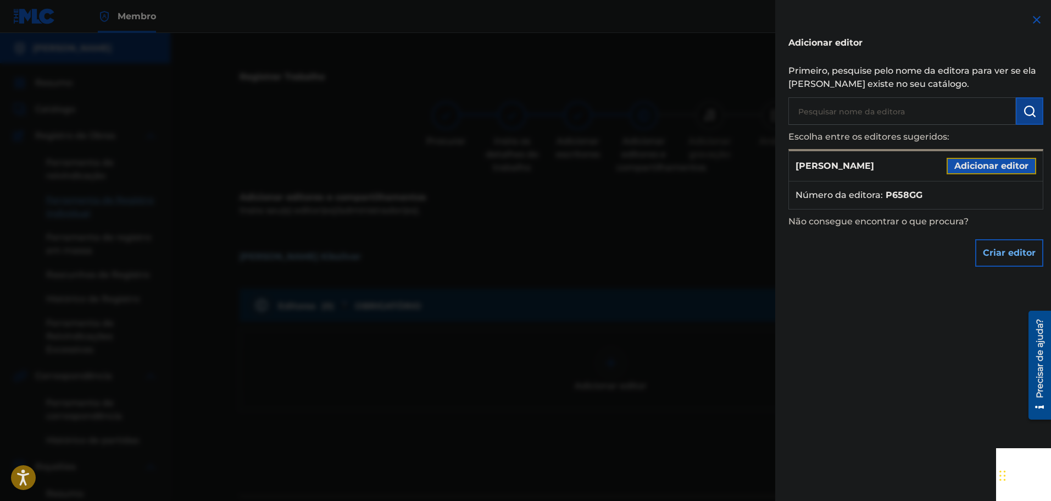
click at [1021, 162] on font "Adicionar editor" at bounding box center [992, 166] width 74 height 10
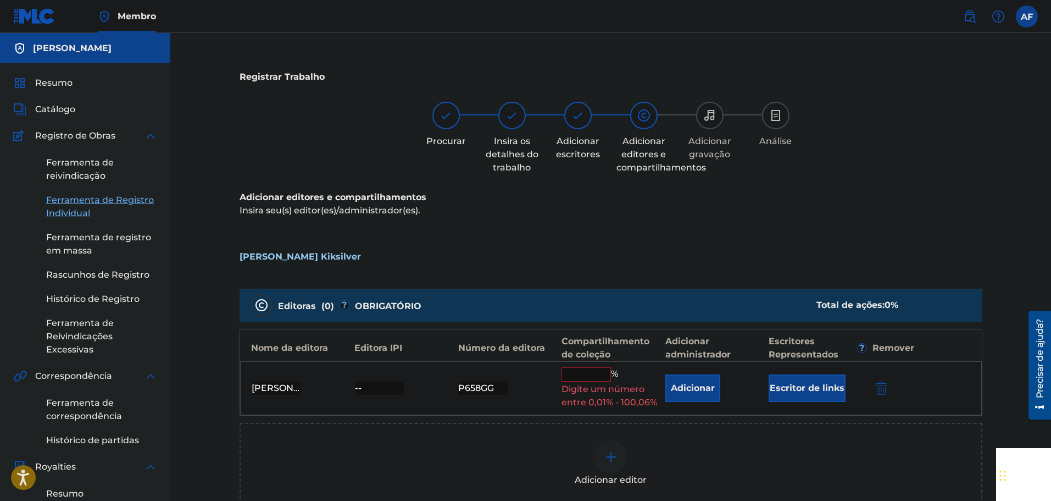
click at [564, 372] on input "text" at bounding box center [586, 374] width 49 height 14
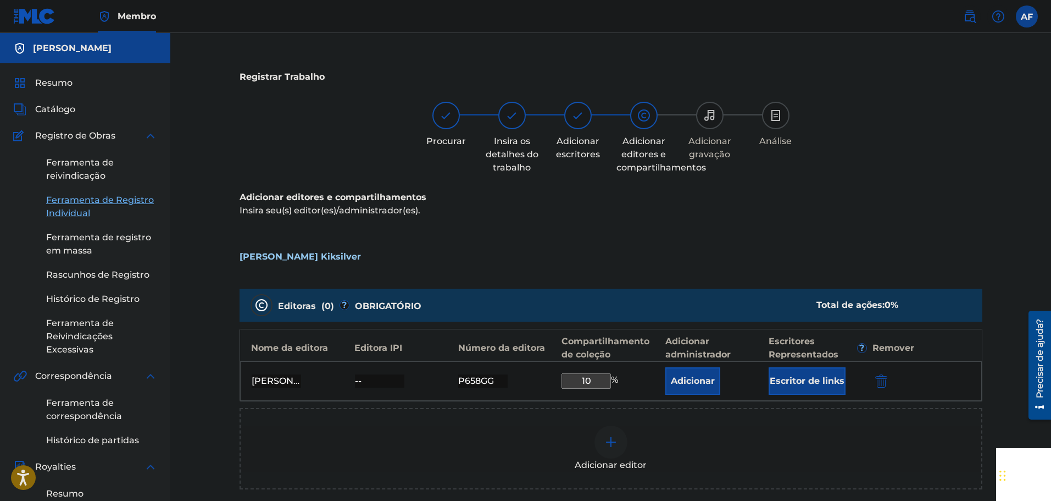
type input "10"
click at [798, 442] on div "Adicionar editor" at bounding box center [611, 448] width 741 height 46
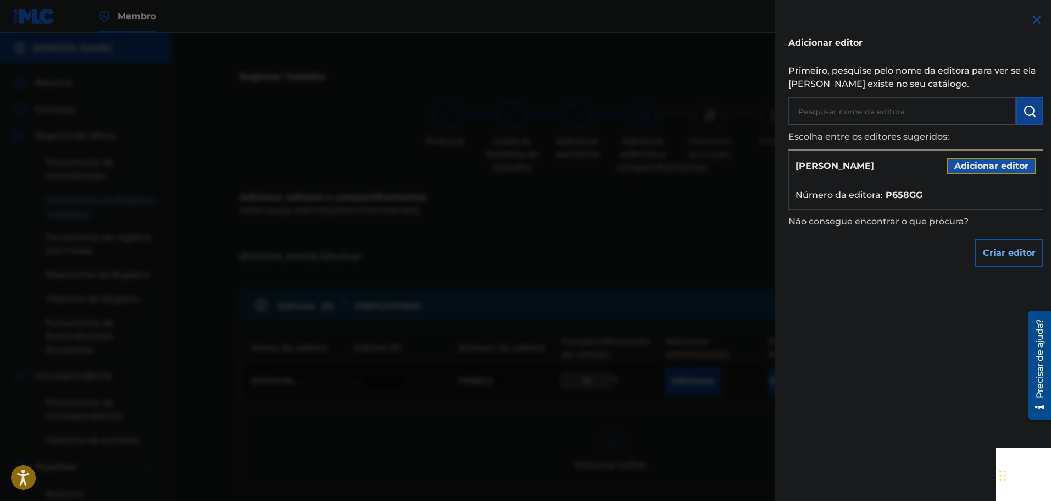
click at [994, 164] on font "Adicionar editor" at bounding box center [992, 166] width 74 height 10
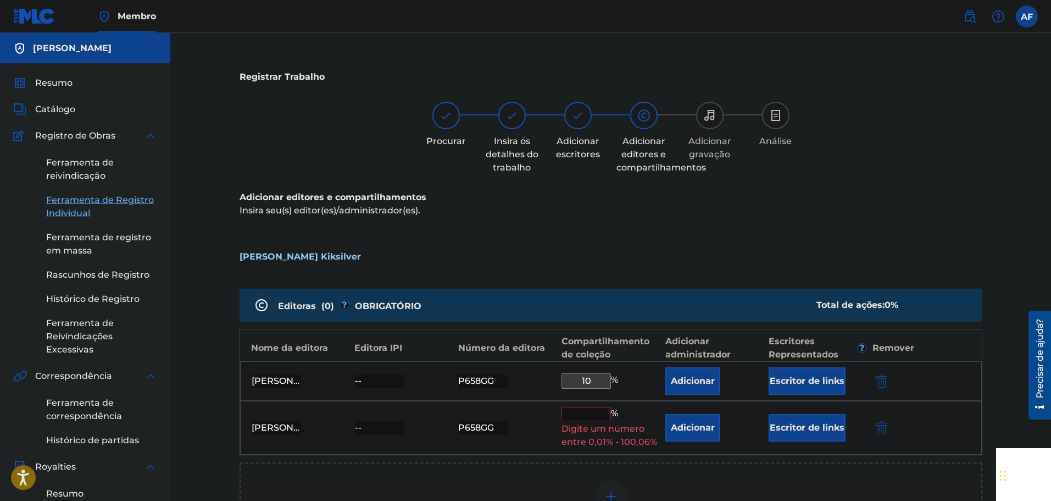
click at [890, 426] on div at bounding box center [896, 427] width 49 height 13
click at [881, 429] on img "submit" at bounding box center [882, 427] width 12 height 13
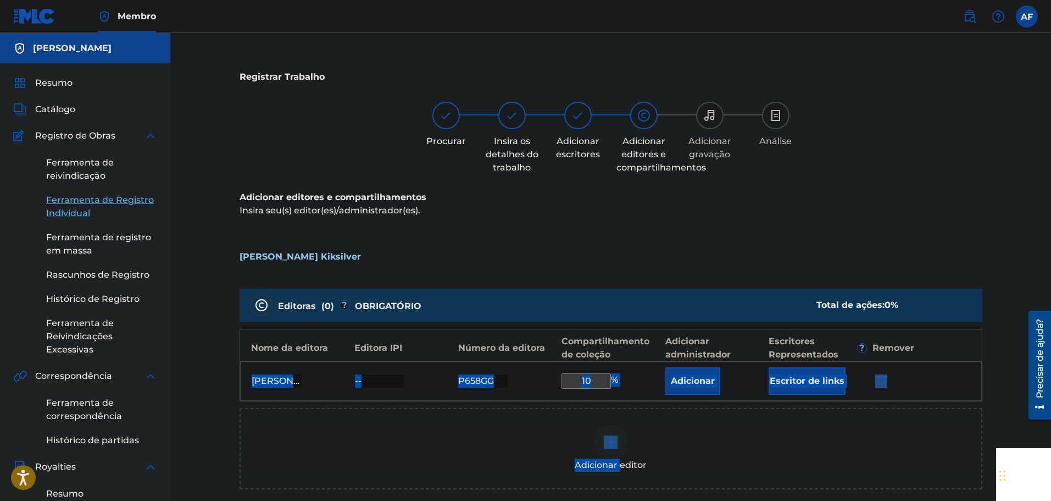
scroll to position [165, 0]
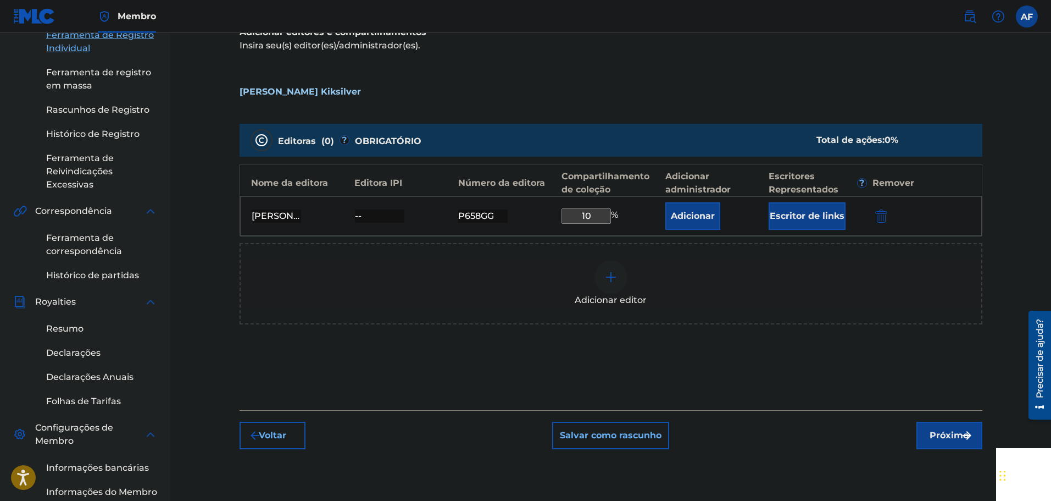
click at [720, 358] on div "Editoras ( 0 ) ? OBRIGATÓRIO Total de ações: 0 % Nome da editora Editora IPI Nú…" at bounding box center [611, 239] width 743 height 243
click at [813, 211] on font "Escritor de links" at bounding box center [807, 215] width 75 height 13
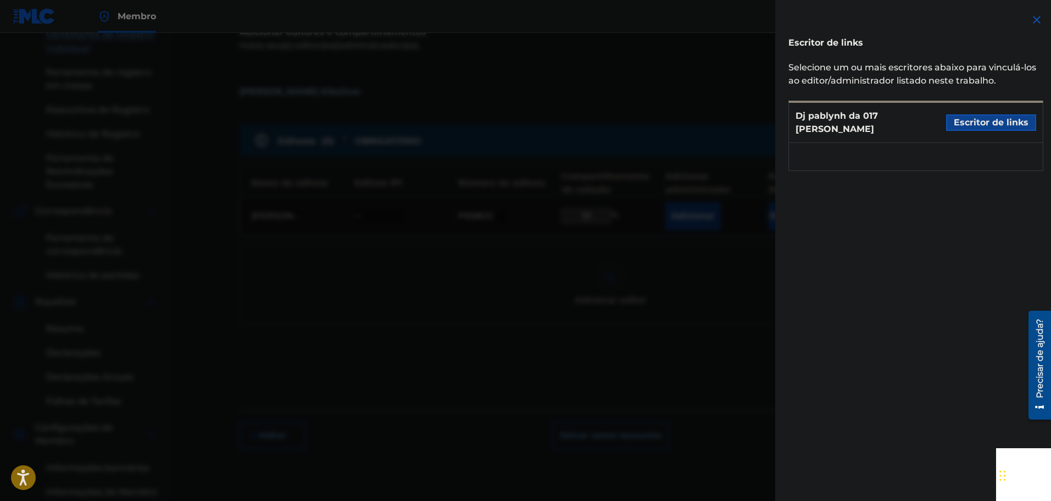
click at [972, 109] on div "Dj pablynh da 017 cruz Escritor de links" at bounding box center [916, 123] width 254 height 40
click at [968, 120] on font "Escritor de links" at bounding box center [991, 122] width 75 height 10
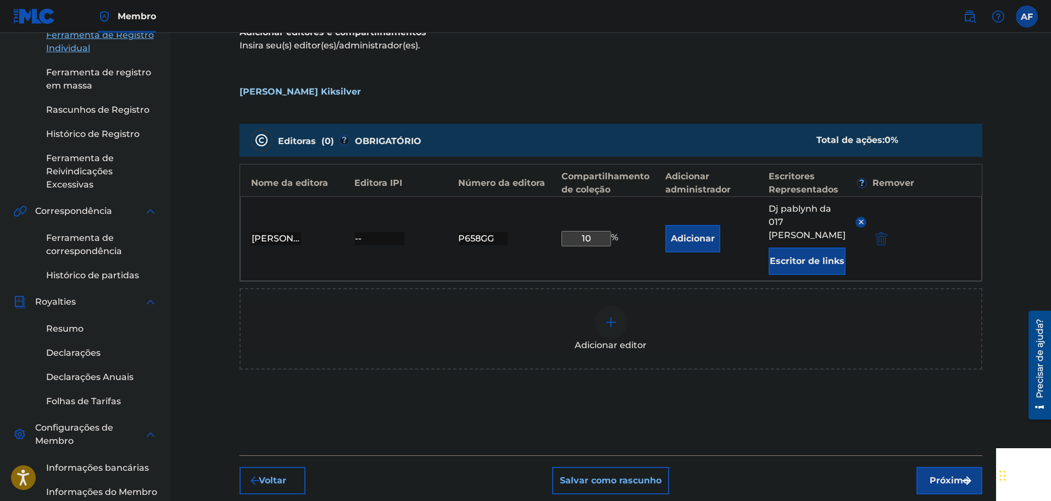
click at [927, 455] on div "Voltar Salvar como [PERSON_NAME]" at bounding box center [611, 474] width 743 height 39
click at [927, 467] on button "Próximo" at bounding box center [950, 480] width 66 height 27
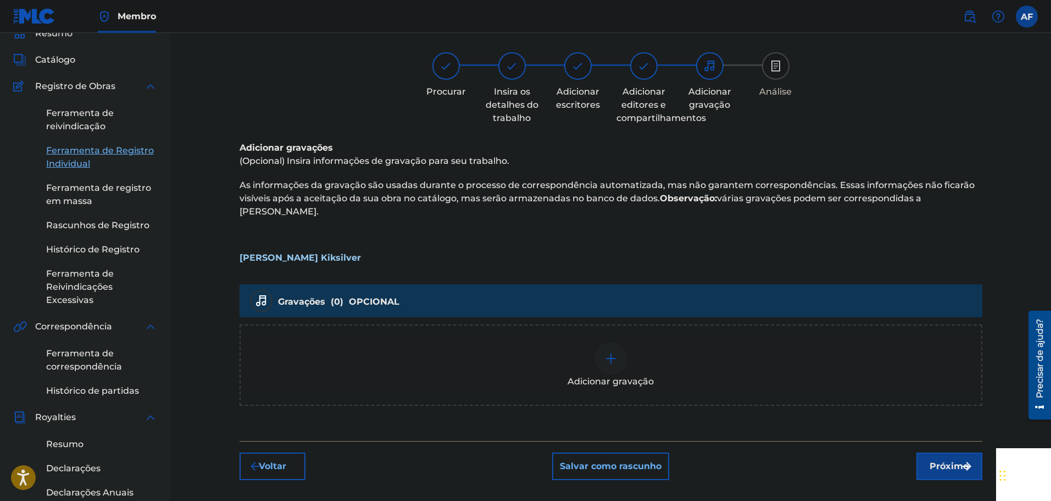
scroll to position [0, 0]
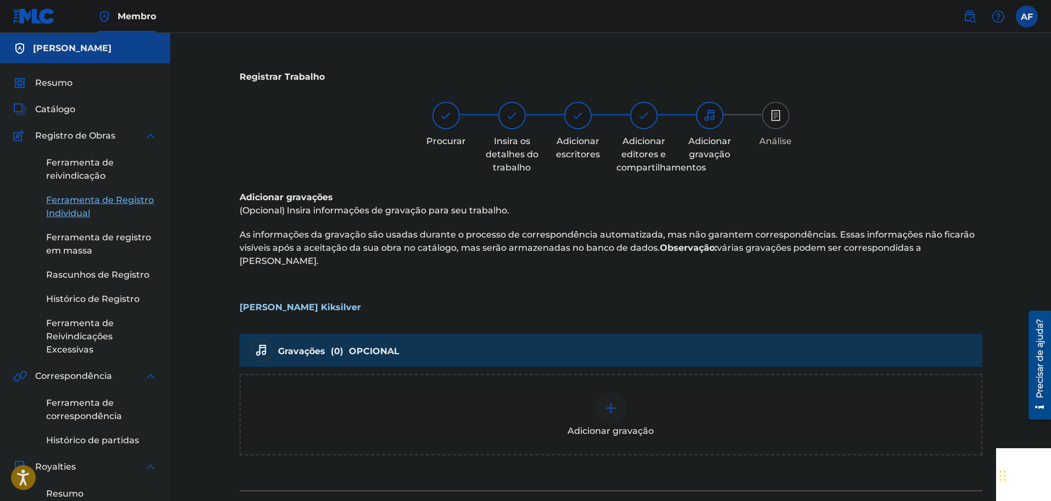
click at [629, 399] on div "Adicionar gravação" at bounding box center [611, 414] width 741 height 46
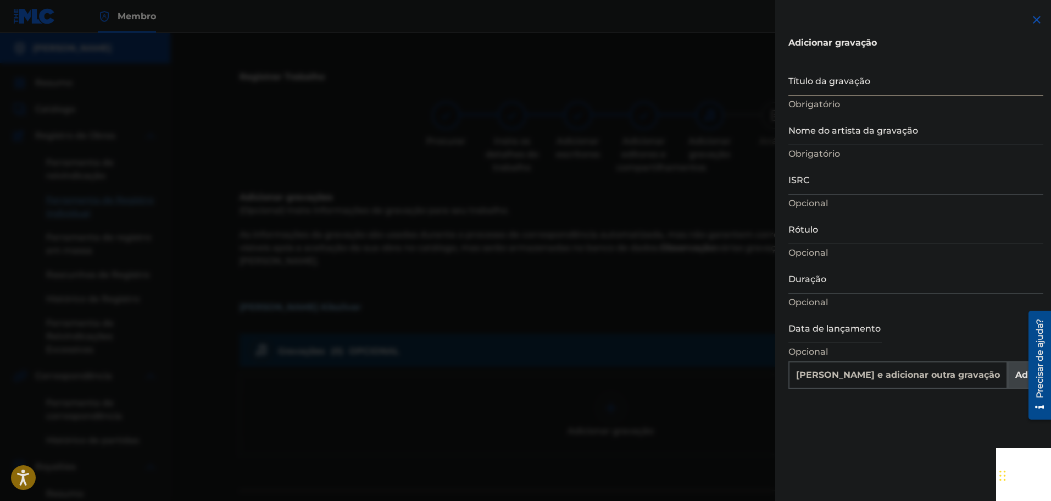
click at [820, 79] on input "Título da gravação" at bounding box center [916, 79] width 255 height 31
paste input "[PERSON_NAME] Kiksilver"
type input "[PERSON_NAME] Kiksilver"
type input "Add Recording"
type input "[PERSON_NAME] Kiksilver"
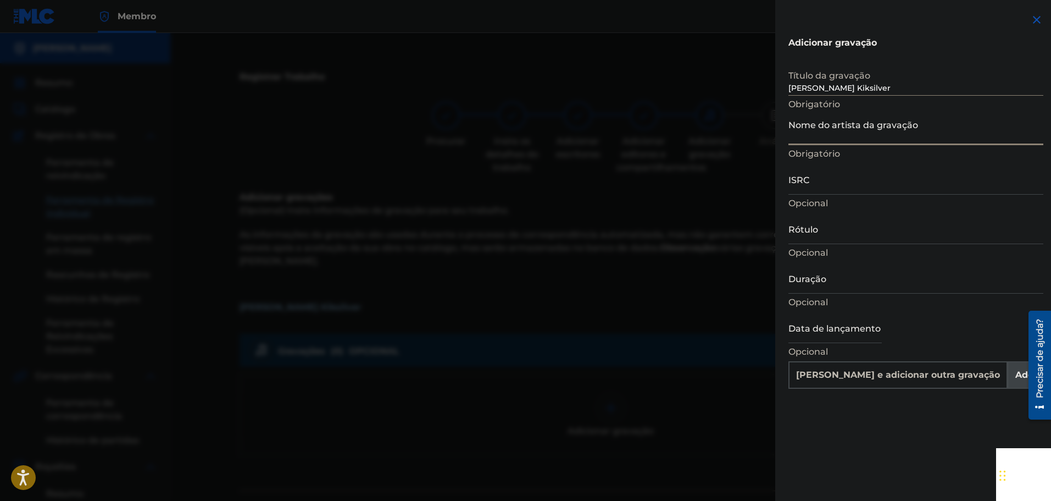
click at [830, 121] on input "Nome do artista da gravação" at bounding box center [916, 129] width 255 height 31
type input "Dj pablynh da 017"
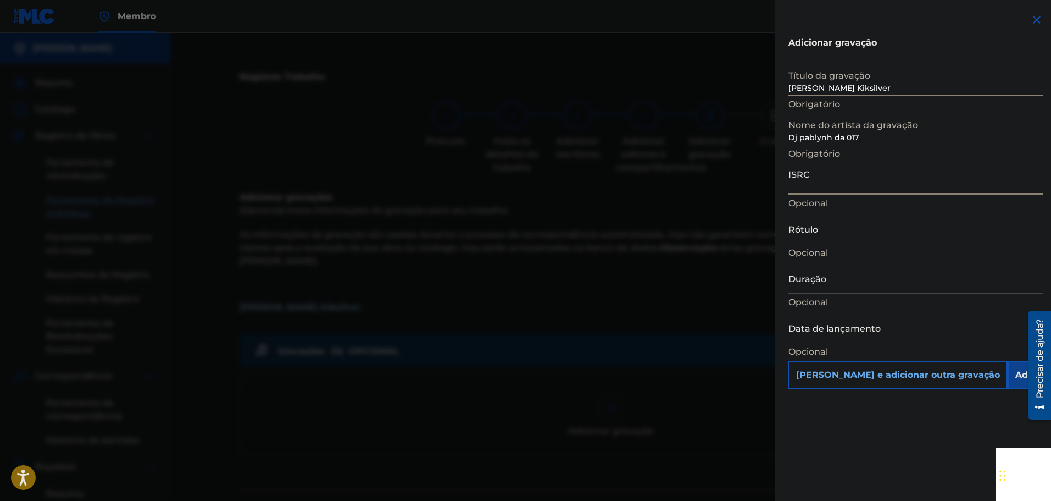
click at [877, 178] on input "ISRC" at bounding box center [916, 178] width 255 height 31
click at [865, 235] on input "Rótulo" at bounding box center [916, 228] width 255 height 31
click at [822, 291] on input "Duração" at bounding box center [916, 277] width 255 height 31
type input "02:17"
drag, startPoint x: 889, startPoint y: 307, endPoint x: 882, endPoint y: 307, distance: 7.2
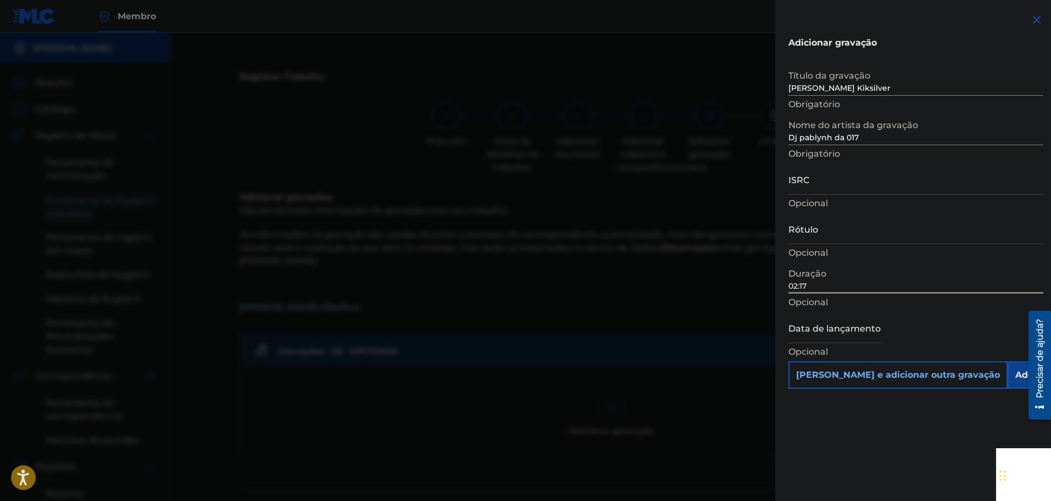
click at [888, 307] on p "Opcional" at bounding box center [916, 302] width 255 height 13
click at [856, 329] on input "text" at bounding box center [835, 327] width 93 height 31
select select "7"
select select "2025"
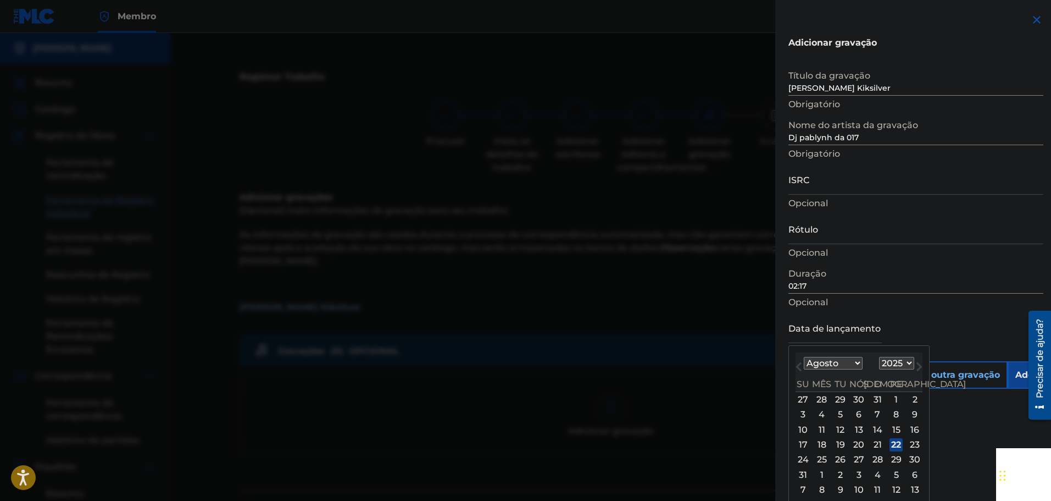
click at [824, 356] on div "Agosto de 2025 Janeiro Fevereiro Marchar abril Poderia Junho Julho Agosto Setem…" at bounding box center [859, 372] width 127 height 40
click at [828, 363] on select "Janeiro Fevereiro Marchar abril Poderia Junho Julho Agosto Setembro outubro nov…" at bounding box center [833, 363] width 59 height 13
select select "2"
click at [804, 357] on select "Janeiro Fevereiro Marchar abril Poderia Junho Julho Agosto Setembro outubro nov…" at bounding box center [833, 363] width 59 height 13
click at [903, 371] on div "[DATE] Janeiro Fevereiro Marchar abril Poderia Junho Julho Agosto Setembro outu…" at bounding box center [859, 372] width 127 height 40
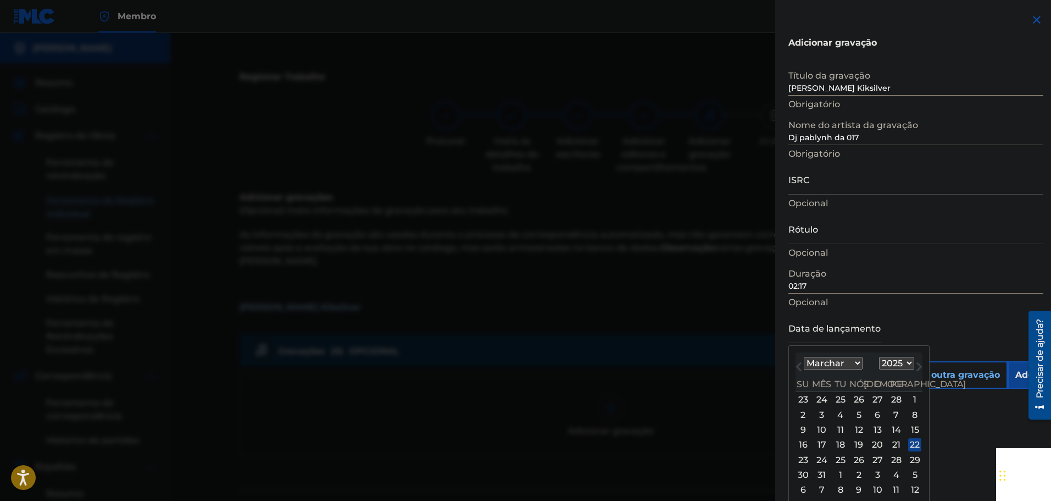
click at [904, 367] on select "1899 1900 1901 1902 1903 1904 1905 1906 1907 1908 1909 1910 1911 1912 1913 1914…" at bounding box center [896, 363] width 35 height 13
select select "2024"
click at [879, 357] on select "1899 1900 1901 1902 1903 1904 1905 1906 1907 1908 1909 1910 1911 1912 1913 1914…" at bounding box center [896, 363] width 35 height 13
click at [895, 400] on div "1" at bounding box center [896, 399] width 13 height 13
type input "[DATE]"
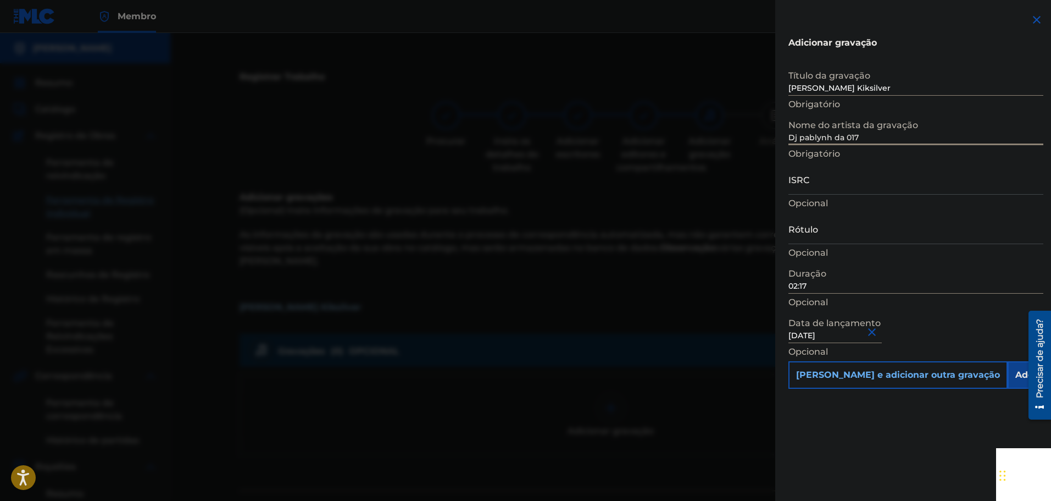
click at [896, 143] on input "Dj pablynh da 017" at bounding box center [916, 129] width 255 height 31
click at [1008, 372] on input "Add Recording" at bounding box center [1050, 374] width 84 height 27
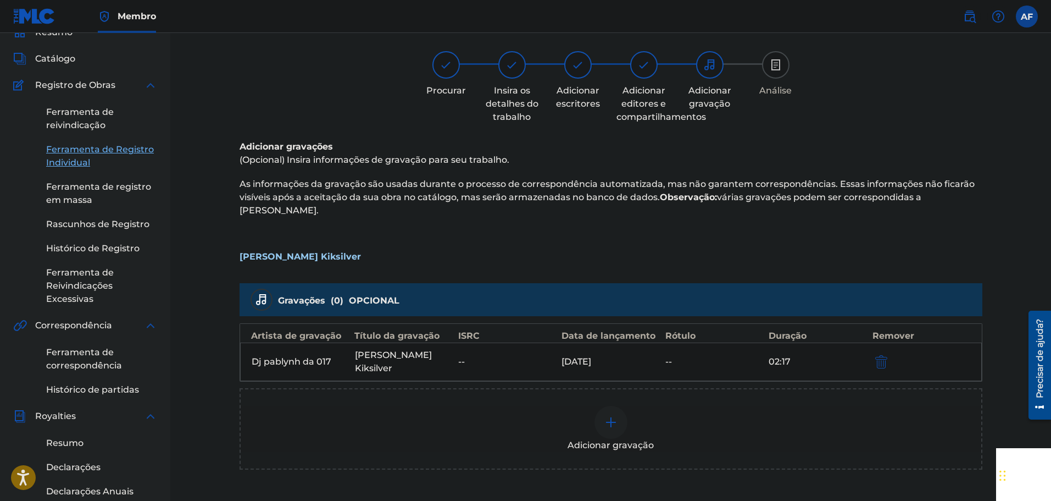
scroll to position [110, 0]
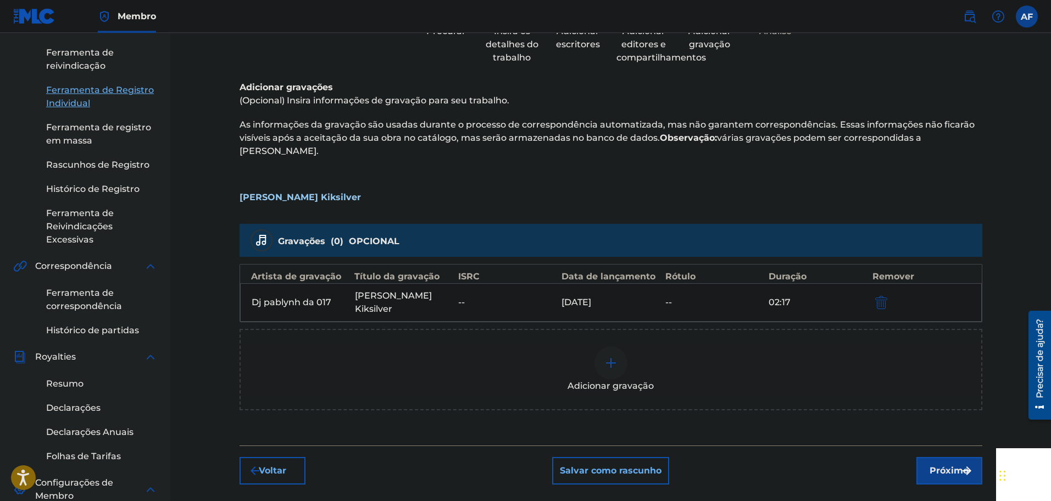
click at [753, 118] on p "As informações da gravação são usadas durante o processo de correspondência aut…" at bounding box center [611, 138] width 743 height 40
click at [883, 296] on img "submit" at bounding box center [882, 302] width 12 height 13
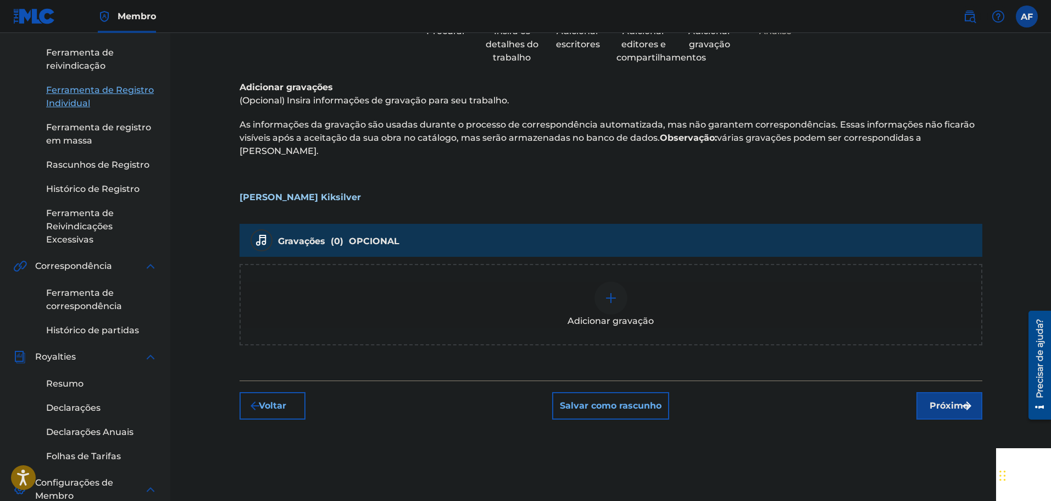
click at [959, 409] on div "Registrar Trabalho Procurar Insira os detalhes do trabalho Adicionar escritores…" at bounding box center [611, 302] width 770 height 702
click at [932, 400] on button "Próximo" at bounding box center [950, 405] width 66 height 27
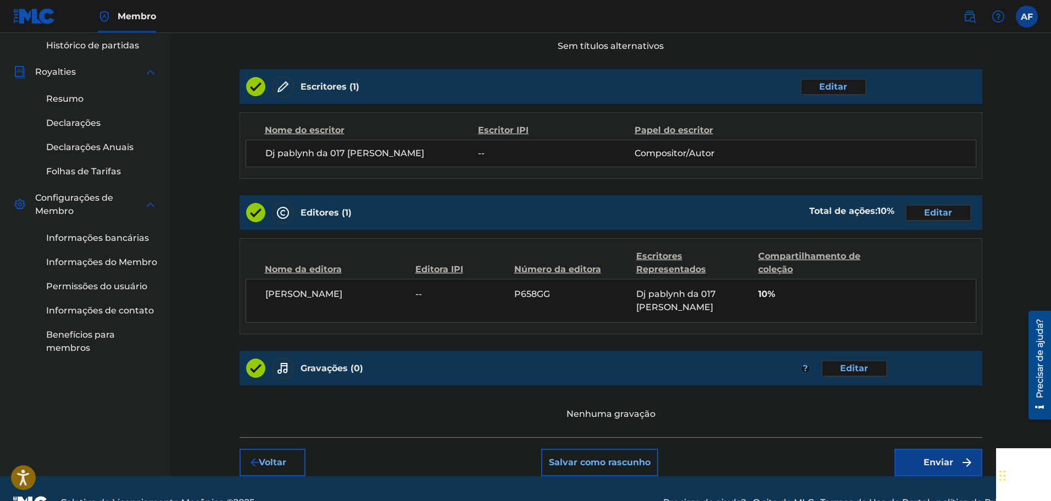
scroll to position [409, 0]
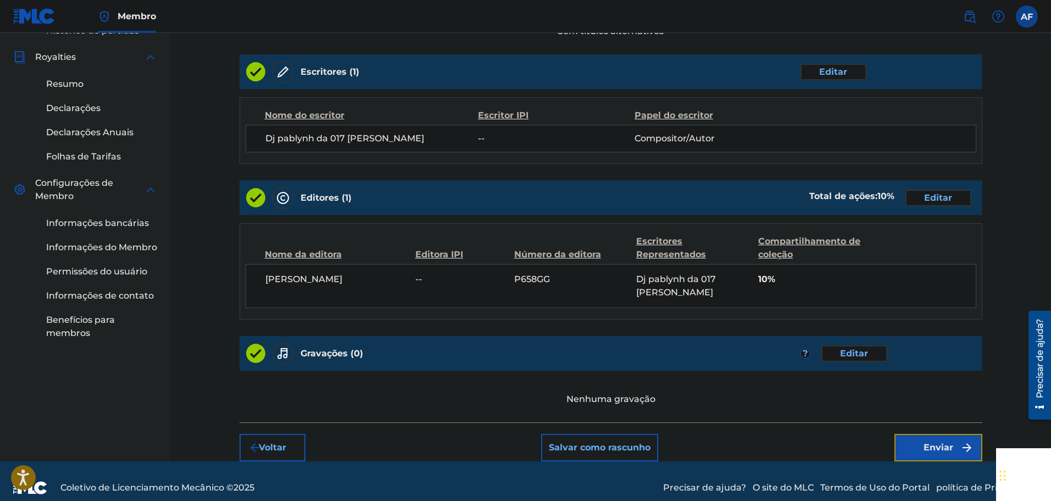
click at [947, 442] on font "Enviar" at bounding box center [939, 447] width 30 height 10
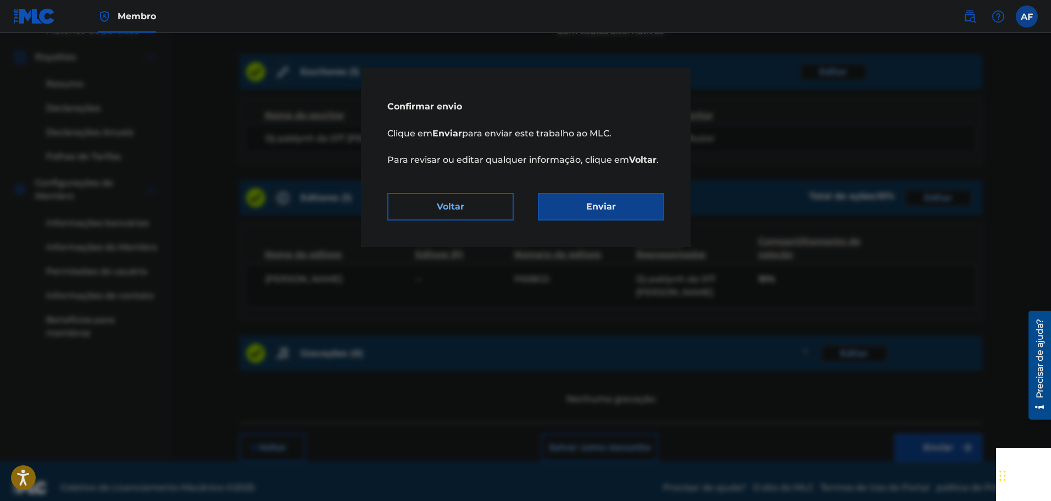
click at [604, 223] on div "Confirmar envio Clique em Enviar para enviar este trabalho ao MLC. Para revisar…" at bounding box center [526, 157] width 330 height 179
click at [620, 207] on button "Enviar" at bounding box center [601, 206] width 126 height 27
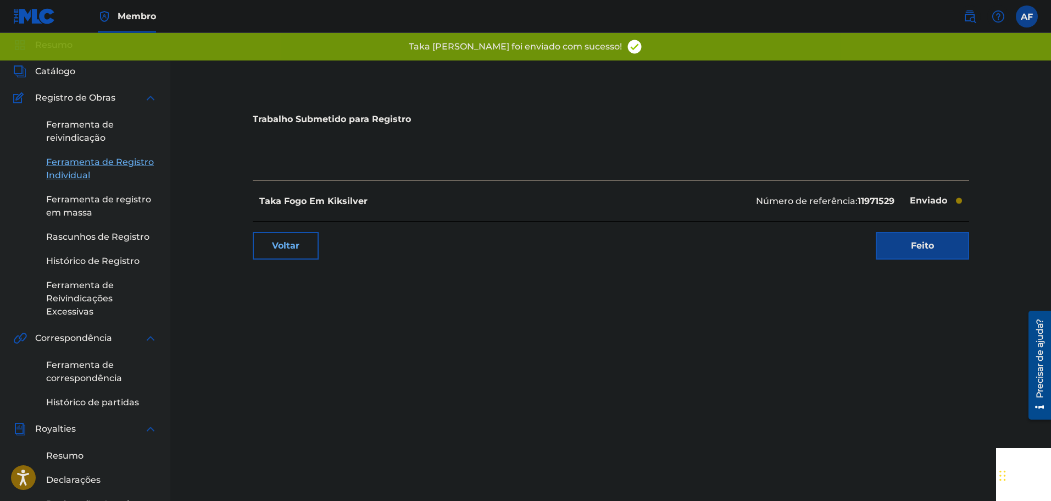
scroll to position [55, 0]
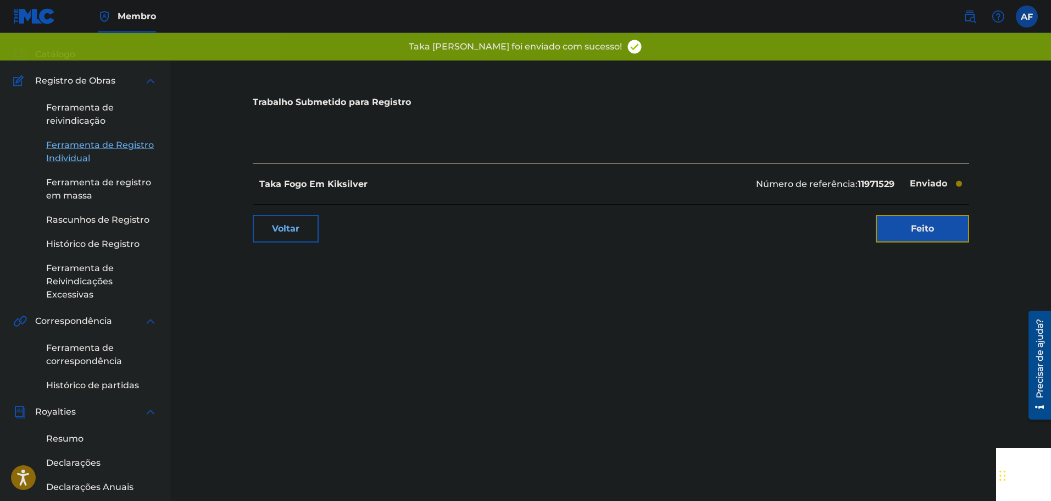
click at [960, 224] on link "Feito" at bounding box center [922, 228] width 93 height 27
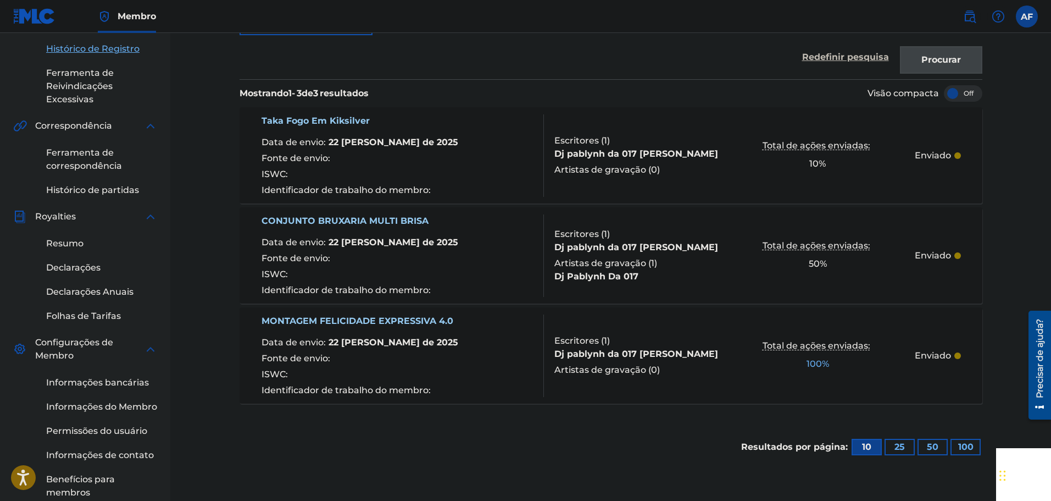
scroll to position [95, 0]
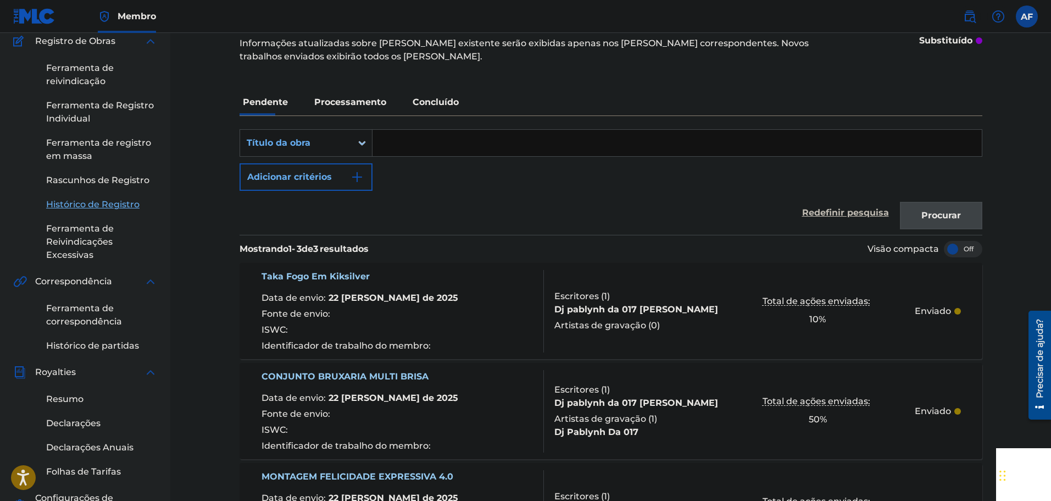
click at [969, 252] on div at bounding box center [963, 249] width 38 height 16
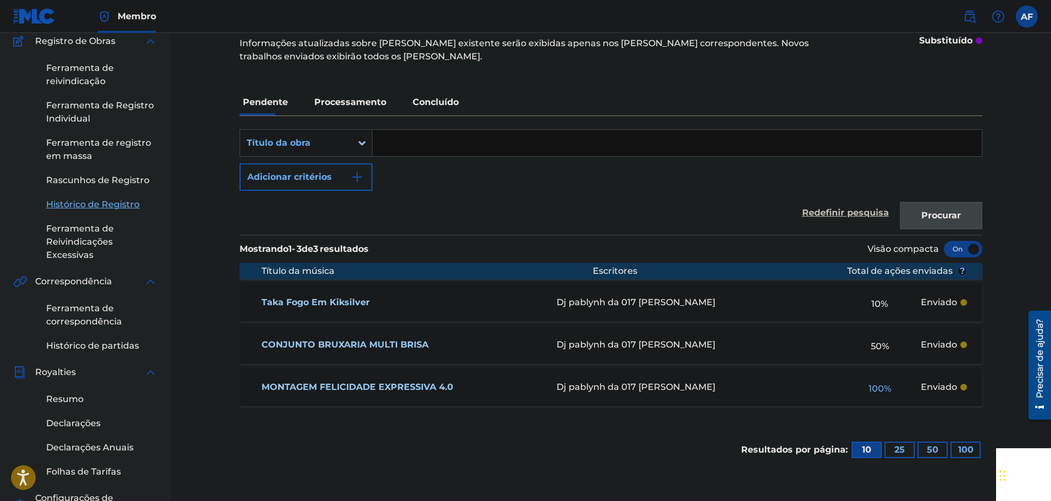
click at [519, 197] on div "Redefinir pesquisa Procurar" at bounding box center [611, 213] width 743 height 44
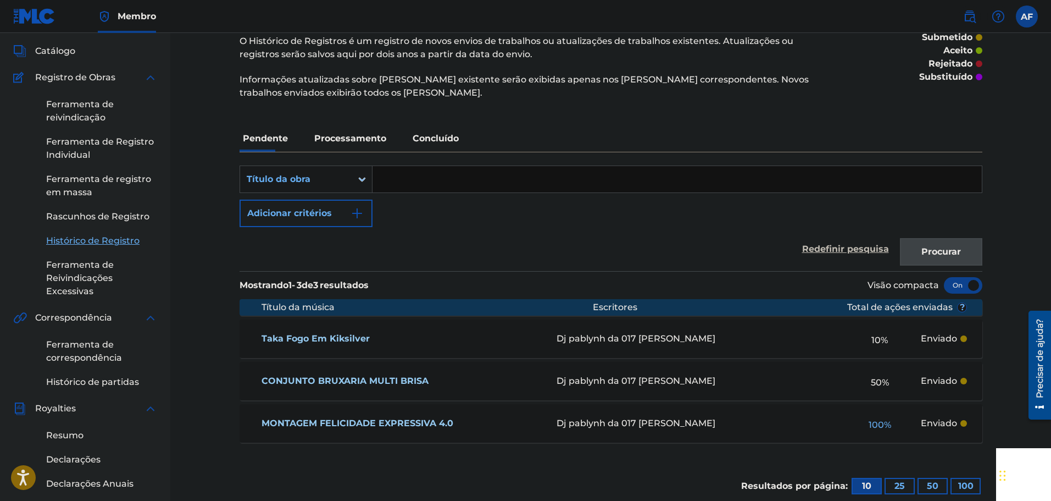
scroll to position [0, 0]
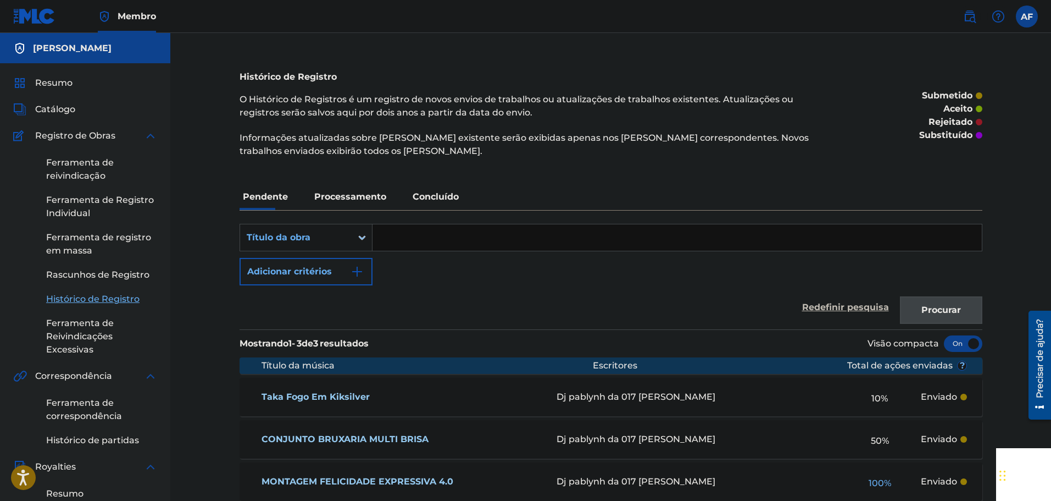
click at [366, 193] on font "Processamento" at bounding box center [350, 196] width 72 height 10
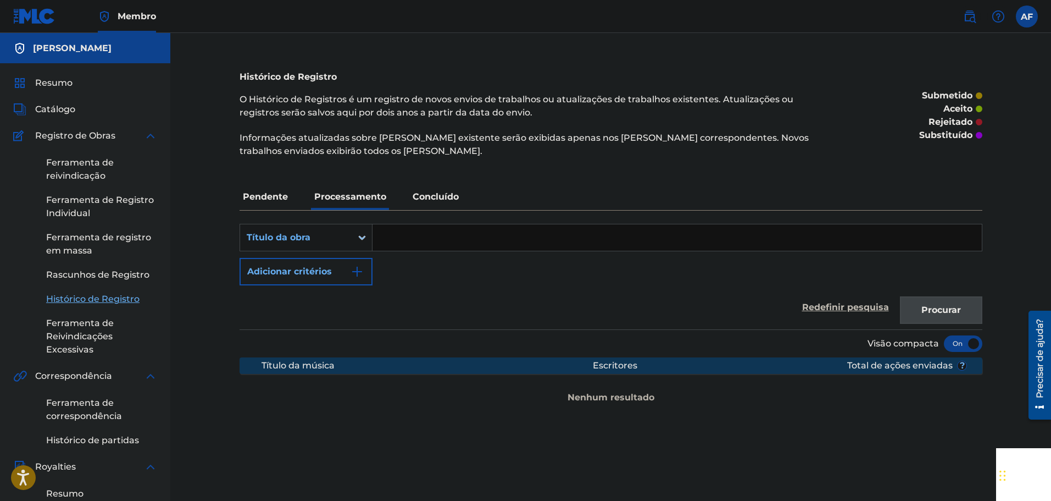
click at [945, 97] on font "submetido" at bounding box center [947, 95] width 51 height 10
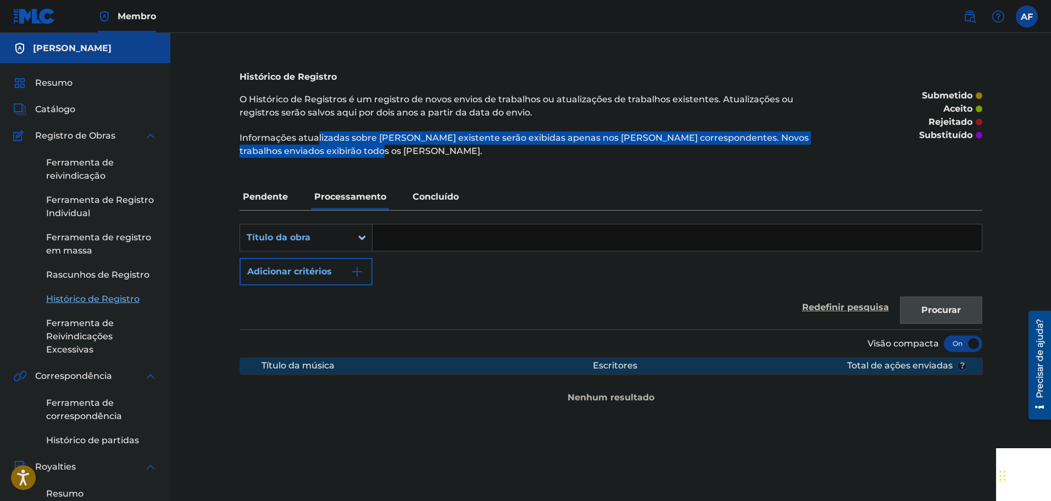
click at [480, 154] on p "Informações atualizadas sobre [PERSON_NAME] existente serão exibidas apenas nos…" at bounding box center [526, 144] width 572 height 26
click at [289, 195] on p "Pendente" at bounding box center [266, 197] width 52 height 26
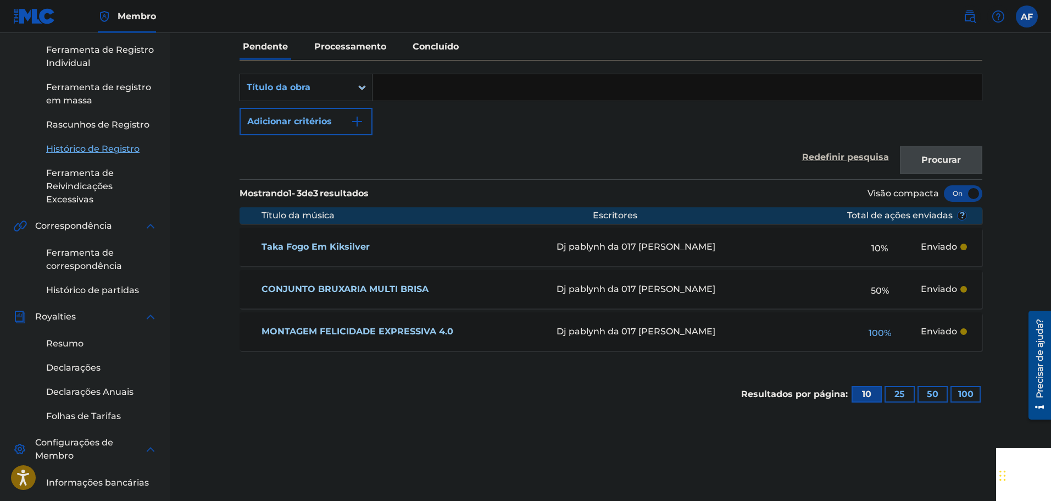
scroll to position [165, 0]
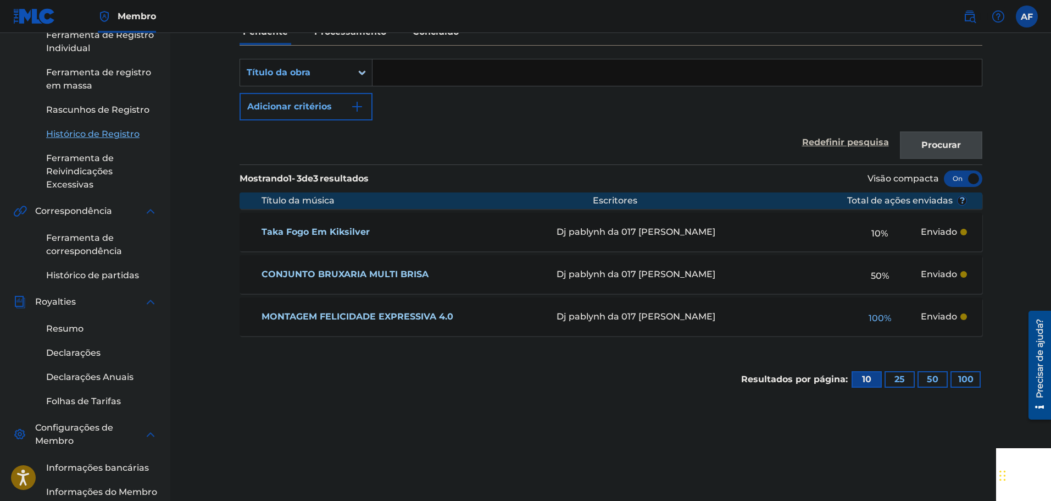
click at [886, 320] on font "%" at bounding box center [887, 318] width 7 height 10
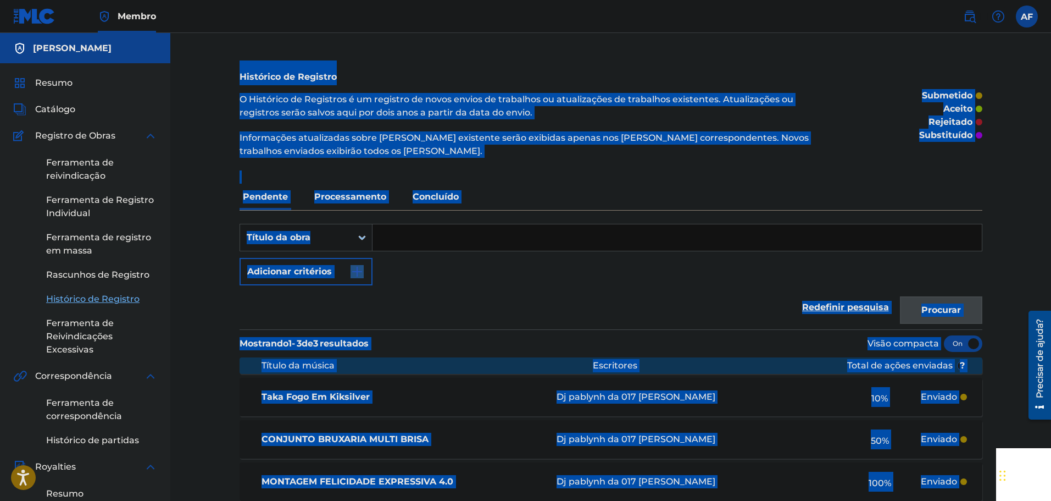
click at [886, 320] on div "Histórico de Registro O Histórico de Registros é um registro de novos envios de…" at bounding box center [611, 411] width 770 height 702
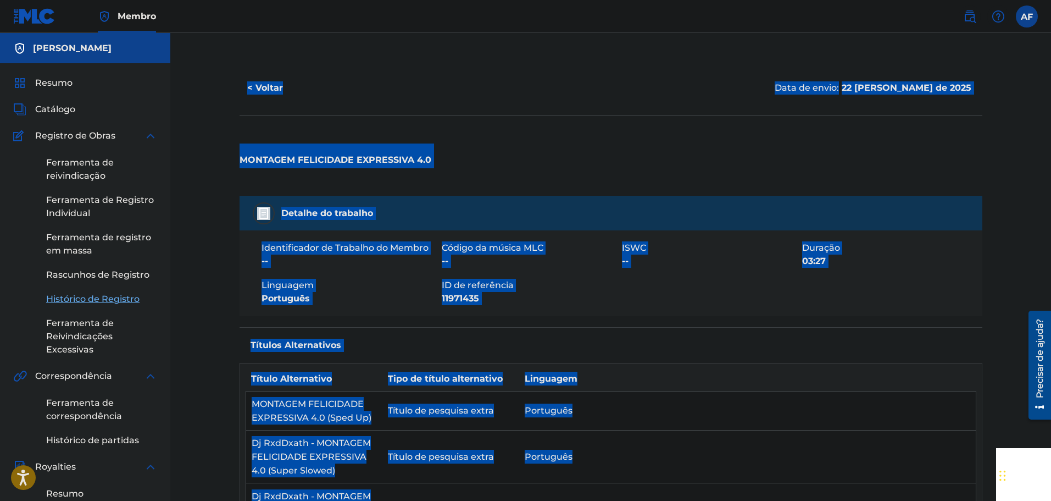
click at [720, 299] on div "Identificador de Trabalho do Membro -- Código da música MLC -- ISWC -- Duração …" at bounding box center [611, 273] width 743 height 86
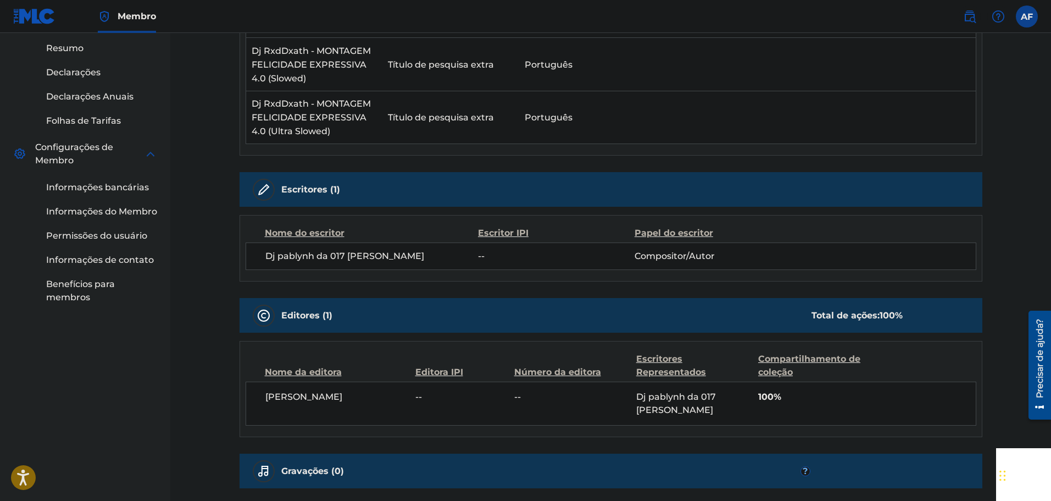
scroll to position [551, 0]
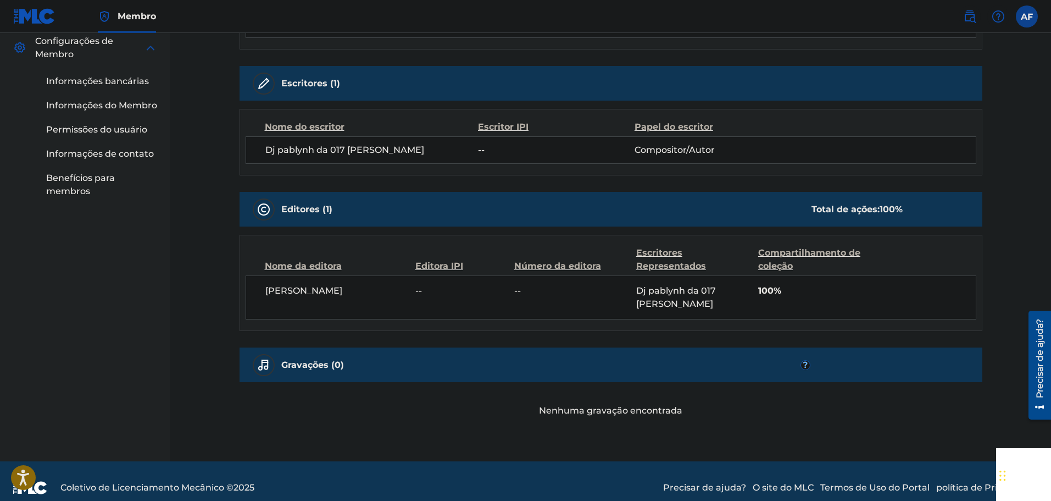
click at [335, 219] on div "Editores (1) Total de ações: 100 %" at bounding box center [611, 209] width 743 height 35
click at [295, 201] on div "Editores (1) Total de ações: 100 %" at bounding box center [611, 209] width 743 height 35
click at [295, 204] on font "Editores" at bounding box center [300, 209] width 38 height 10
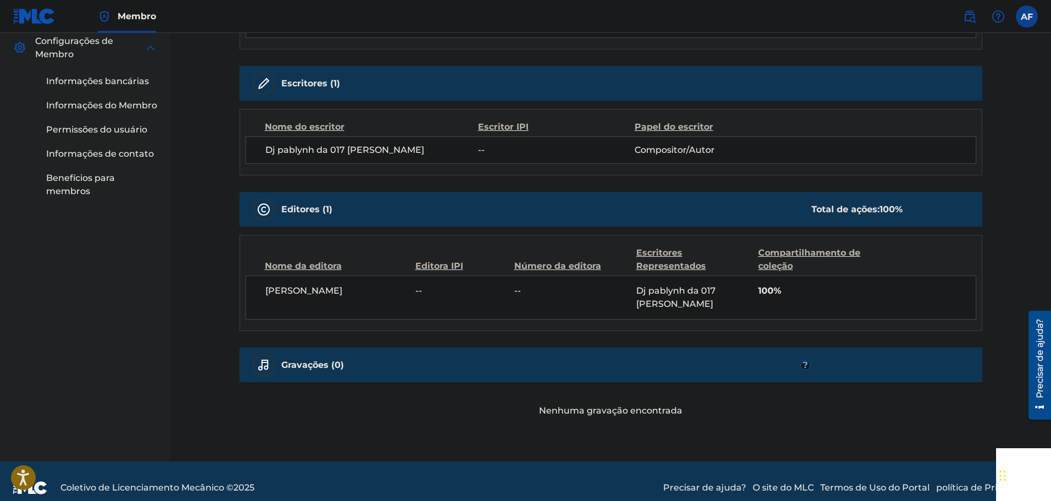
click at [752, 281] on div "[PERSON_NAME] -- -- Dj pablynh da 017 [PERSON_NAME] 100%" at bounding box center [611, 297] width 731 height 44
click at [757, 285] on div "[PERSON_NAME] -- -- Dj pablynh da 017 [PERSON_NAME] 100%" at bounding box center [611, 297] width 731 height 44
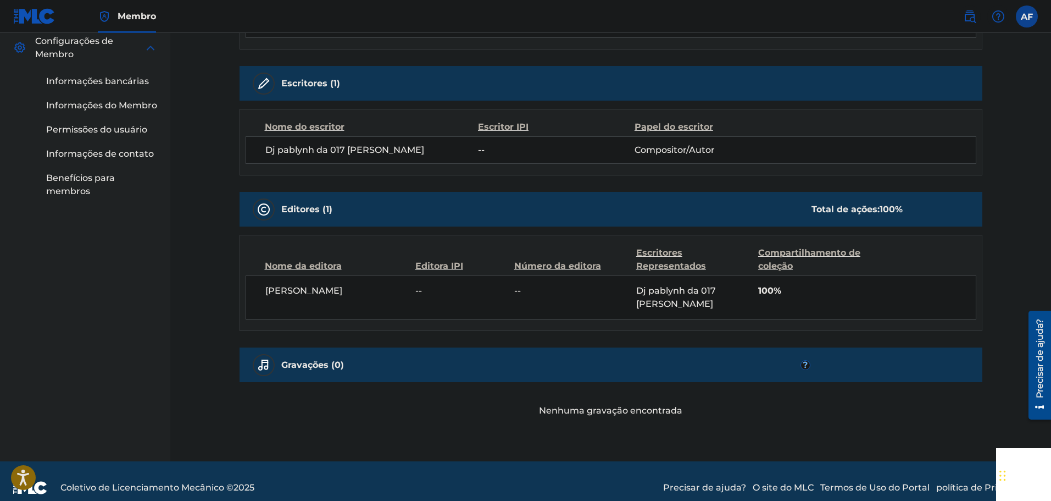
click at [792, 263] on font "Compartilhamento de coleção" at bounding box center [810, 259] width 102 height 24
click at [793, 263] on font "Compartilhamento de coleção" at bounding box center [810, 259] width 102 height 24
click at [572, 322] on div "Detalhe do trabalho Identificador de Trabalho do Membro -- Código da música MLC…" at bounding box center [611, 30] width 743 height 773
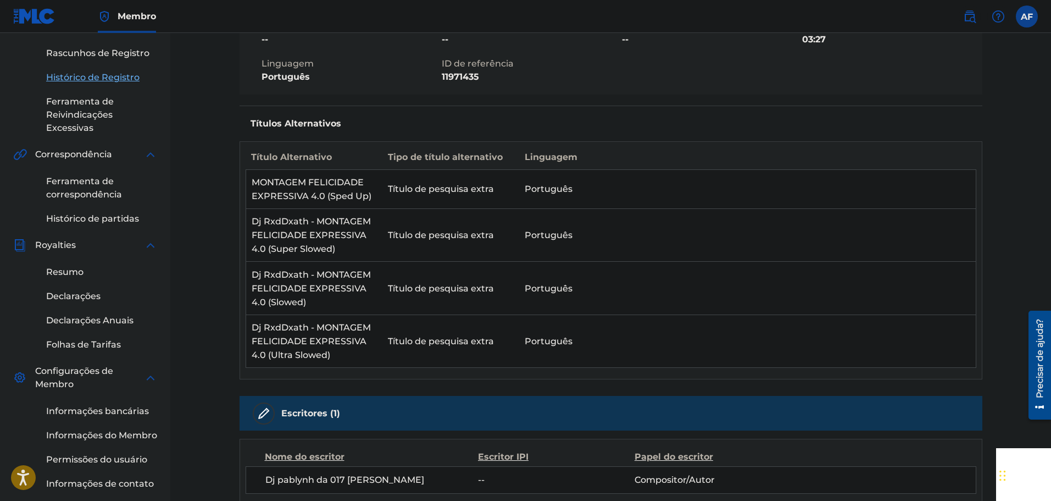
scroll to position [0, 0]
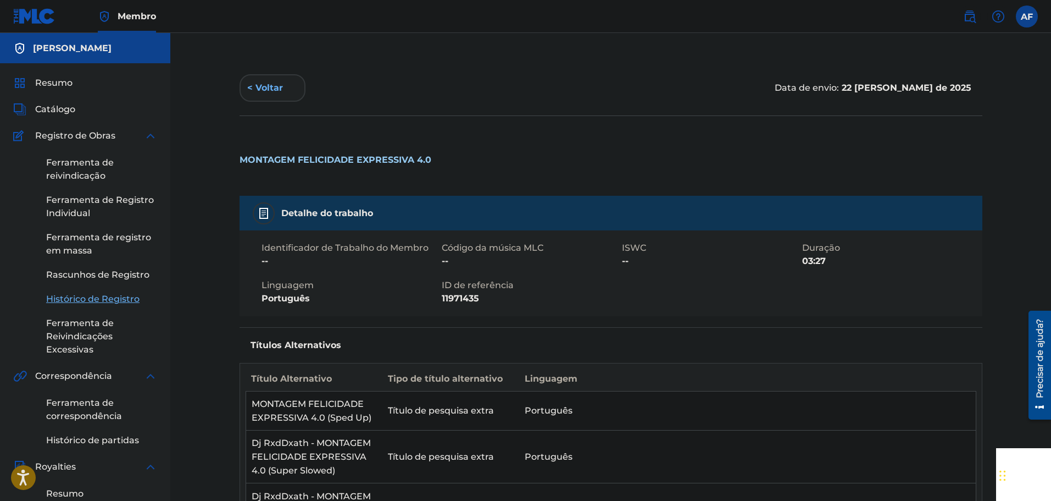
click at [273, 92] on font "< Voltar" at bounding box center [265, 87] width 36 height 10
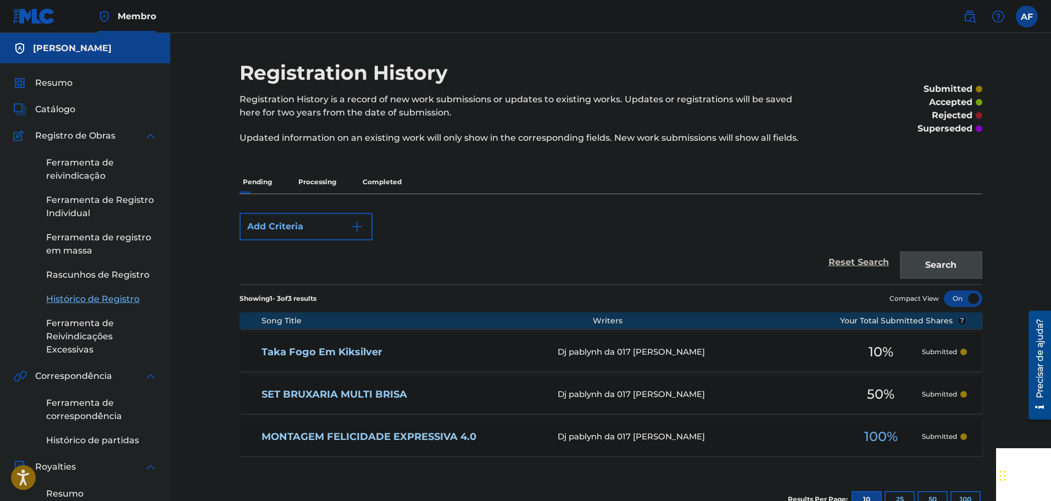
scroll to position [165, 0]
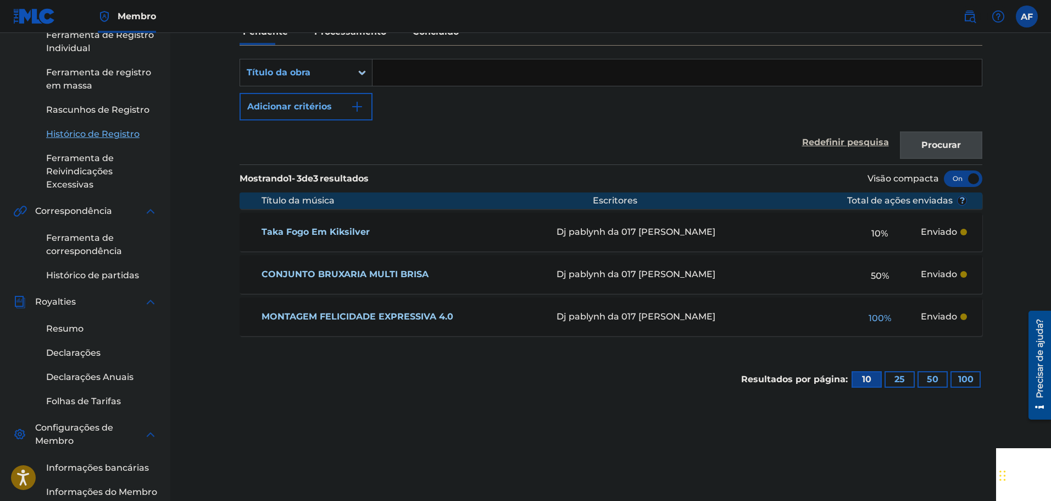
click at [632, 368] on section "Resultados por página: 10 25 50 100" at bounding box center [611, 379] width 743 height 52
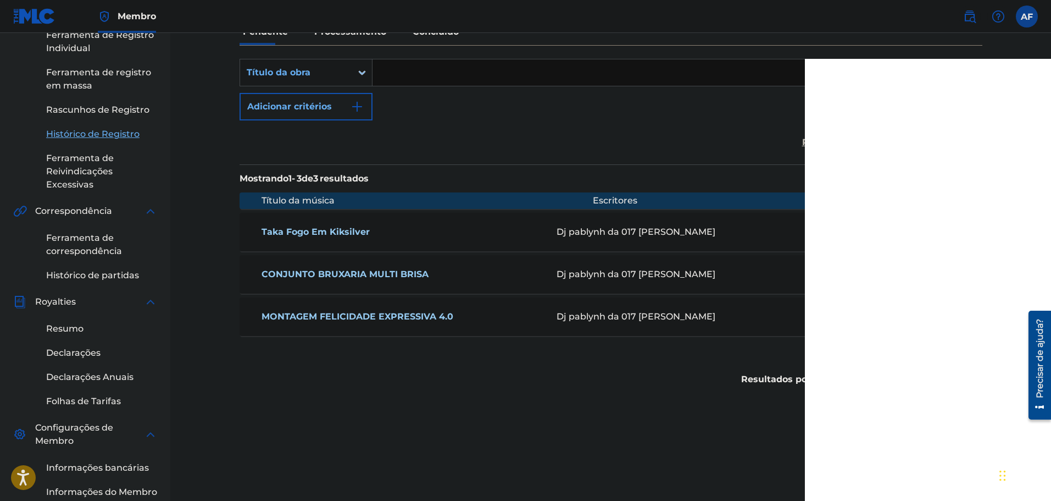
click at [454, 433] on div "Histórico de Registro O Histórico de Registros é um registro de novos envios de…" at bounding box center [611, 247] width 770 height 702
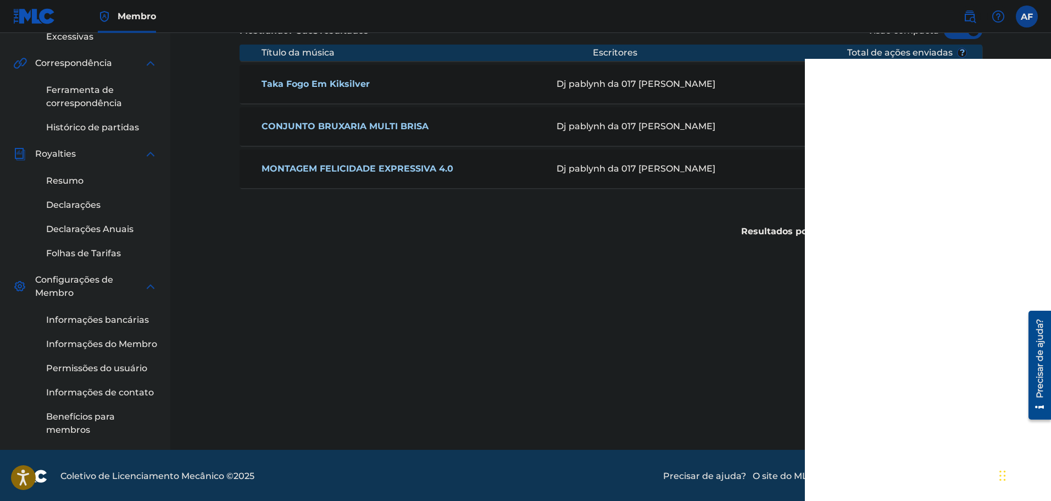
scroll to position [314, 0]
click at [119, 313] on font "Informações bancárias" at bounding box center [97, 318] width 103 height 10
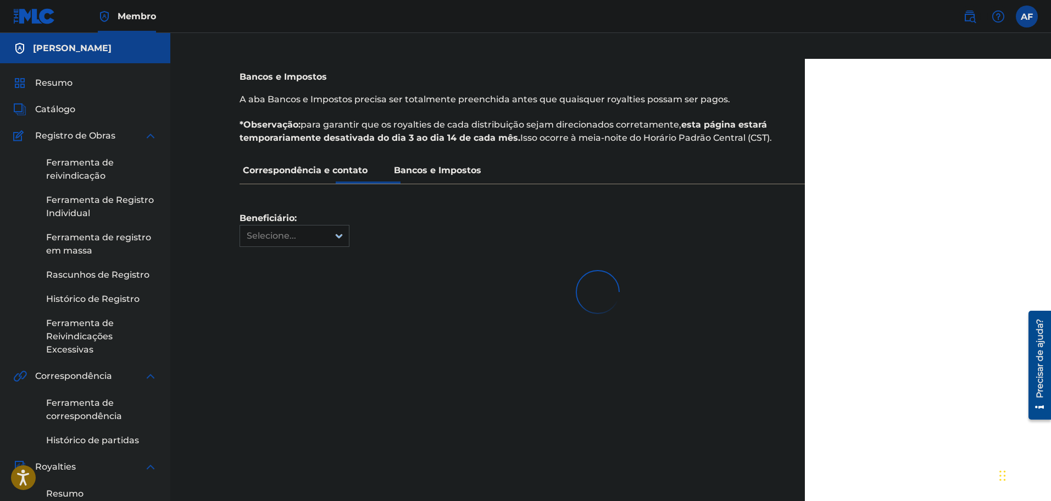
click at [314, 233] on div "Selecione..." at bounding box center [284, 235] width 75 height 13
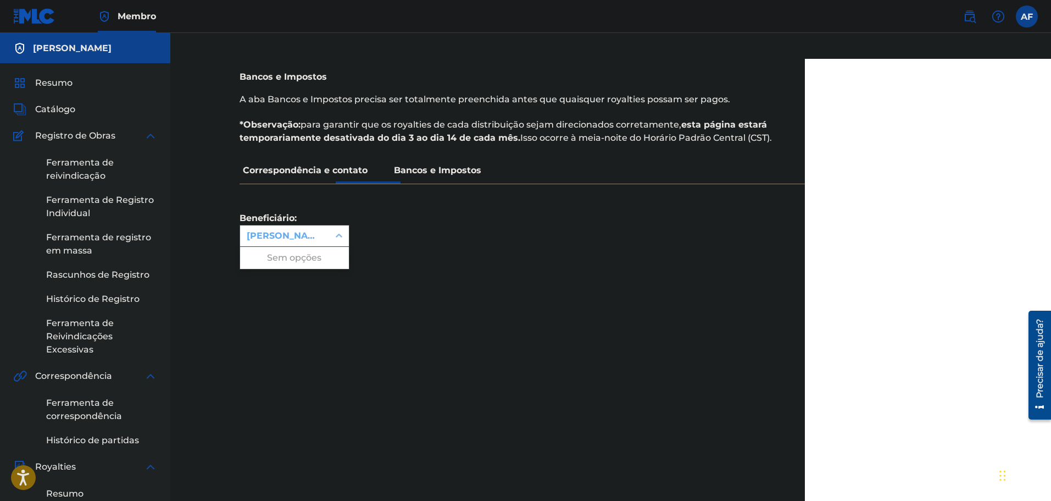
click at [313, 236] on div "[PERSON_NAME]" at bounding box center [285, 235] width 76 height 13
click at [482, 202] on div "Beneficiário: [PERSON_NAME]" at bounding box center [598, 215] width 717 height 63
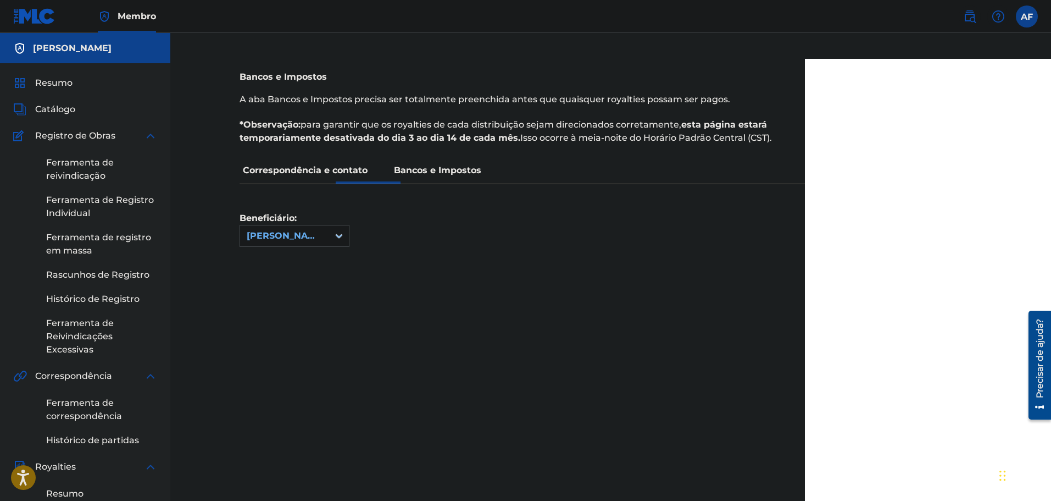
click at [428, 166] on font "Bancos e Impostos" at bounding box center [437, 170] width 87 height 10
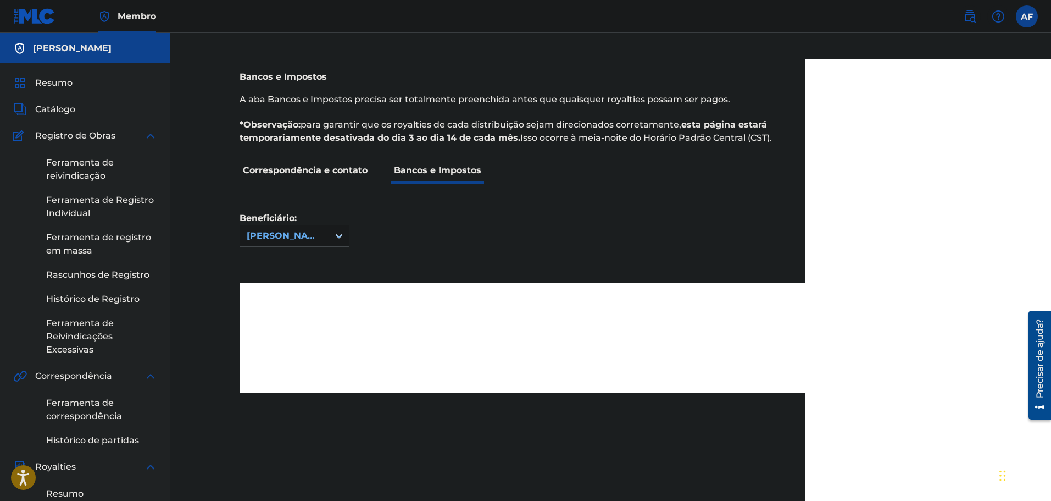
click at [346, 165] on font "Correspondência e contato" at bounding box center [305, 170] width 125 height 10
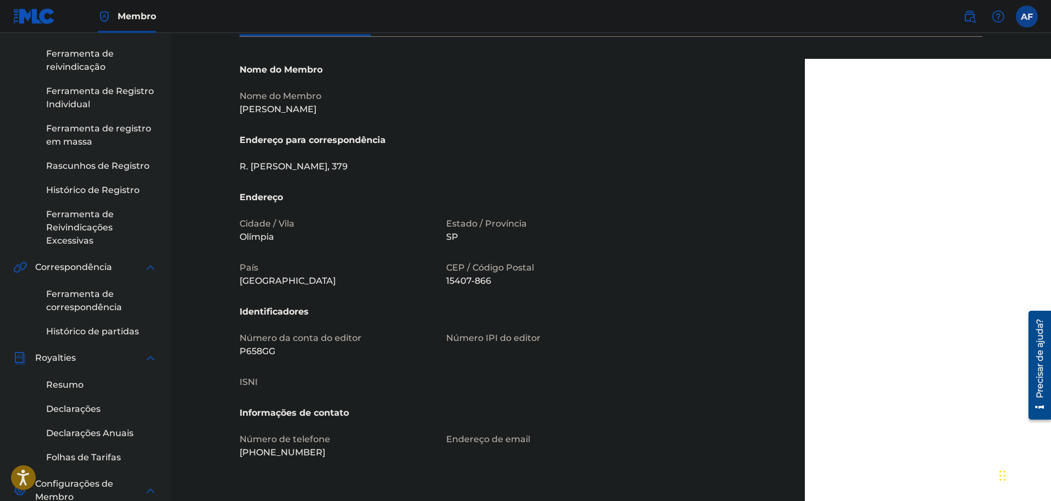
scroll to position [110, 0]
click at [501, 341] on font "Número IPI do editor" at bounding box center [493, 336] width 95 height 10
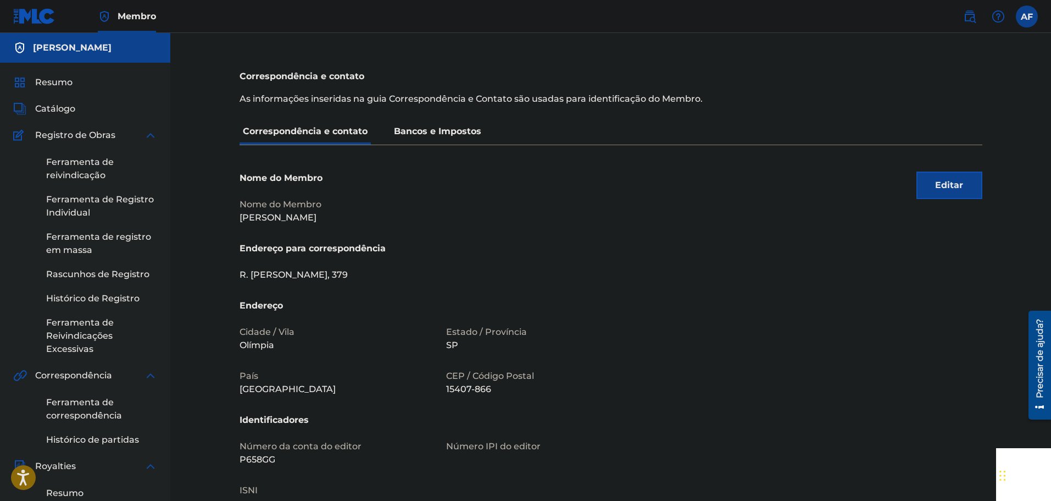
scroll to position [0, 0]
click at [405, 121] on p "Bancos e Impostos" at bounding box center [438, 132] width 94 height 26
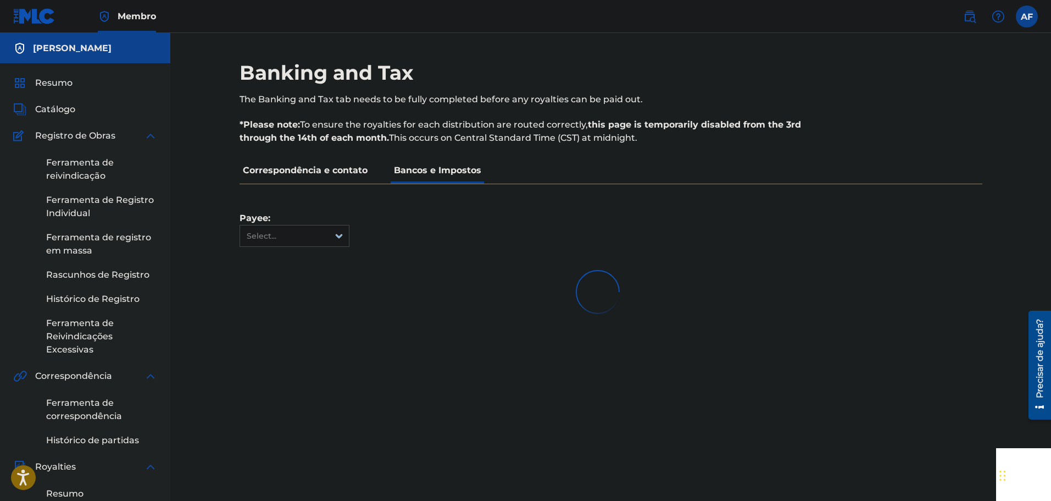
click at [405, 131] on p "*Please note: To ensure the royalties for each distribution are routed correctl…" at bounding box center [526, 131] width 572 height 26
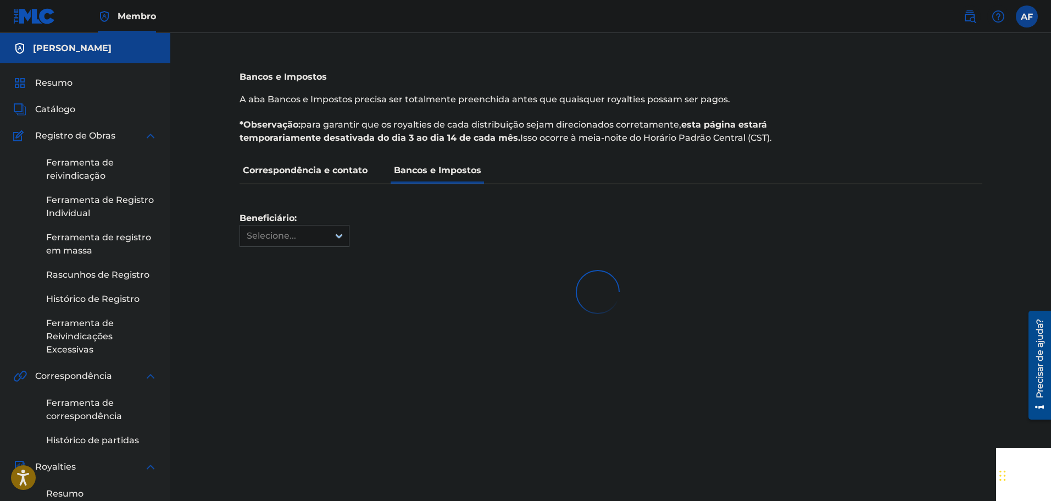
click at [334, 222] on div "Beneficiário: Selecione..." at bounding box center [295, 215] width 110 height 63
click at [458, 217] on div "Beneficiário: [PERSON_NAME]" at bounding box center [598, 215] width 717 height 63
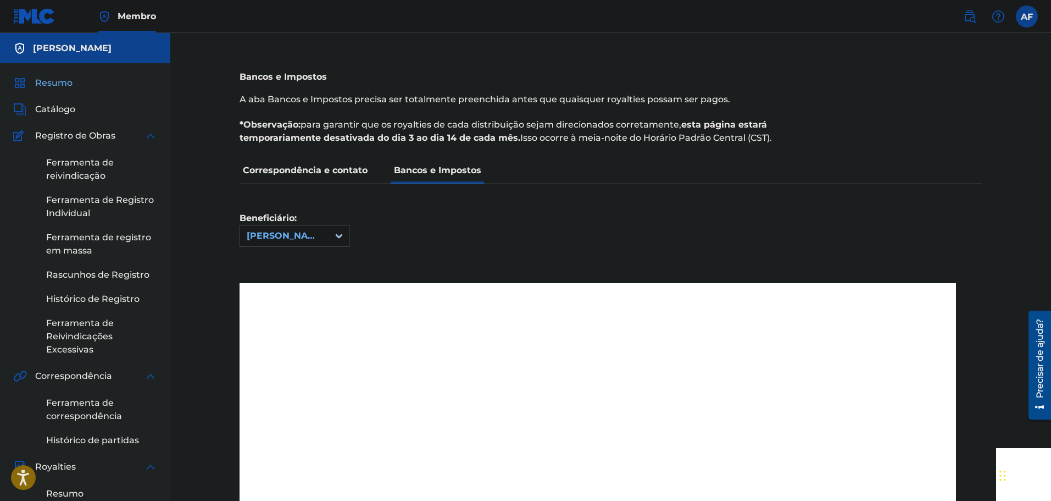
click at [67, 82] on font "Resumo" at bounding box center [53, 83] width 37 height 10
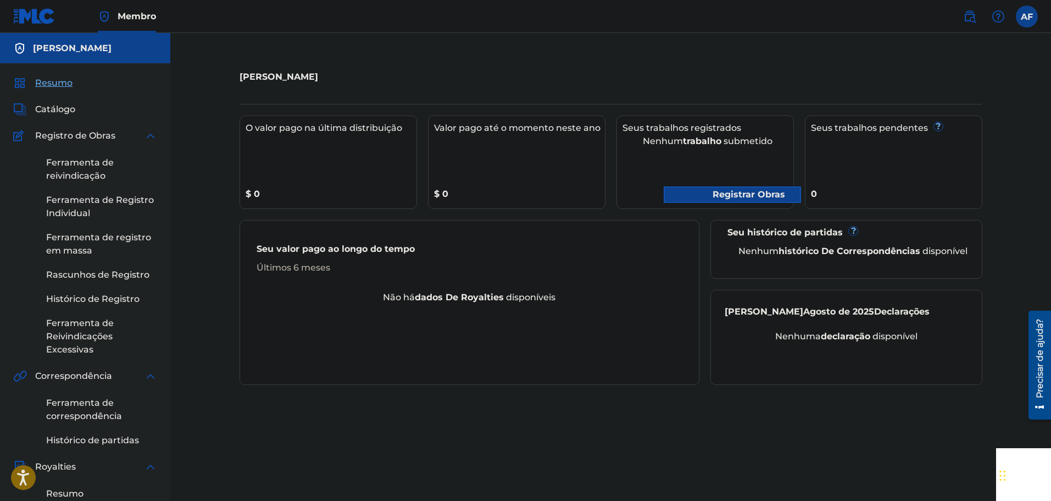
click at [1019, 26] on div "AF AF [PERSON_NAME] [DOMAIN_NAME][EMAIL_ADDRESS][DOMAIN_NAME] Profile Log out" at bounding box center [996, 16] width 86 height 22
click at [1027, 16] on label at bounding box center [1027, 16] width 22 height 22
click at [1027, 16] on input "AF [PERSON_NAME] [DOMAIN_NAME][EMAIL_ADDRESS][DOMAIN_NAME] Profile Log out" at bounding box center [1027, 16] width 0 height 0
click at [949, 117] on div "Perfil Sair" at bounding box center [969, 131] width 136 height 62
click at [1027, 16] on input "AF [PERSON_NAME] [DOMAIN_NAME][EMAIL_ADDRESS][DOMAIN_NAME] [PERSON_NAME]" at bounding box center [1027, 16] width 0 height 0
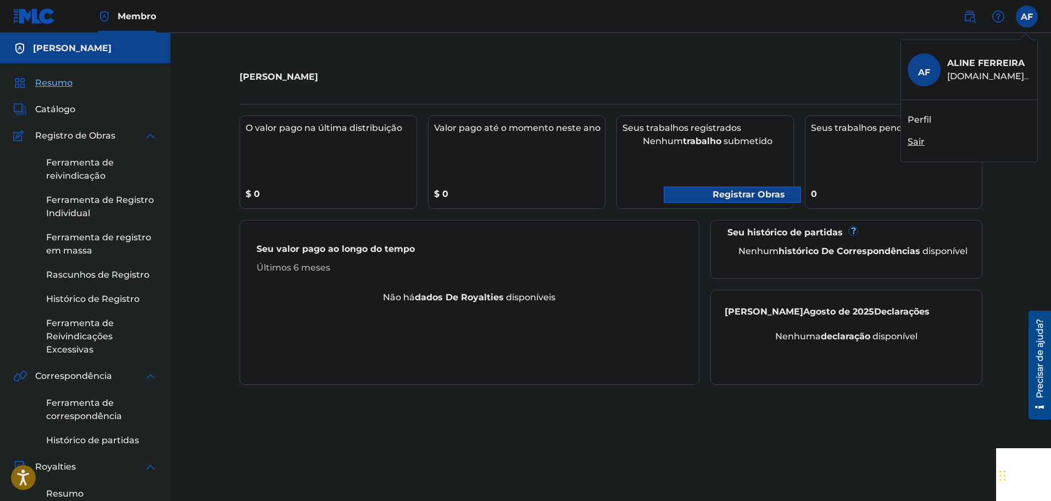
click at [916, 118] on font "Perfil" at bounding box center [920, 119] width 24 height 10
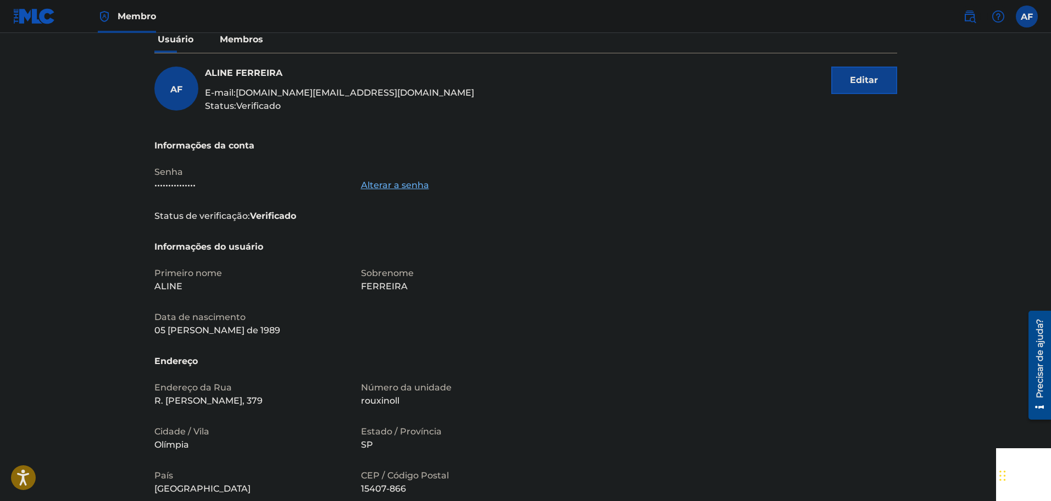
scroll to position [165, 0]
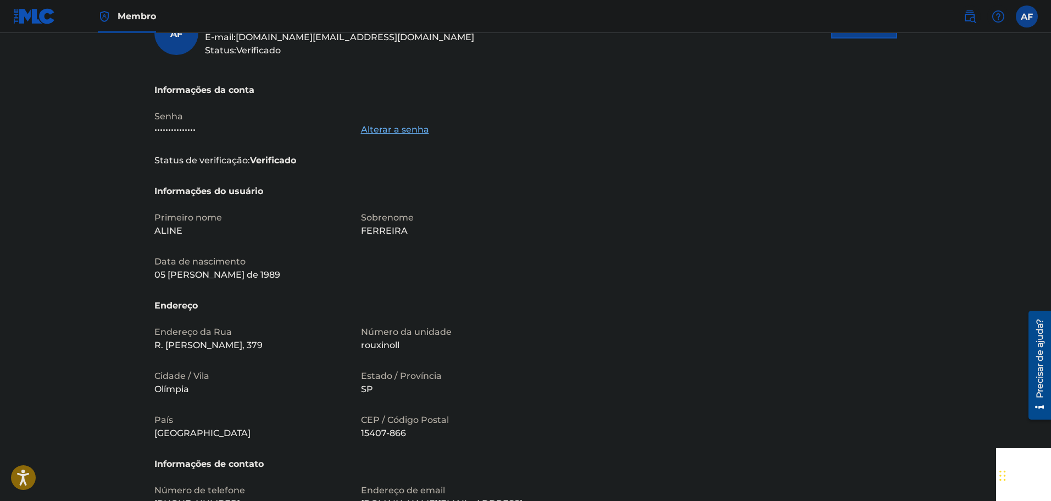
click at [502, 75] on div "AF [PERSON_NAME] E-mail: [DOMAIN_NAME][EMAIL_ADDRESS][DOMAIN_NAME] Status: Veri…" at bounding box center [525, 47] width 743 height 73
